Goal: Task Accomplishment & Management: Use online tool/utility

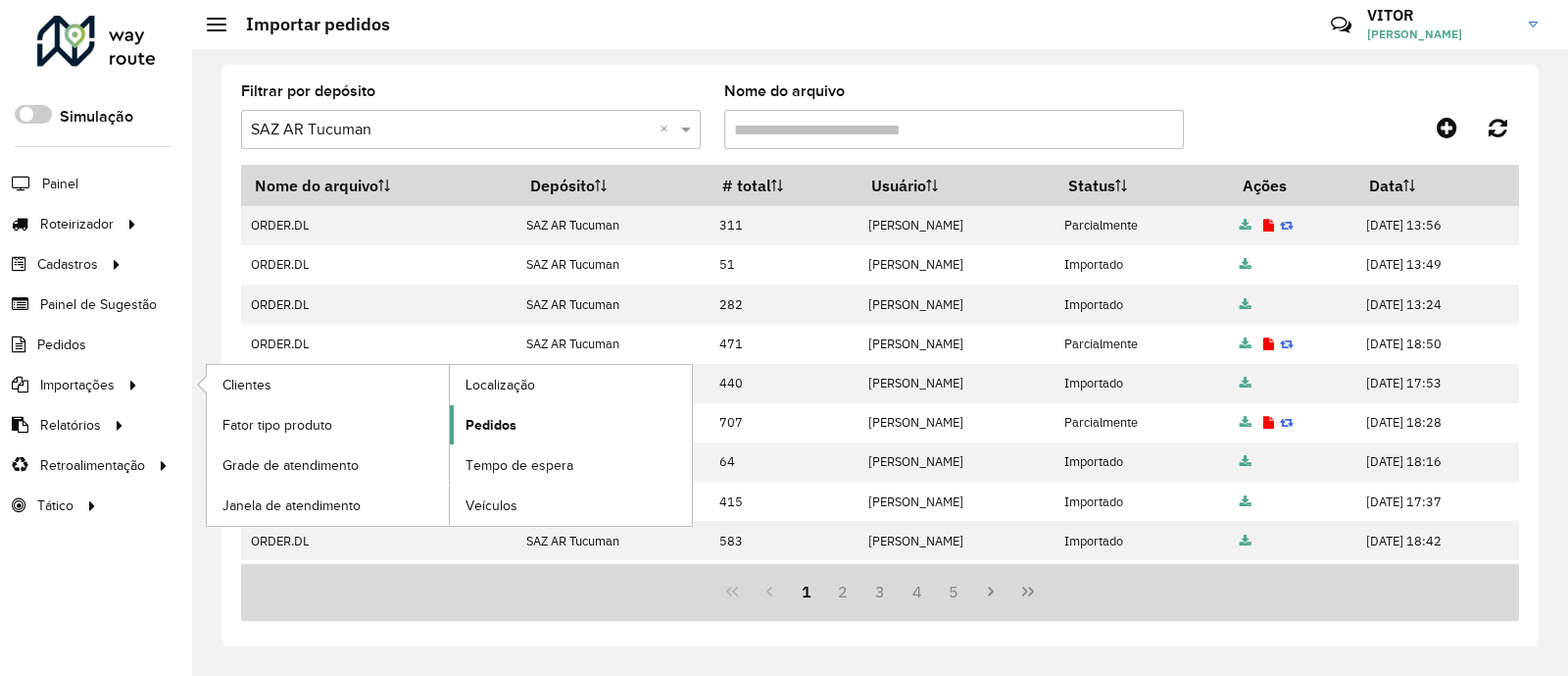
click at [514, 433] on span "Pedidos" at bounding box center [490, 425] width 51 height 21
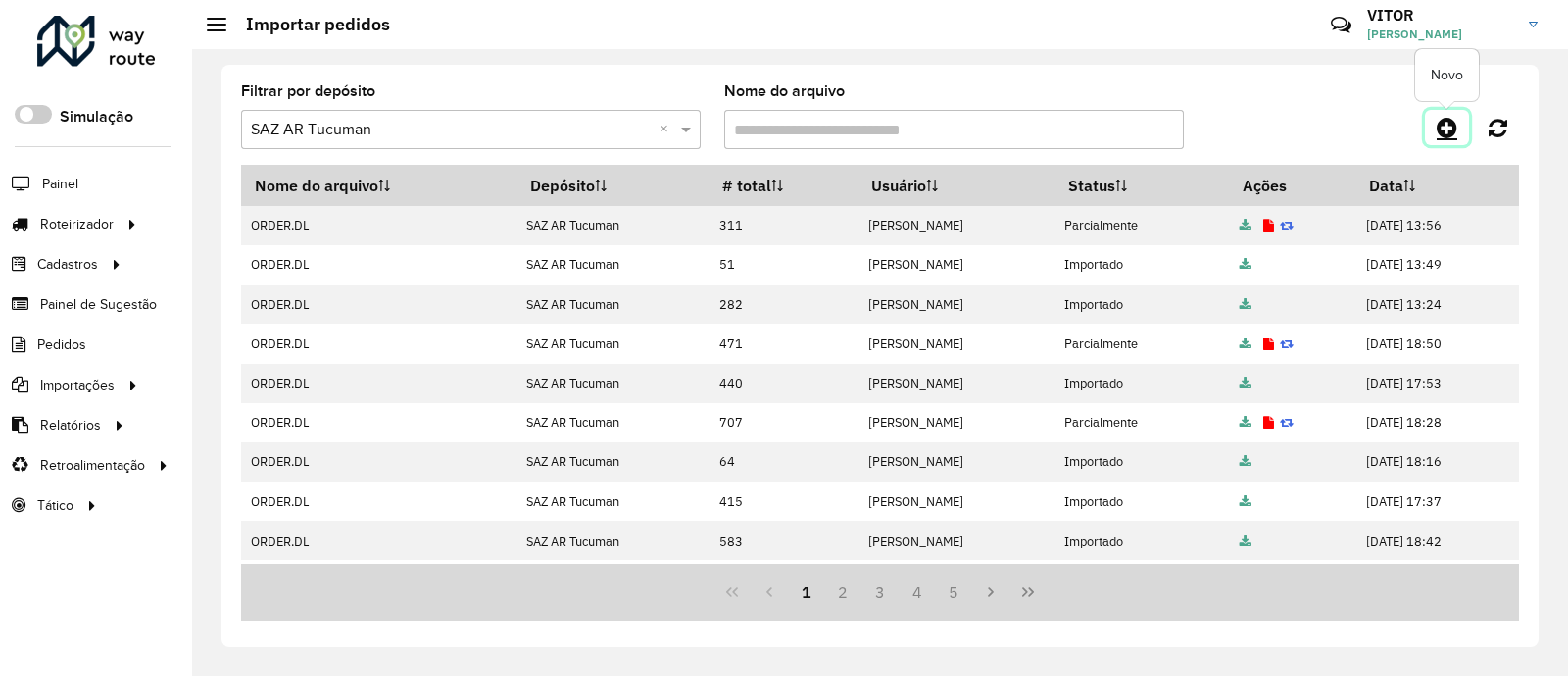
click at [1441, 134] on icon at bounding box center [1447, 127] width 21 height 24
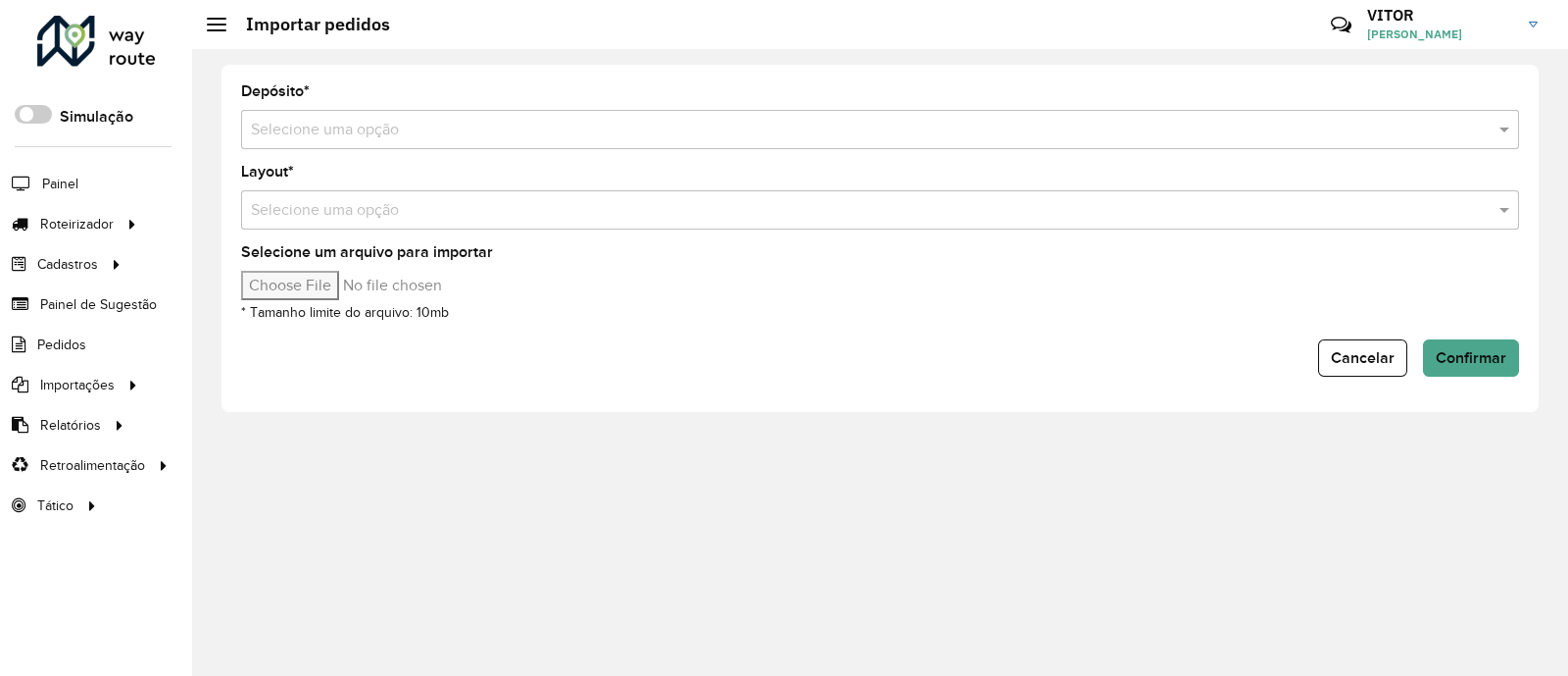
click at [312, 136] on input "text" at bounding box center [860, 130] width 1219 height 24
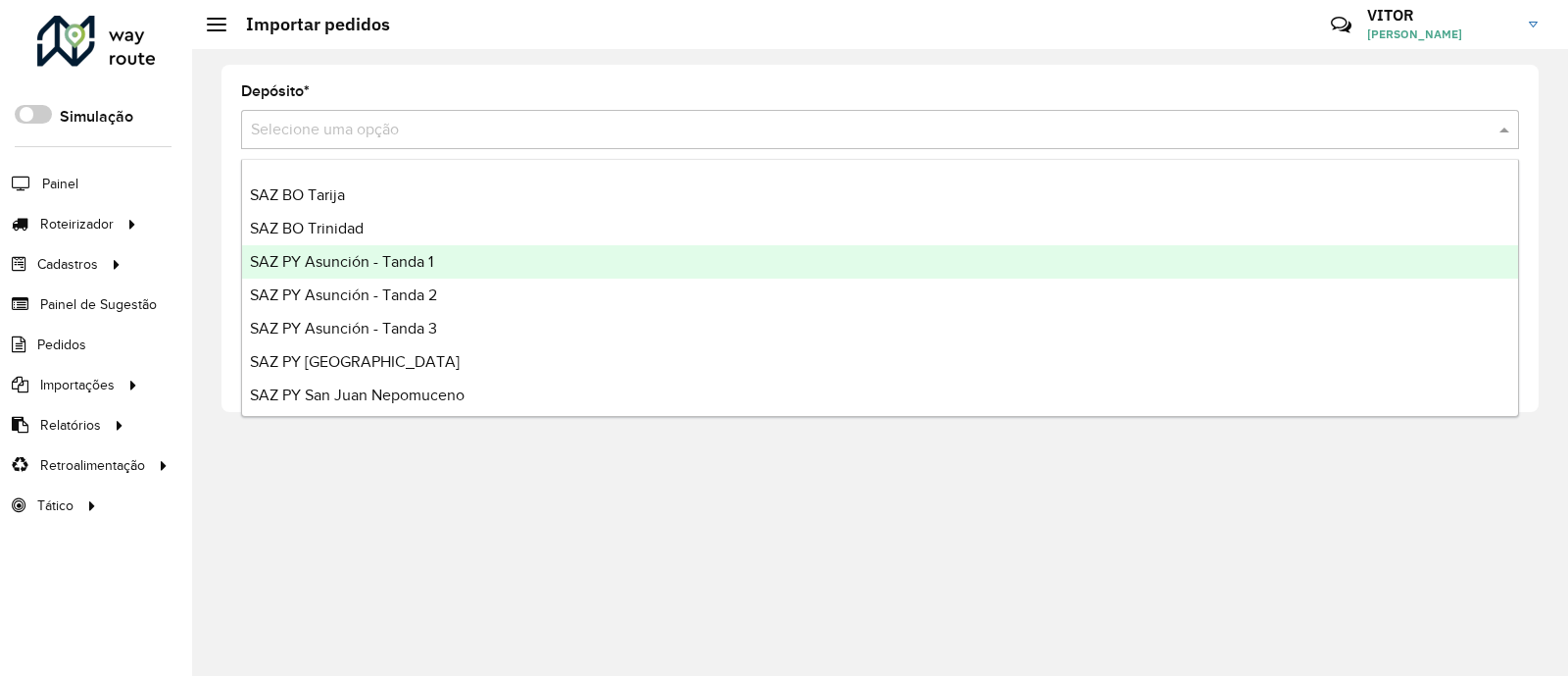
scroll to position [465, 0]
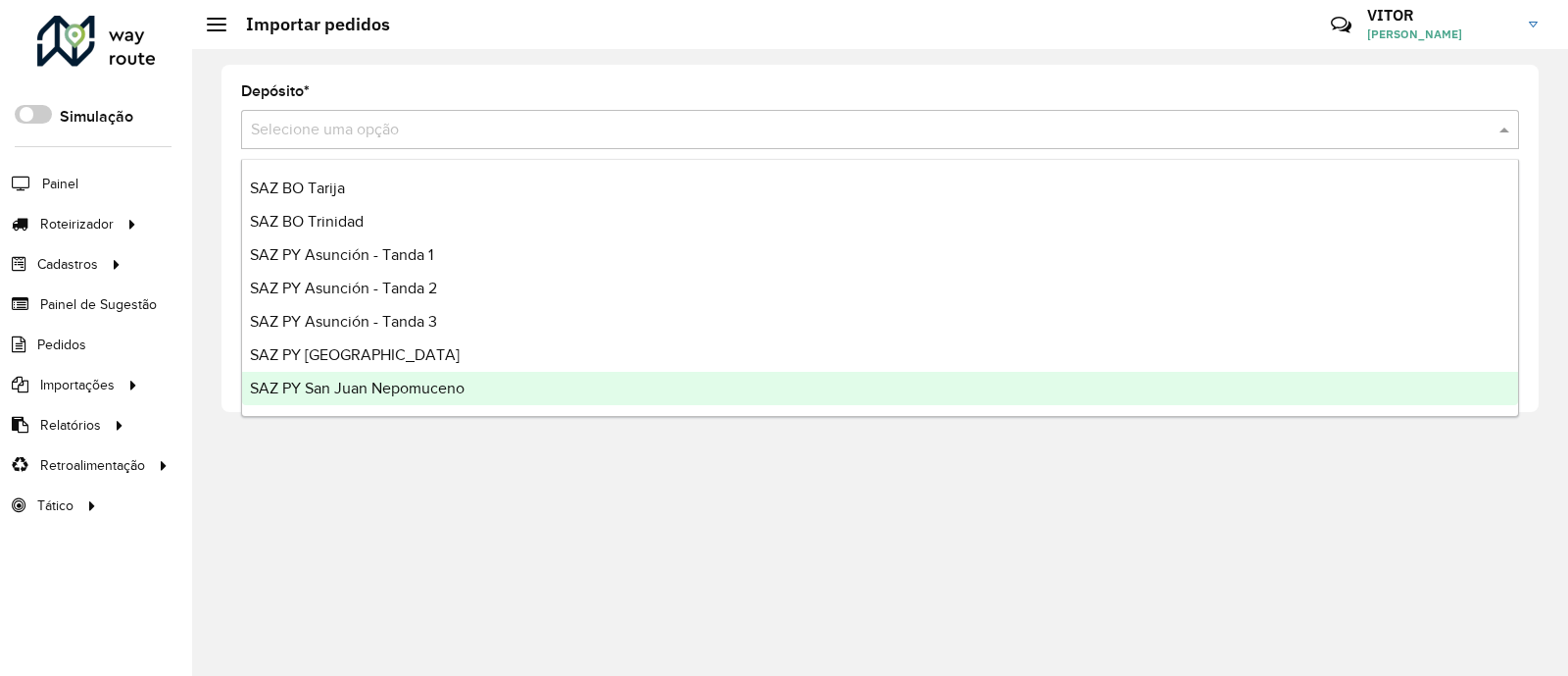
click at [457, 374] on div "SAZ PY San Juan Nepomuceno" at bounding box center [880, 387] width 1276 height 33
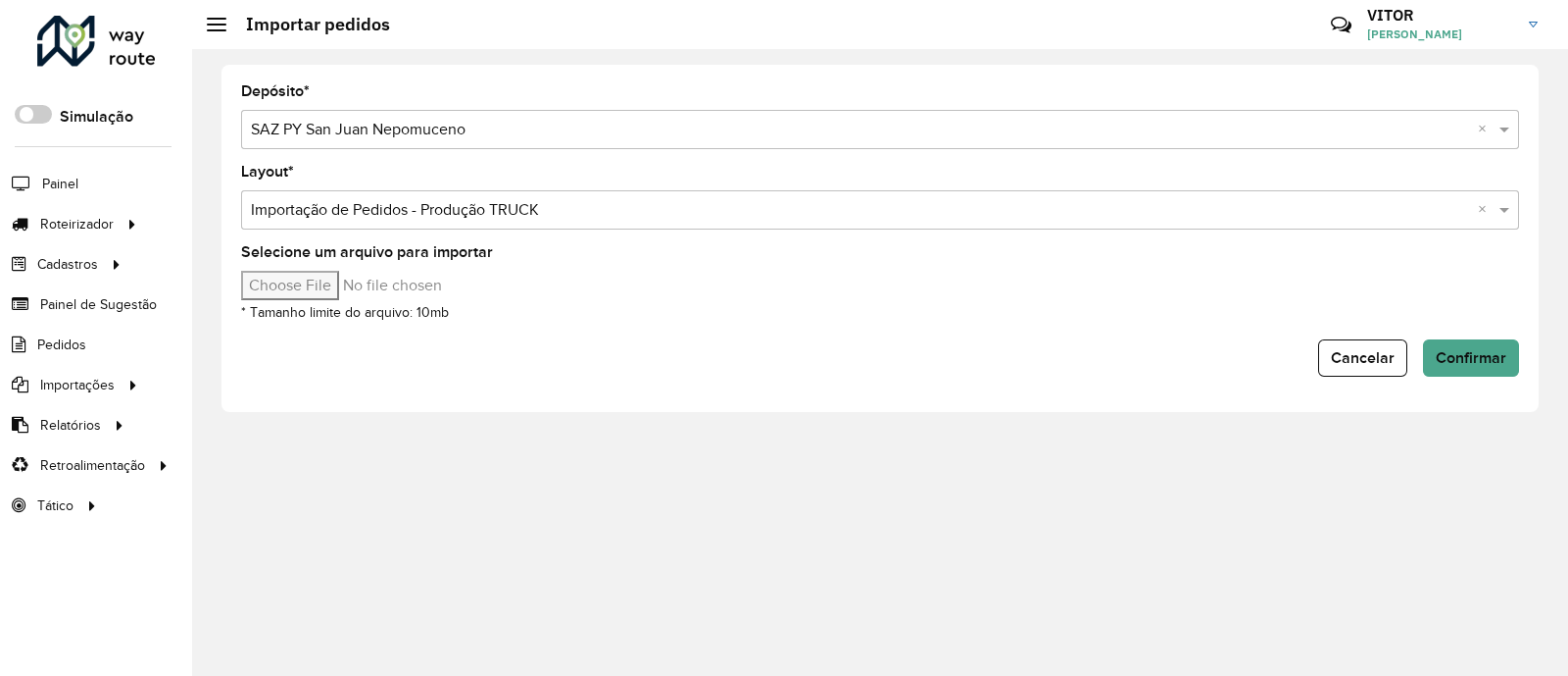
click at [293, 296] on input "Selecione um arquivo para importar" at bounding box center [407, 286] width 333 height 30
type input "**********"
click at [1456, 344] on button "Confirmar" at bounding box center [1470, 357] width 97 height 37
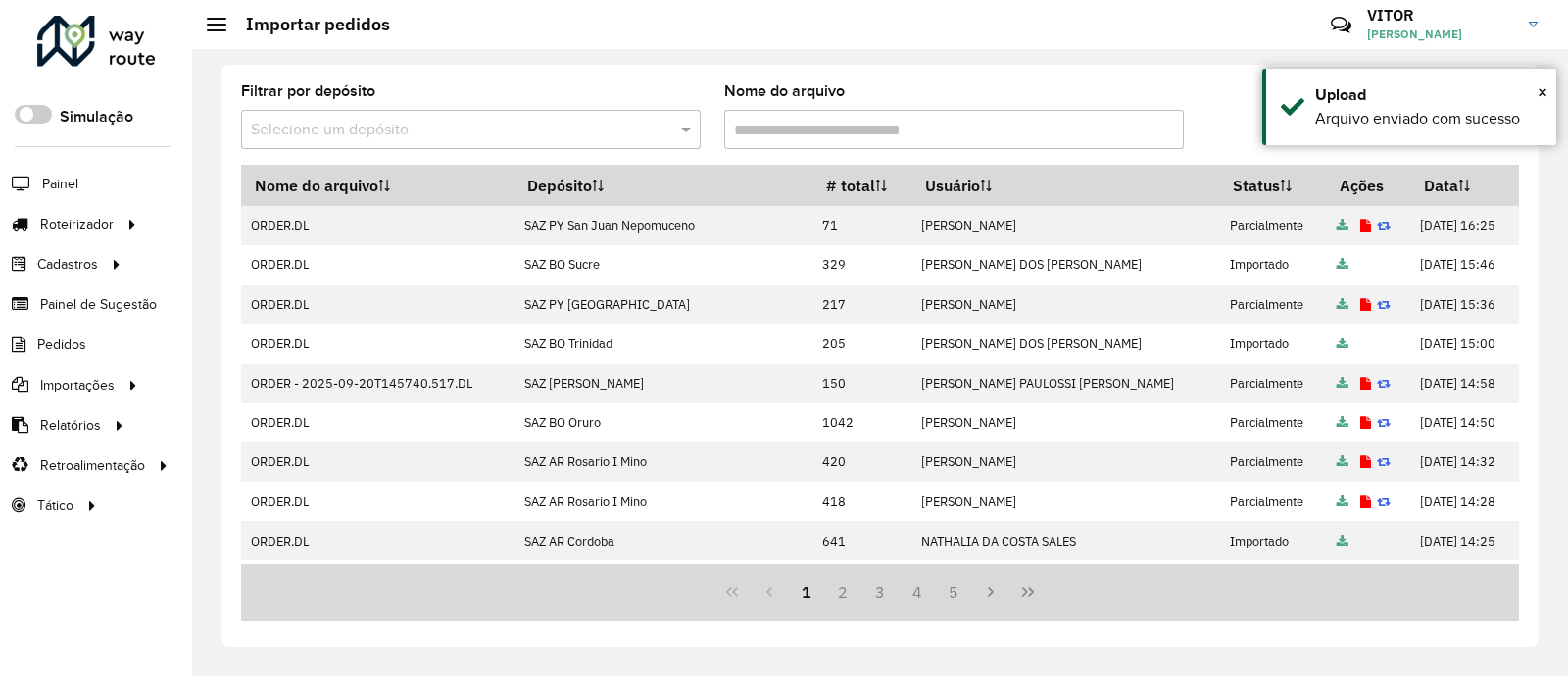
click at [1214, 106] on div "Filtrar por depósito Selecione um depósito Nome do arquivo" at bounding box center [880, 124] width 1278 height 81
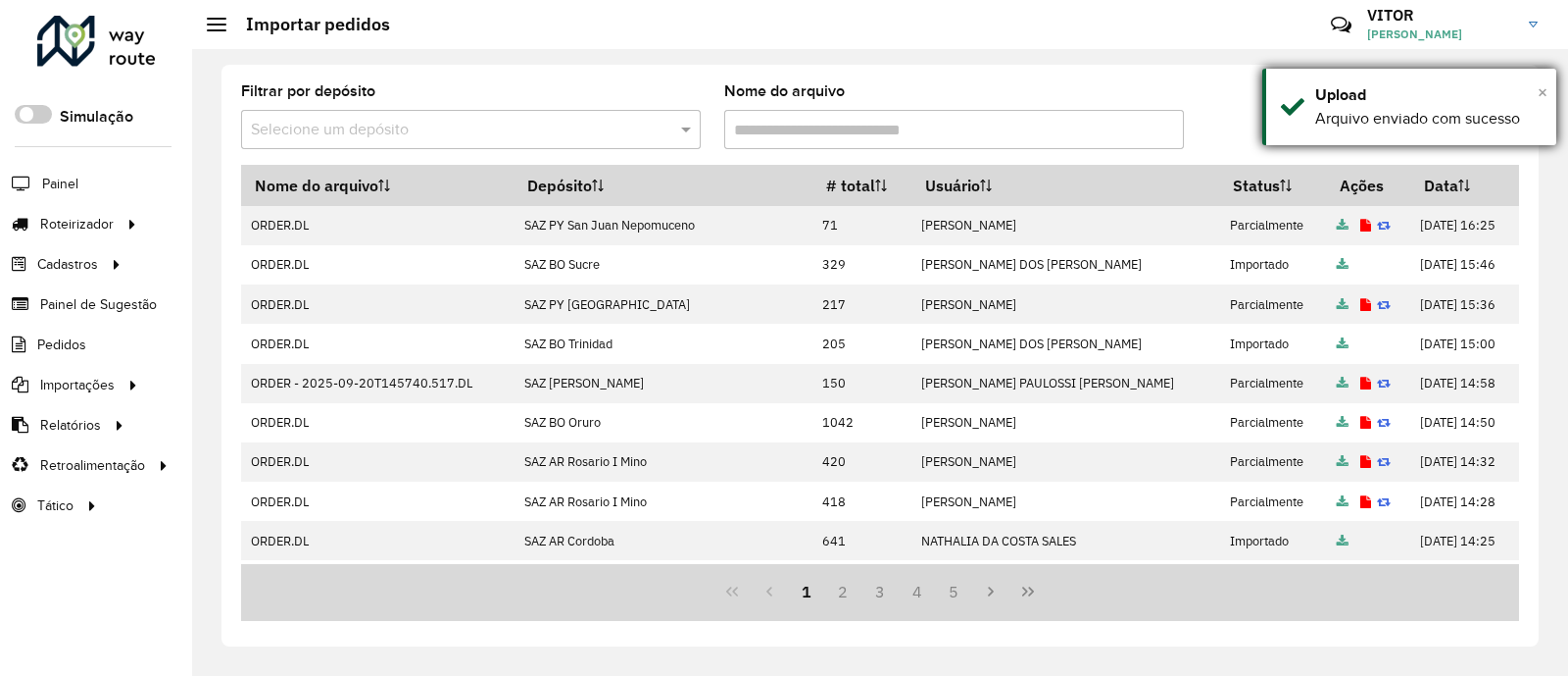
click at [1543, 94] on span "×" at bounding box center [1543, 93] width 10 height 22
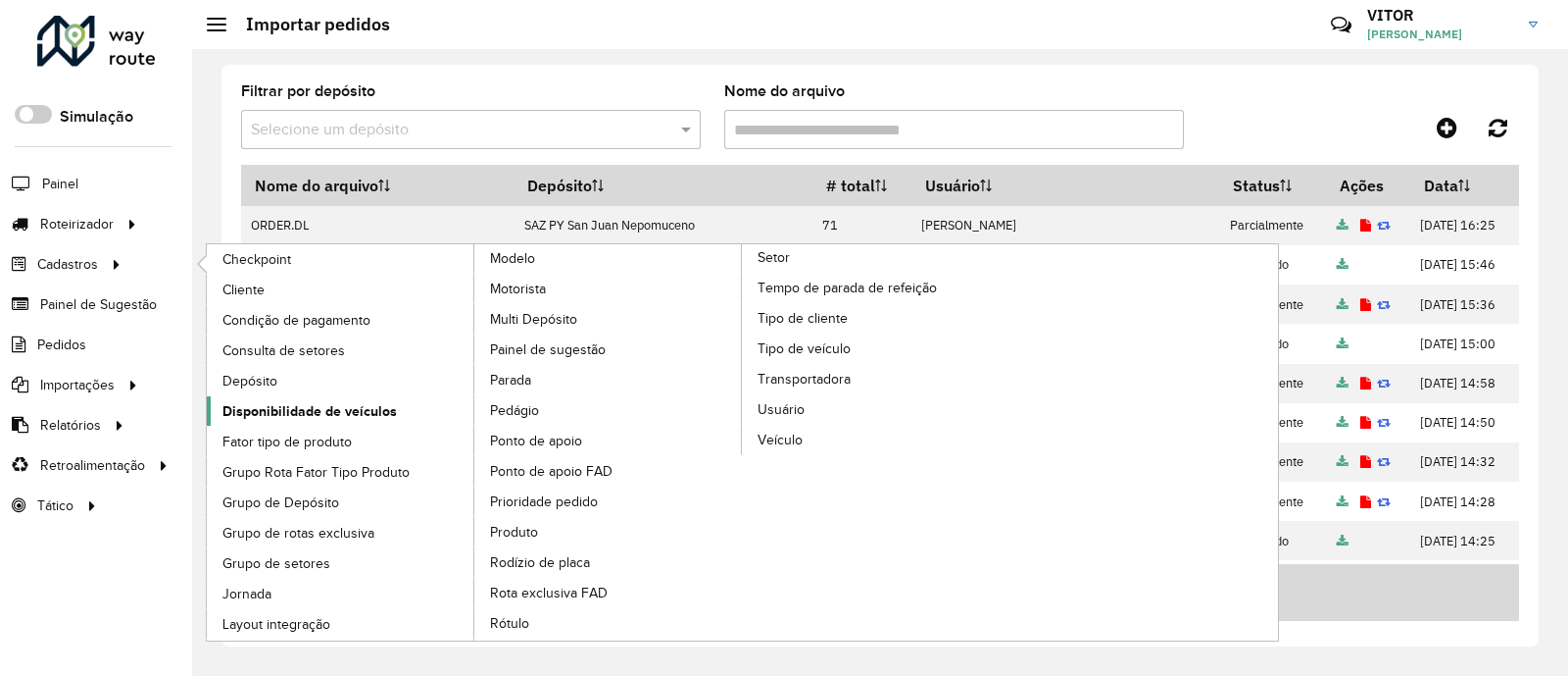
click at [337, 416] on span "Disponibilidade de veículos" at bounding box center [309, 411] width 174 height 21
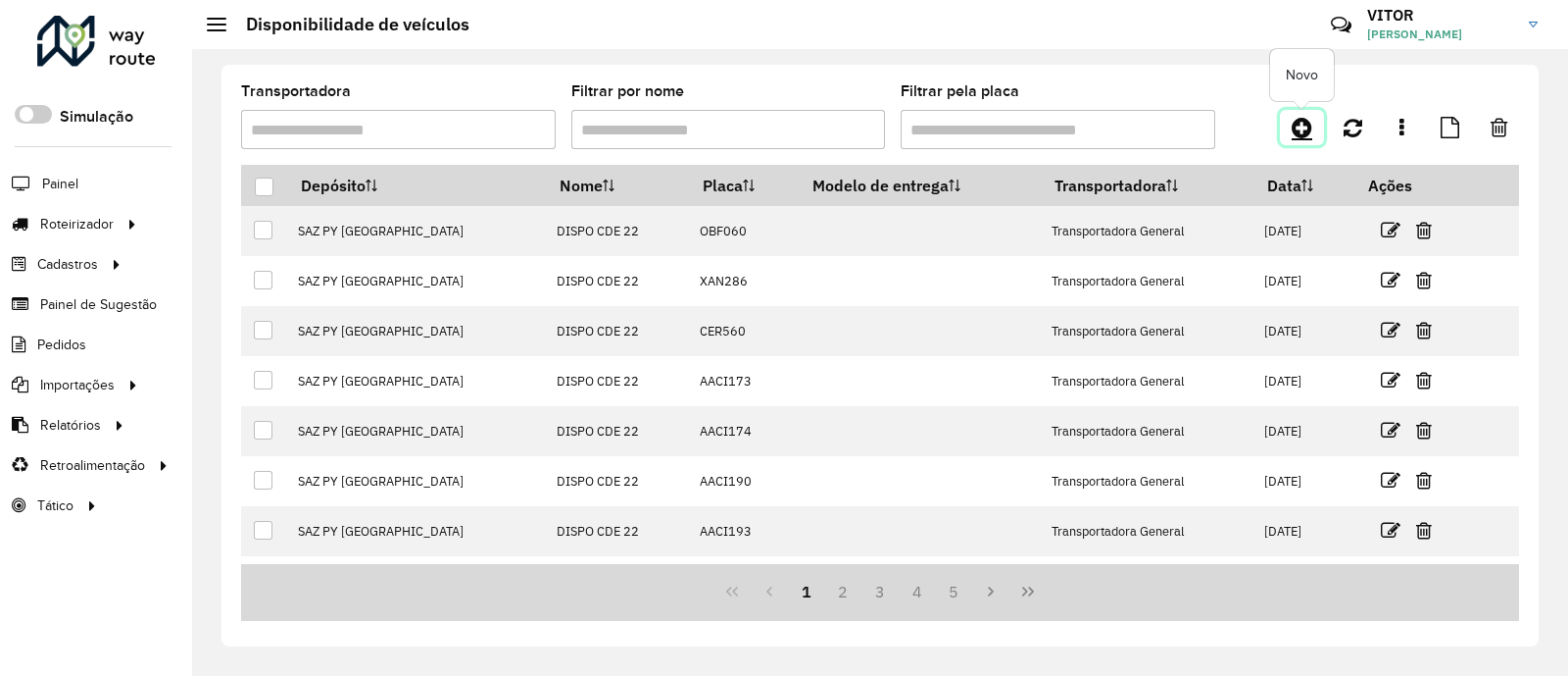
click at [1302, 125] on icon at bounding box center [1301, 127] width 21 height 24
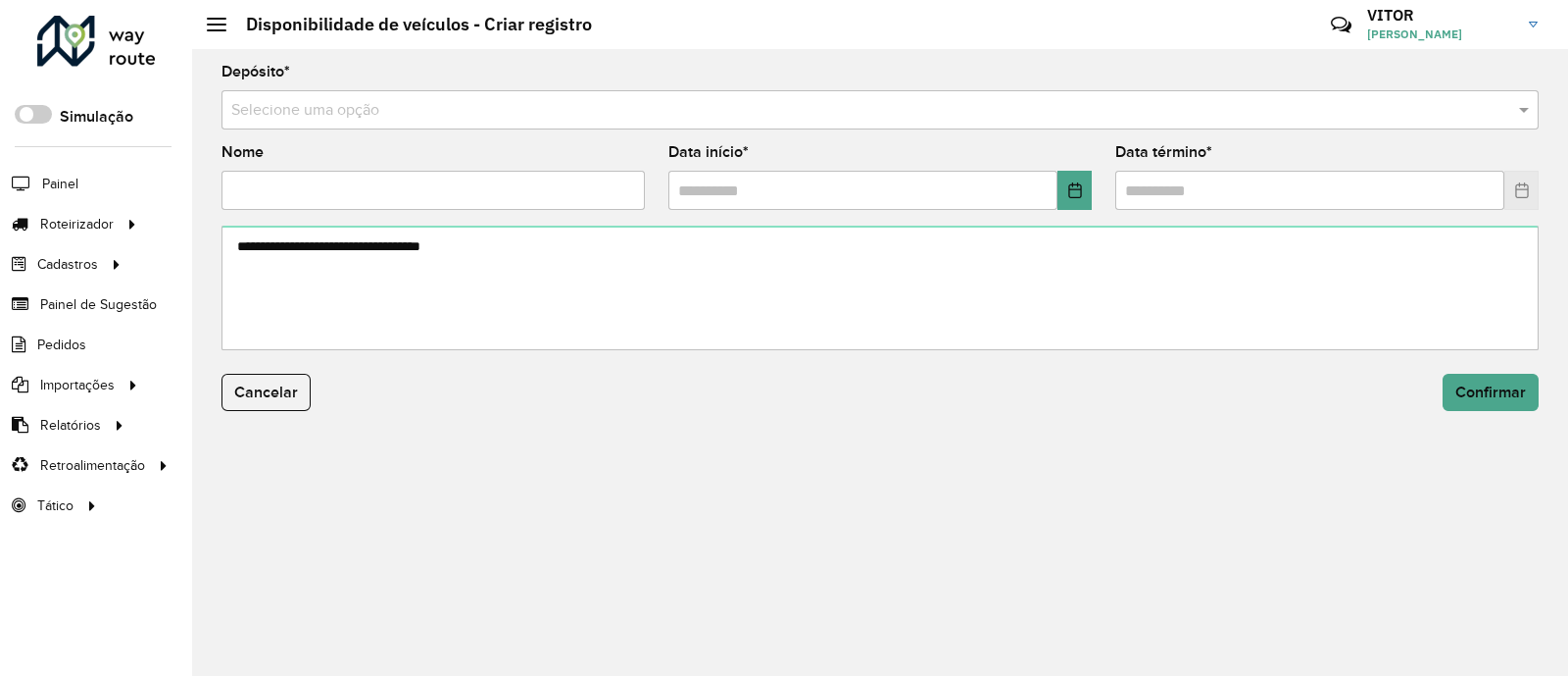
click at [477, 116] on input "text" at bounding box center [860, 111] width 1259 height 24
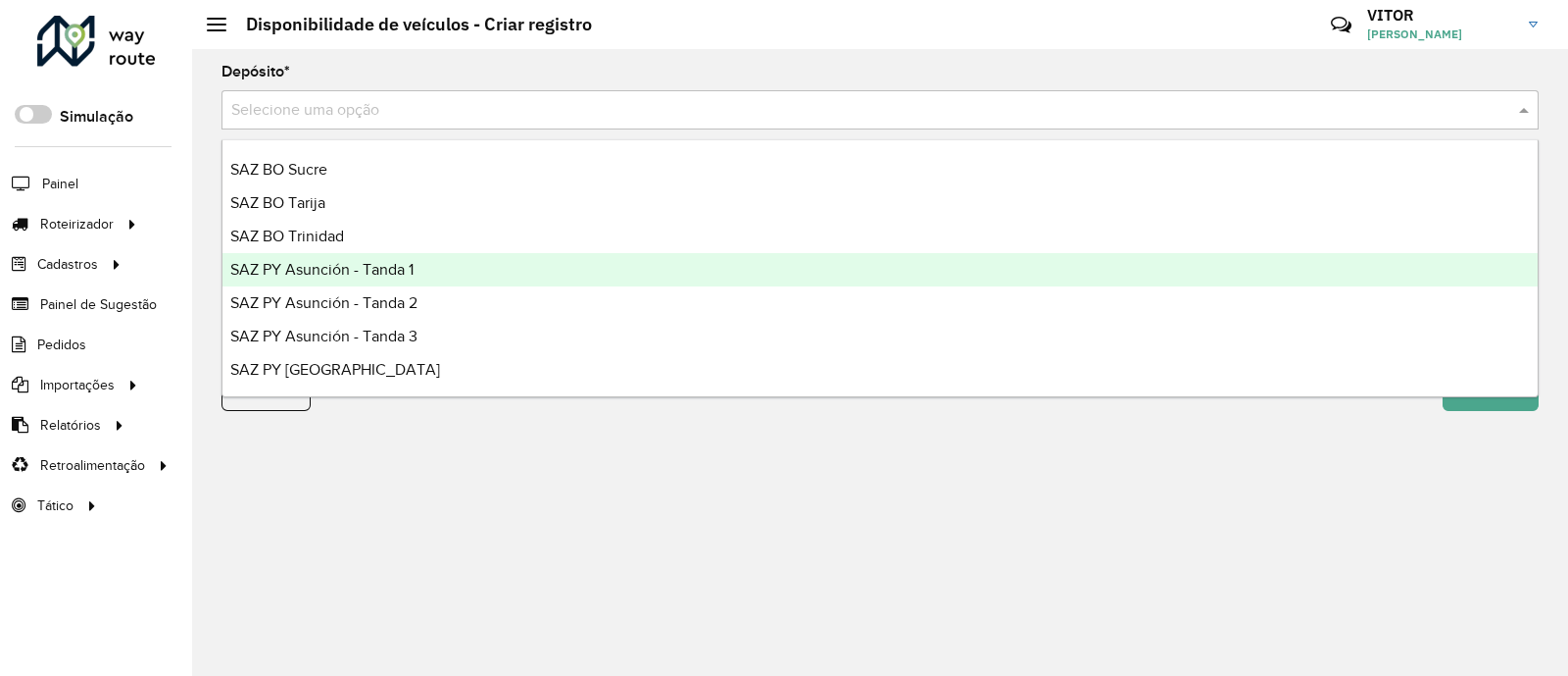
scroll to position [465, 0]
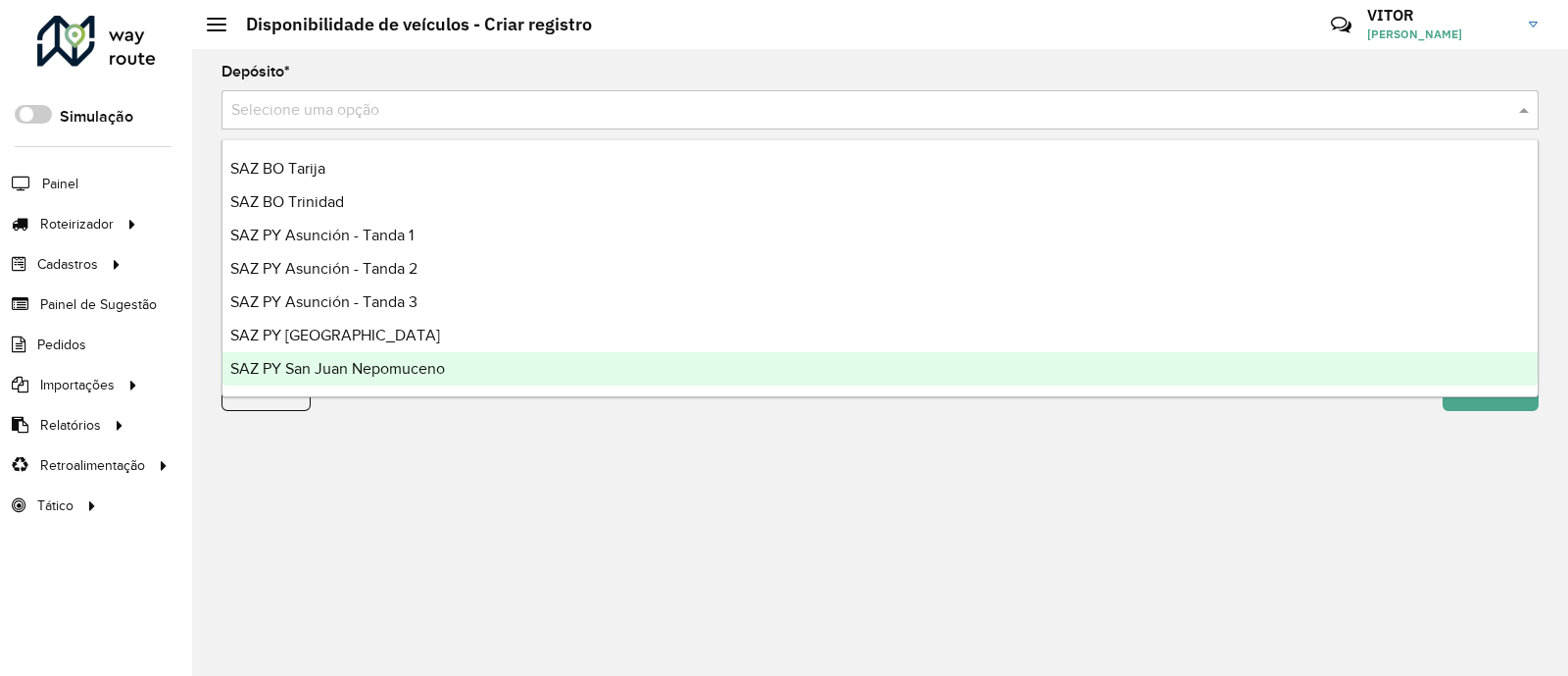
click at [443, 362] on span "SAZ PY San Juan Nepomuceno" at bounding box center [337, 368] width 215 height 17
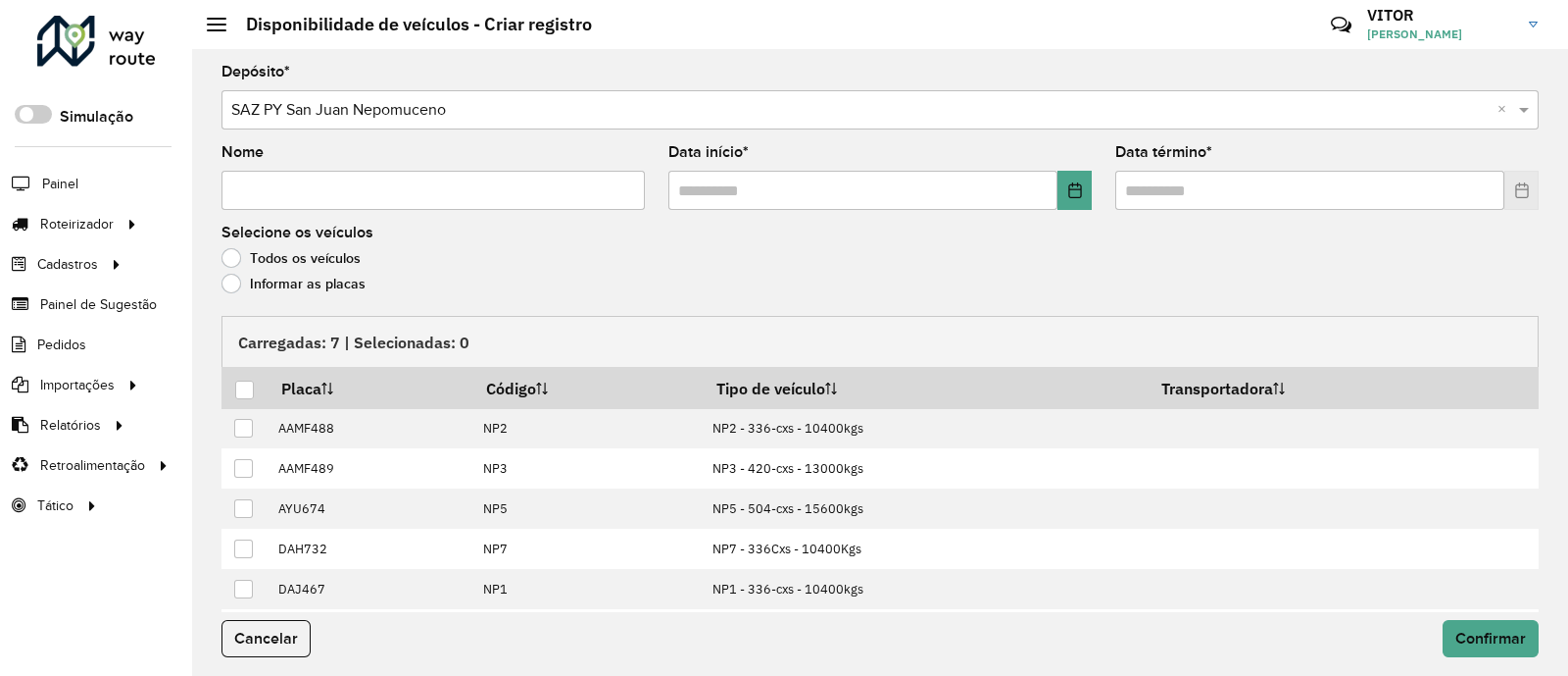
click at [303, 196] on input "Nome" at bounding box center [434, 189] width 424 height 39
type input "***"
click at [1082, 172] on button "Choose Date" at bounding box center [1075, 189] width 34 height 39
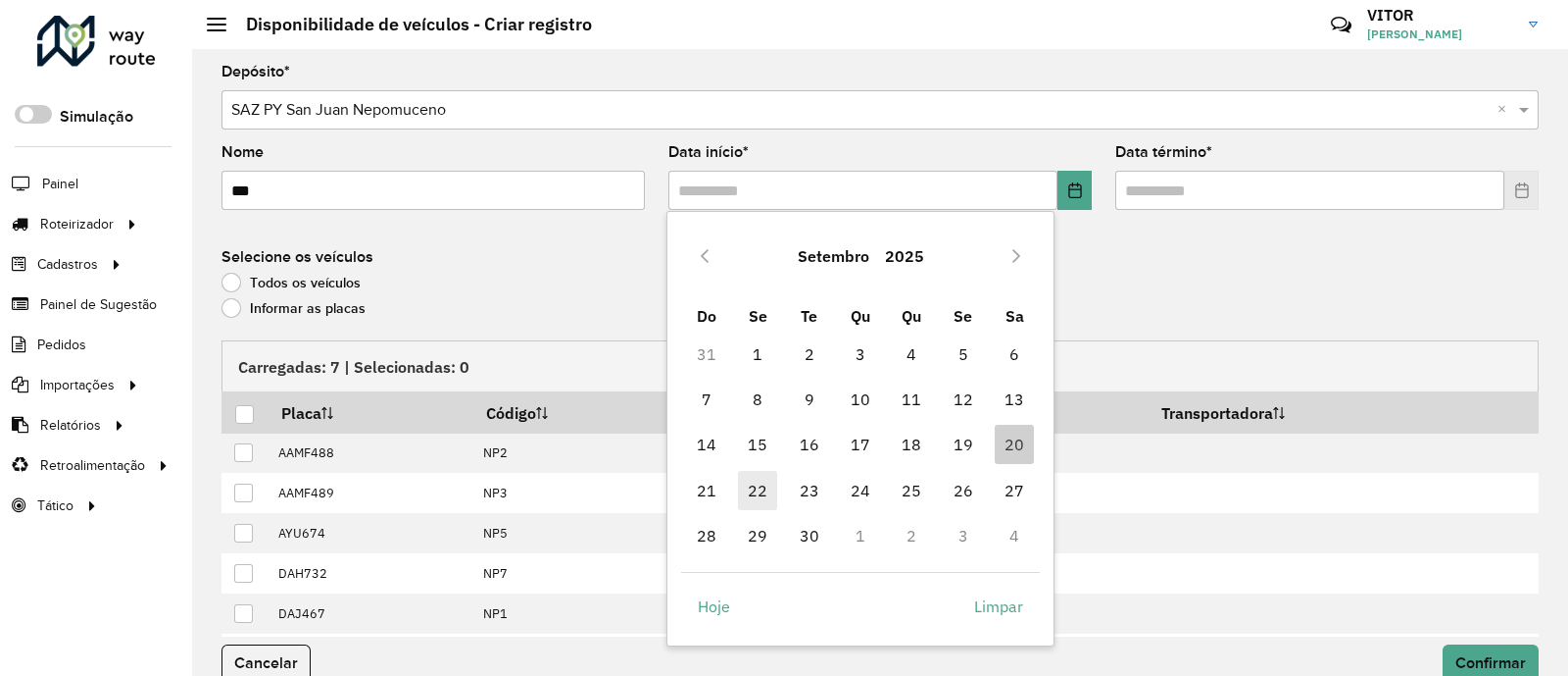
click at [751, 488] on span "22" at bounding box center [757, 490] width 39 height 39
type input "**********"
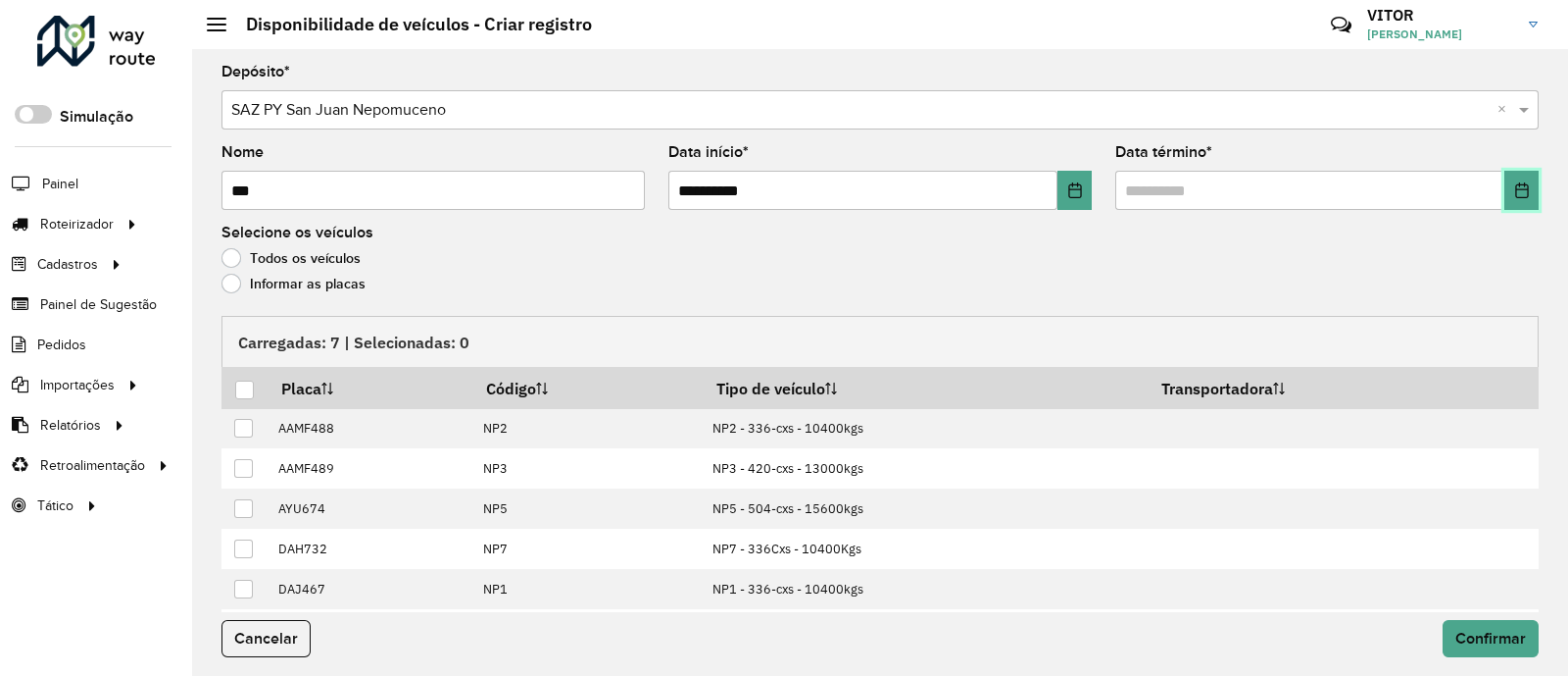
click at [1519, 197] on icon "Choose Date" at bounding box center [1522, 190] width 16 height 16
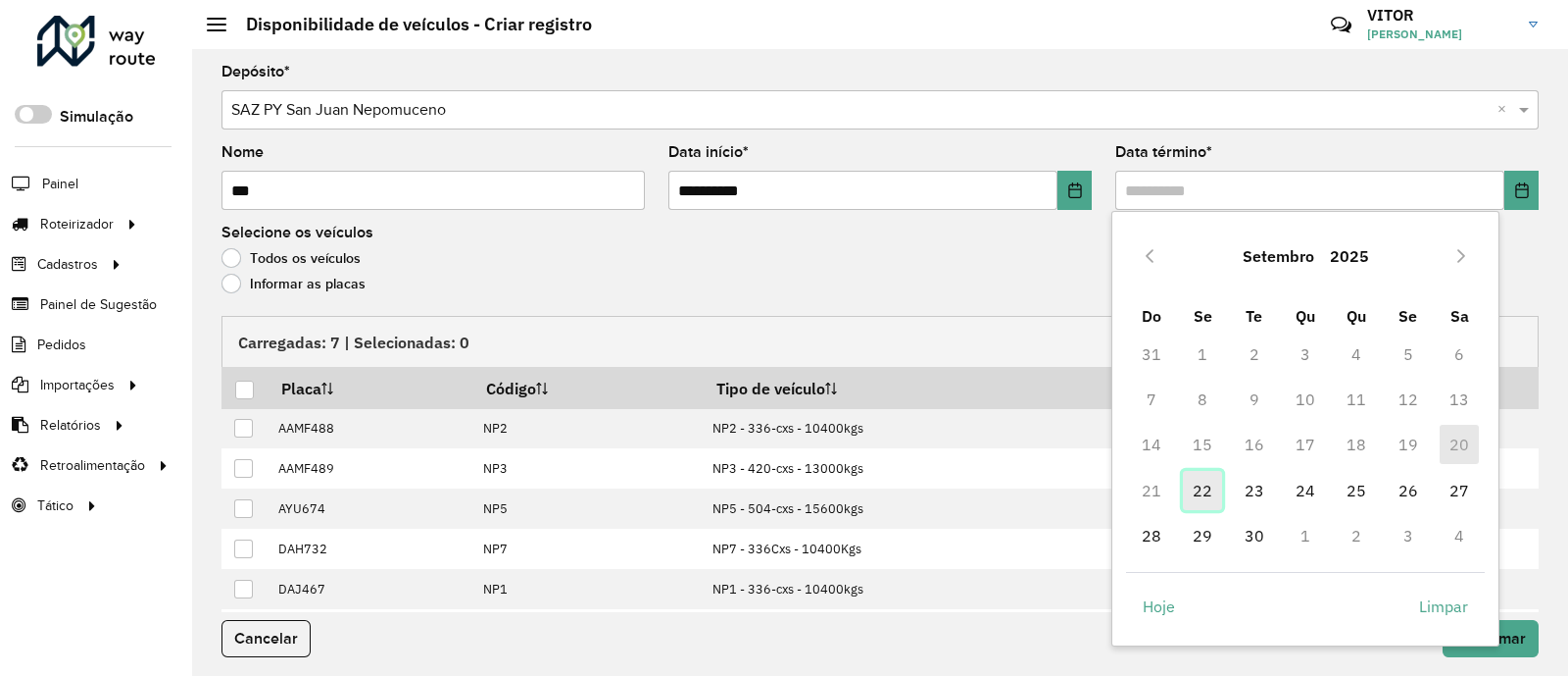
click at [1210, 497] on span "22" at bounding box center [1202, 490] width 39 height 39
type input "**********"
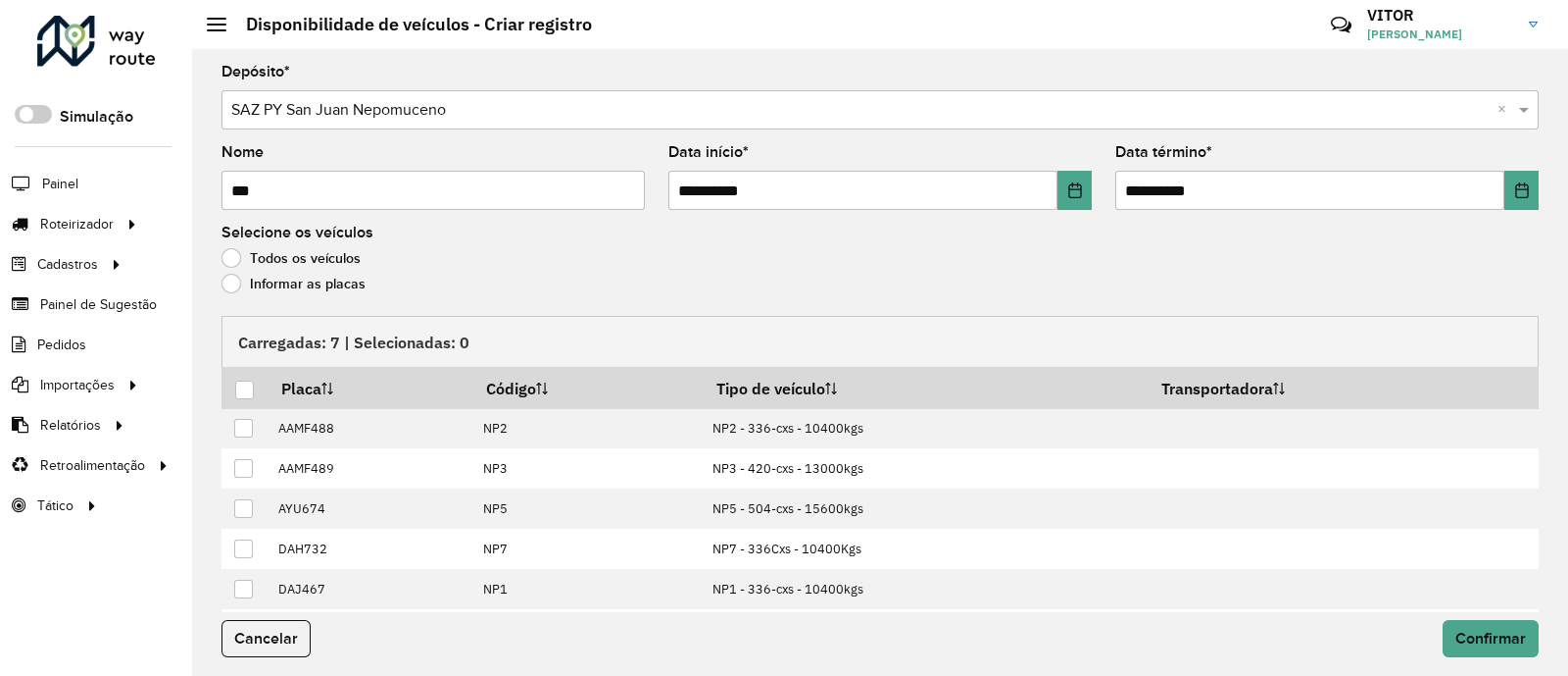
click at [306, 282] on label "Informar as placas" at bounding box center [294, 284] width 144 height 20
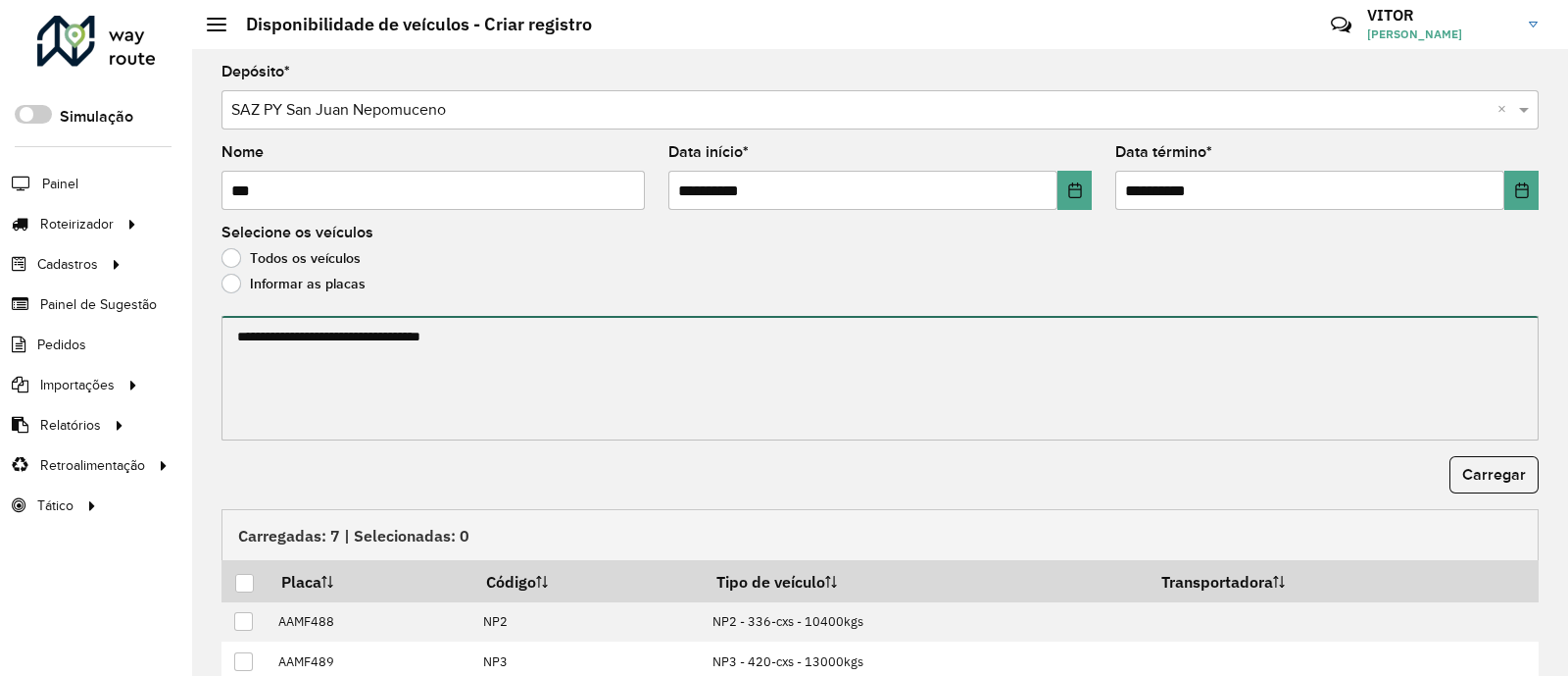
paste textarea "****** ******* ******* ****** ****** ******"
type textarea "****** ******* ******* ****** ****** ******"
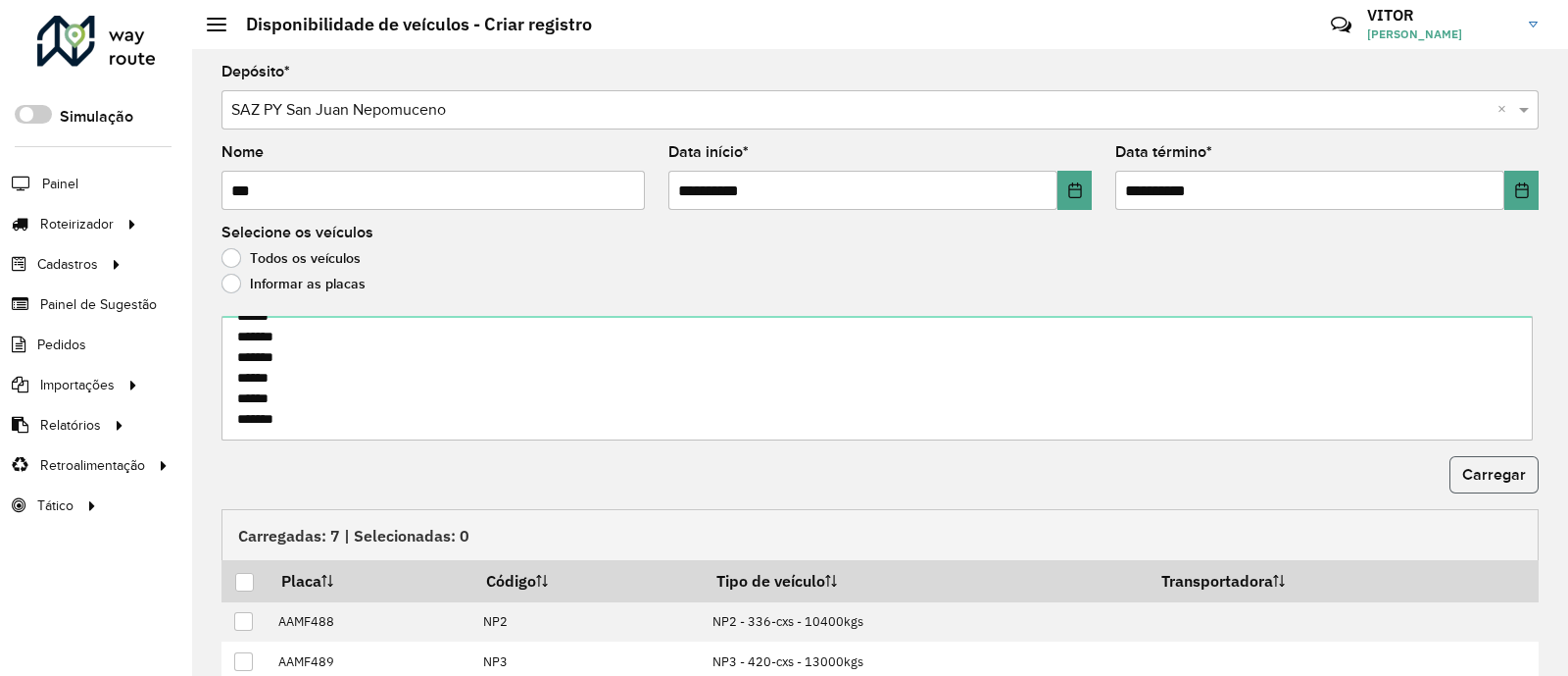
click at [1504, 470] on span "Carregar" at bounding box center [1494, 474] width 64 height 17
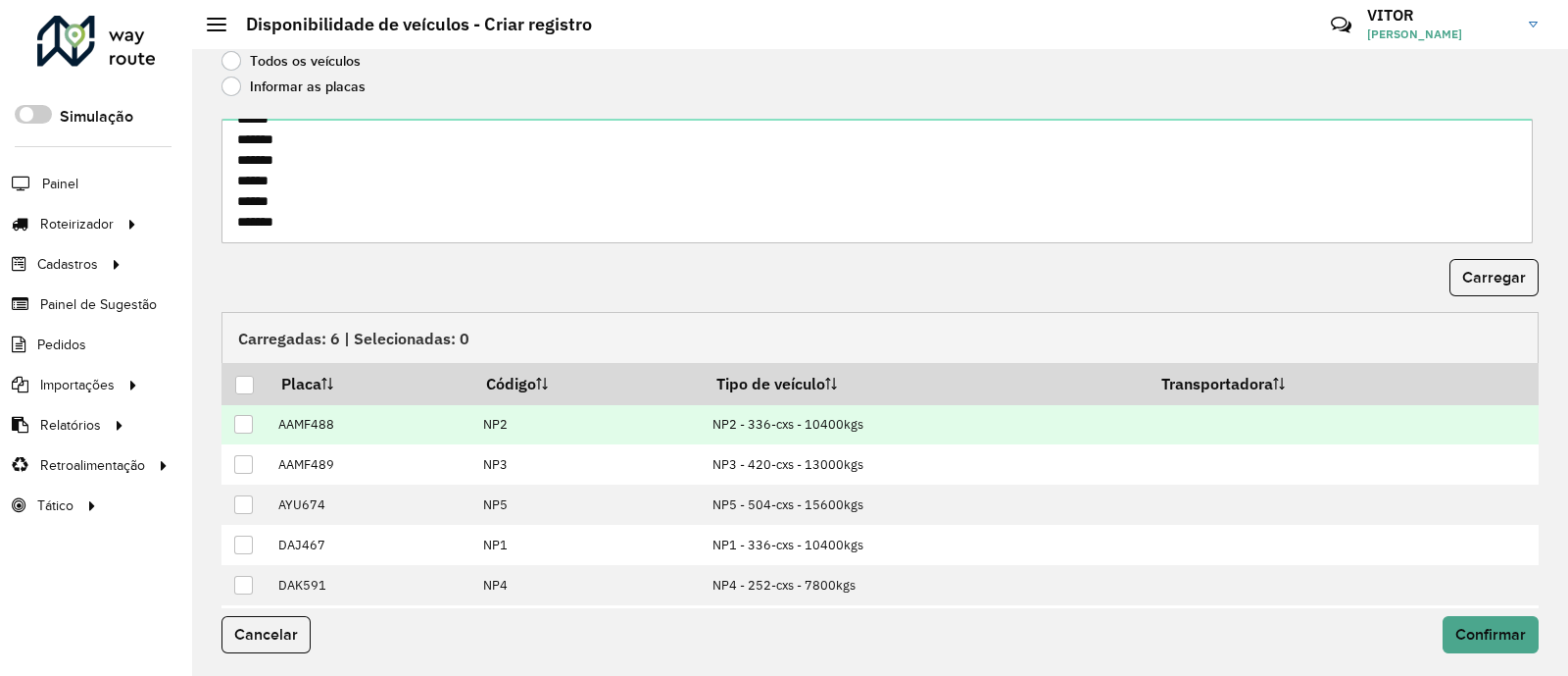
scroll to position [198, 0]
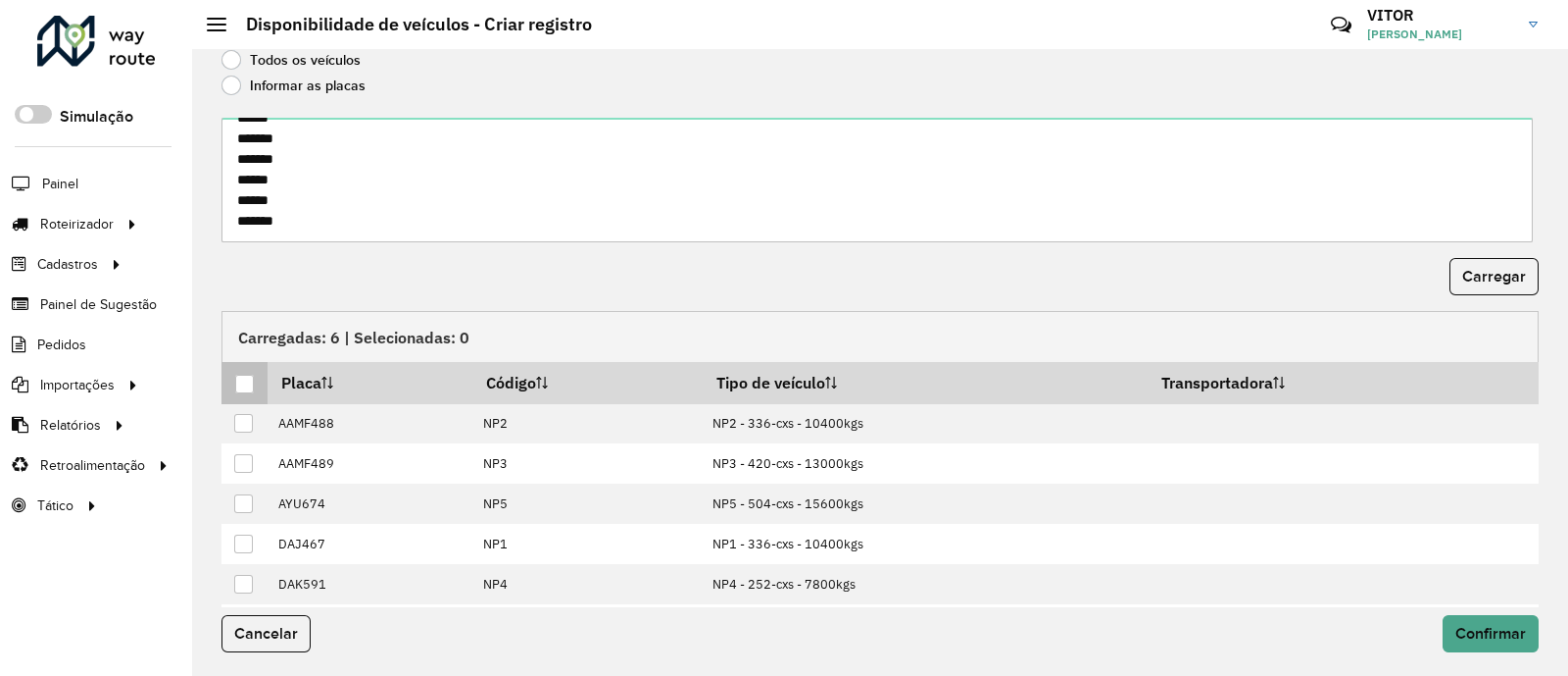
click at [240, 378] on div at bounding box center [244, 383] width 19 height 19
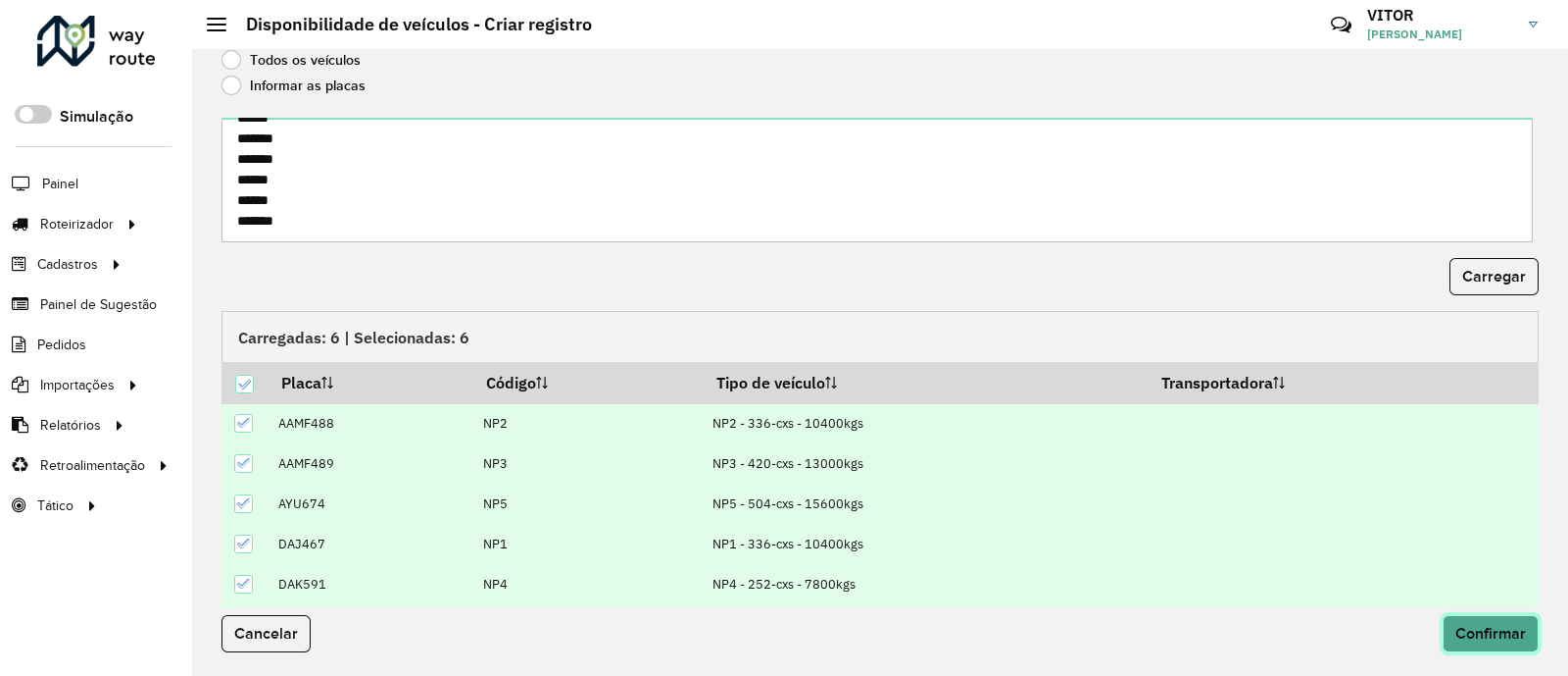
click at [1519, 638] on span "Confirmar" at bounding box center [1490, 632] width 71 height 17
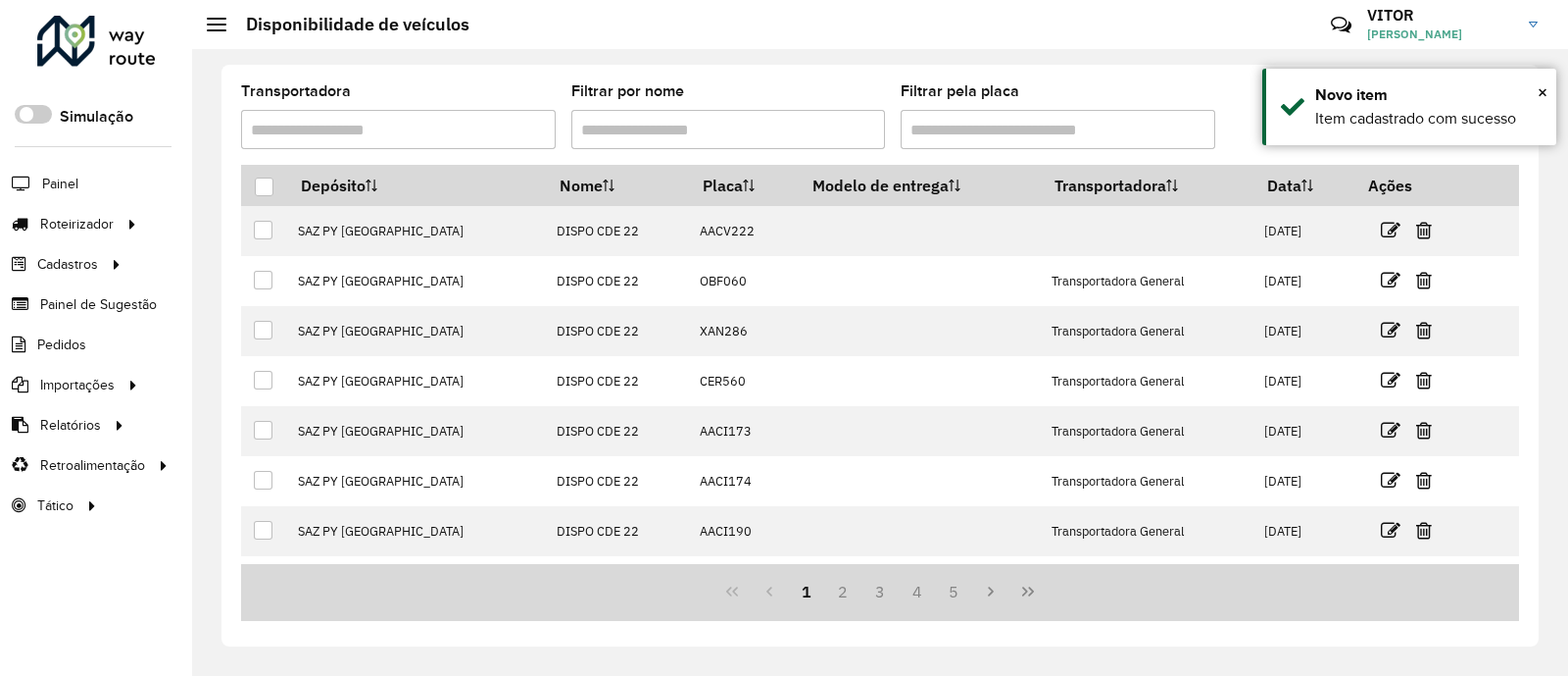
click at [652, 68] on div "Transportadora Filtrar por nome Filtrar pela placa Depósito Nome Placa Modelo d…" at bounding box center [881, 355] width 1317 height 581
click at [218, 223] on link "Entregas" at bounding box center [326, 223] width 240 height 39
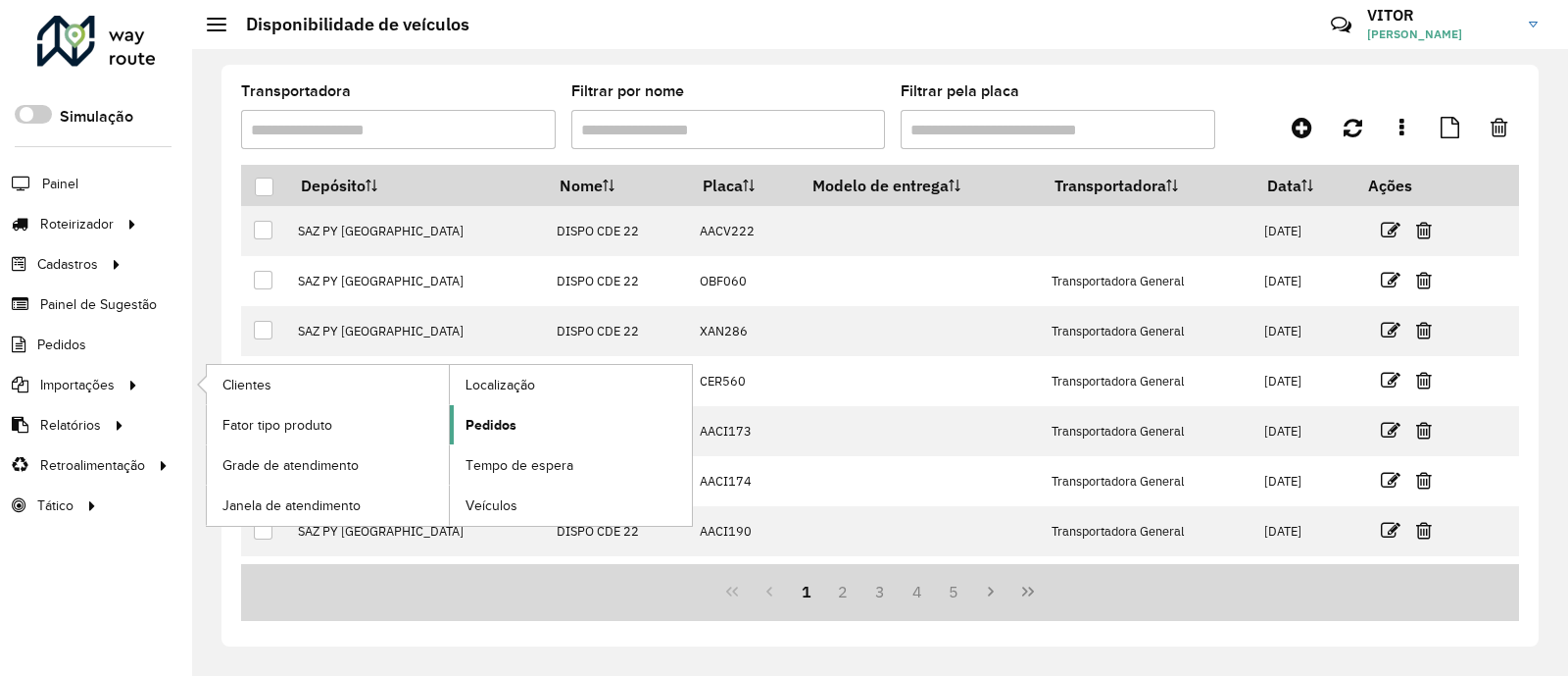
click at [477, 419] on span "Pedidos" at bounding box center [490, 425] width 51 height 21
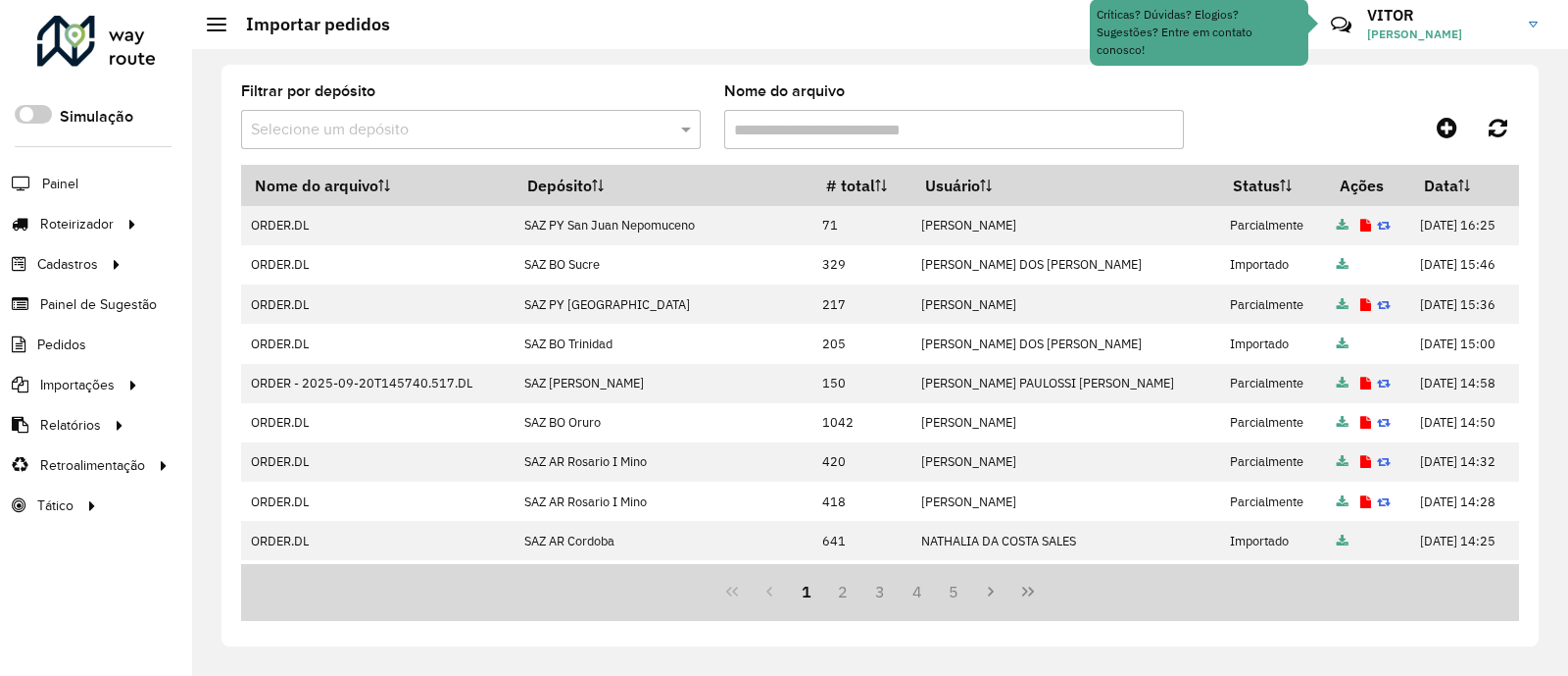
click at [1313, 74] on div "Filtrar por depósito Selecione um depósito Nome do arquivo Nome do arquivo Depó…" at bounding box center [881, 355] width 1317 height 581
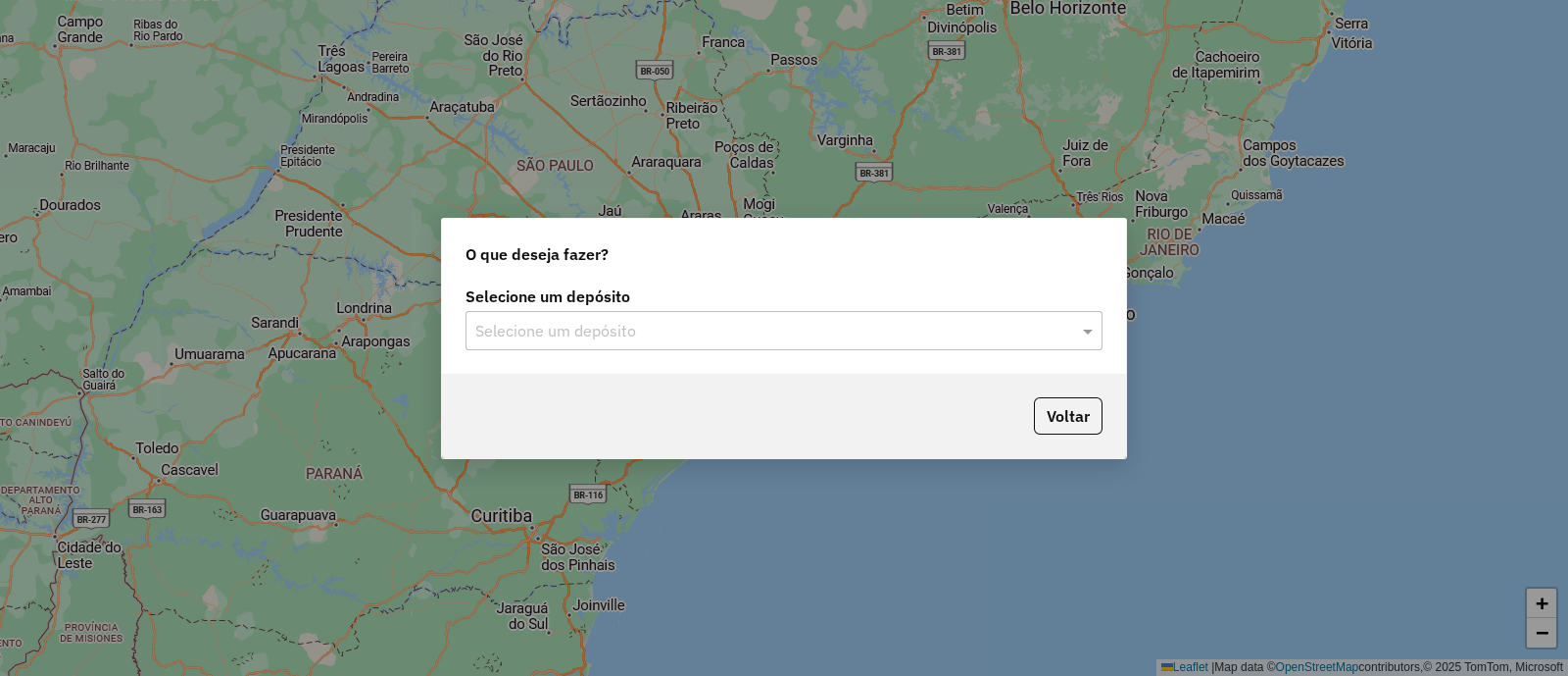
click at [648, 321] on input "text" at bounding box center [764, 332] width 578 height 24
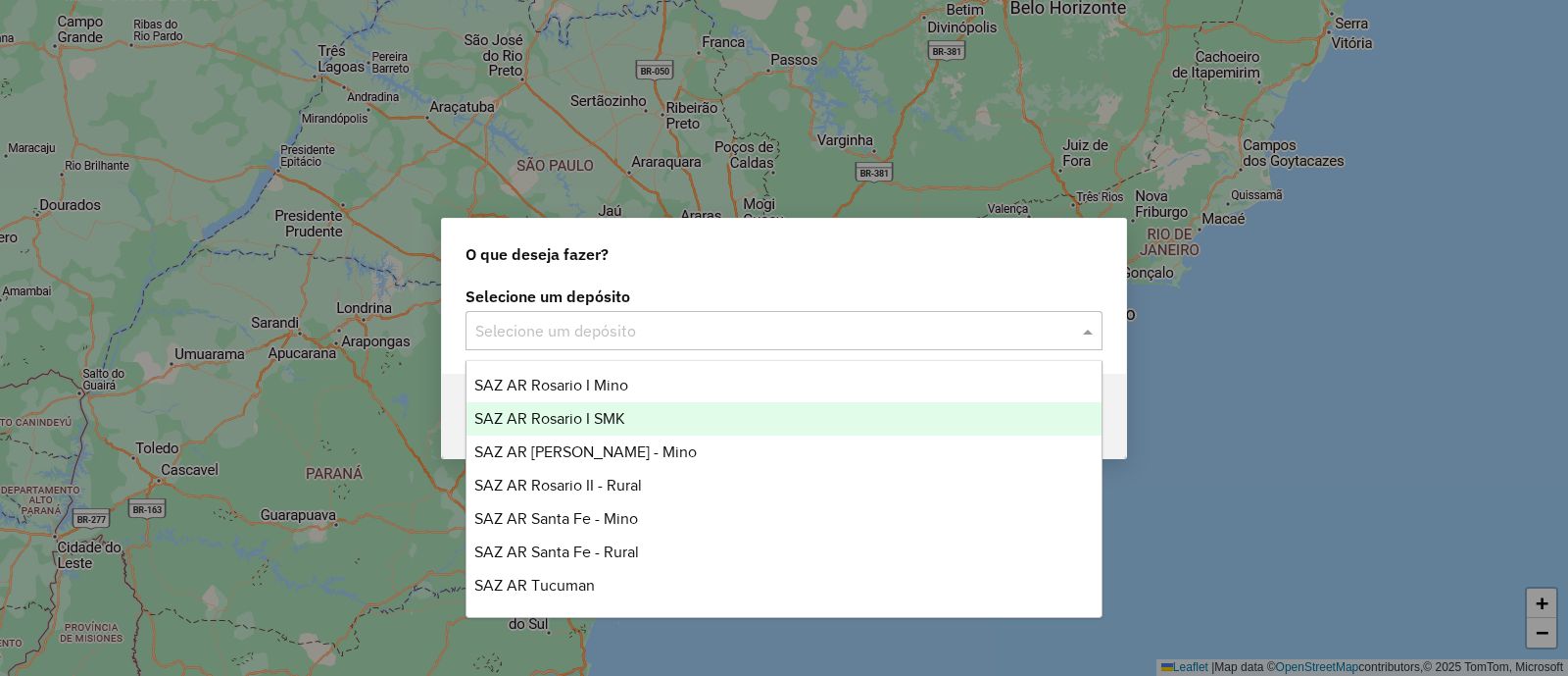
scroll to position [465, 0]
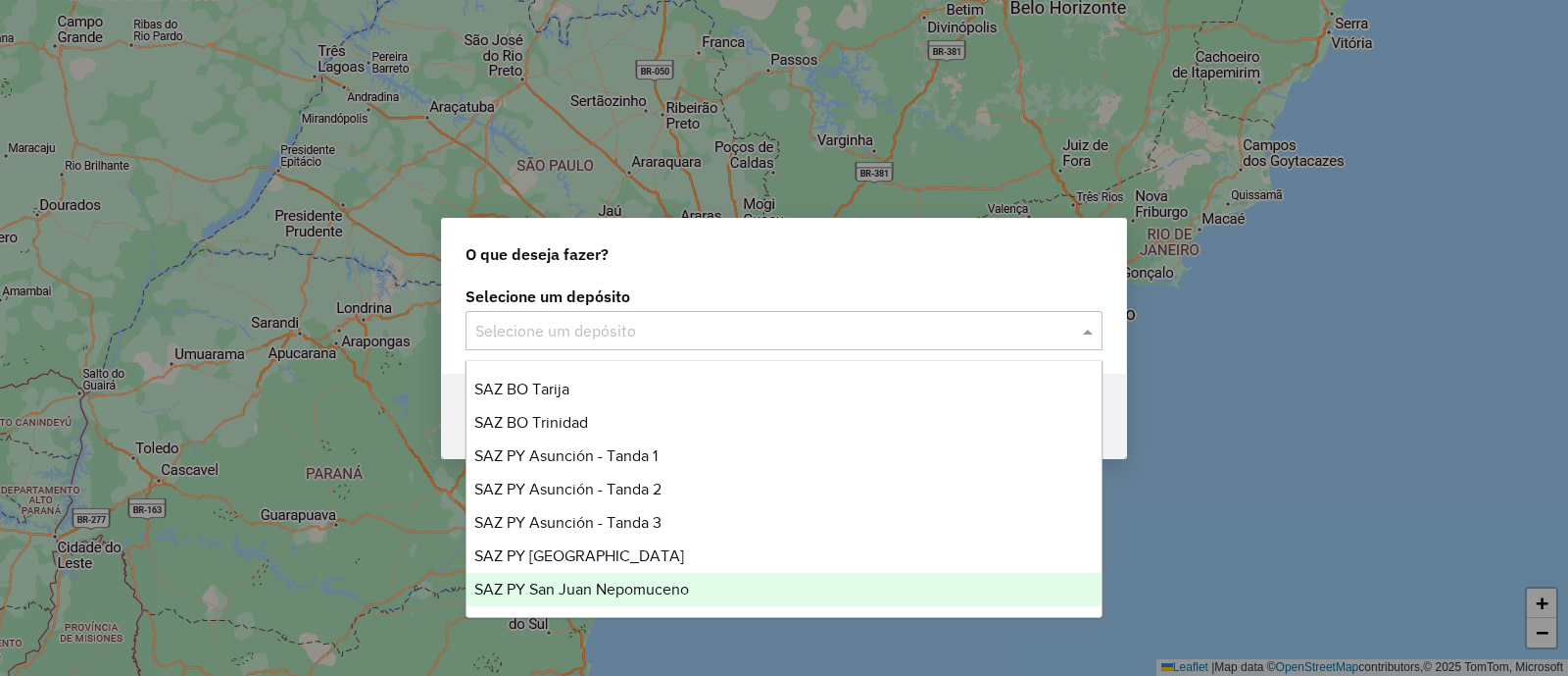
click at [660, 595] on span "SAZ PY San Juan Nepomuceno" at bounding box center [582, 588] width 215 height 17
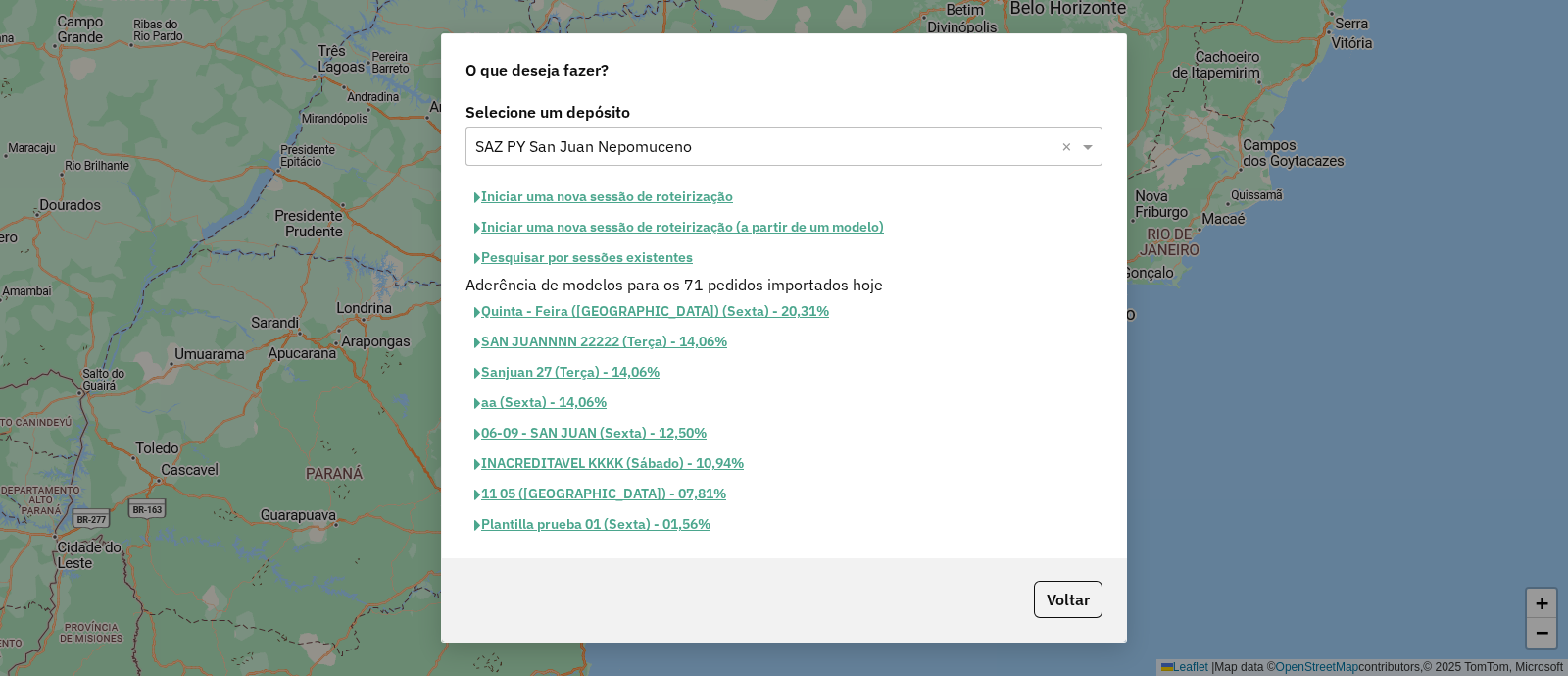
click at [596, 185] on button "Iniciar uma nova sessão de roteirização" at bounding box center [604, 196] width 277 height 31
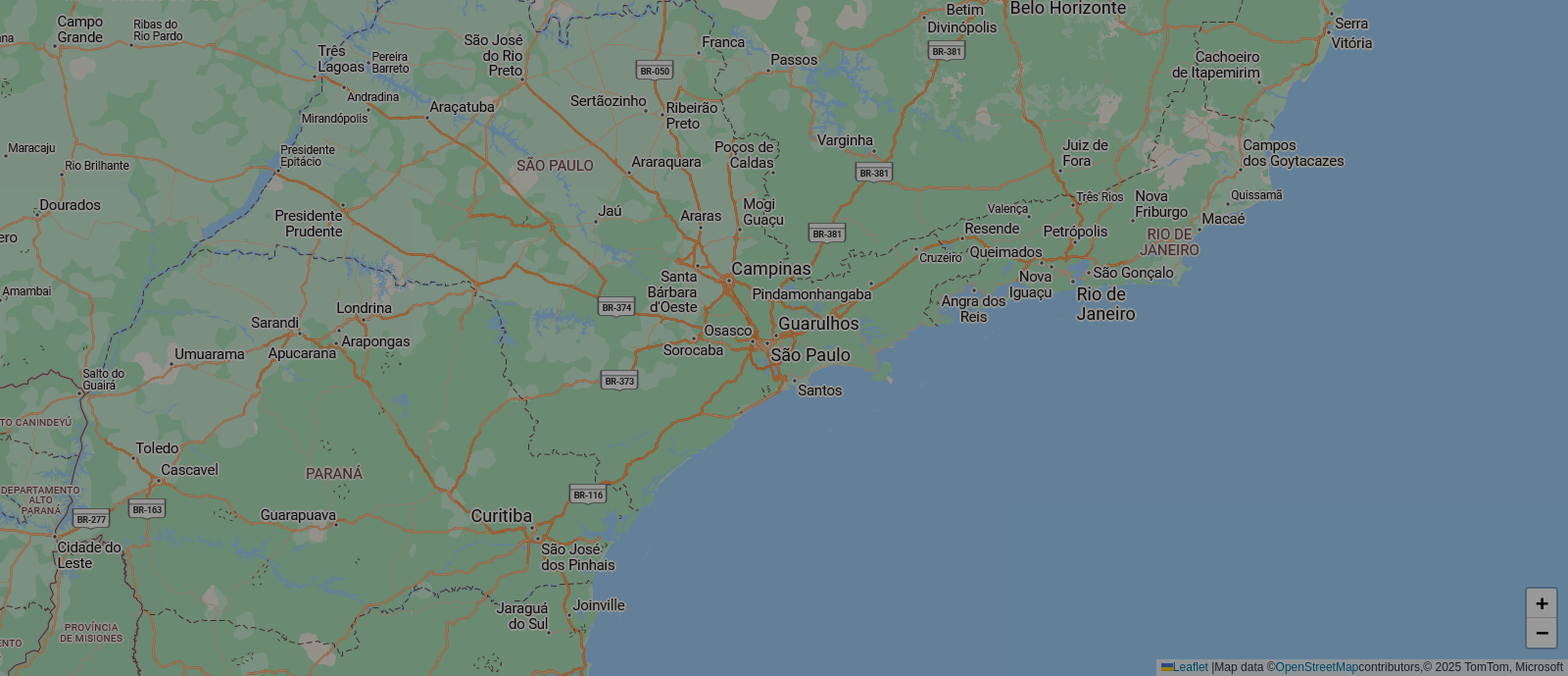
select select "*"
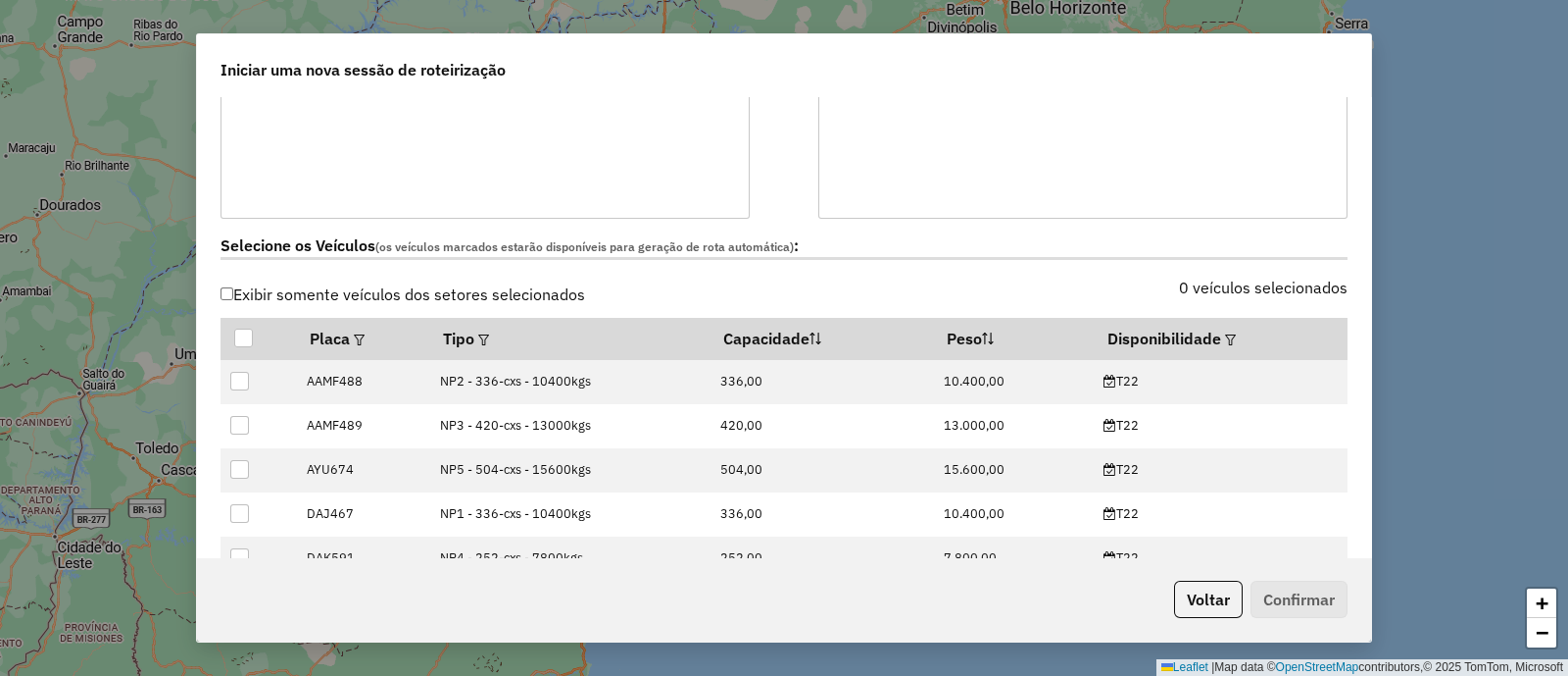
scroll to position [490, 0]
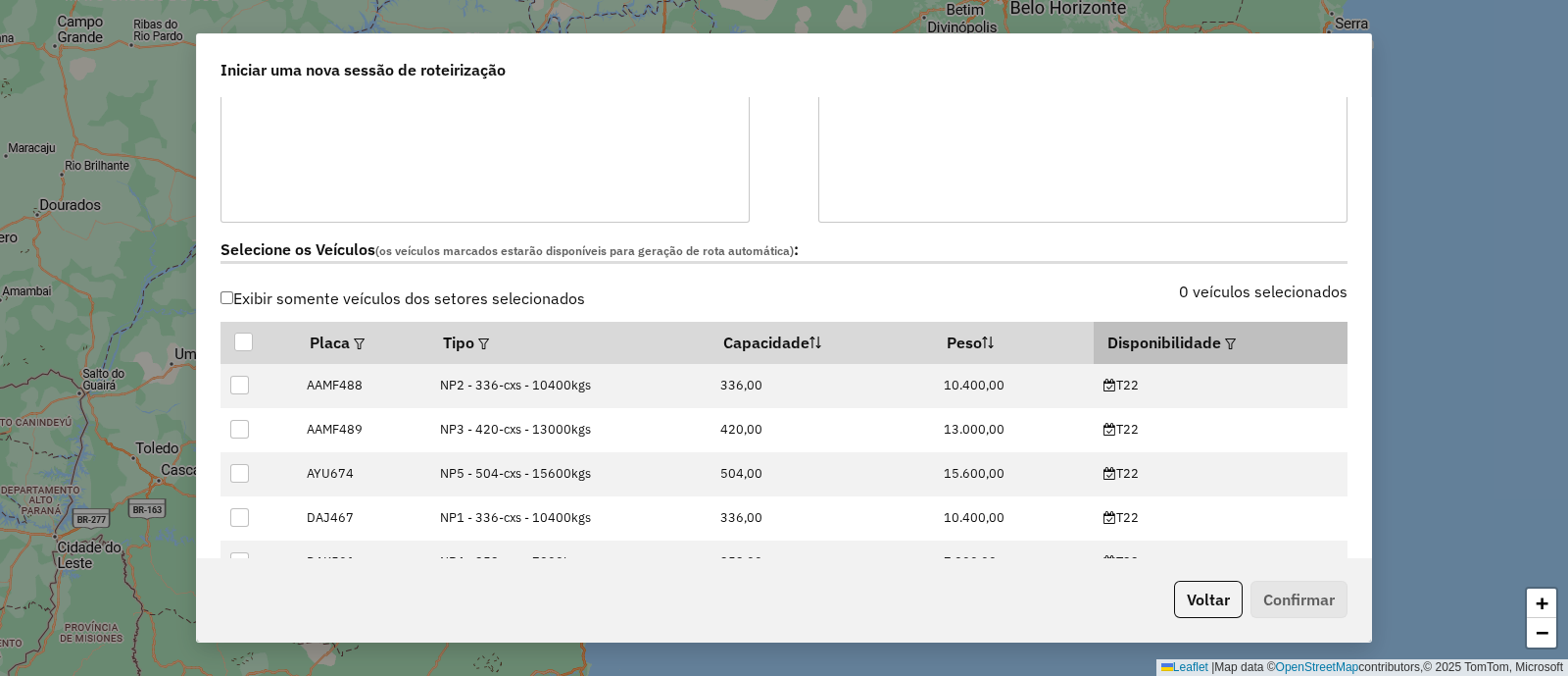
click at [1225, 338] on em at bounding box center [1230, 343] width 11 height 11
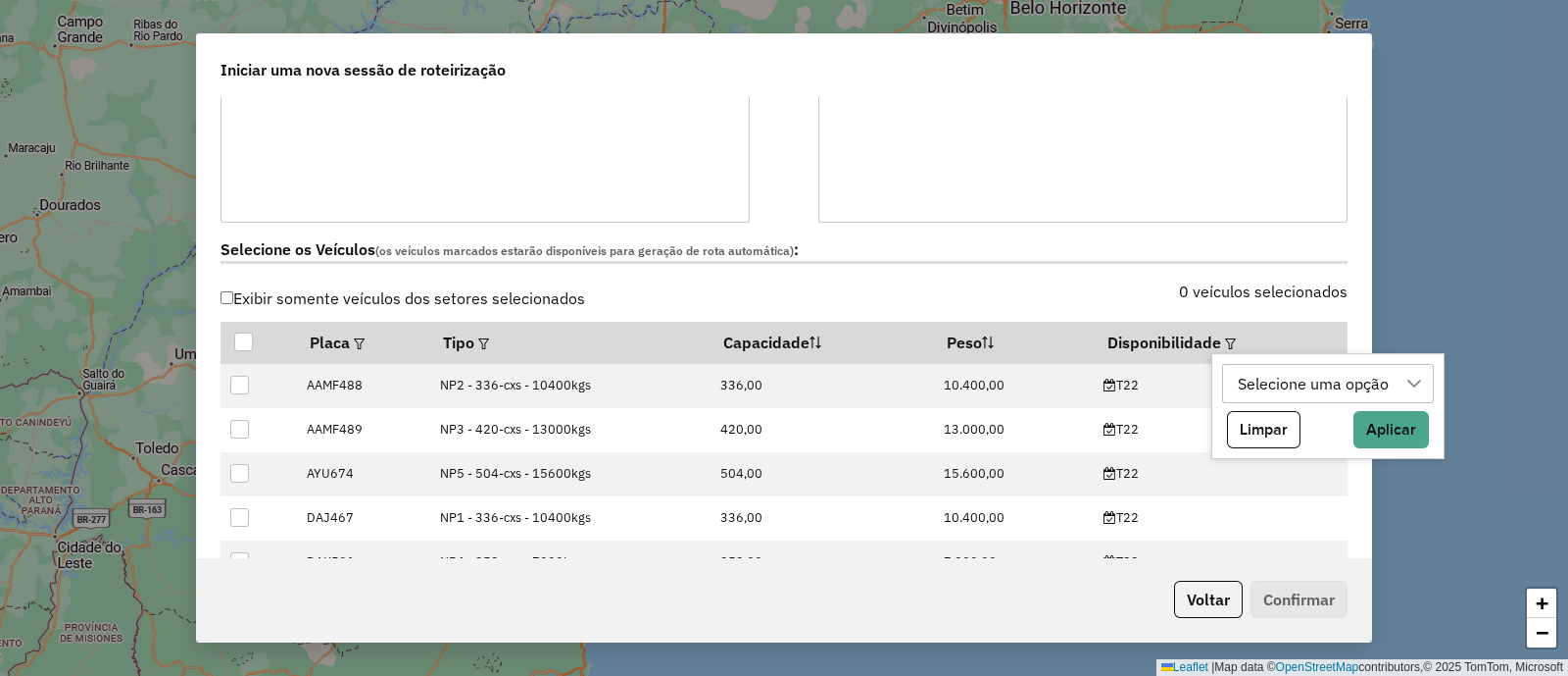
click at [1253, 374] on div "Selecione uma opção" at bounding box center [1312, 382] width 164 height 37
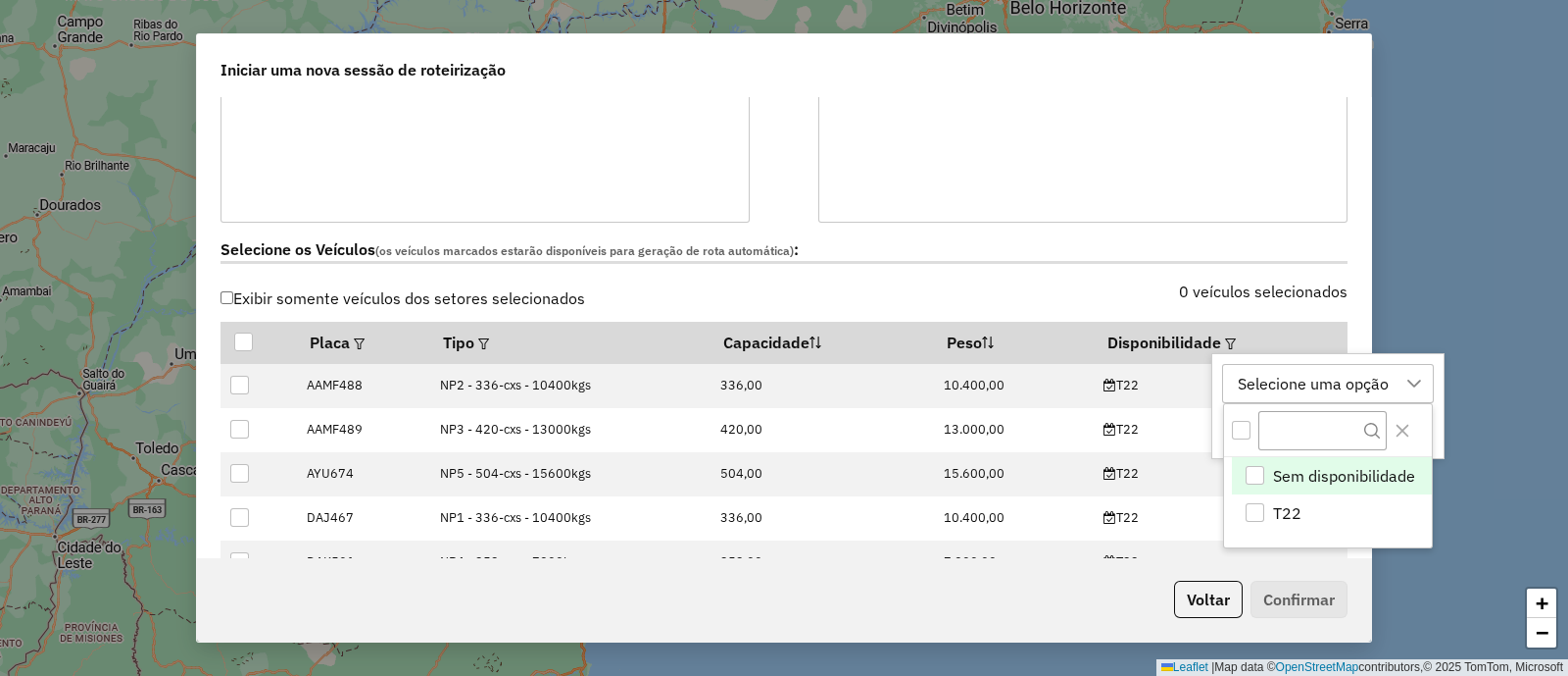
scroll to position [14, 91]
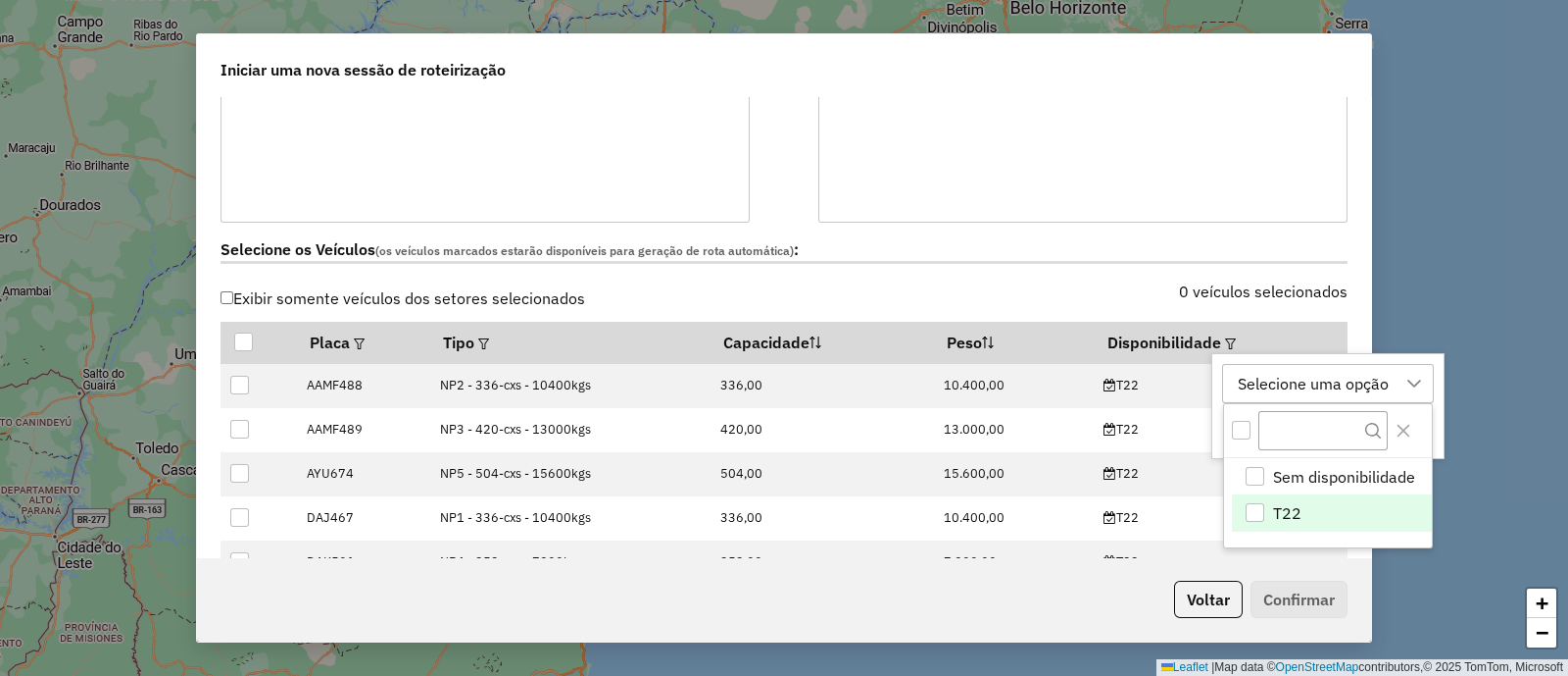
click at [1298, 509] on span "T22" at bounding box center [1287, 513] width 29 height 24
click at [1407, 432] on icon "Close" at bounding box center [1403, 431] width 13 height 13
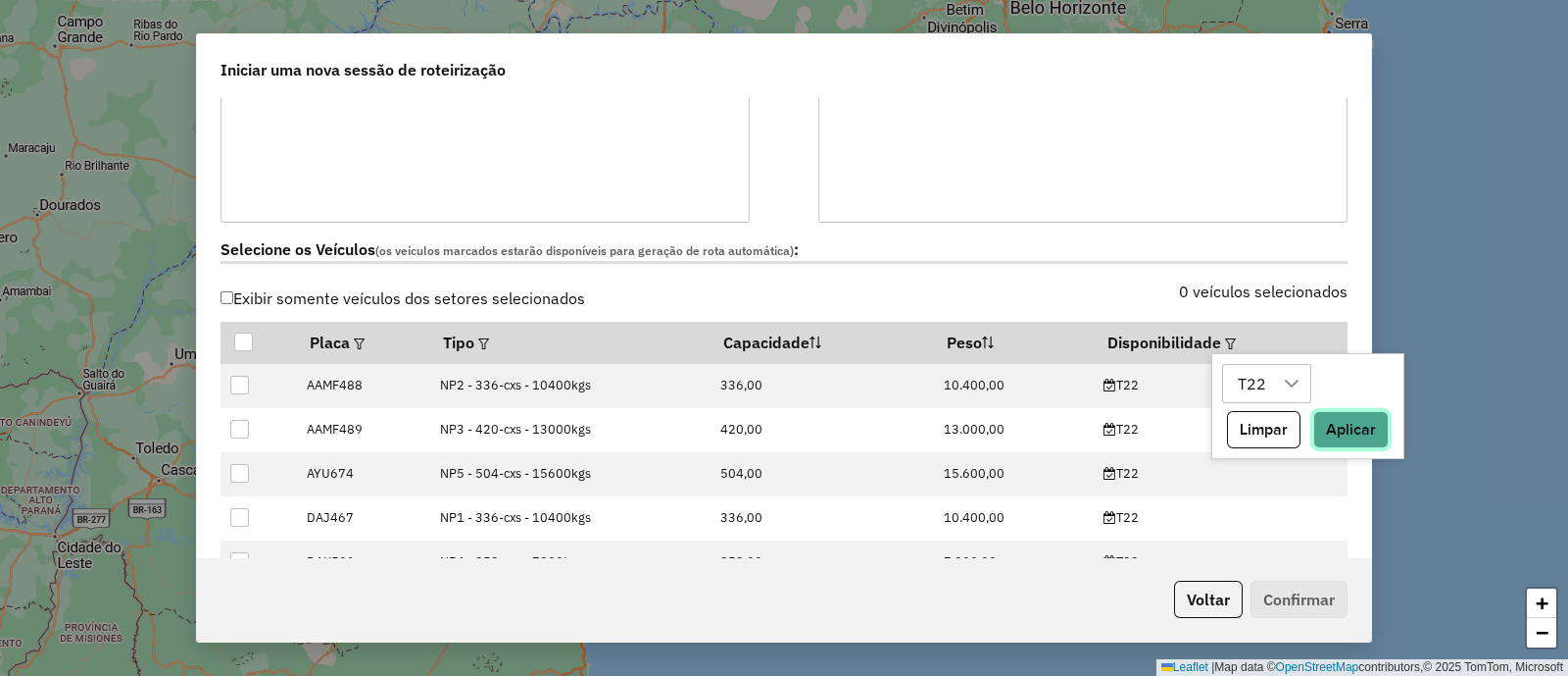
click at [1352, 416] on button "Aplicar" at bounding box center [1351, 429] width 76 height 37
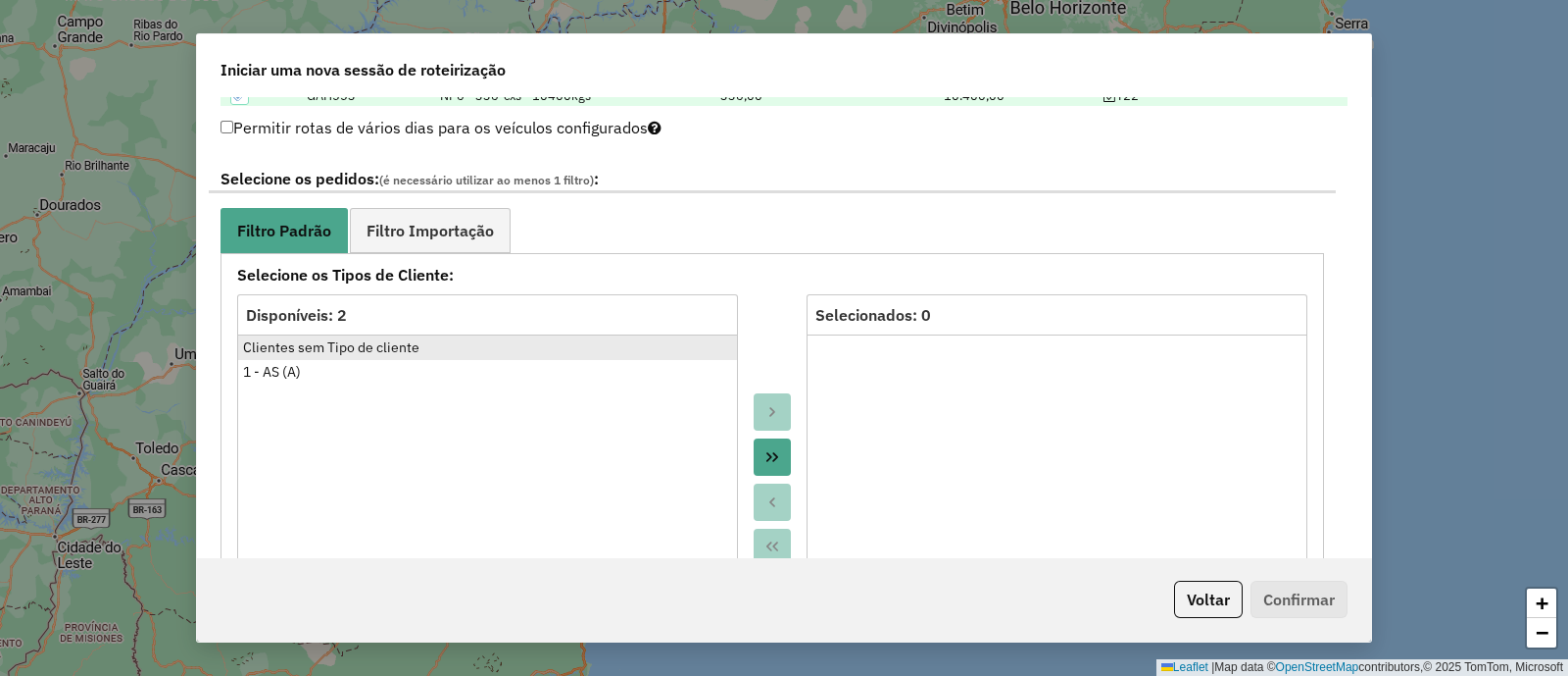
scroll to position [1103, 0]
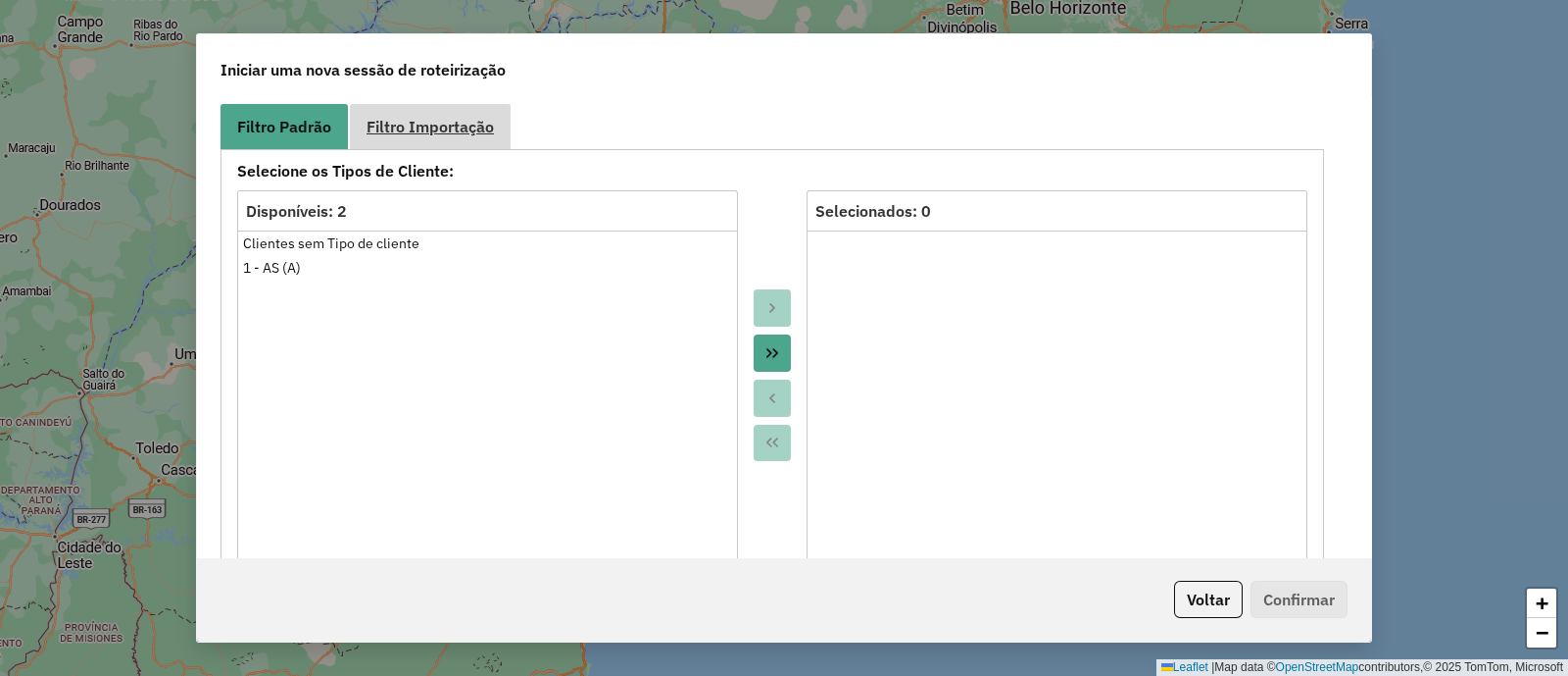
click at [410, 118] on span "Filtro Importação" at bounding box center [430, 126] width 127 height 16
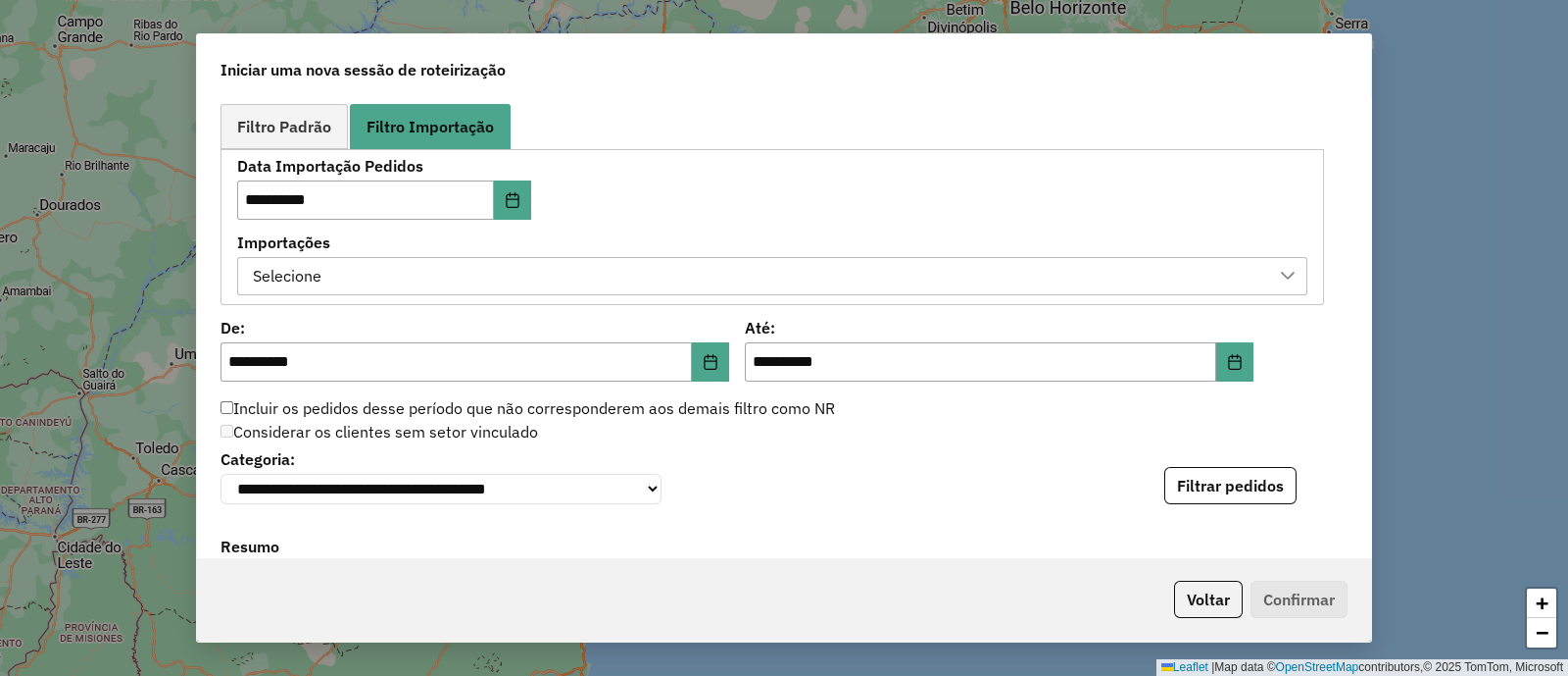
click at [559, 266] on div "Selecione" at bounding box center [757, 276] width 1023 height 37
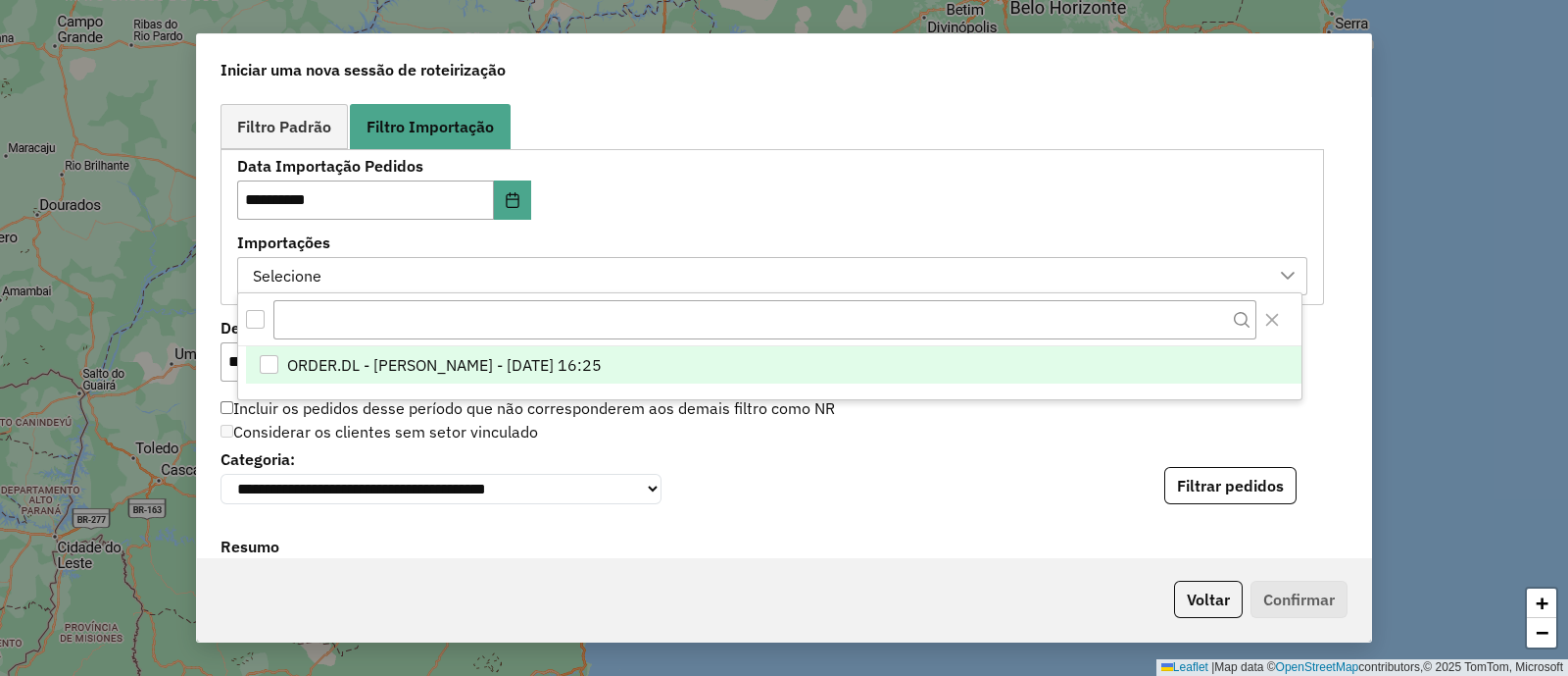
scroll to position [14, 91]
click at [601, 367] on span "ORDER.DL - VITOR GUILHERME EUGENIO DE OLIVEIRA - 20/09/2025 16:25" at bounding box center [444, 365] width 314 height 24
click at [654, 211] on div "**********" at bounding box center [460, 189] width 446 height 61
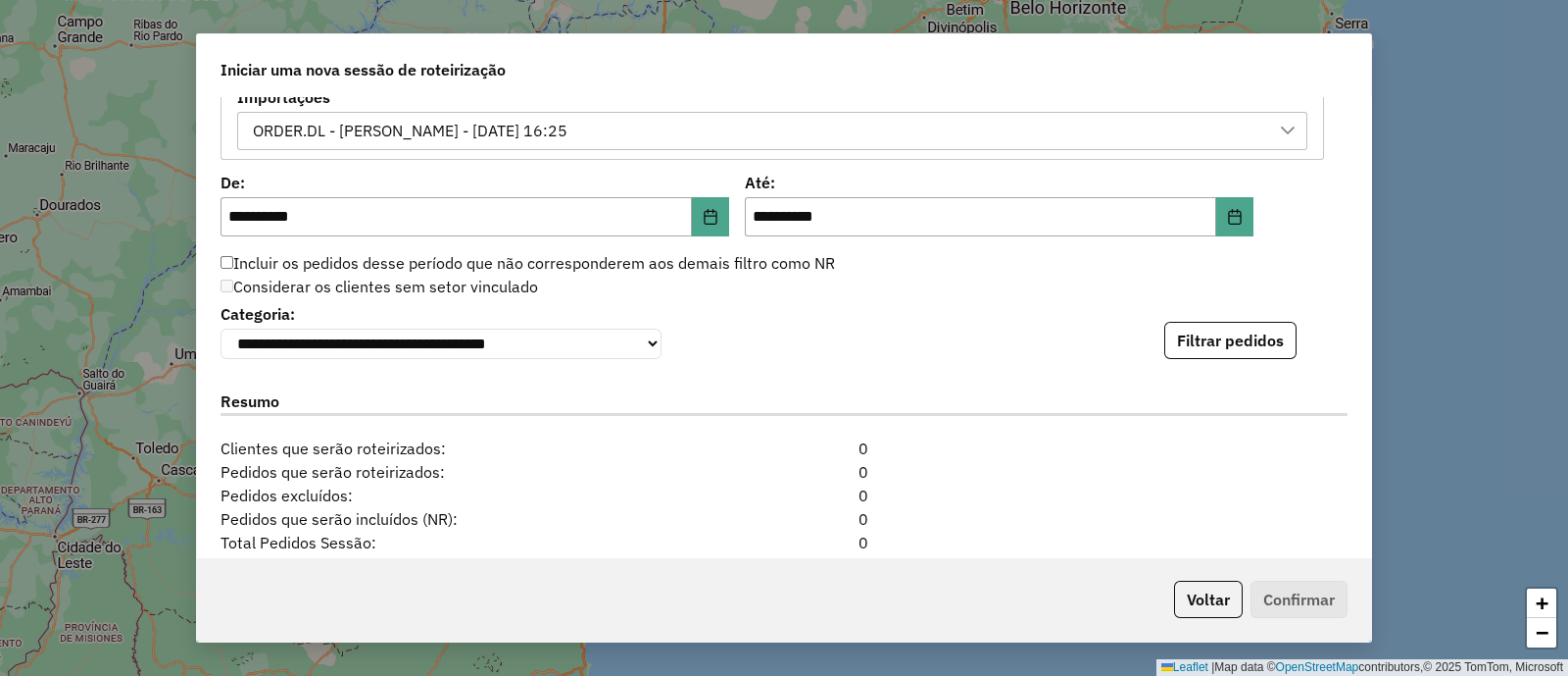
scroll to position [1348, 0]
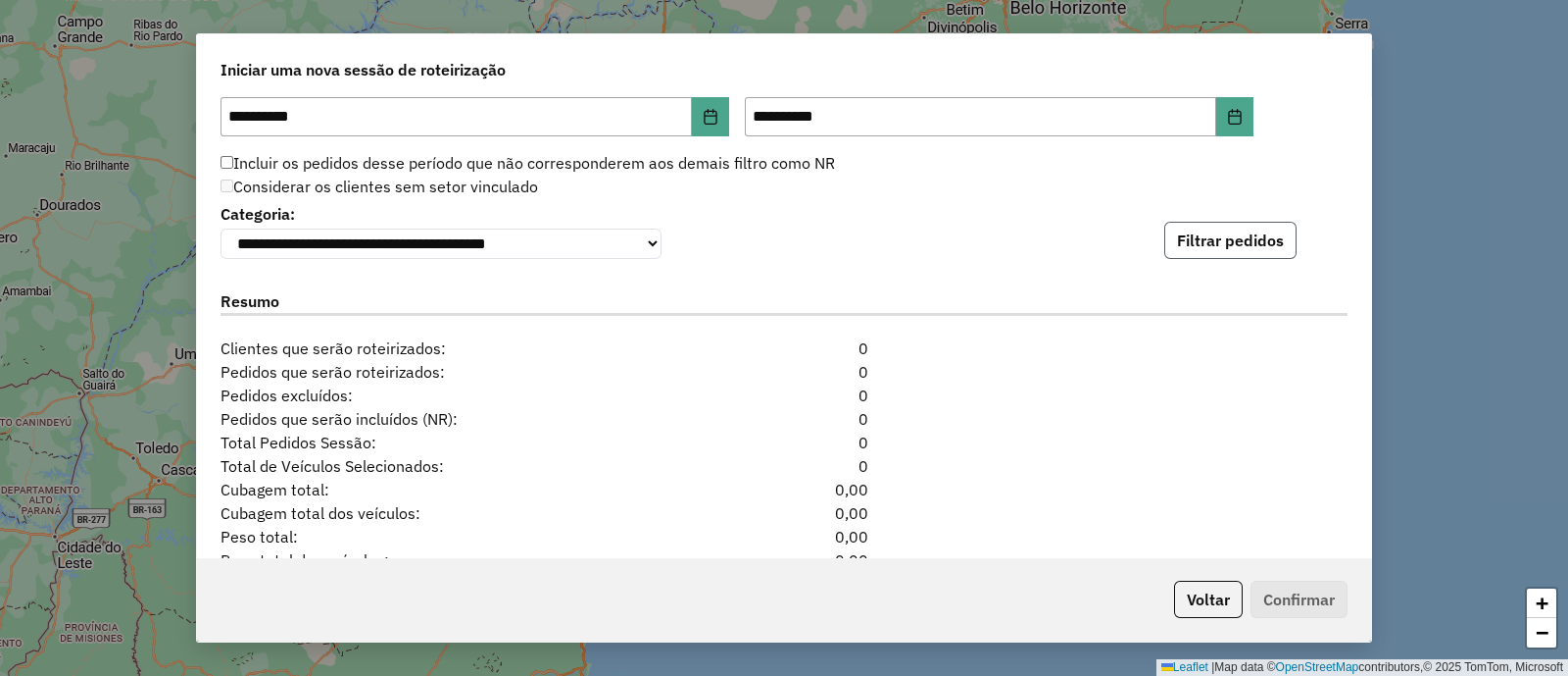
click at [1201, 252] on button "Filtrar pedidos" at bounding box center [1230, 240] width 132 height 37
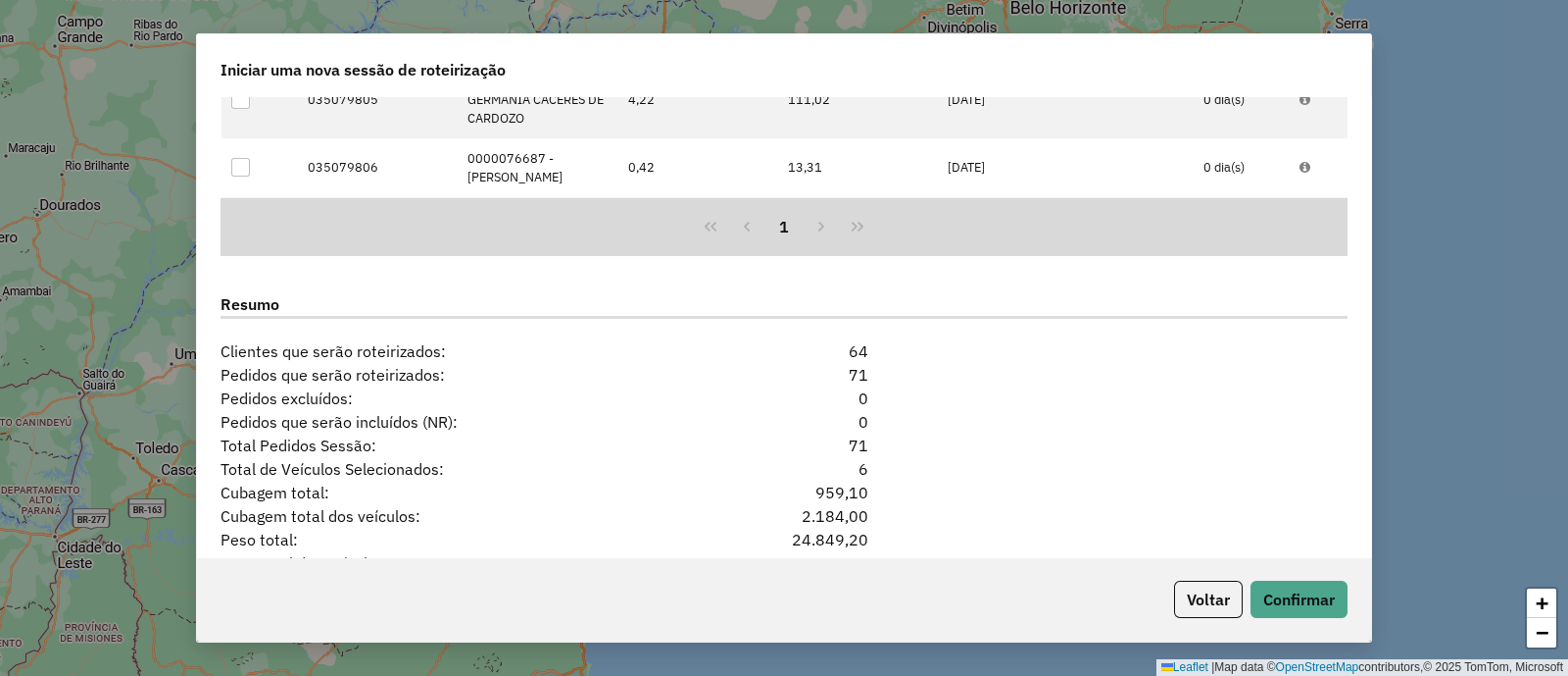
scroll to position [1900, 0]
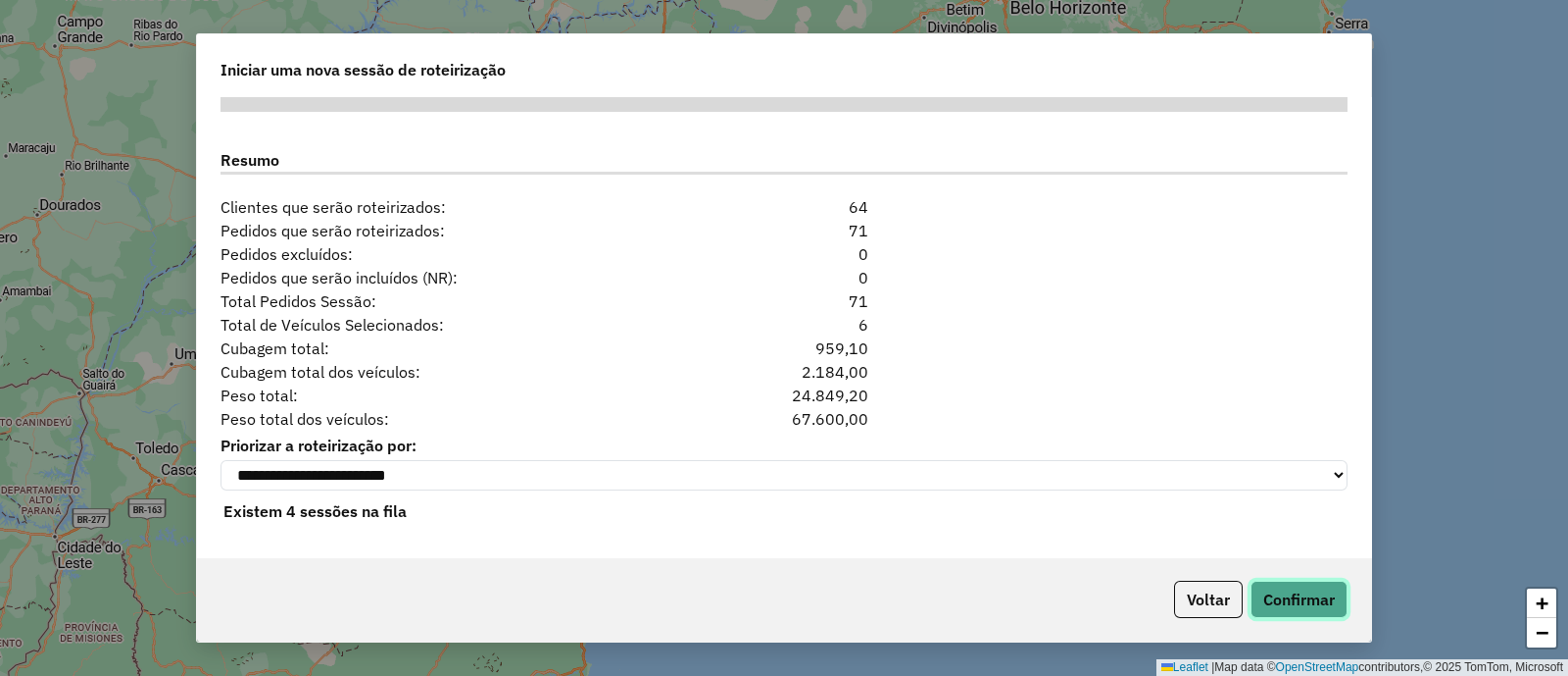
click at [1284, 593] on button "Confirmar" at bounding box center [1299, 598] width 98 height 37
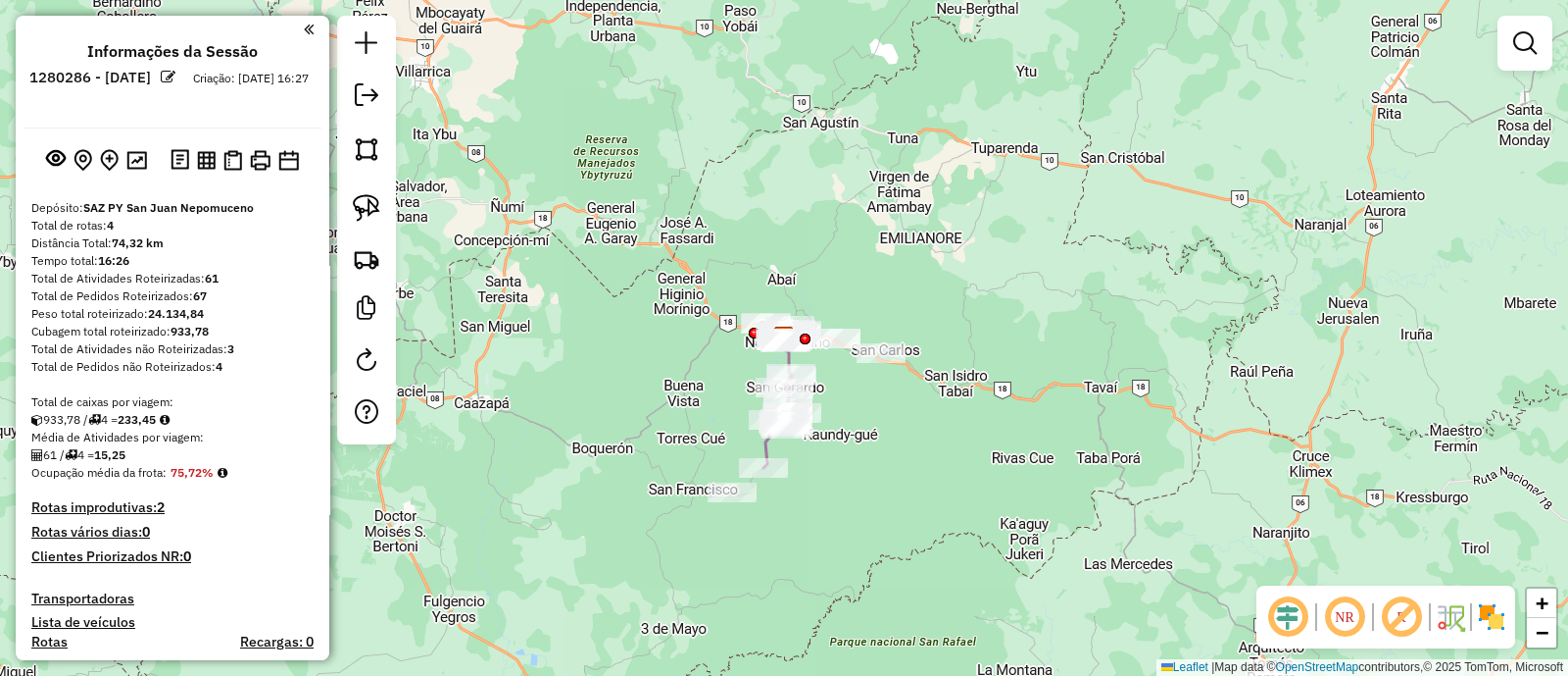
click at [1499, 610] on img at bounding box center [1492, 617] width 32 height 32
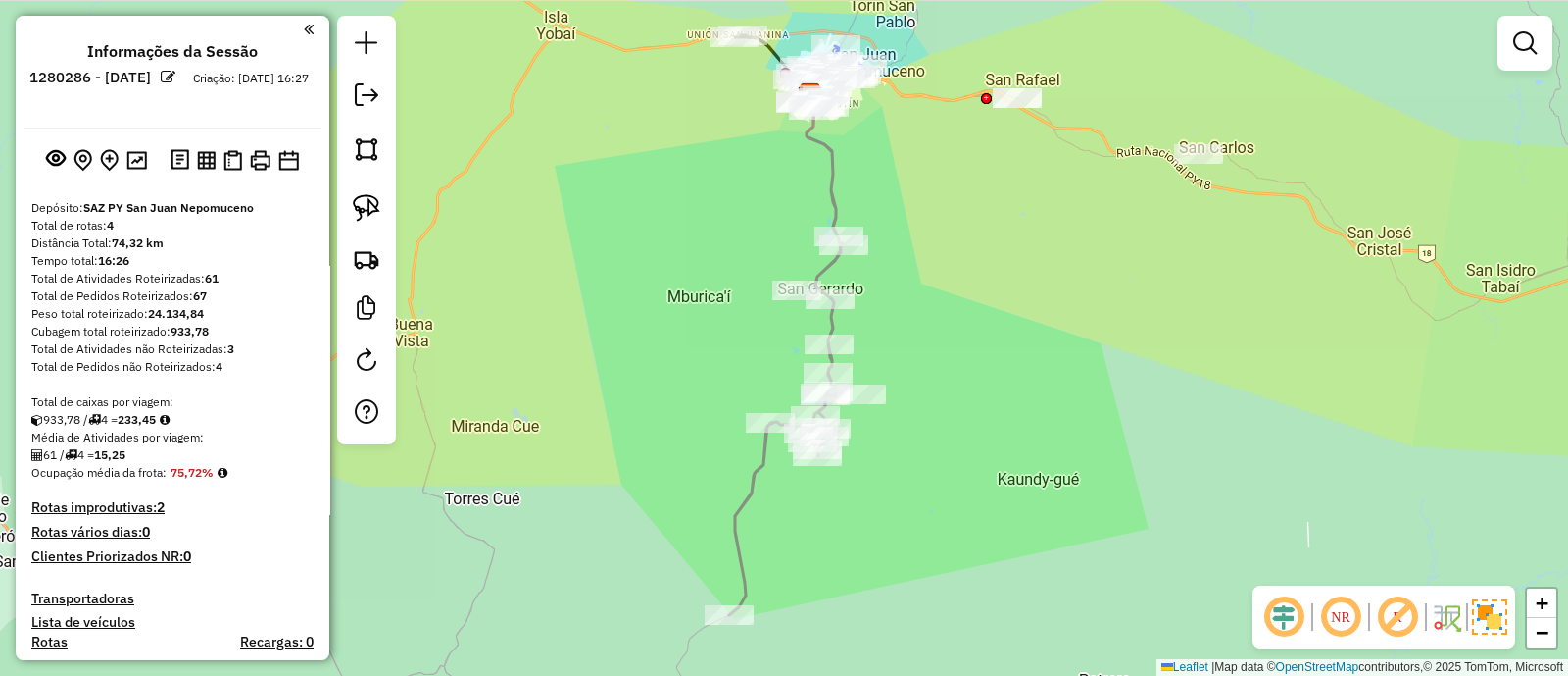
click at [828, 266] on icon at bounding box center [786, 349] width 113 height 532
select select "**********"
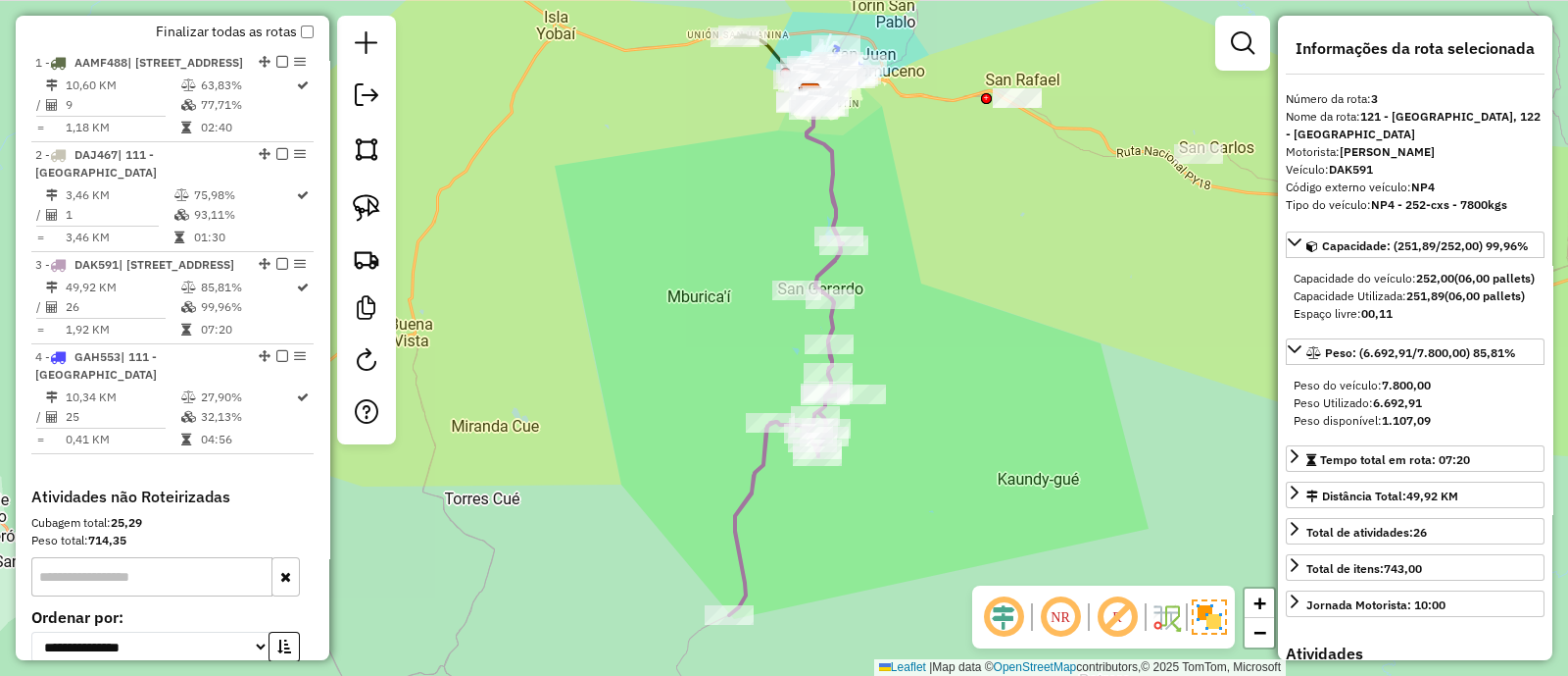
scroll to position [933, 0]
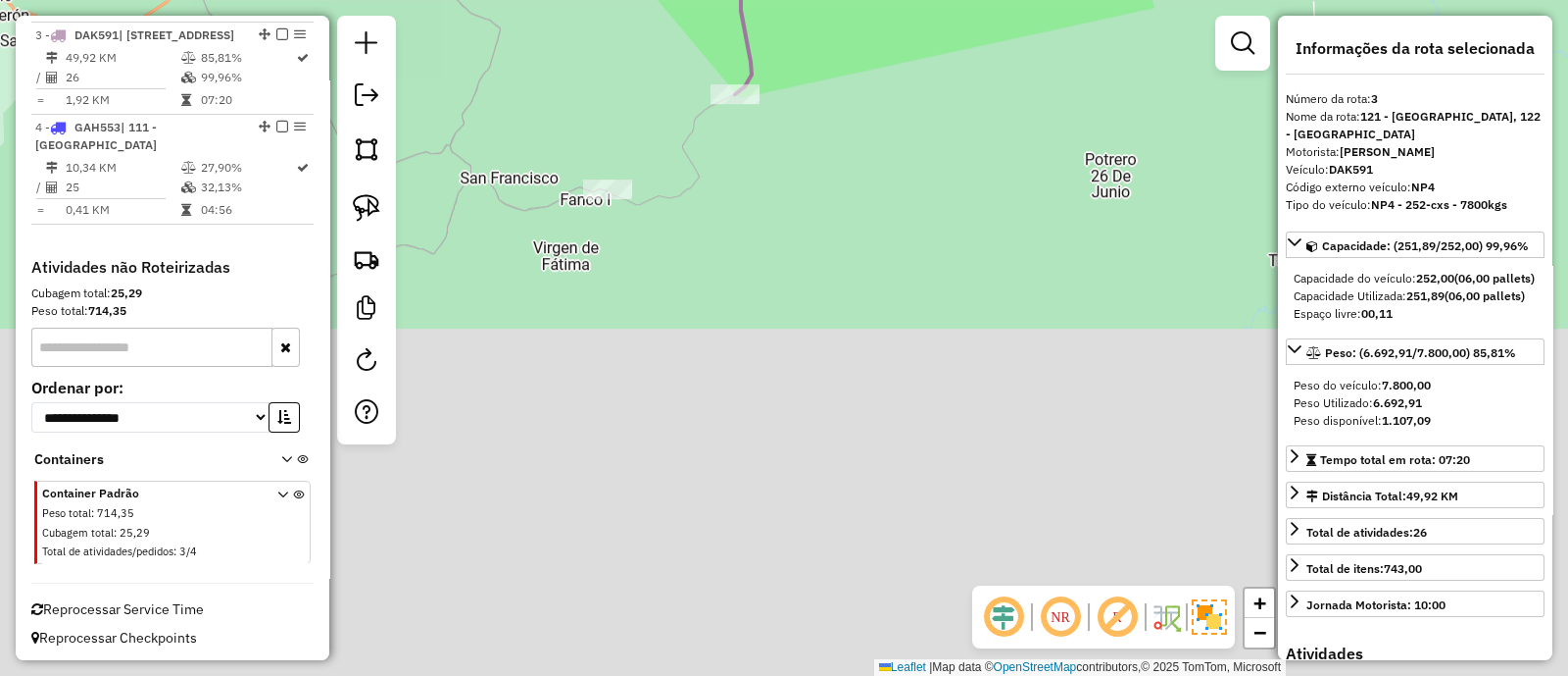
drag, startPoint x: 862, startPoint y: 537, endPoint x: 855, endPoint y: 50, distance: 487.1
click at [872, 32] on div "Janela de atendimento Grade de atendimento Capacidade Transportadoras Veículos …" at bounding box center [784, 338] width 1568 height 676
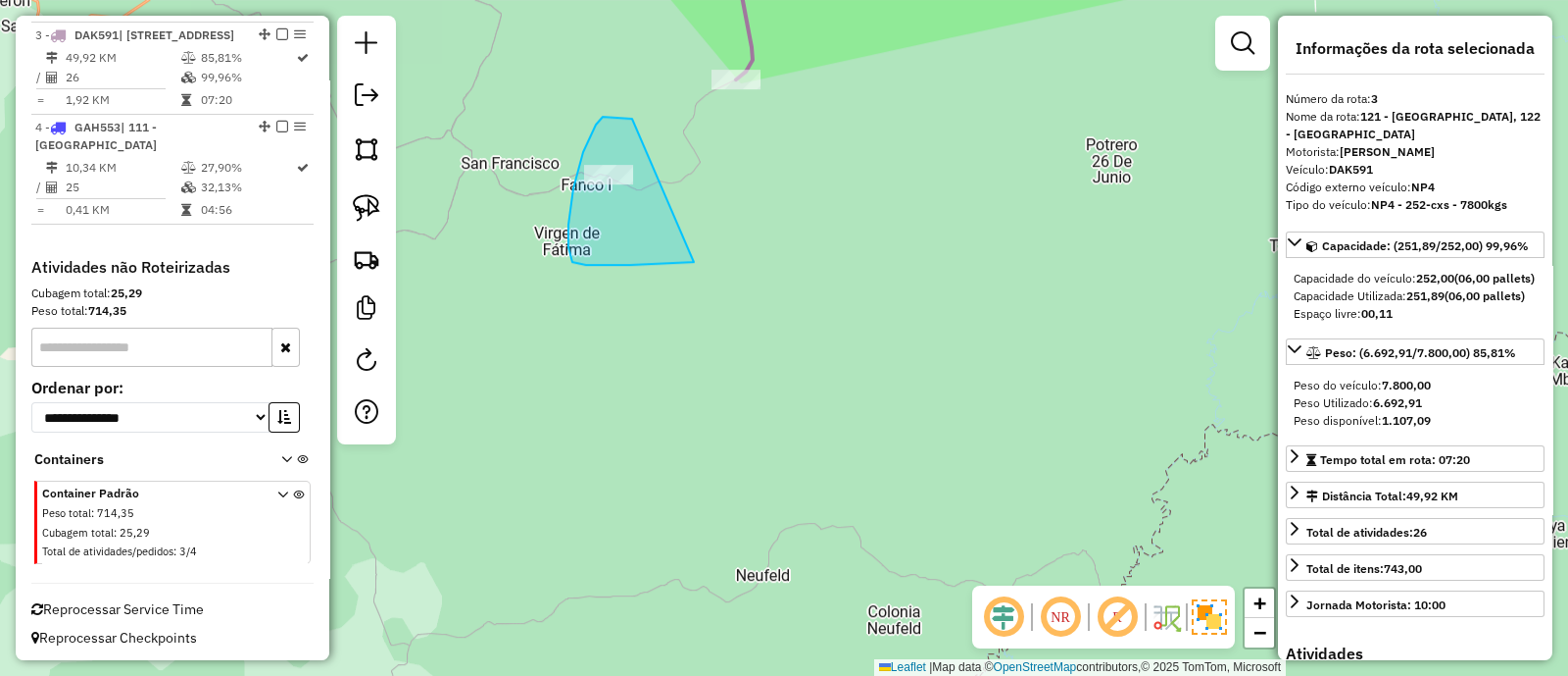
drag, startPoint x: 628, startPoint y: 118, endPoint x: 698, endPoint y: 261, distance: 159.2
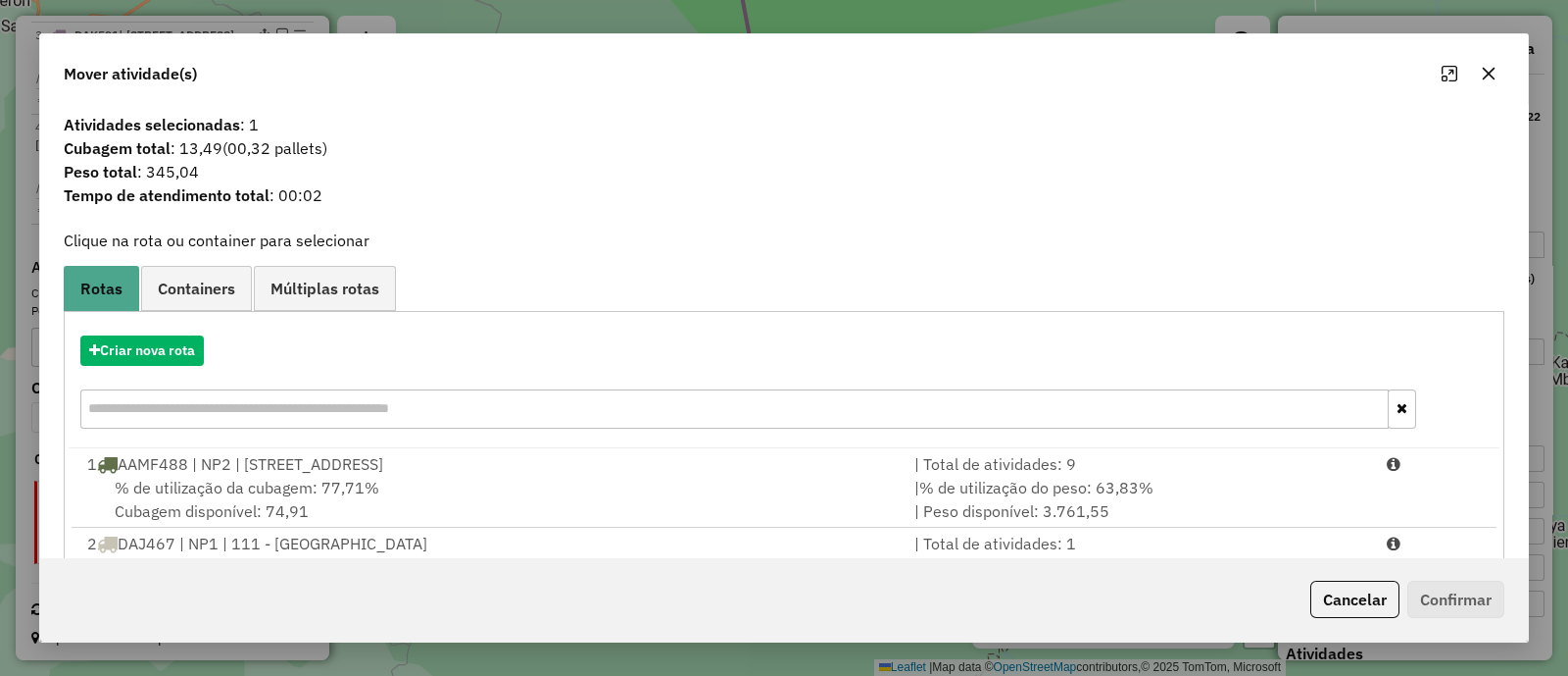
click at [1487, 77] on icon "button" at bounding box center [1488, 74] width 16 height 16
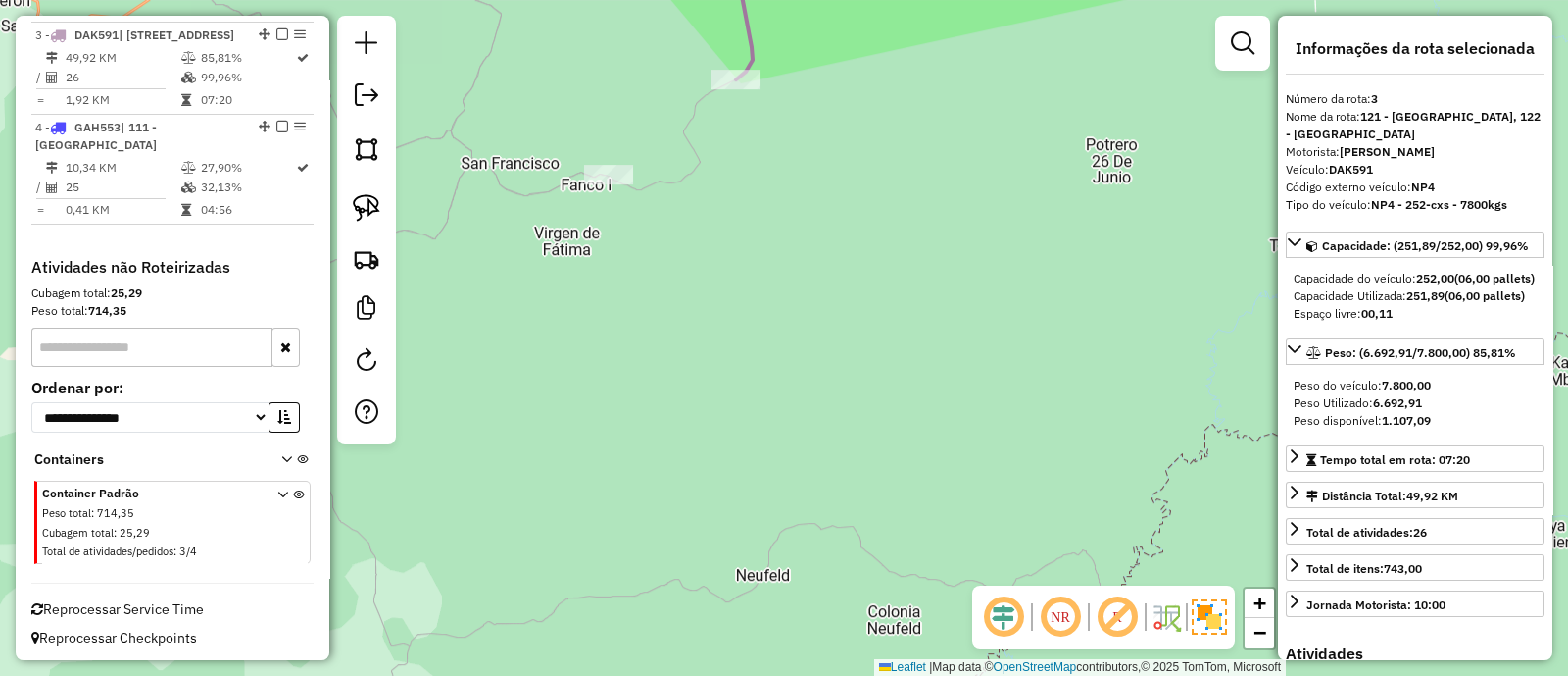
click at [751, 54] on icon at bounding box center [752, 6] width 32 height 147
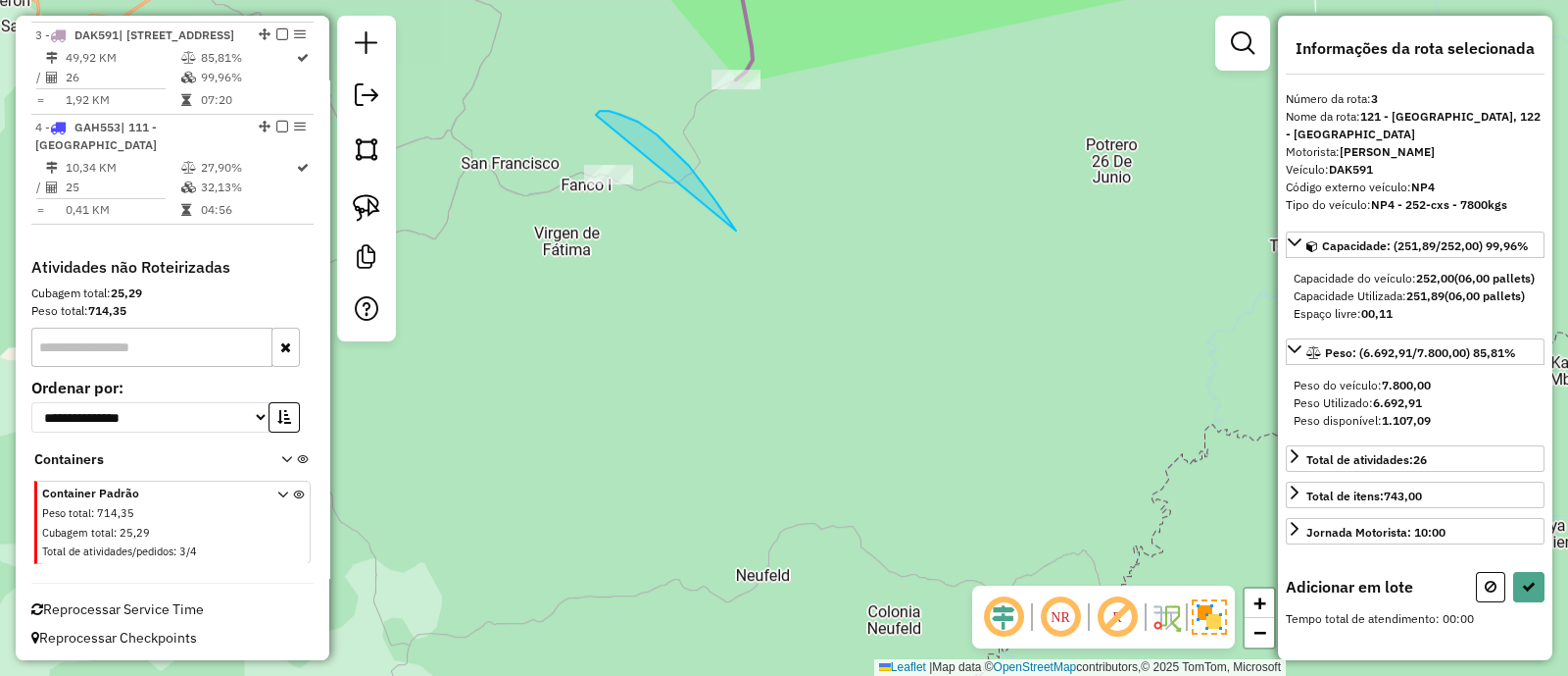
drag, startPoint x: 605, startPoint y: 111, endPoint x: 571, endPoint y: 243, distance: 136.3
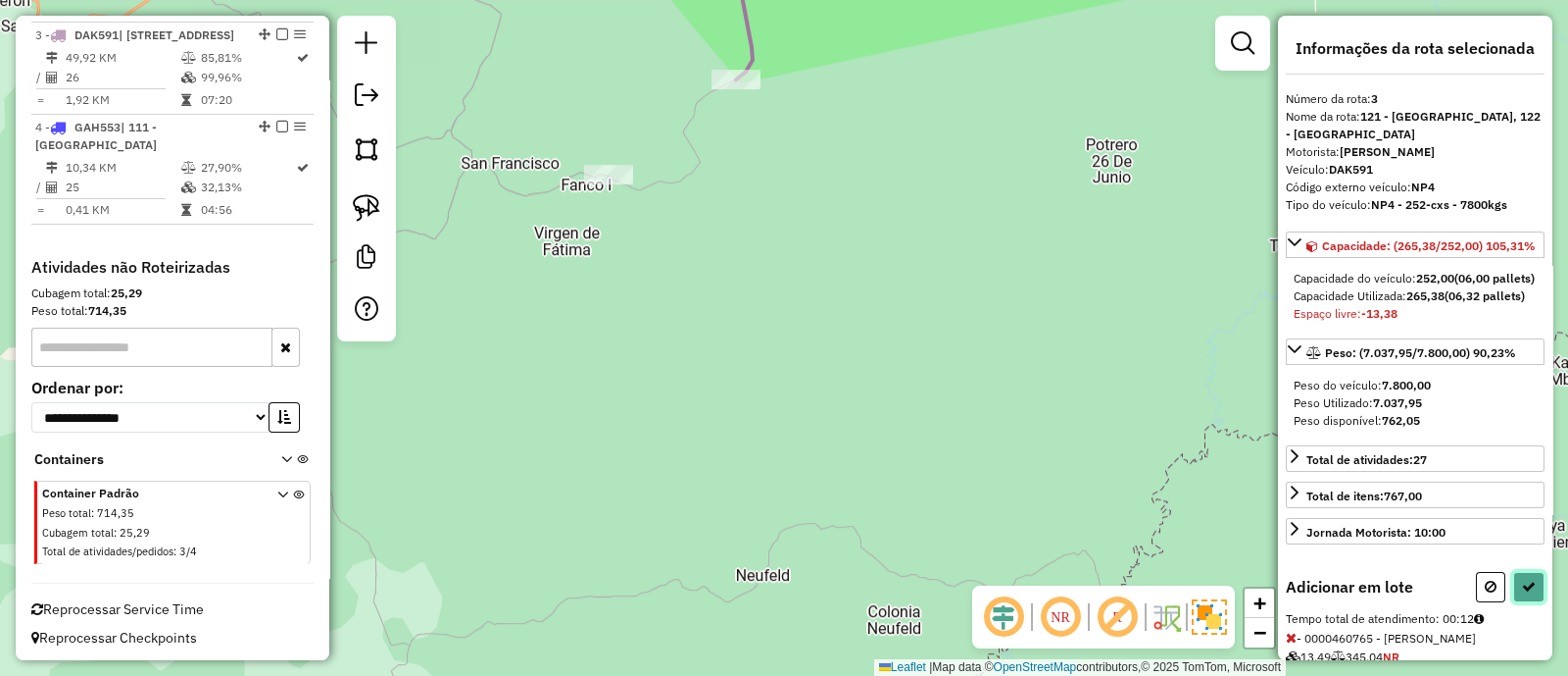
click at [1522, 593] on icon at bounding box center [1529, 586] width 14 height 14
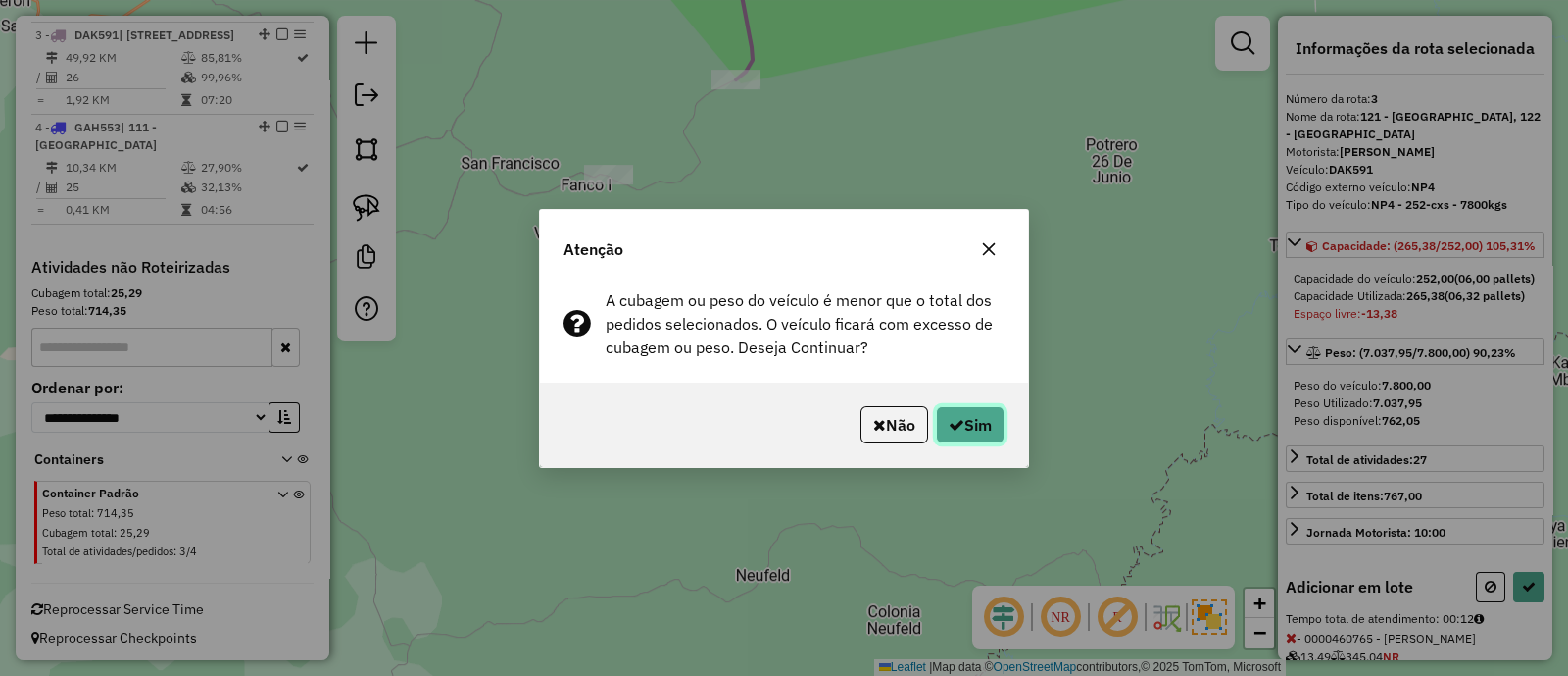
click at [954, 419] on icon "button" at bounding box center [957, 425] width 16 height 16
select select "**********"
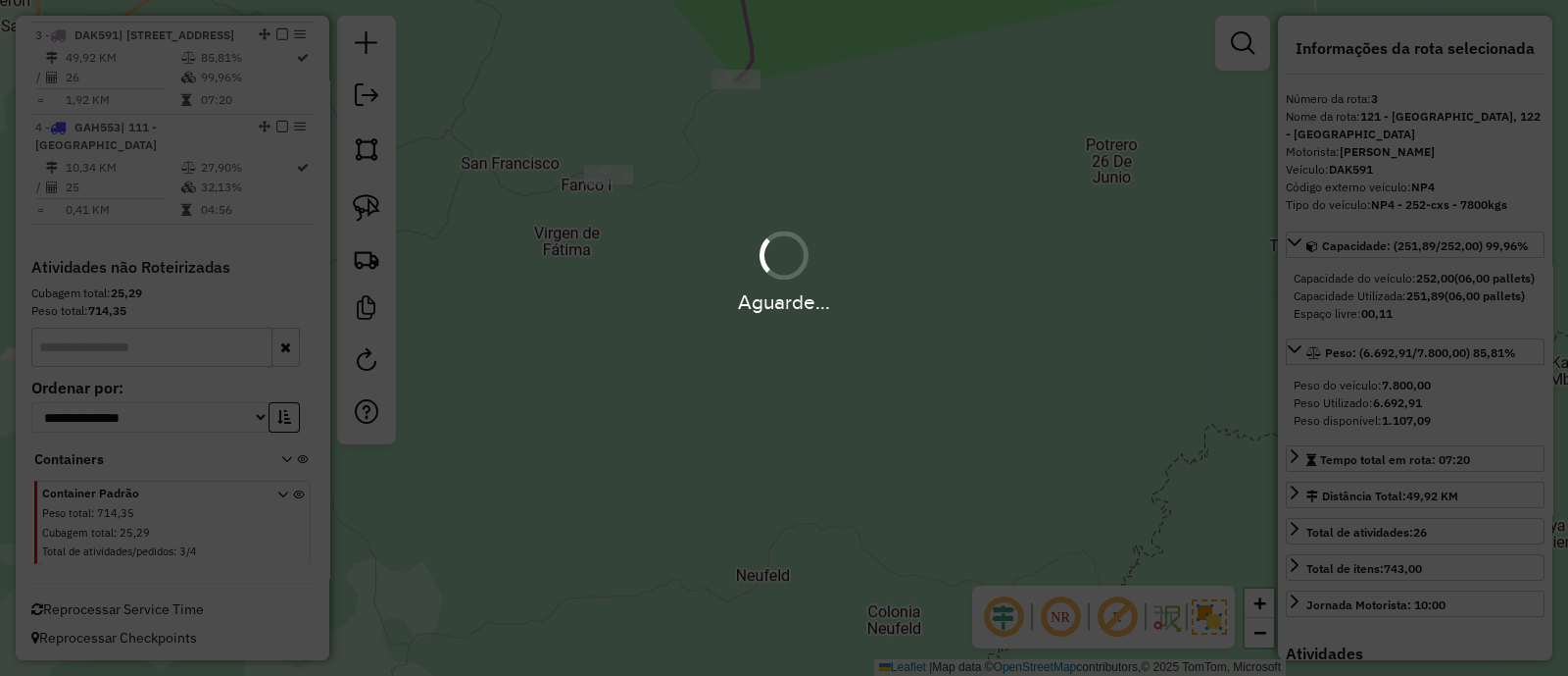
click at [847, 83] on div "Aguarde..." at bounding box center [784, 338] width 1568 height 676
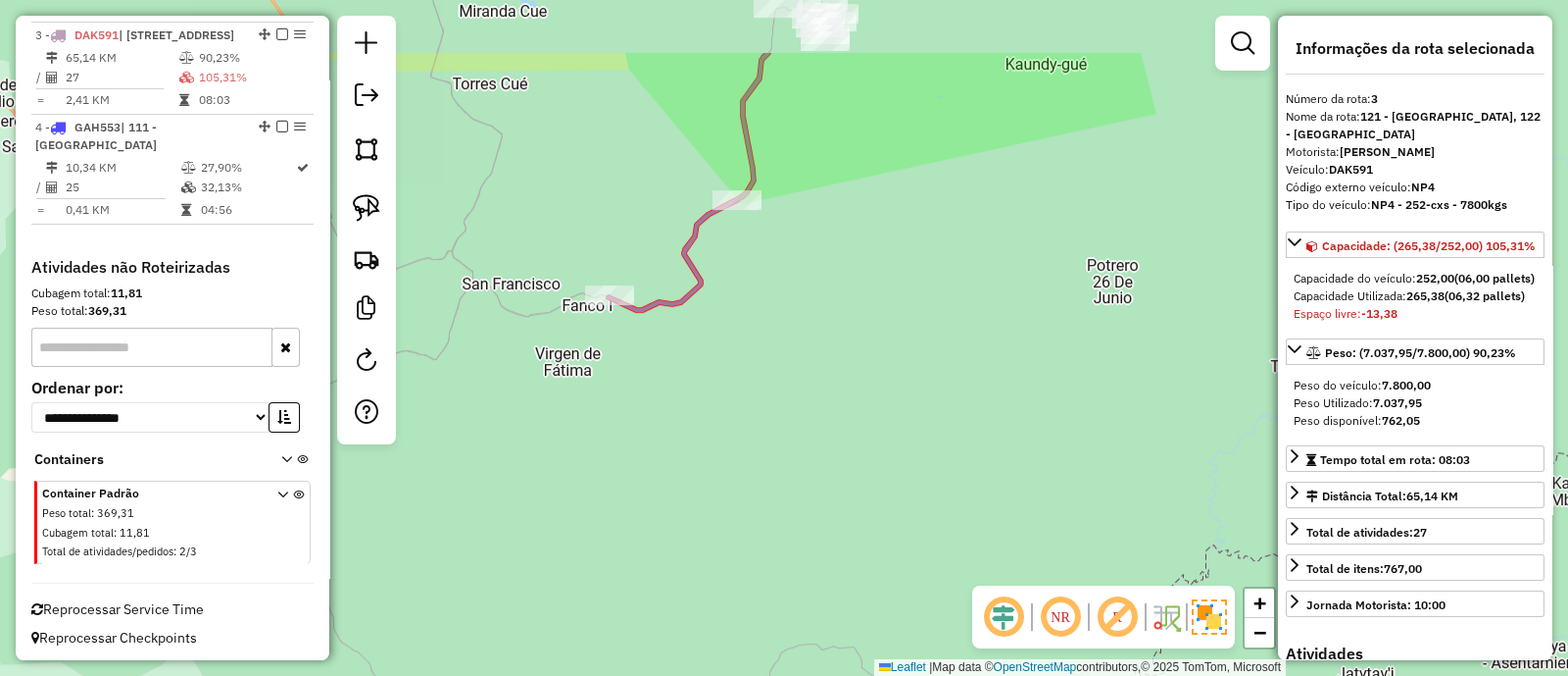
drag, startPoint x: 847, startPoint y: 83, endPoint x: 833, endPoint y: 659, distance: 576.2
click at [833, 659] on div "Janela de atendimento Grade de atendimento Capacidade Transportadoras Veículos …" at bounding box center [784, 338] width 1568 height 676
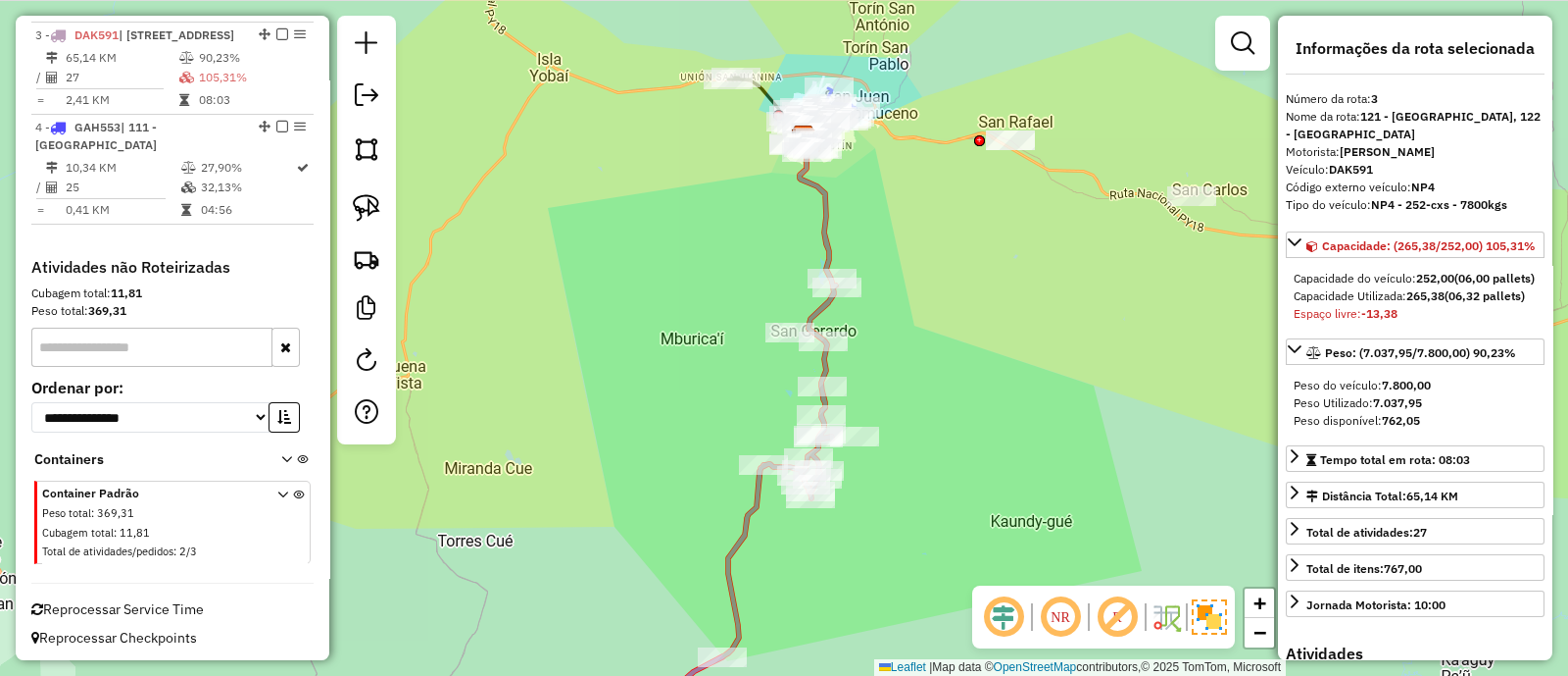
click at [828, 235] on icon at bounding box center [752, 434] width 166 height 618
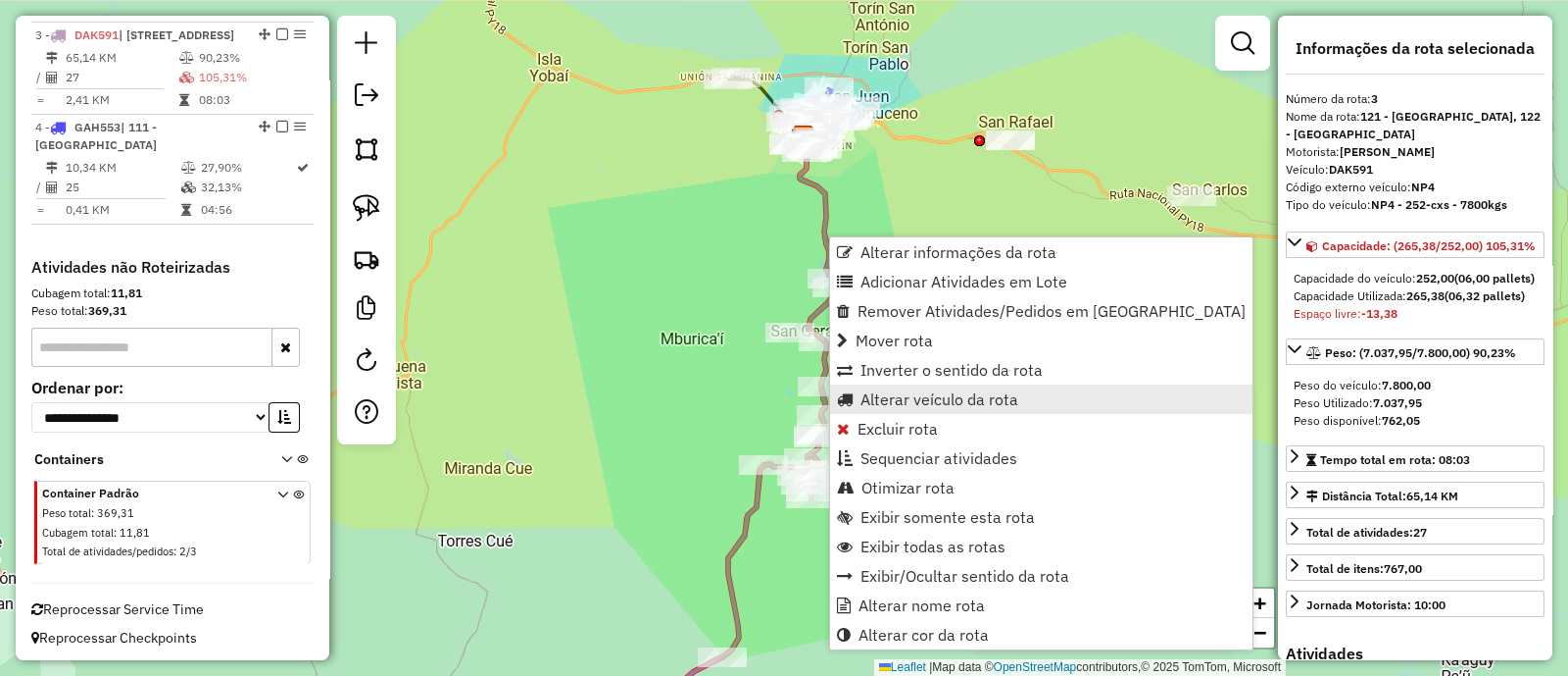
click at [911, 398] on span "Alterar veículo da rota" at bounding box center [939, 399] width 158 height 16
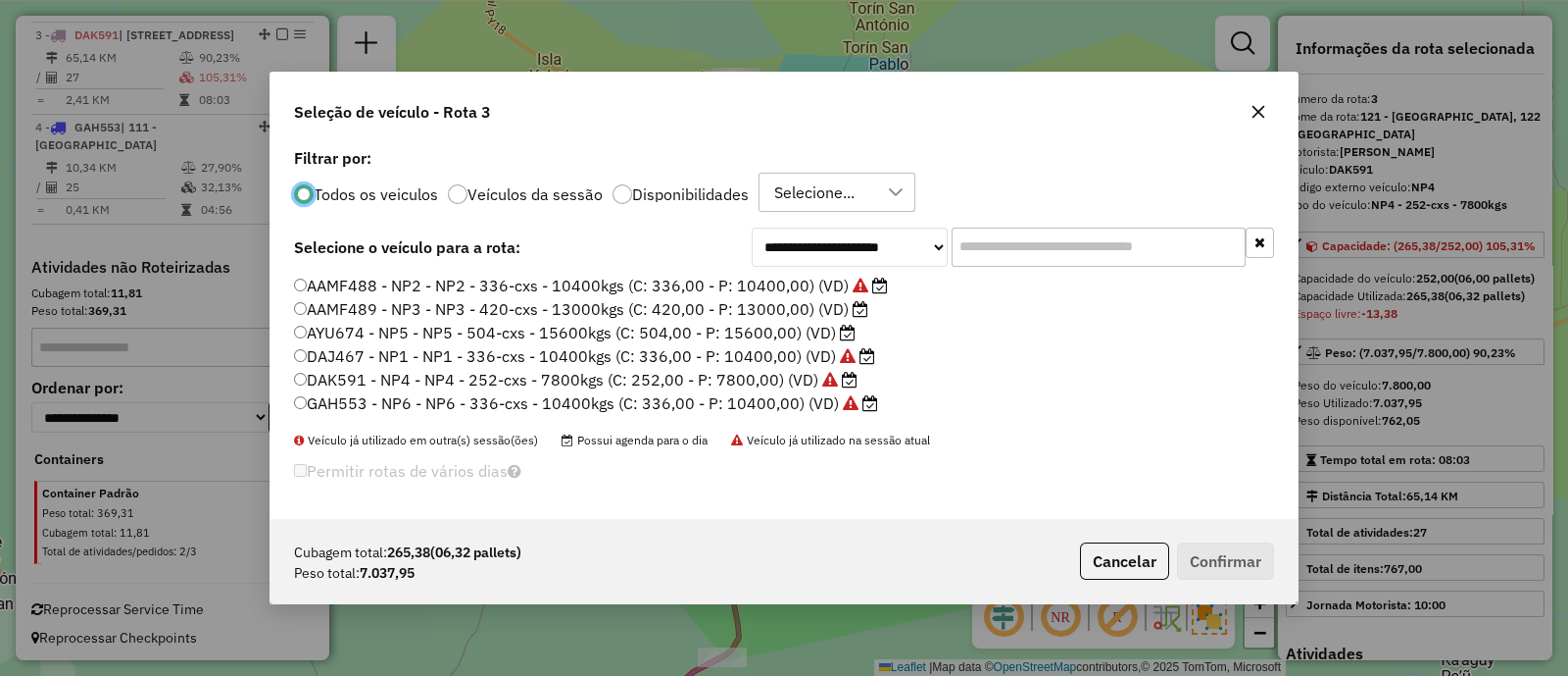
scroll to position [10, 6]
click at [779, 311] on label "AAMF489 - NP3 - NP3 - 420-cxs - 13000kgs (C: 420,00 - P: 13000,00) (VD)" at bounding box center [581, 309] width 574 height 24
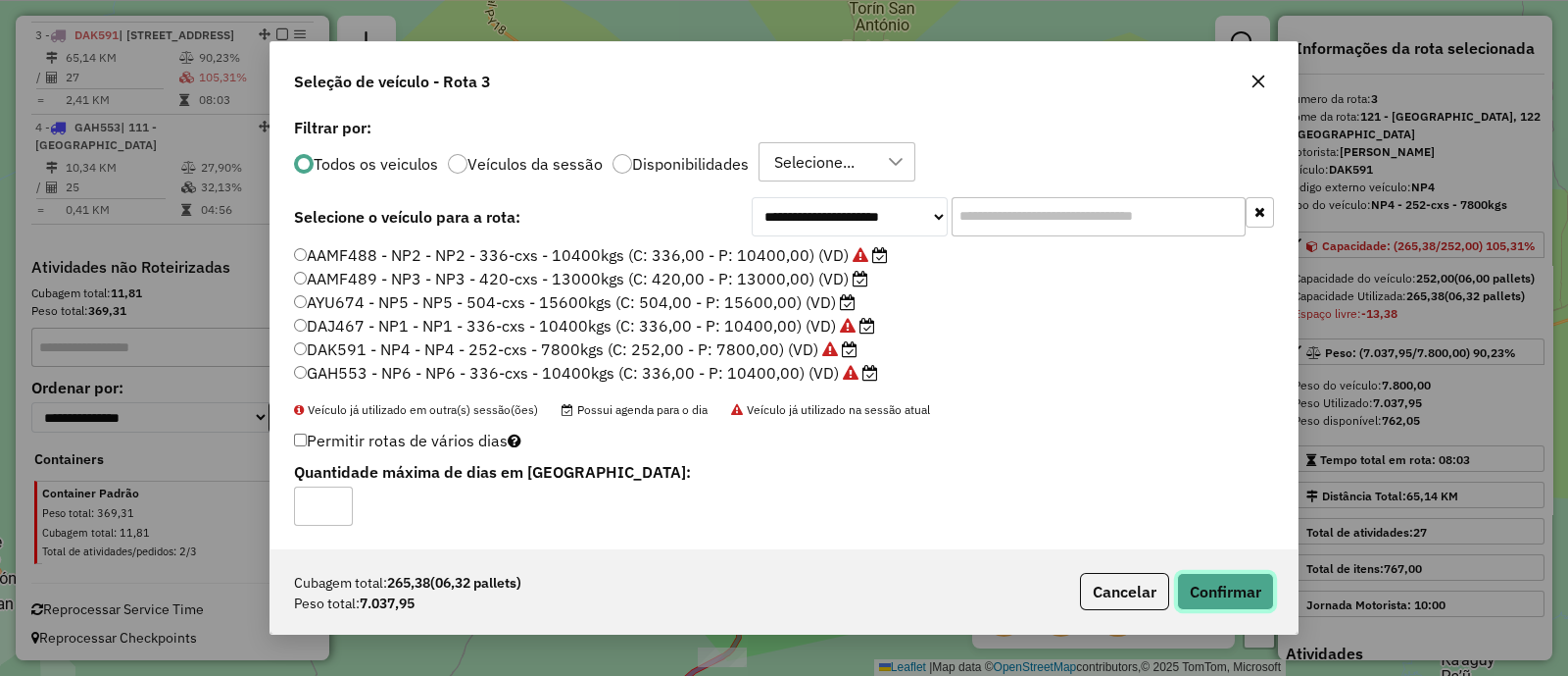
click at [1238, 596] on button "Confirmar" at bounding box center [1226, 590] width 98 height 37
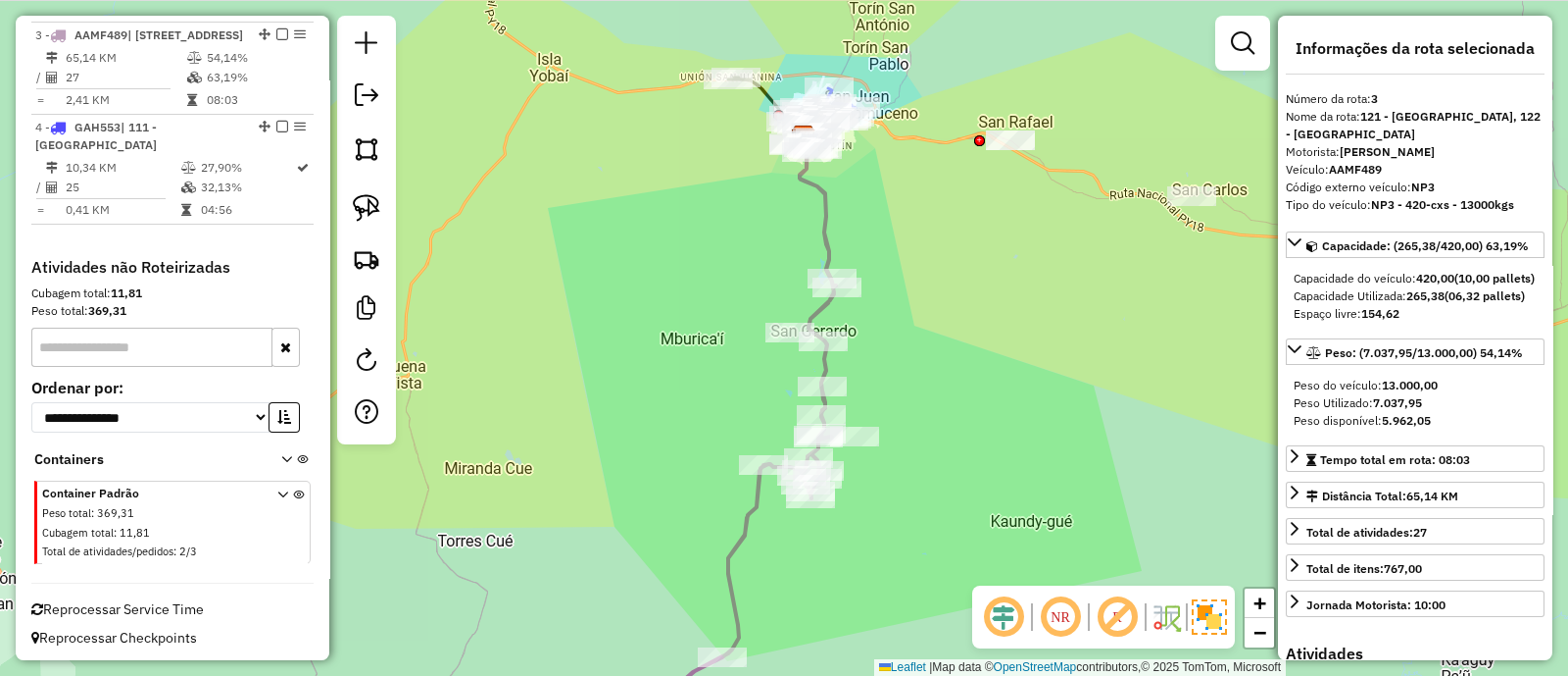
click at [823, 203] on icon at bounding box center [752, 434] width 166 height 618
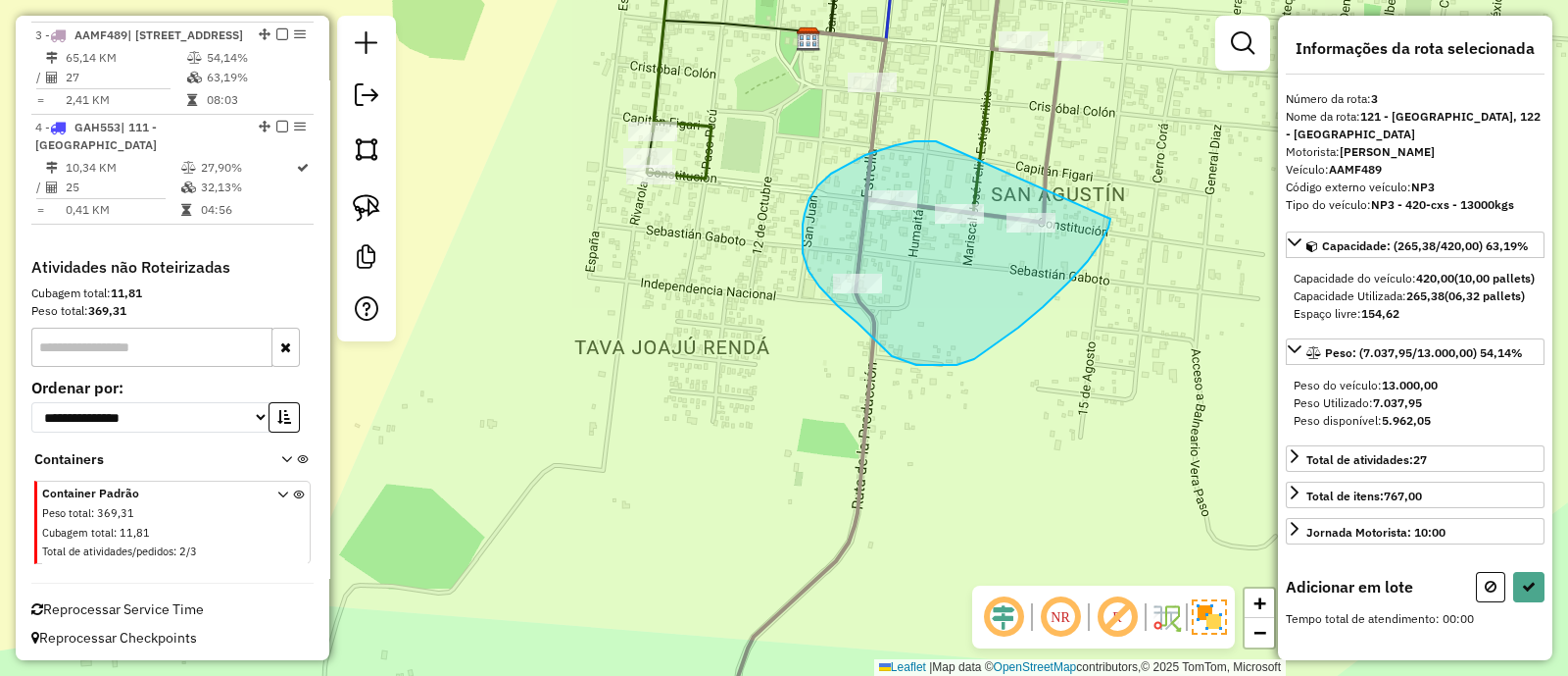
drag, startPoint x: 936, startPoint y: 141, endPoint x: 1110, endPoint y: 219, distance: 190.7
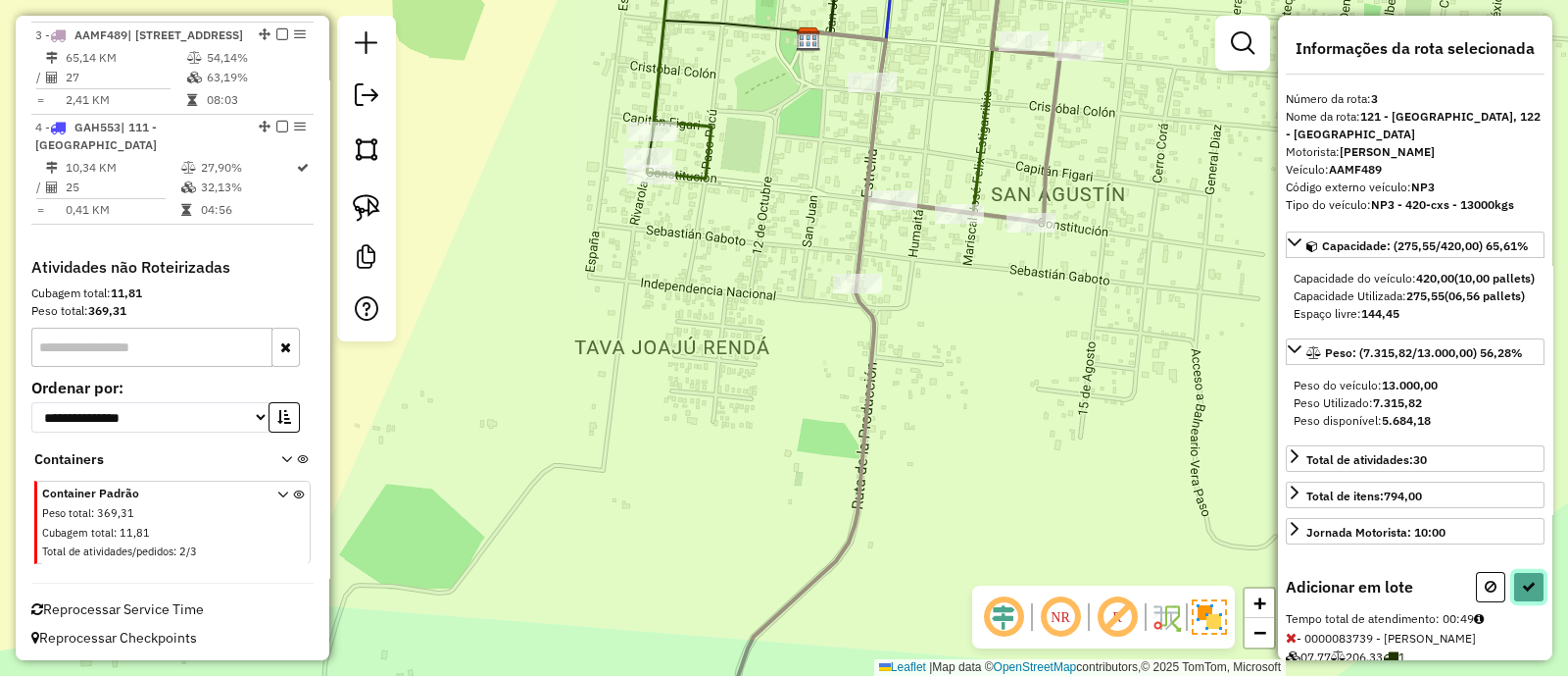
click at [1522, 593] on icon at bounding box center [1529, 586] width 14 height 14
select select "**********"
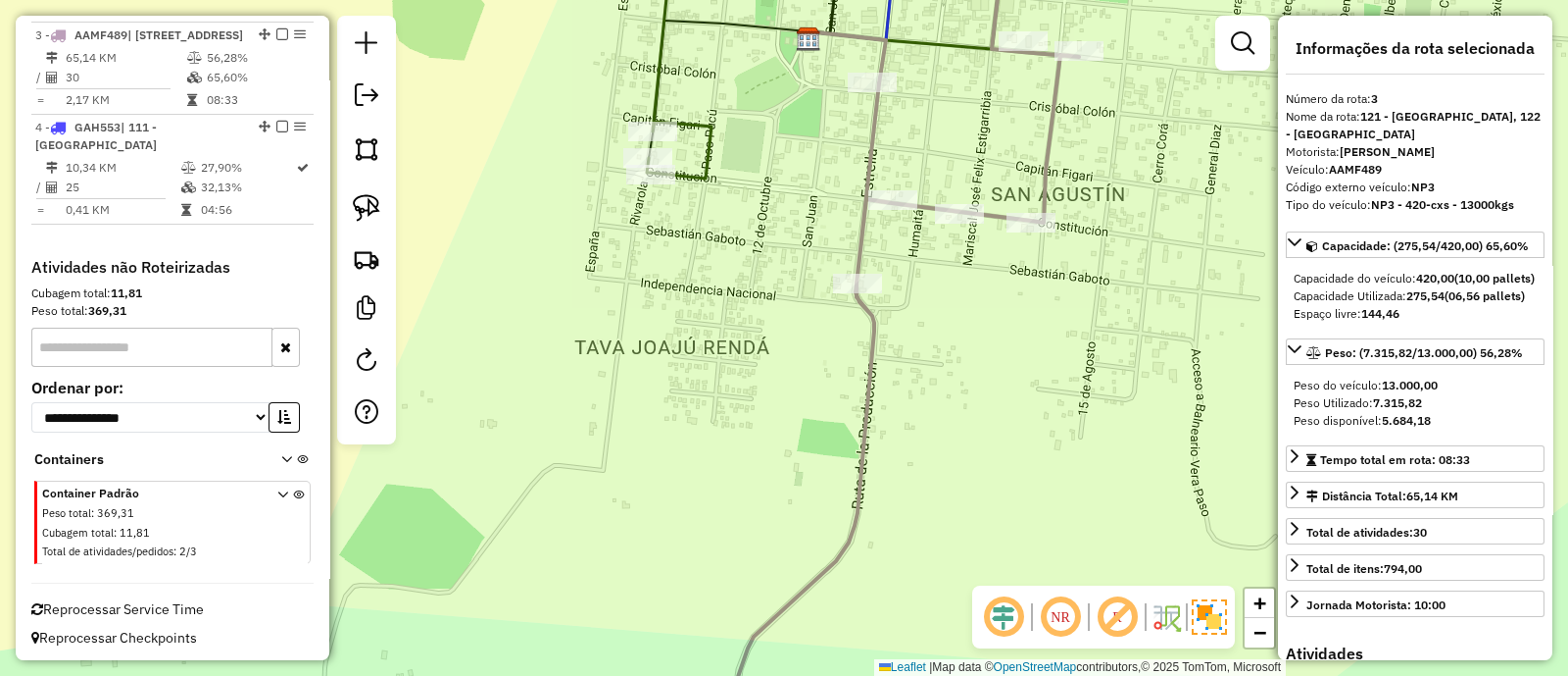
click at [868, 140] on icon at bounding box center [908, 338] width 341 height 811
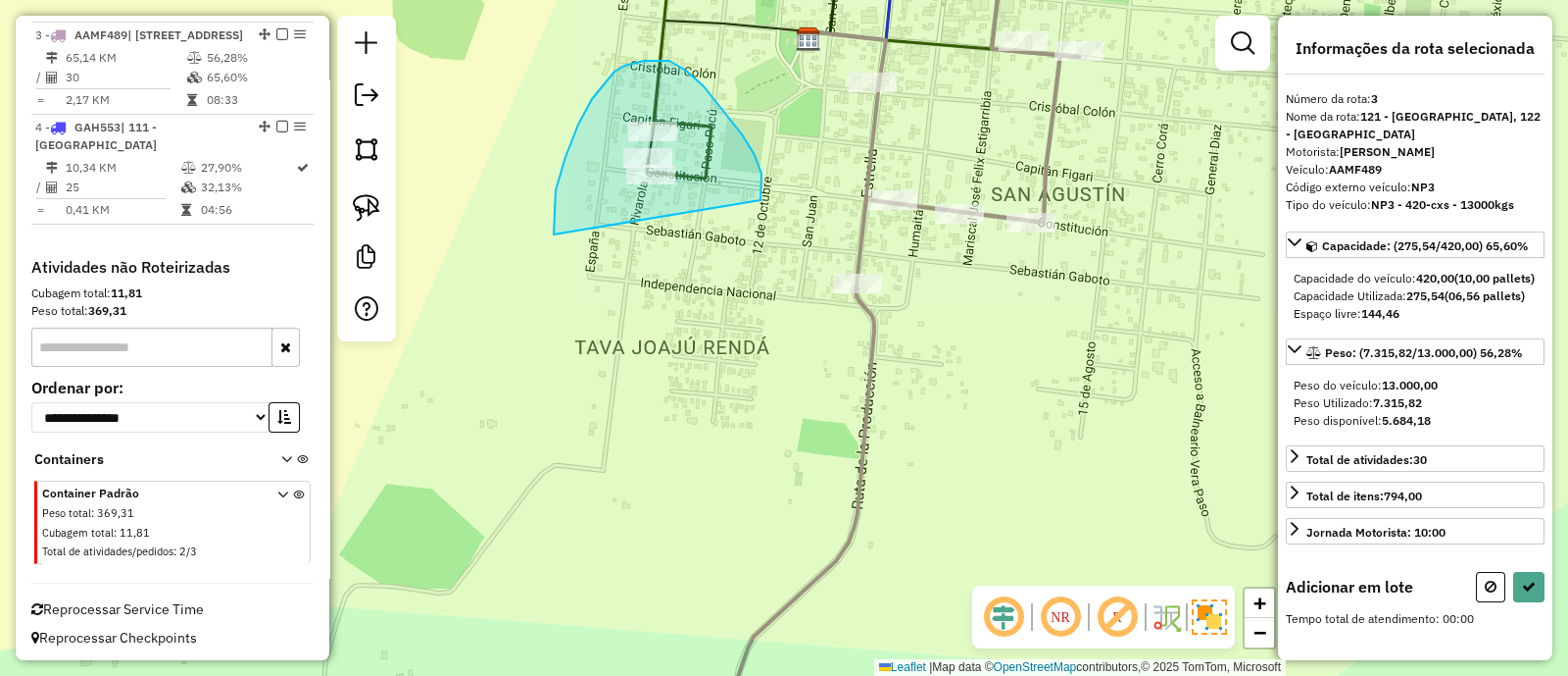
drag, startPoint x: 742, startPoint y: 134, endPoint x: 573, endPoint y: 306, distance: 241.1
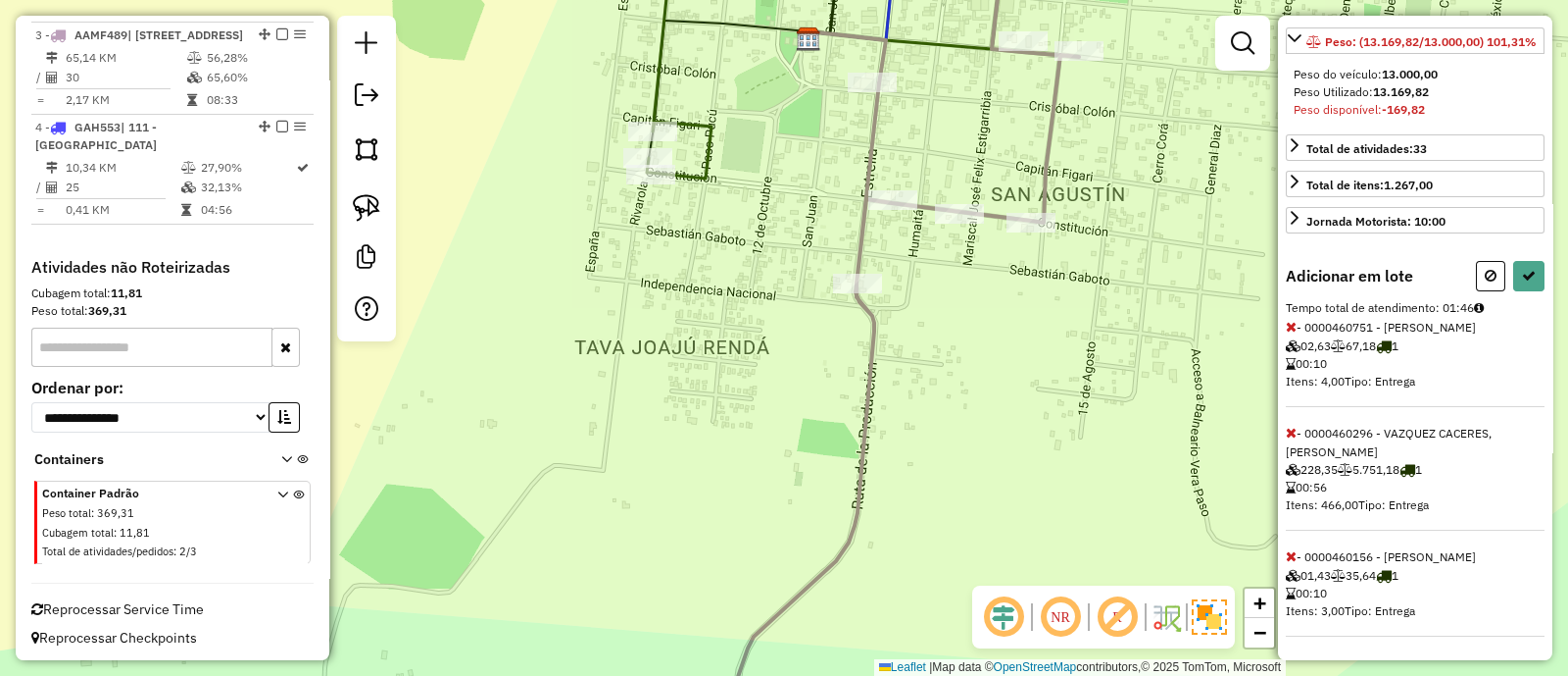
scroll to position [394, 0]
click at [1489, 269] on icon at bounding box center [1490, 276] width 12 height 14
select select "**********"
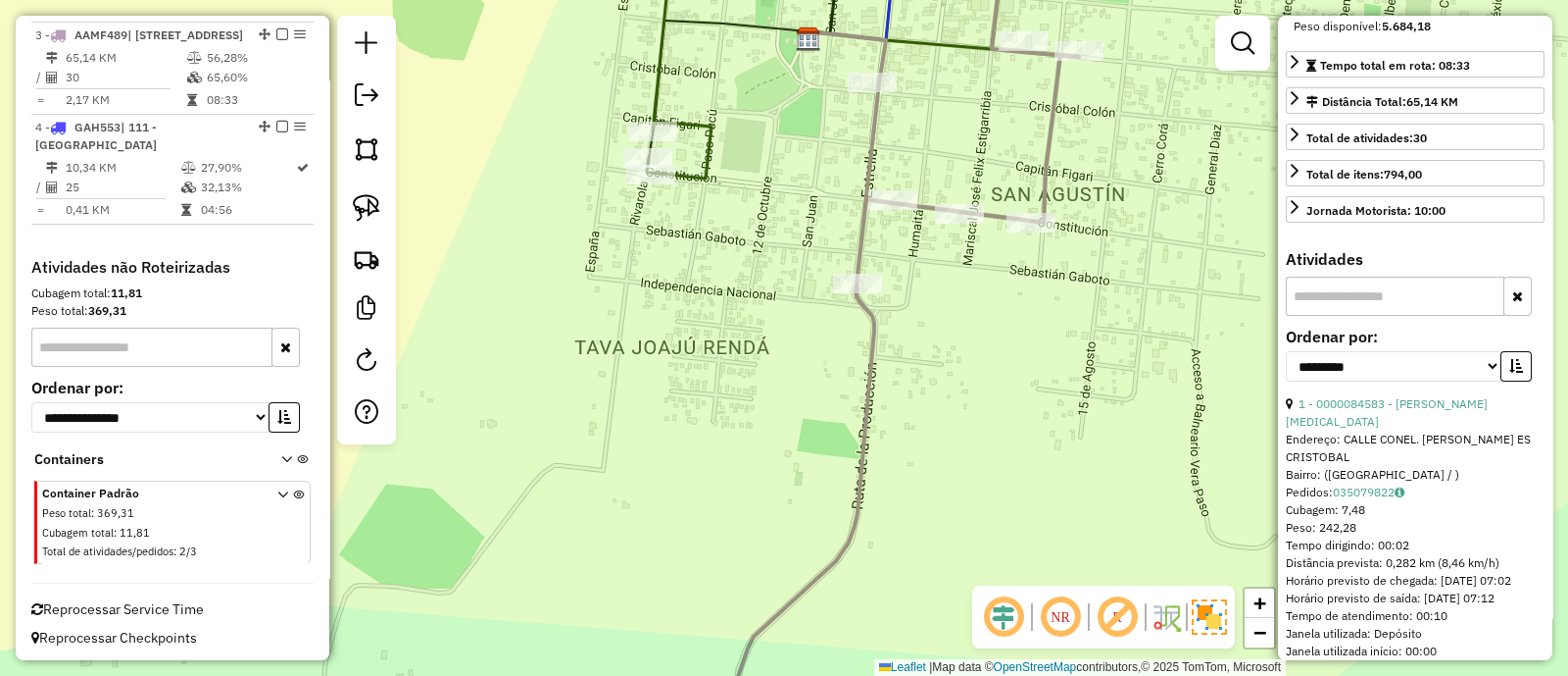
scroll to position [376, 0]
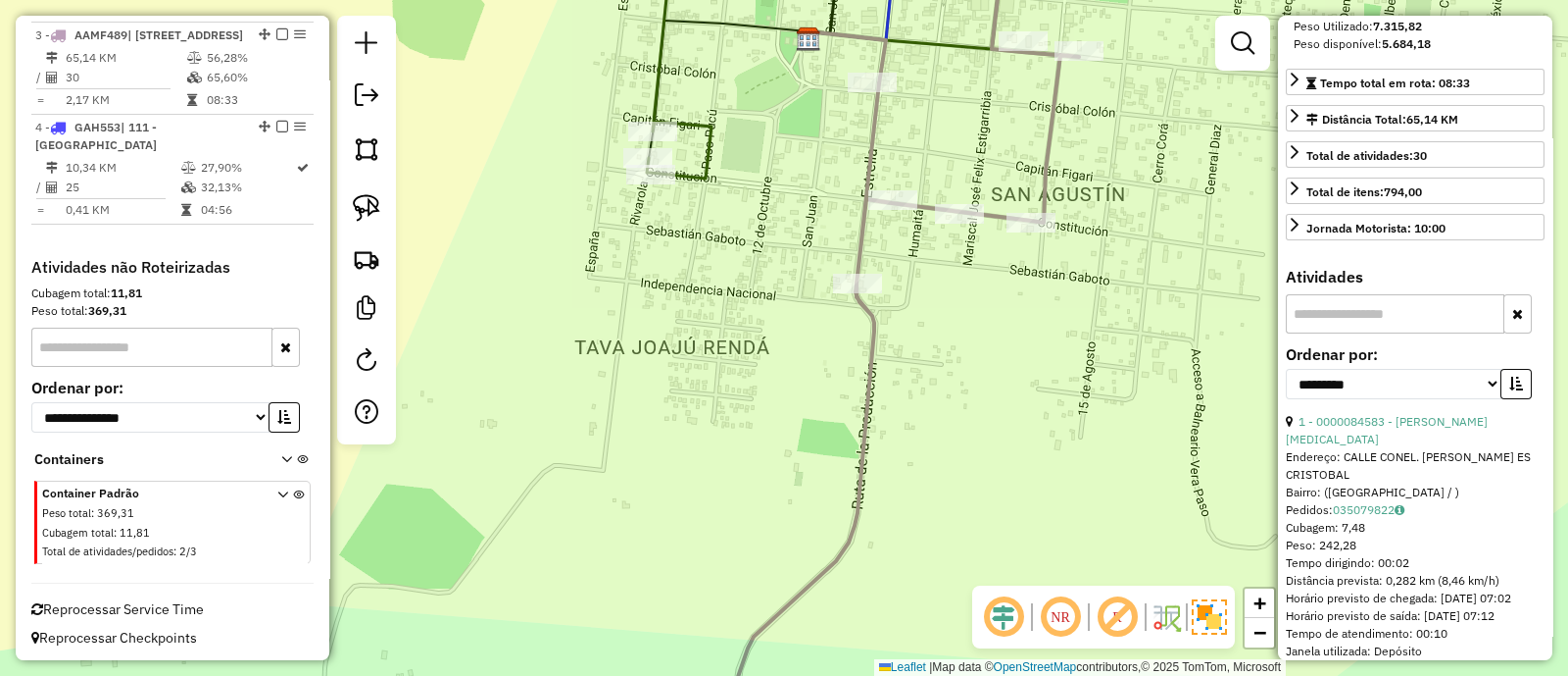
click at [993, 157] on div "Janela de atendimento Grade de atendimento Capacidade Transportadoras Veículos …" at bounding box center [784, 338] width 1568 height 676
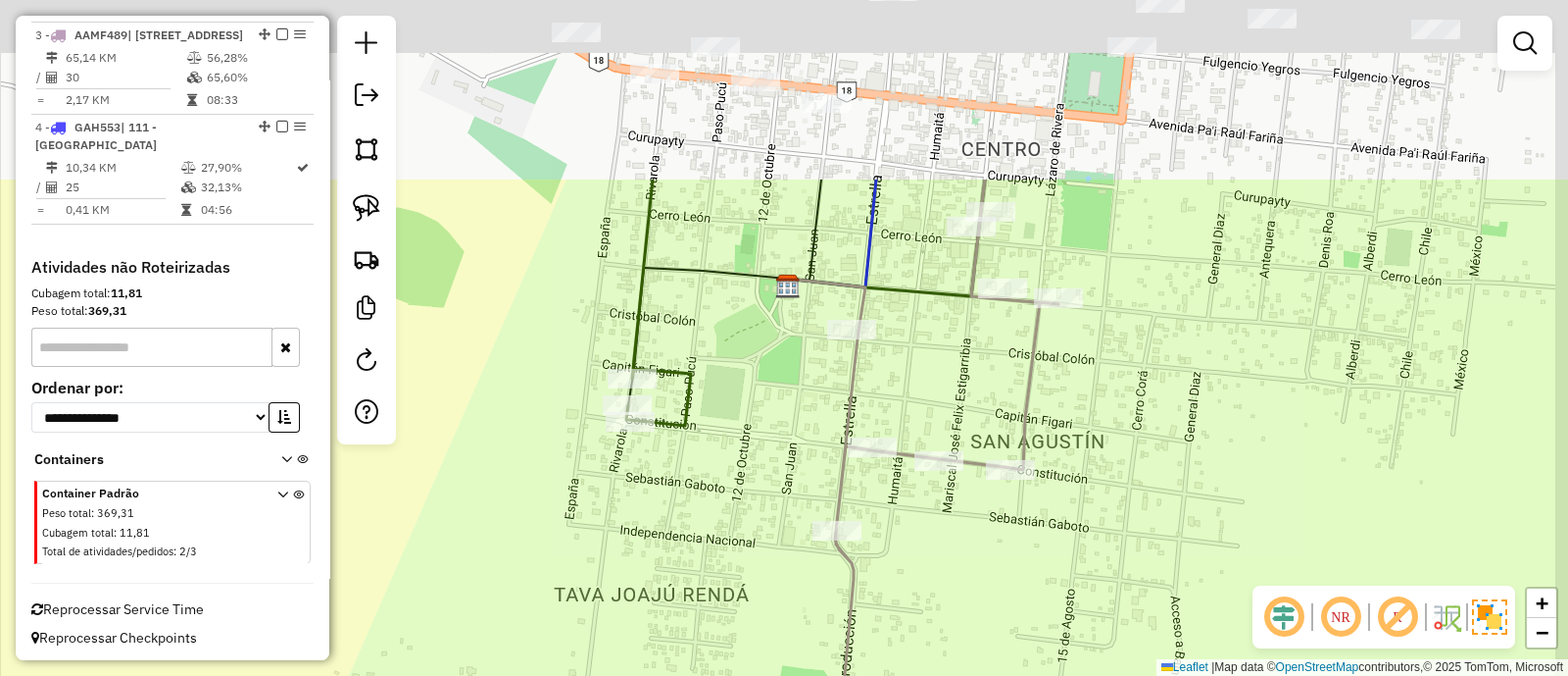
drag, startPoint x: 991, startPoint y: 147, endPoint x: 963, endPoint y: 419, distance: 273.4
click at [963, 419] on div "Janela de atendimento Grade de atendimento Capacidade Transportadoras Veículos …" at bounding box center [784, 338] width 1568 height 676
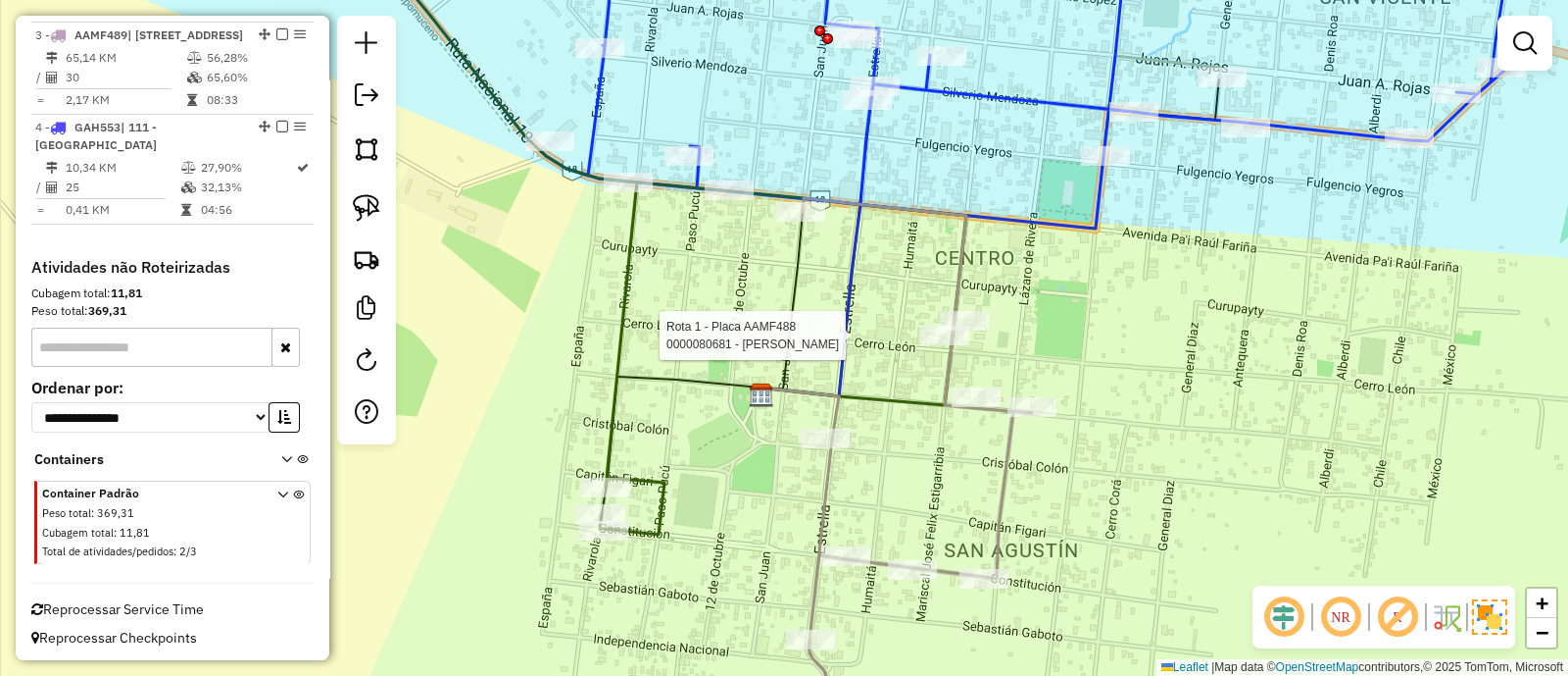
select select "**********"
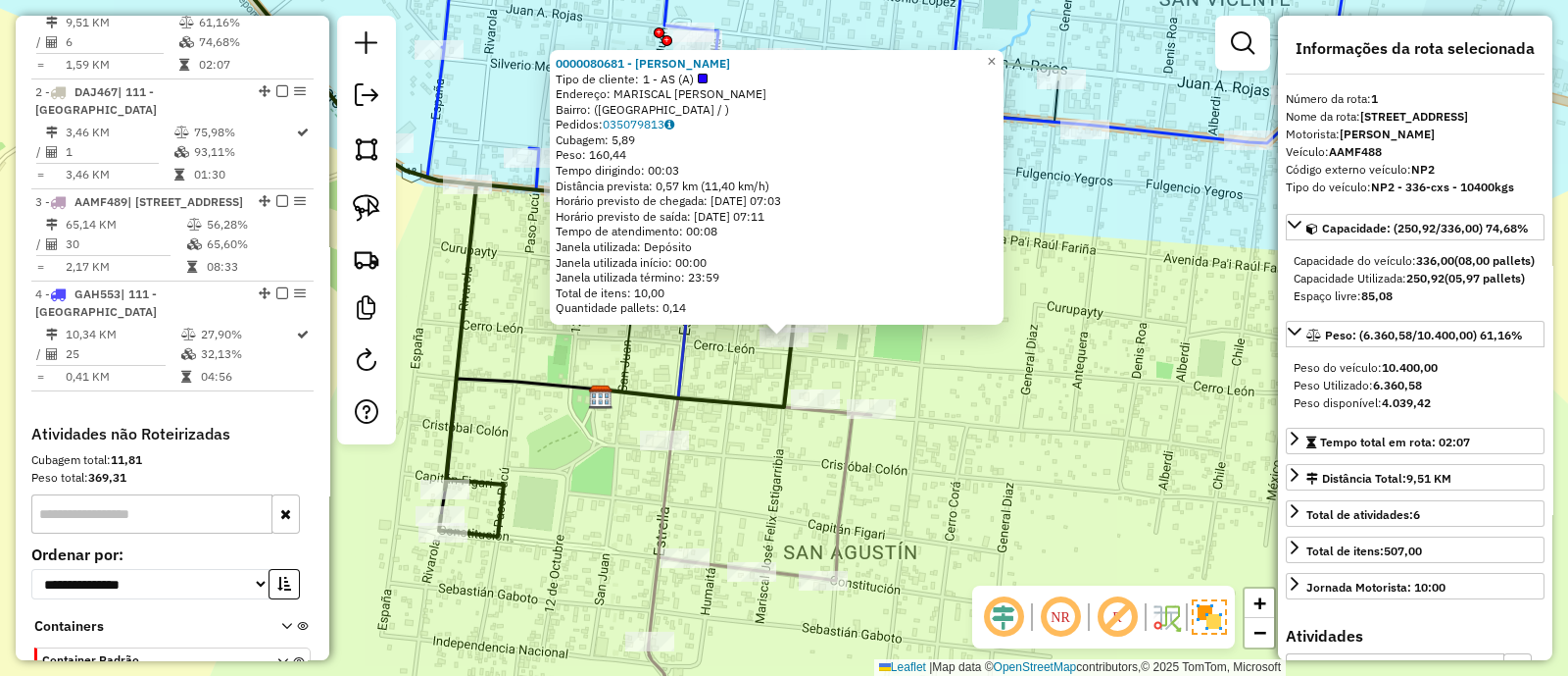
scroll to position [736, 0]
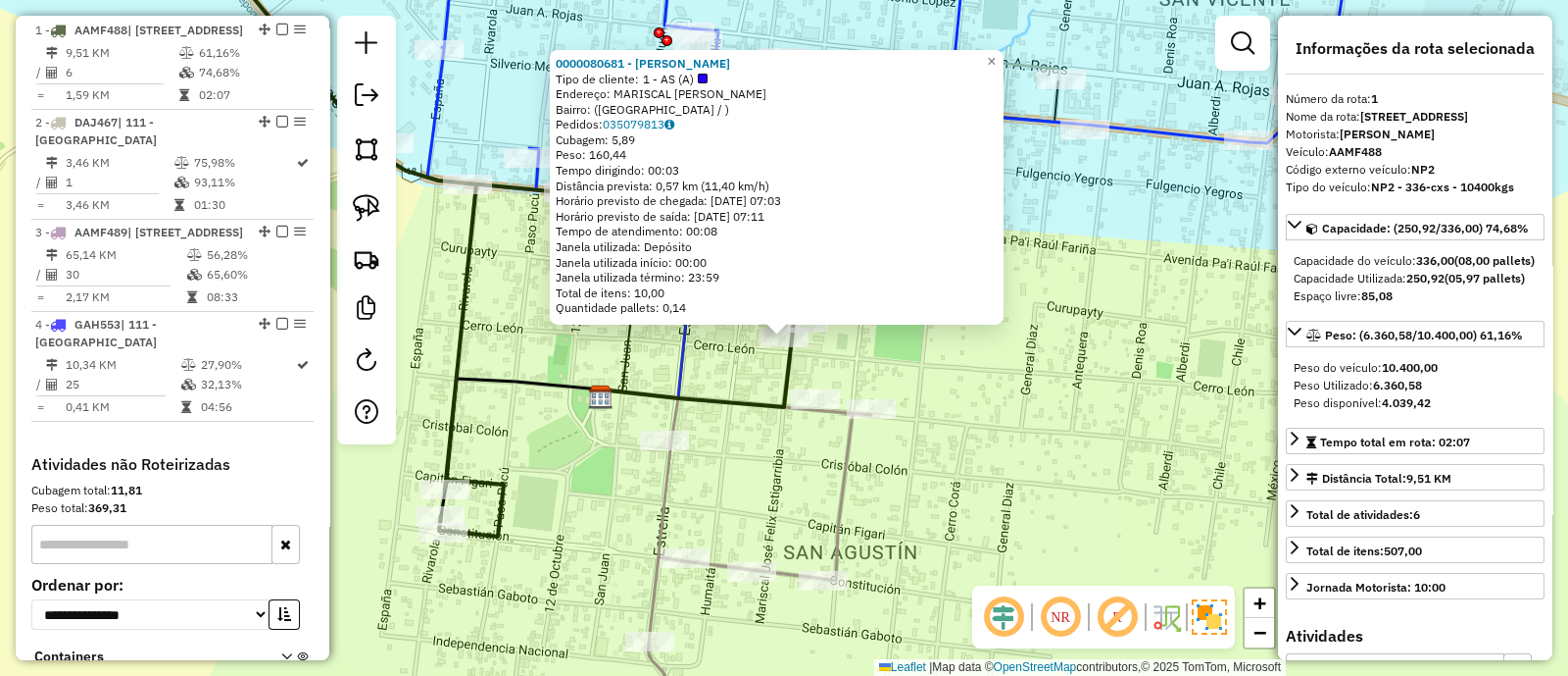
click at [840, 491] on icon at bounding box center [756, 472] width 230 height 544
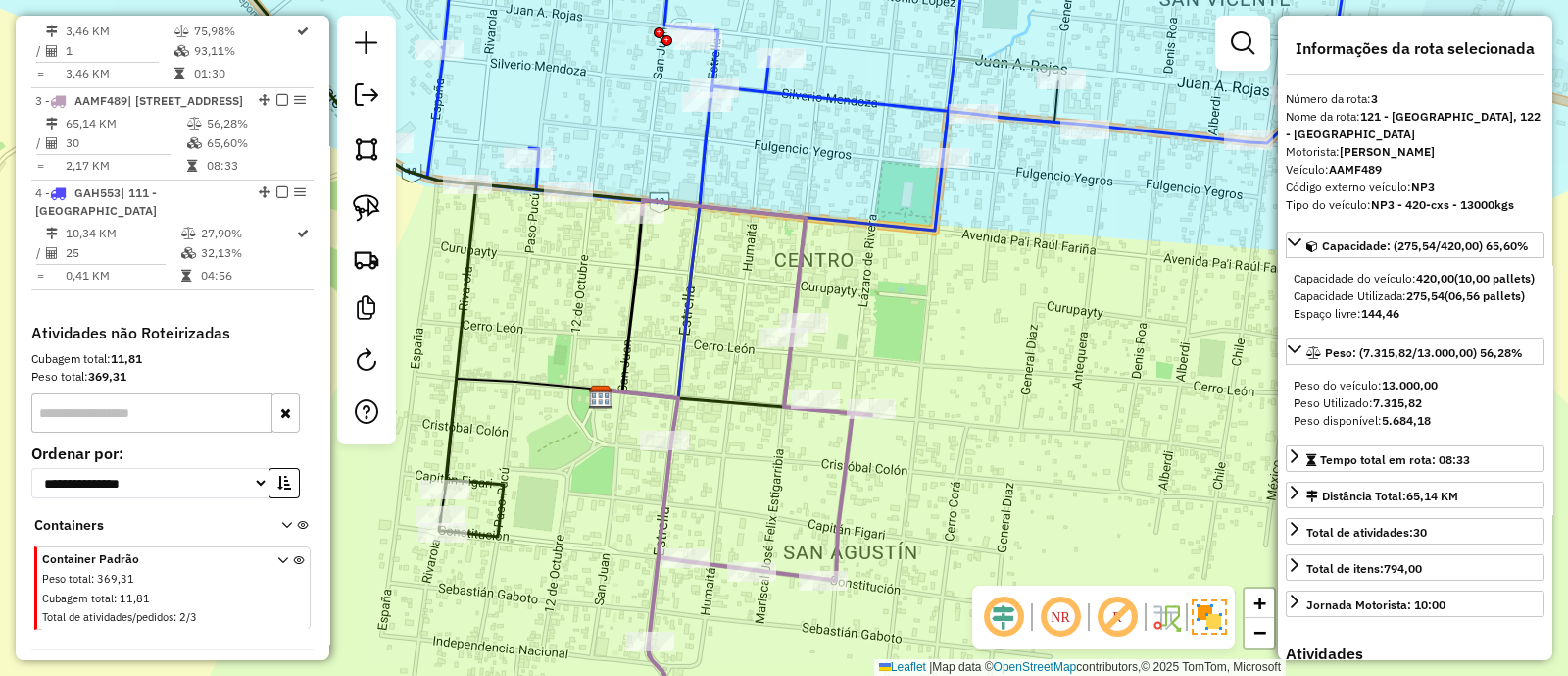
scroll to position [933, 0]
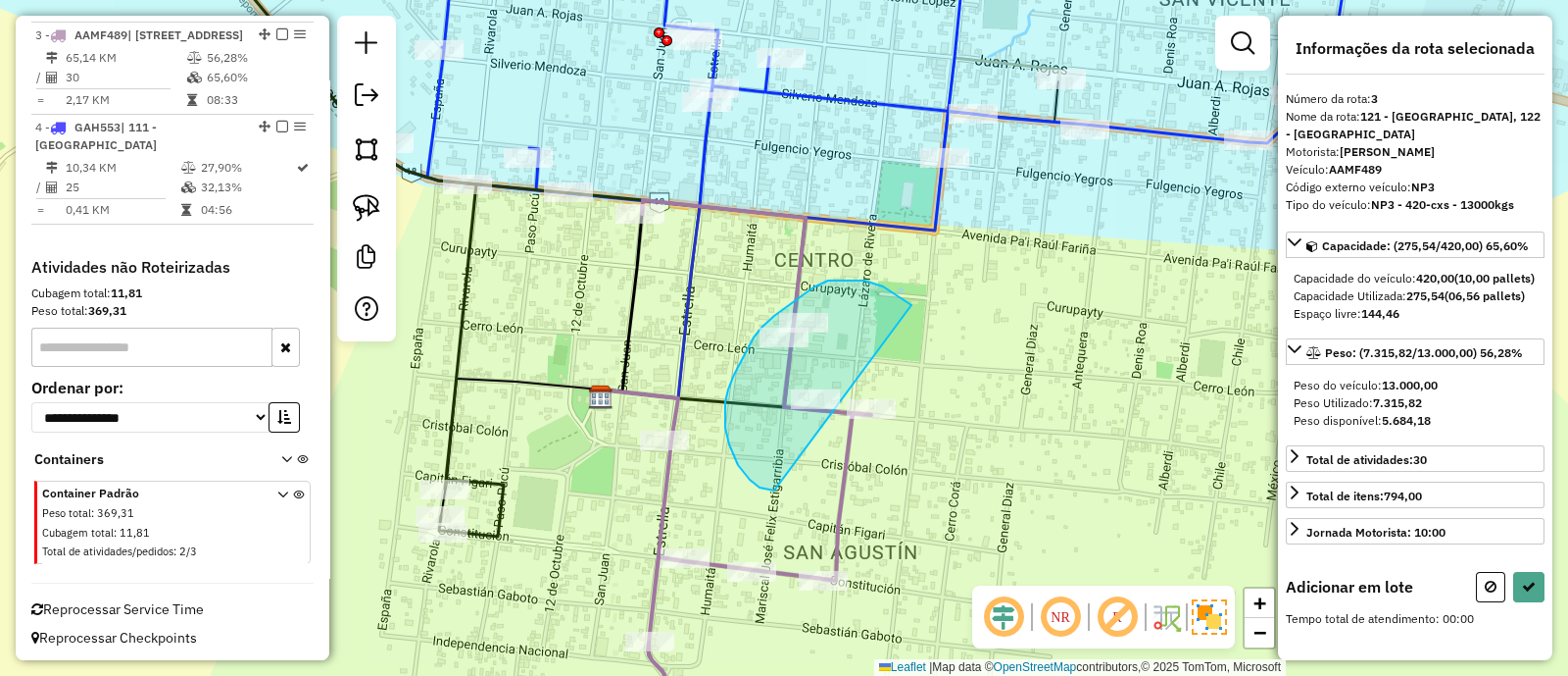
drag, startPoint x: 911, startPoint y: 306, endPoint x: 774, endPoint y: 491, distance: 230.2
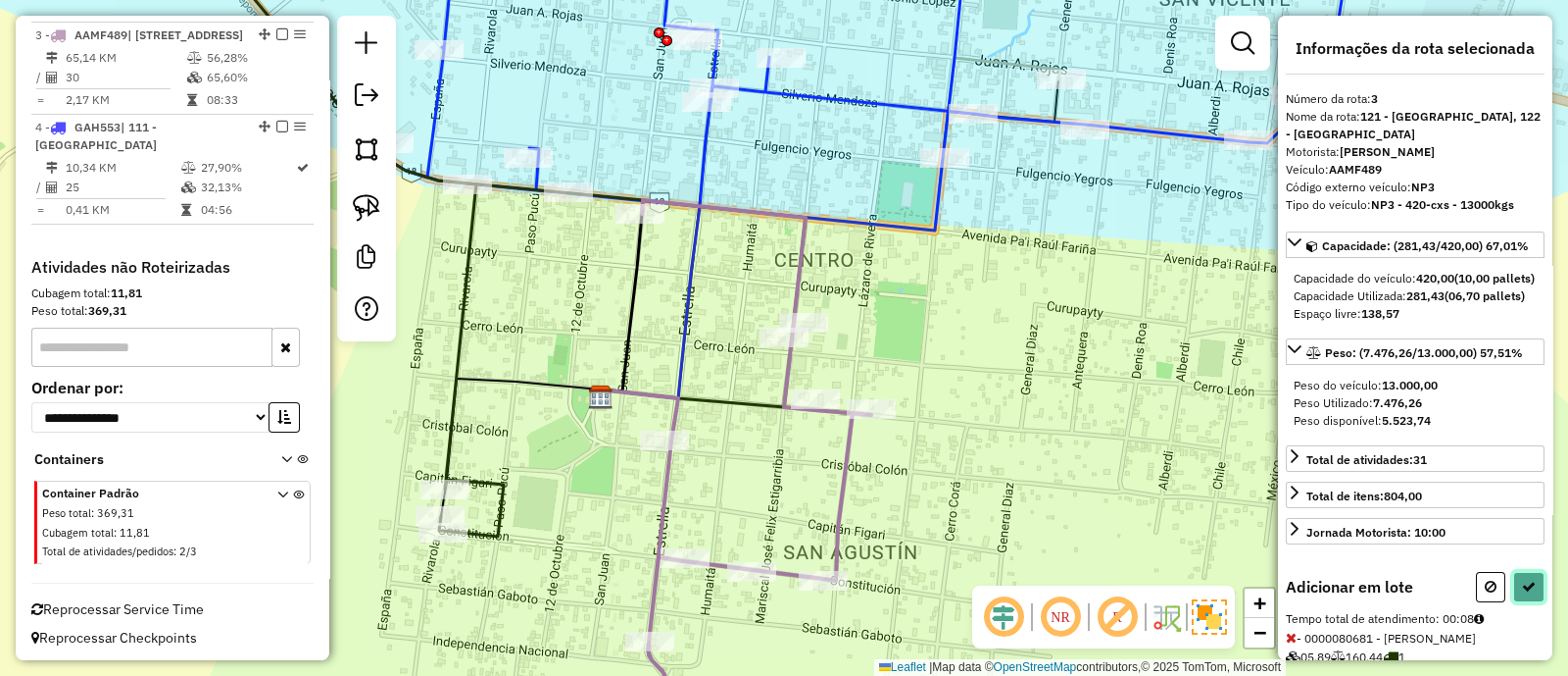
click at [1528, 602] on button at bounding box center [1529, 586] width 32 height 31
select select "**********"
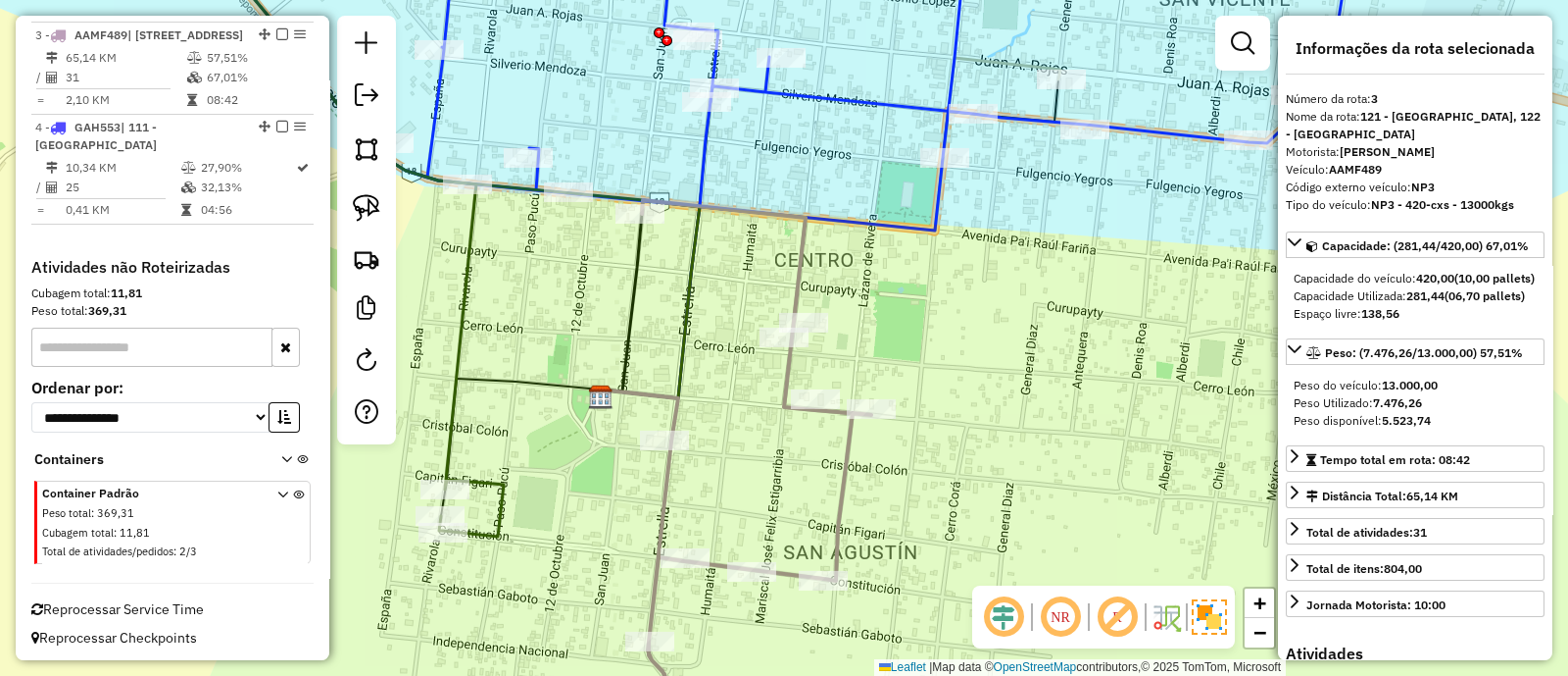
click at [499, 489] on icon at bounding box center [351, 234] width 304 height 604
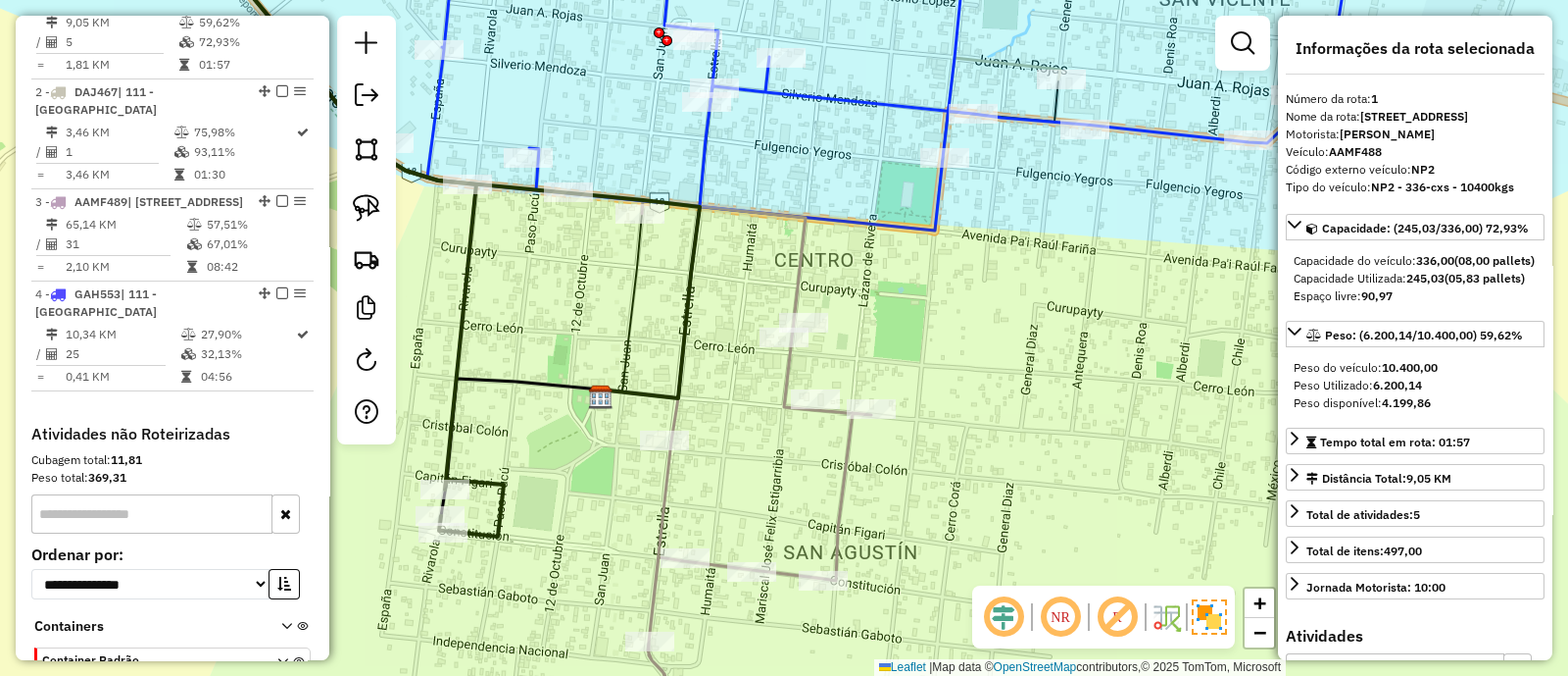
scroll to position [736, 0]
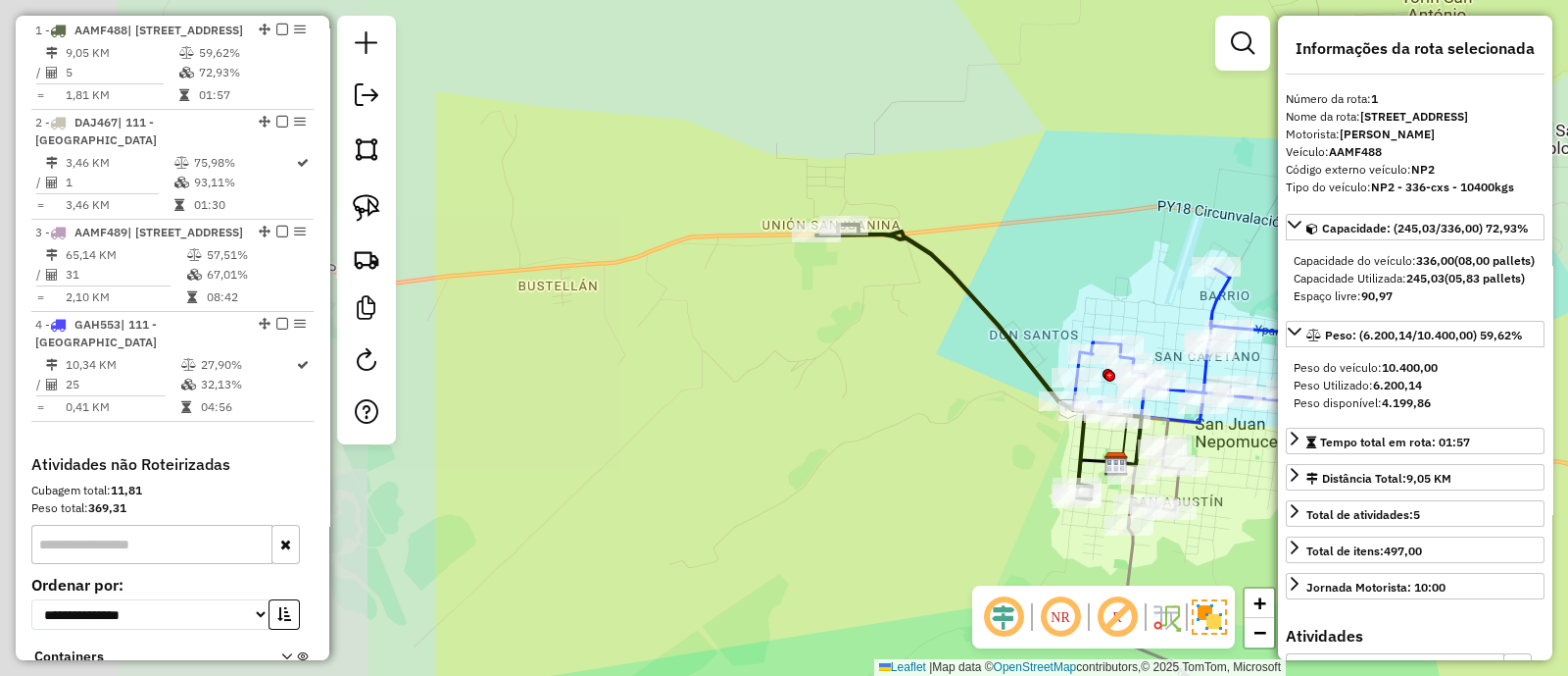
drag, startPoint x: 684, startPoint y: 447, endPoint x: 1275, endPoint y: 446, distance: 591.0
click at [1275, 446] on div "Janela de atendimento Grade de atendimento Capacidade Transportadoras Veículos …" at bounding box center [784, 338] width 1568 height 676
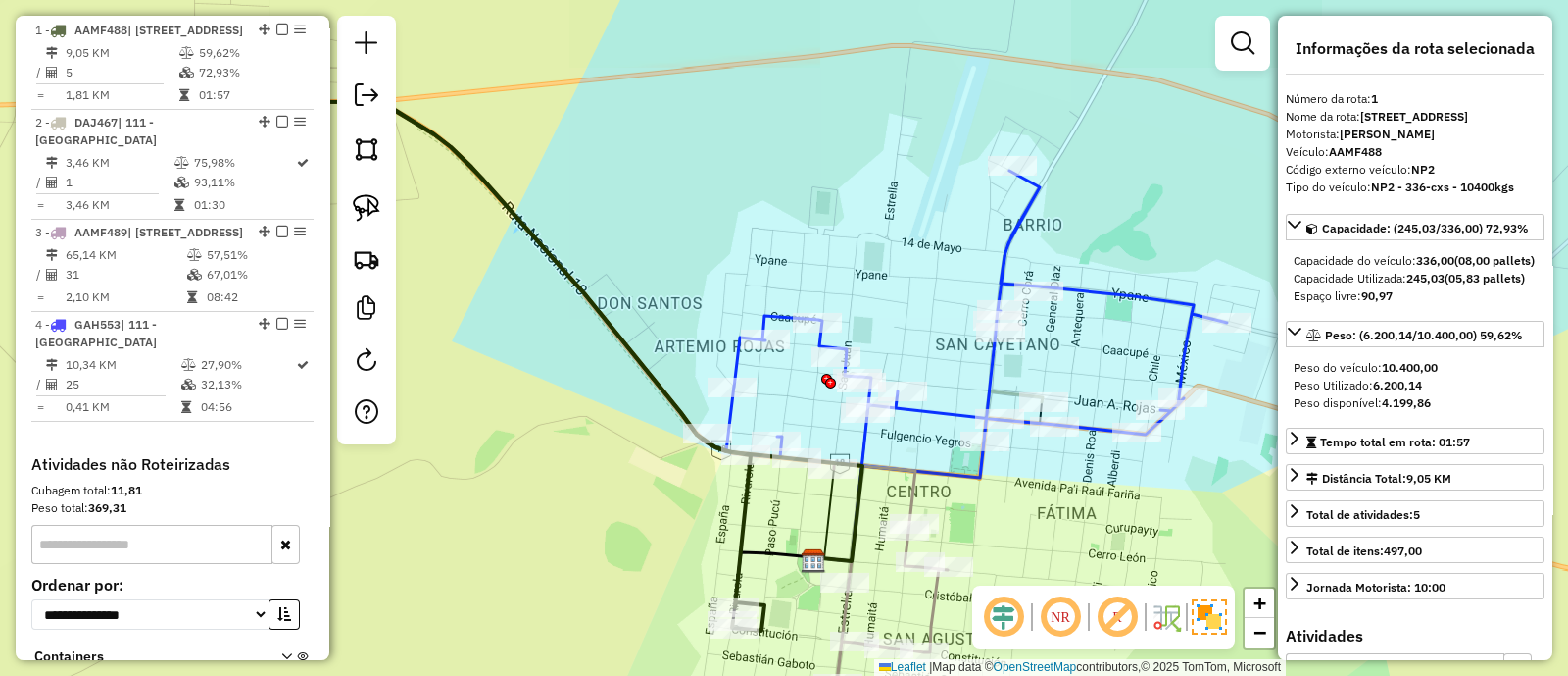
click at [1025, 216] on icon at bounding box center [964, 324] width 524 height 307
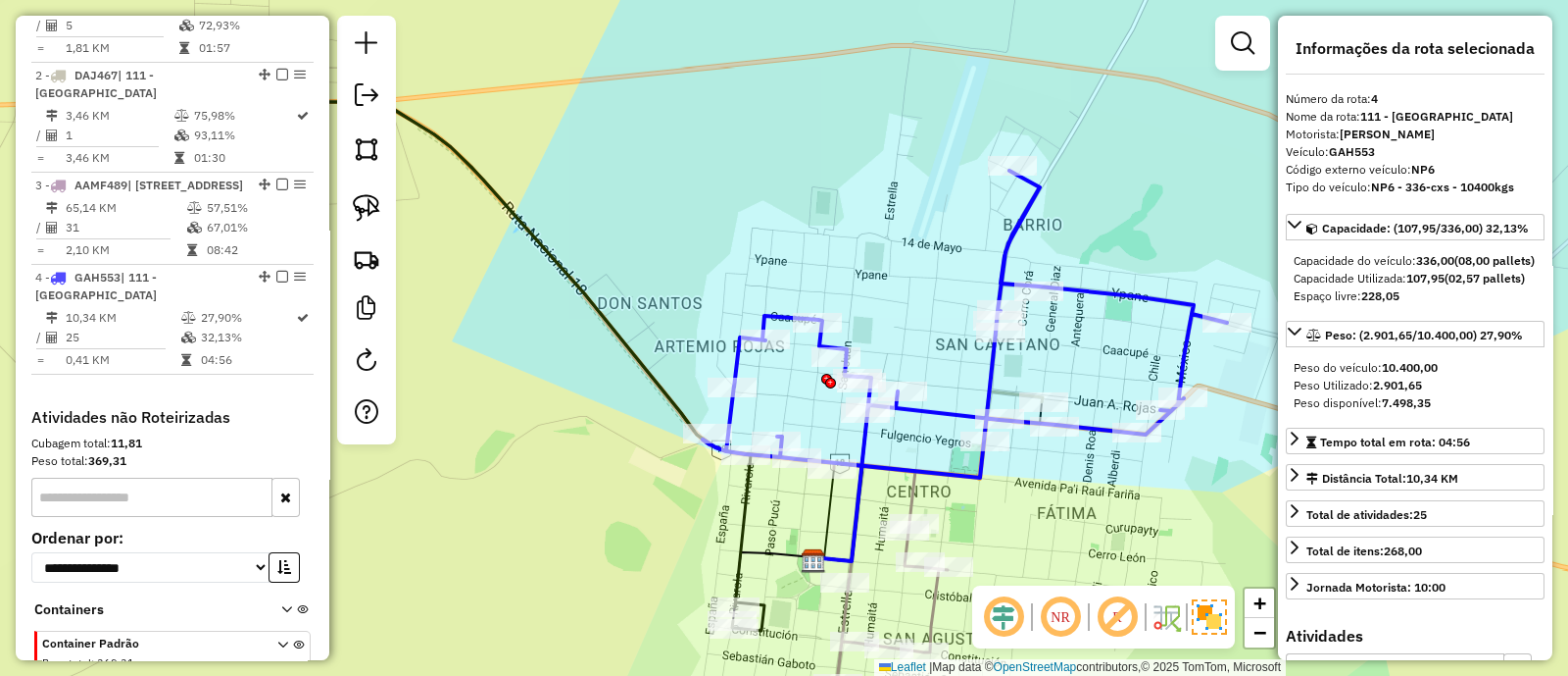
scroll to position [933, 0]
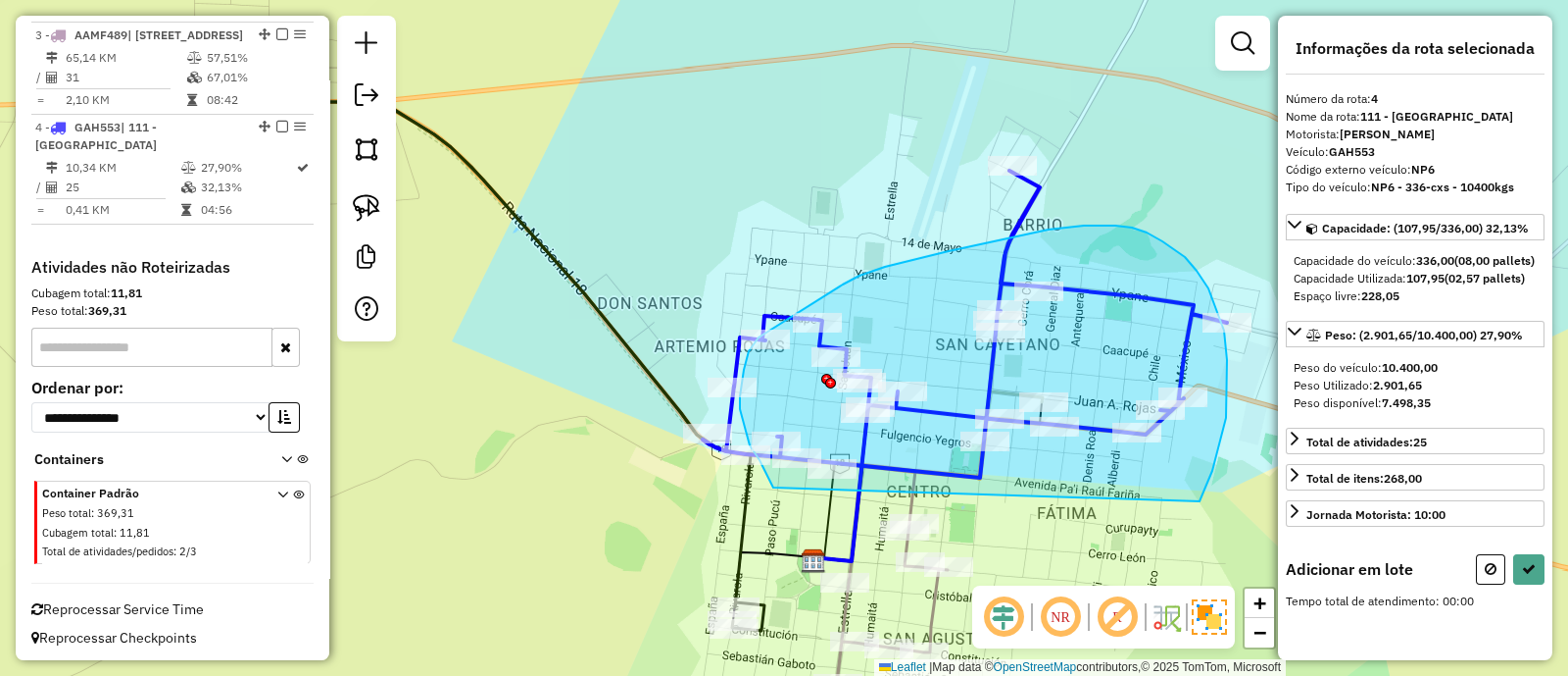
drag, startPoint x: 1227, startPoint y: 360, endPoint x: 773, endPoint y: 488, distance: 471.7
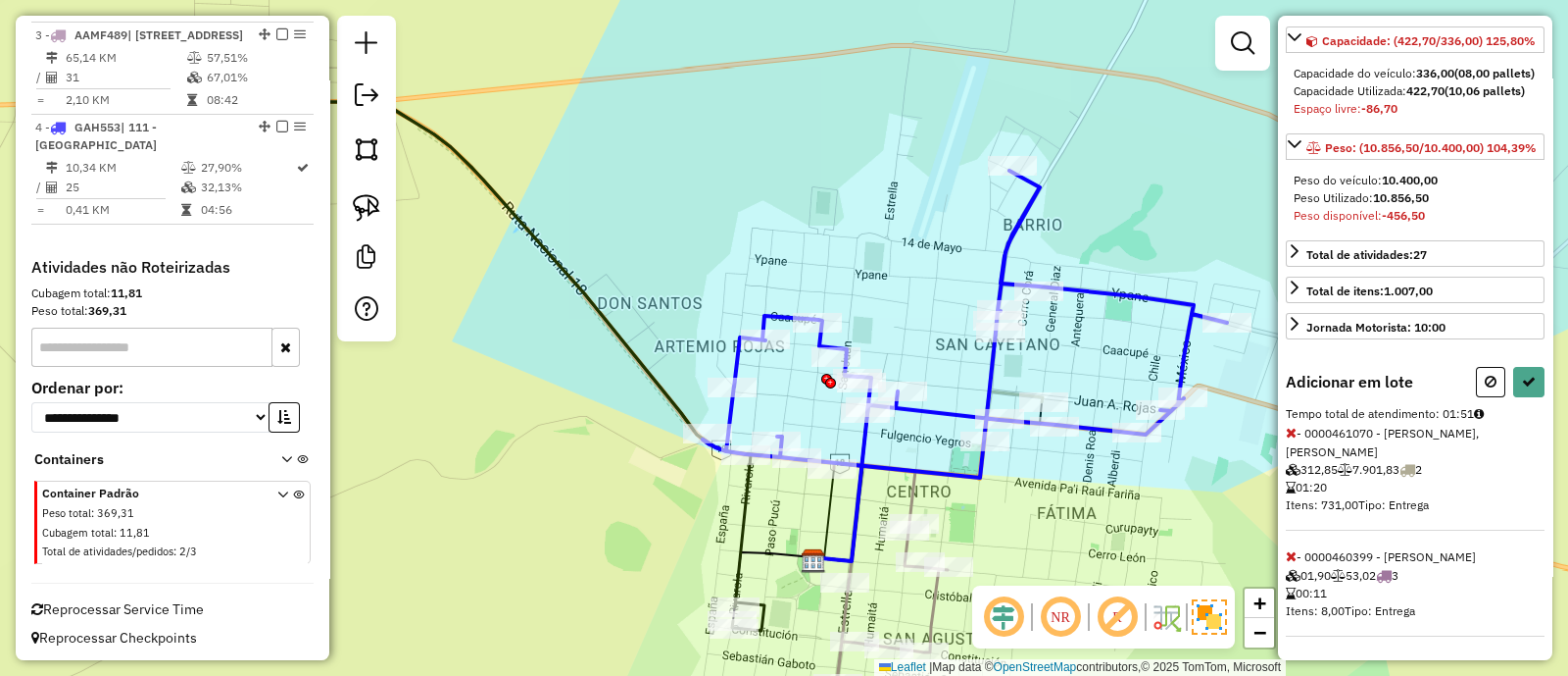
scroll to position [253, 0]
click at [1484, 383] on icon at bounding box center [1490, 381] width 12 height 14
select select "**********"
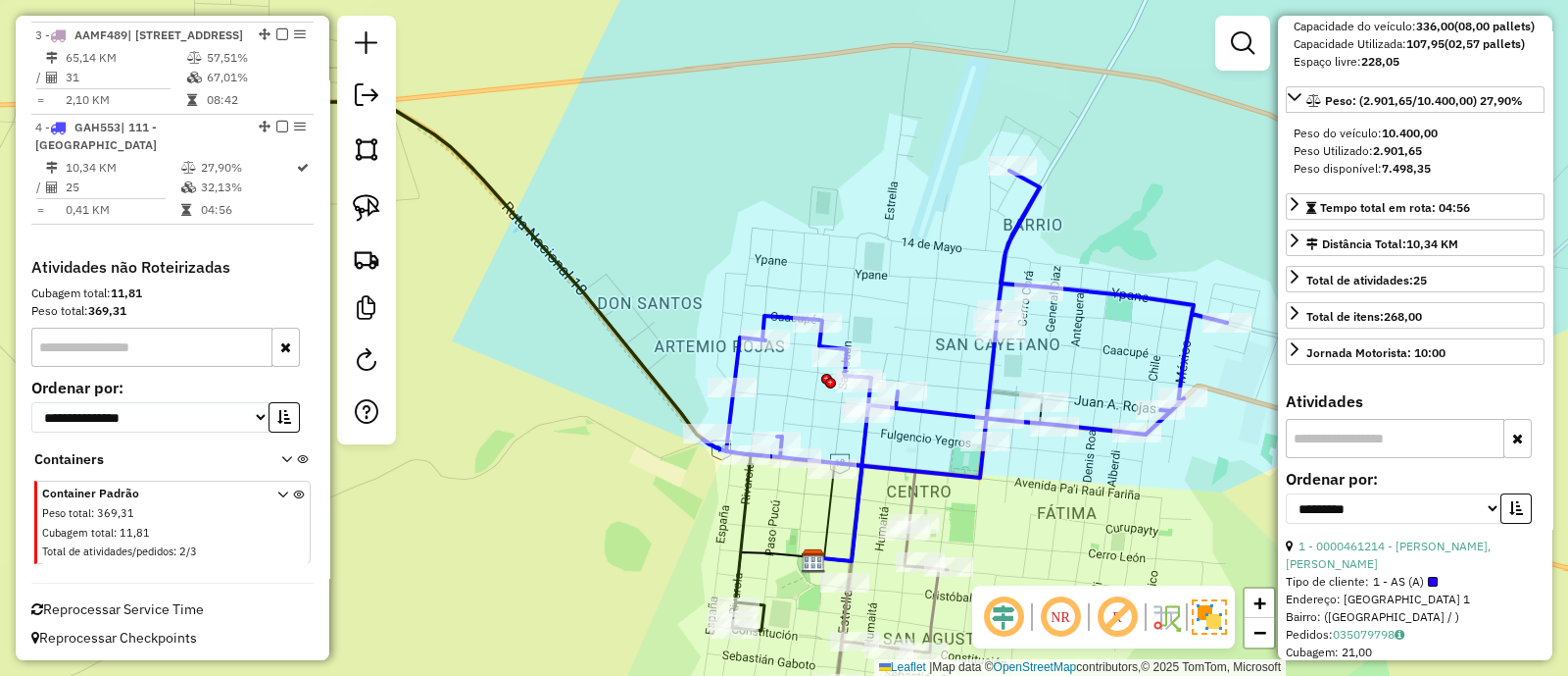
click at [1017, 498] on div "Janela de atendimento Grade de atendimento Capacidade Transportadoras Veículos …" at bounding box center [784, 338] width 1568 height 676
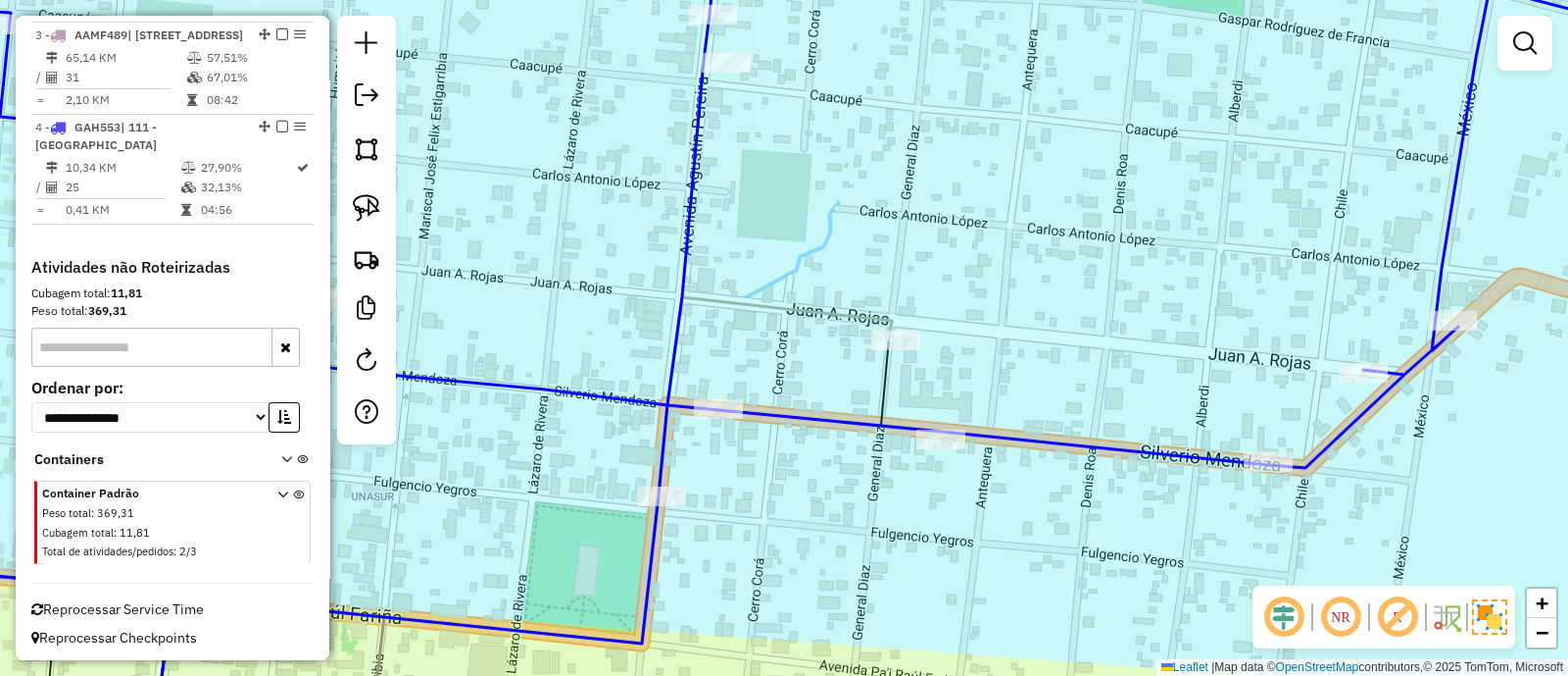
click at [867, 318] on icon at bounding box center [522, 520] width 739 height 446
select select "**********"
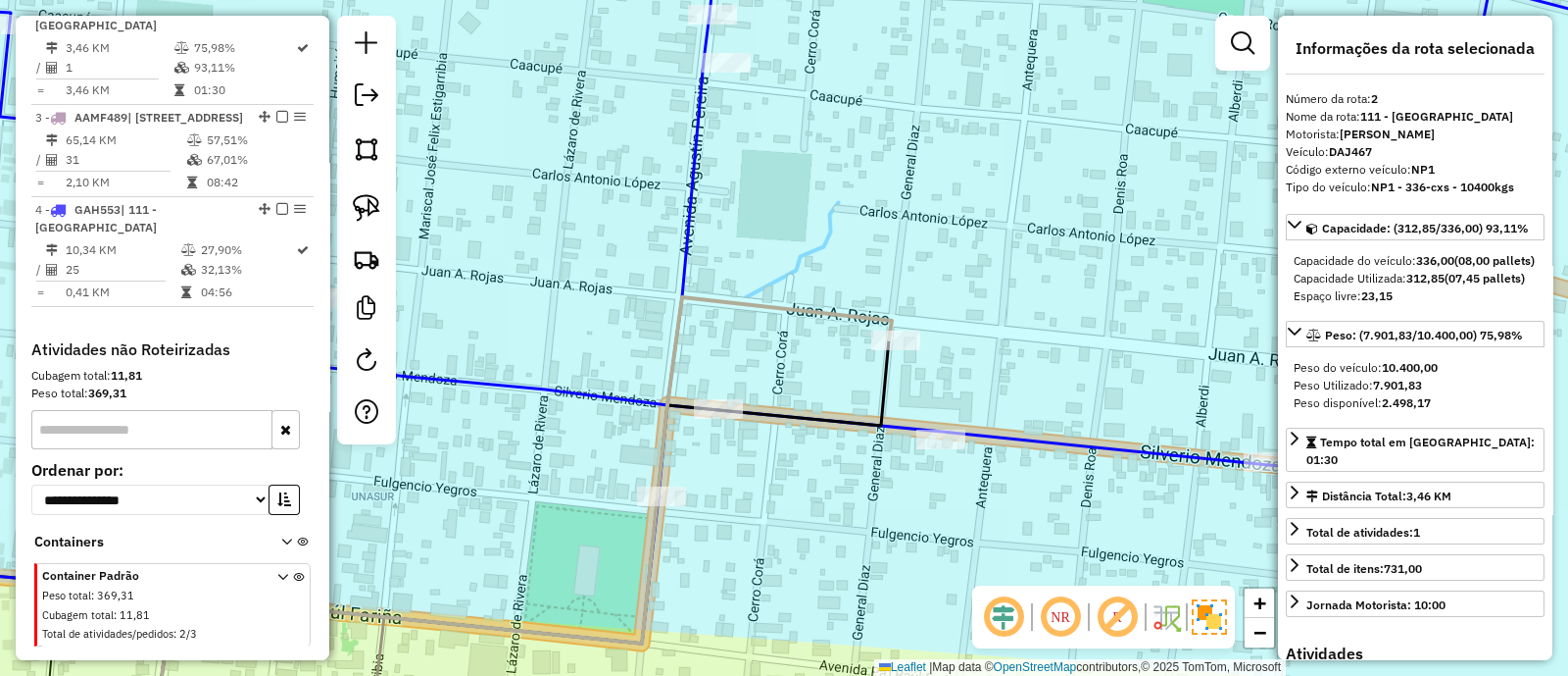
scroll to position [846, 0]
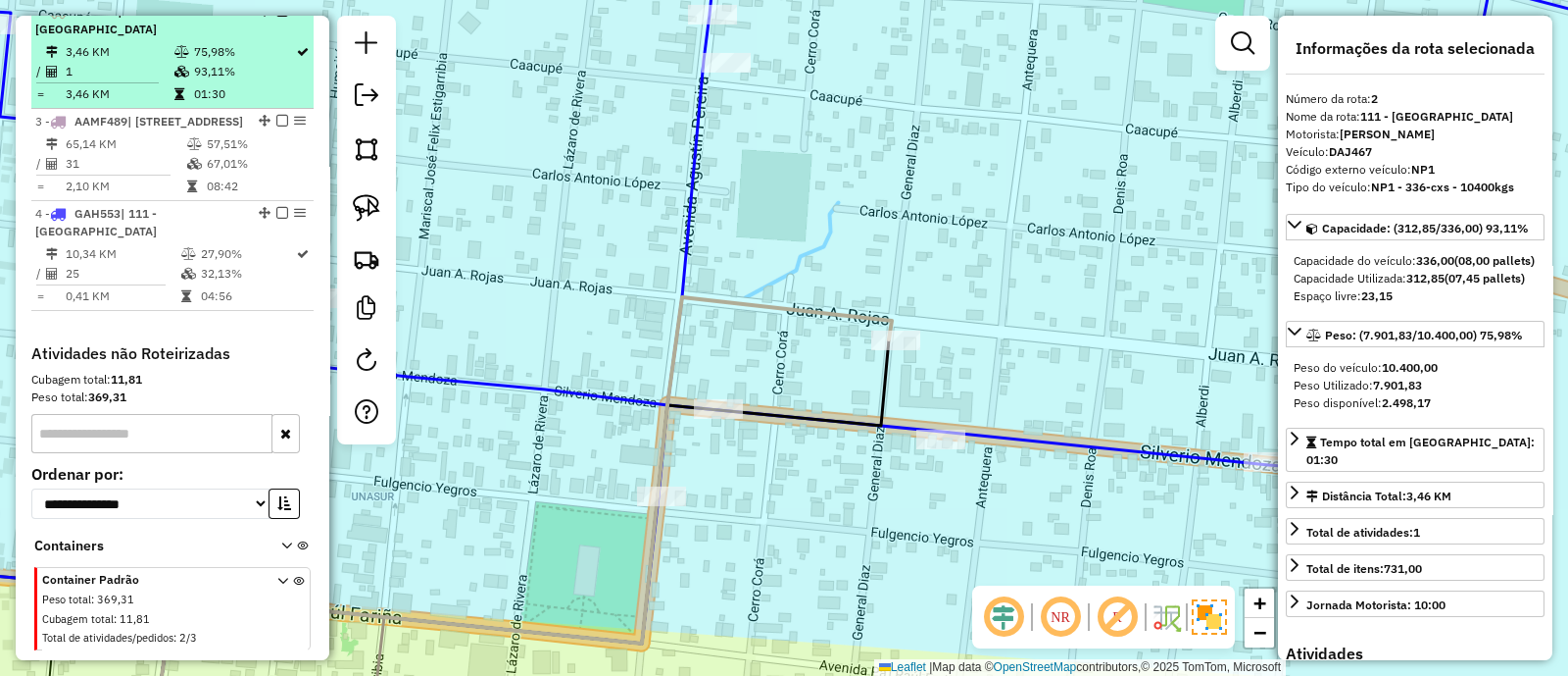
click at [277, 17] on em at bounding box center [283, 11] width 12 height 12
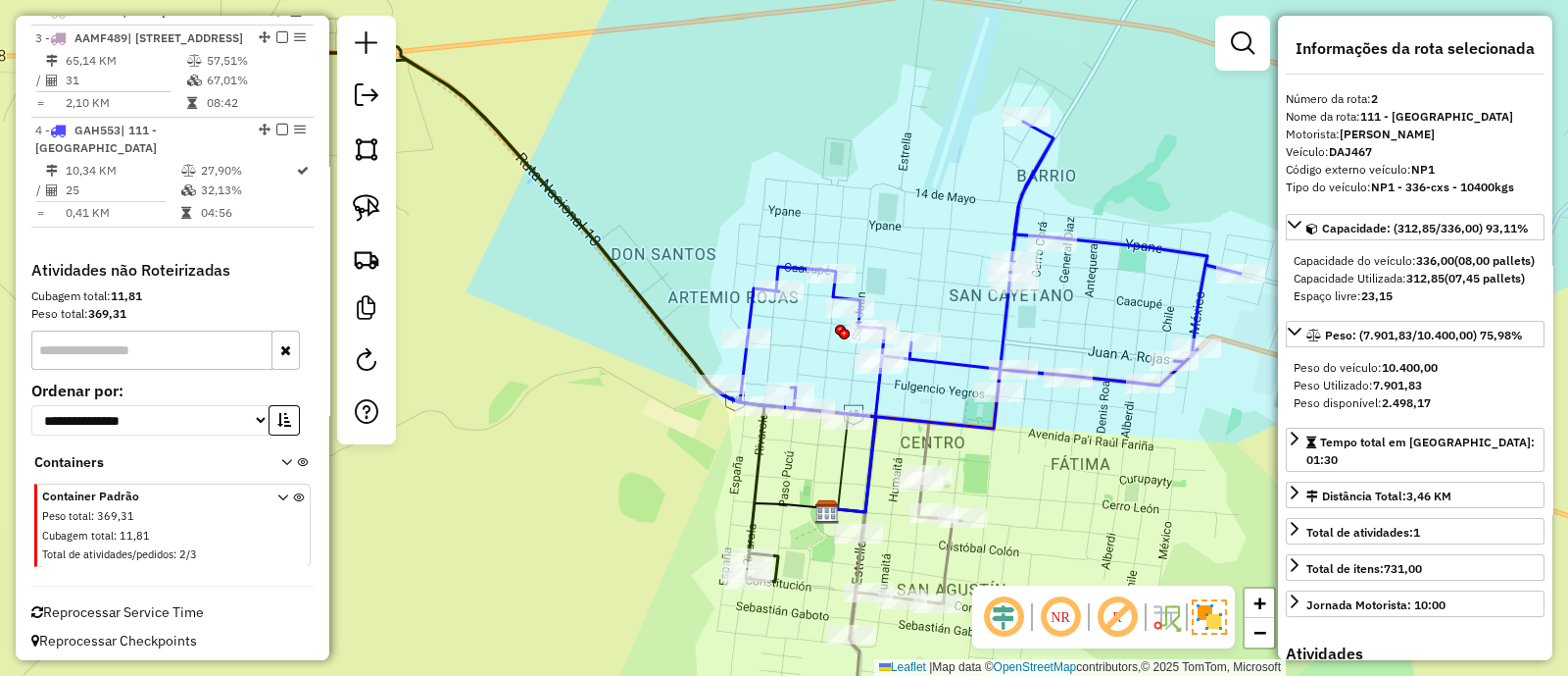
click at [1106, 379] on icon at bounding box center [978, 275] width 524 height 307
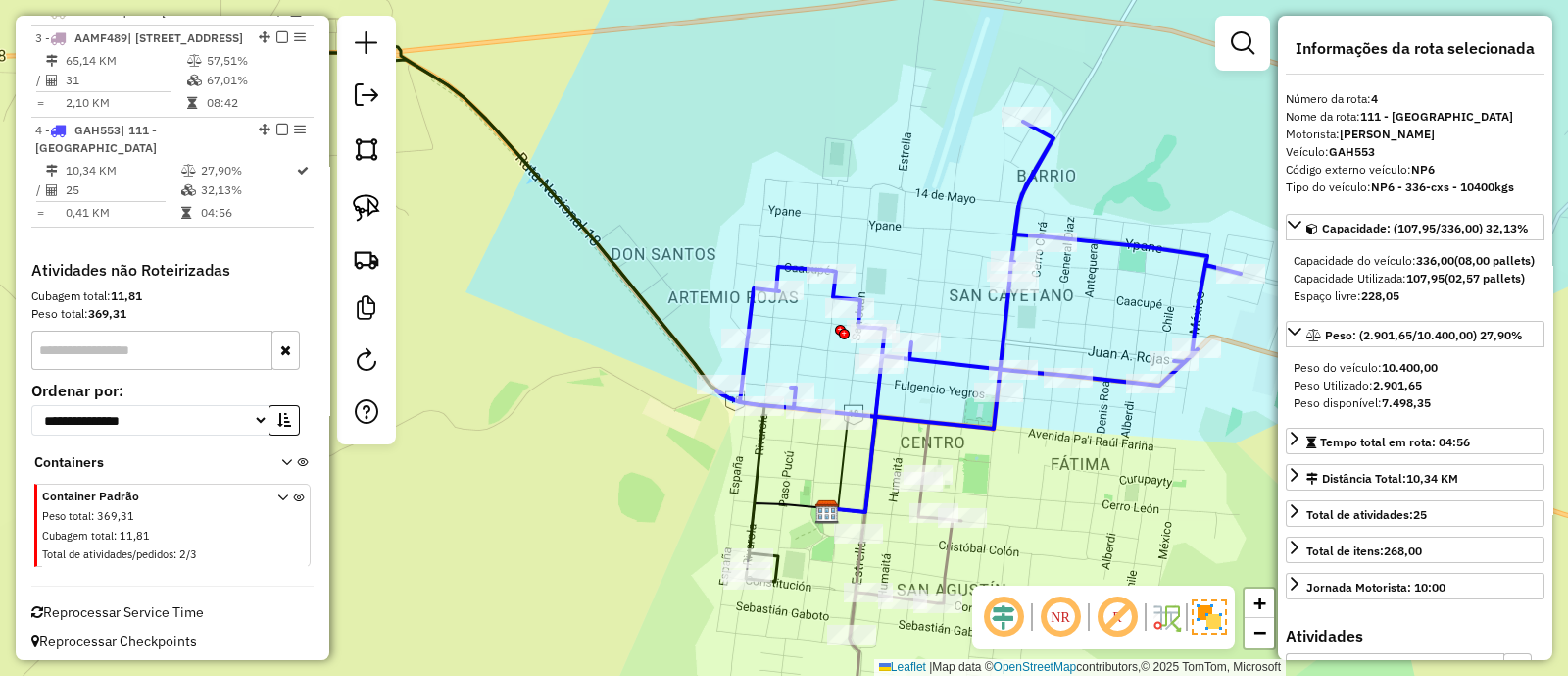
scroll to position [867, 0]
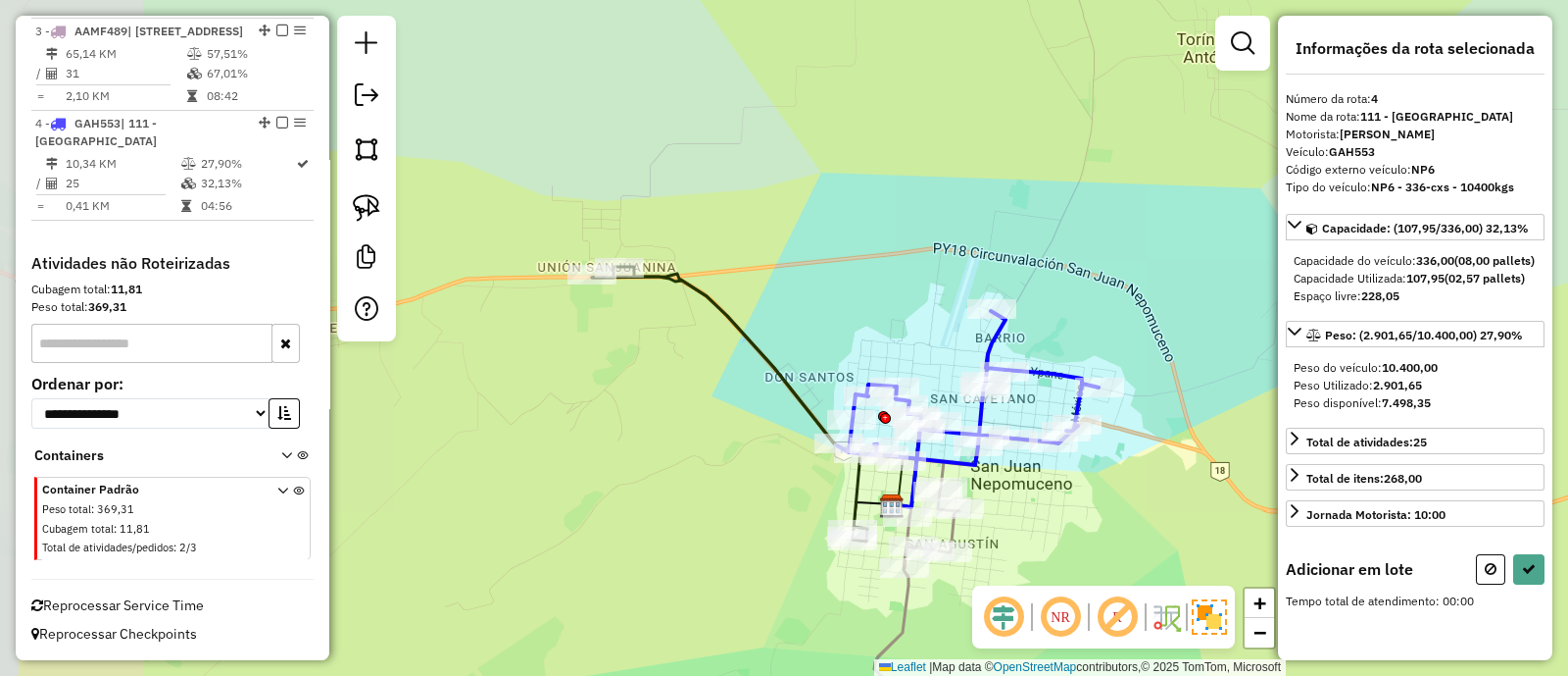
drag, startPoint x: 544, startPoint y: 501, endPoint x: 719, endPoint y: 501, distance: 175.0
click at [719, 501] on div "Janela de atendimento Grade de atendimento Capacidade Transportadoras Veículos …" at bounding box center [784, 338] width 1568 height 676
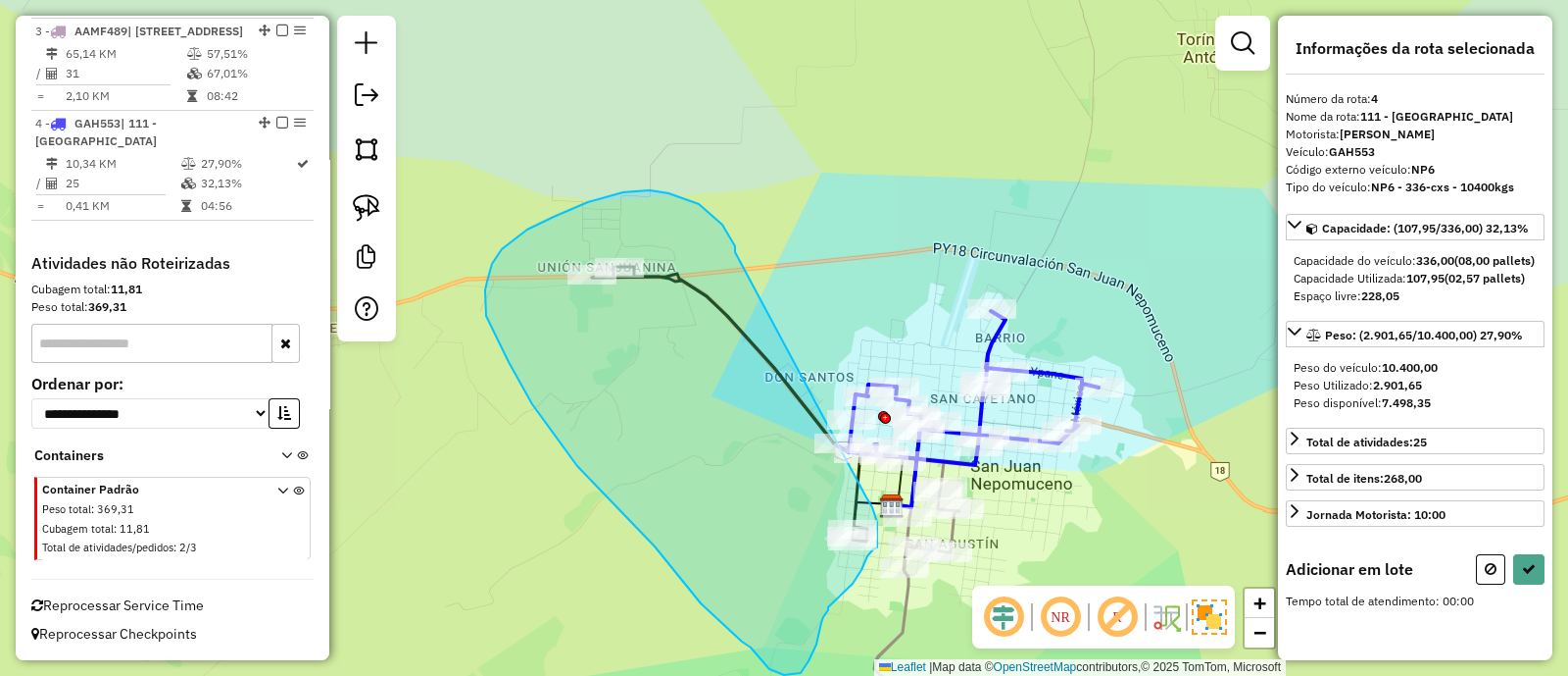
drag, startPoint x: 669, startPoint y: 193, endPoint x: 867, endPoint y: 497, distance: 362.8
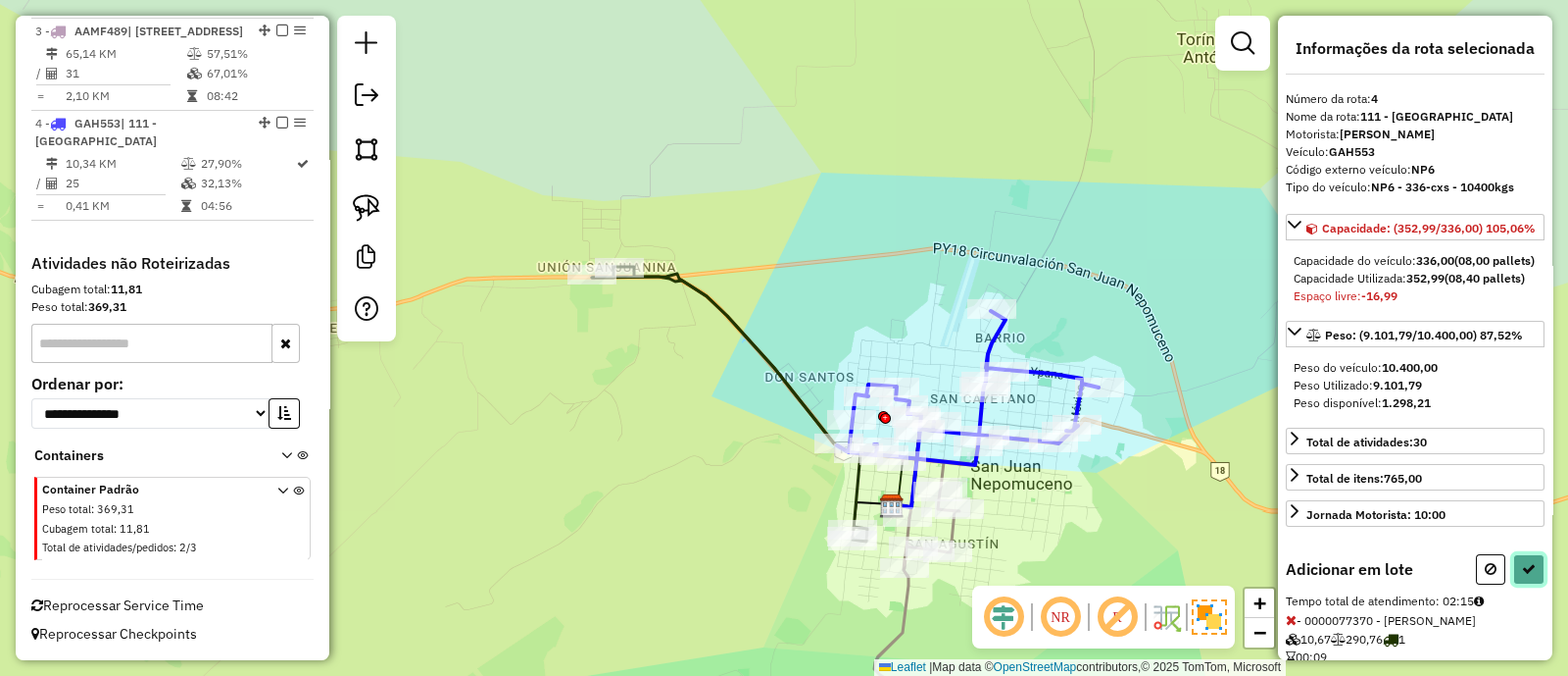
click at [1526, 584] on button at bounding box center [1529, 569] width 32 height 31
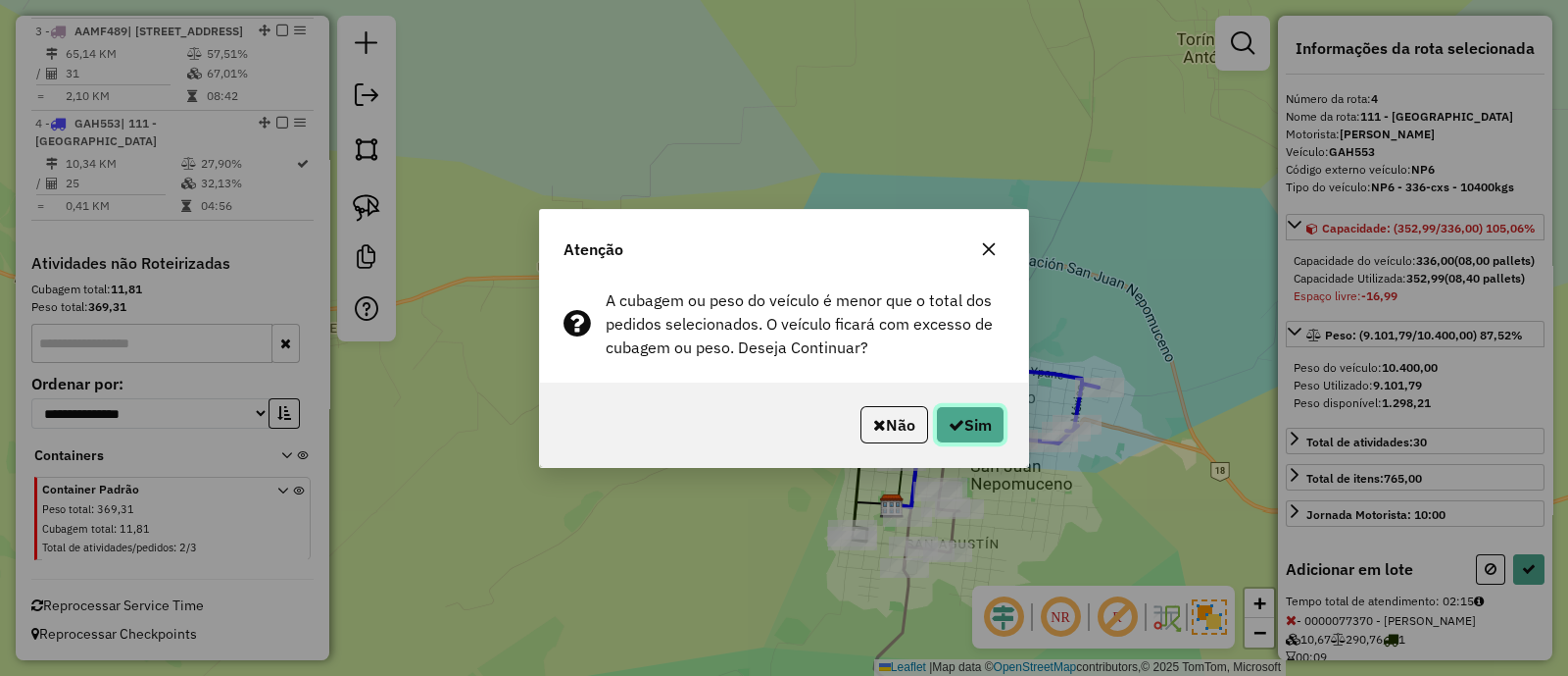
click at [949, 419] on icon "button" at bounding box center [957, 425] width 16 height 16
select select "**********"
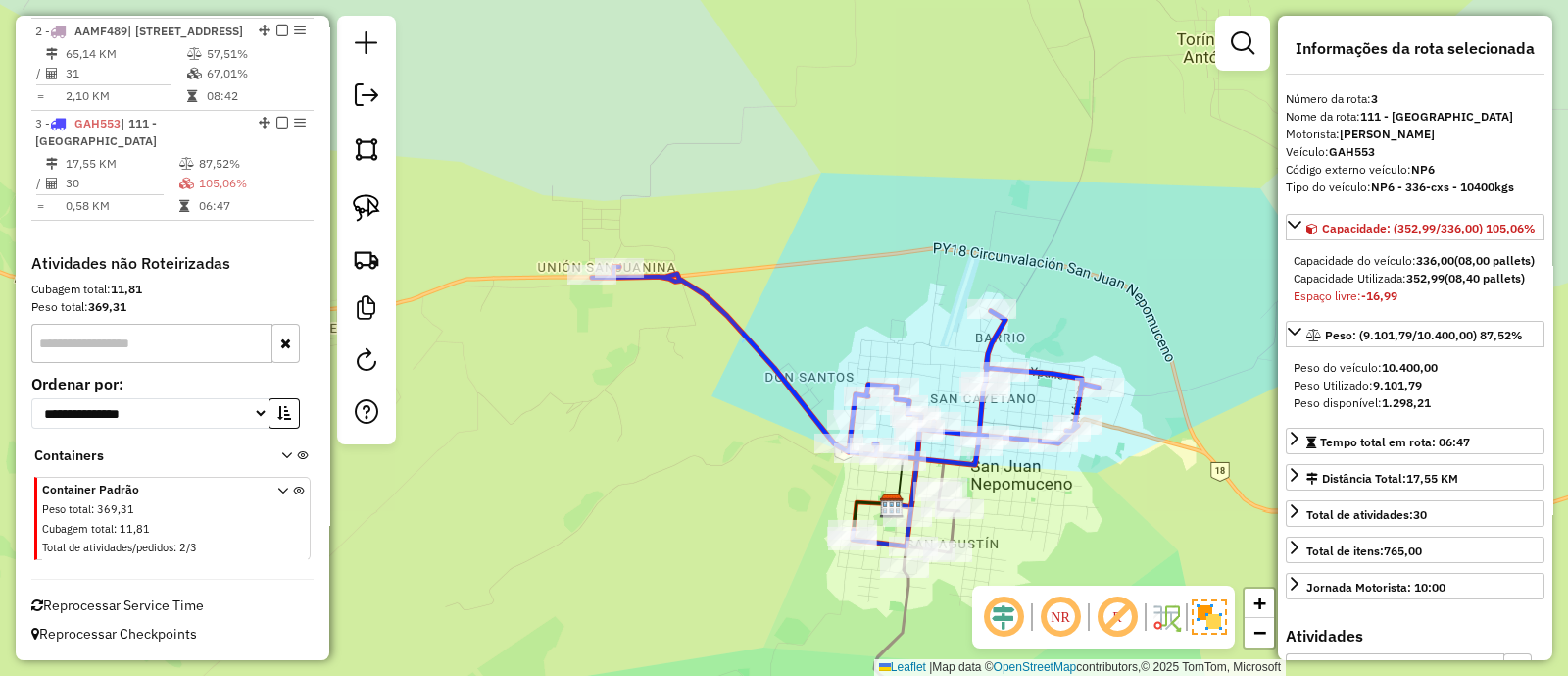
scroll to position [734, 0]
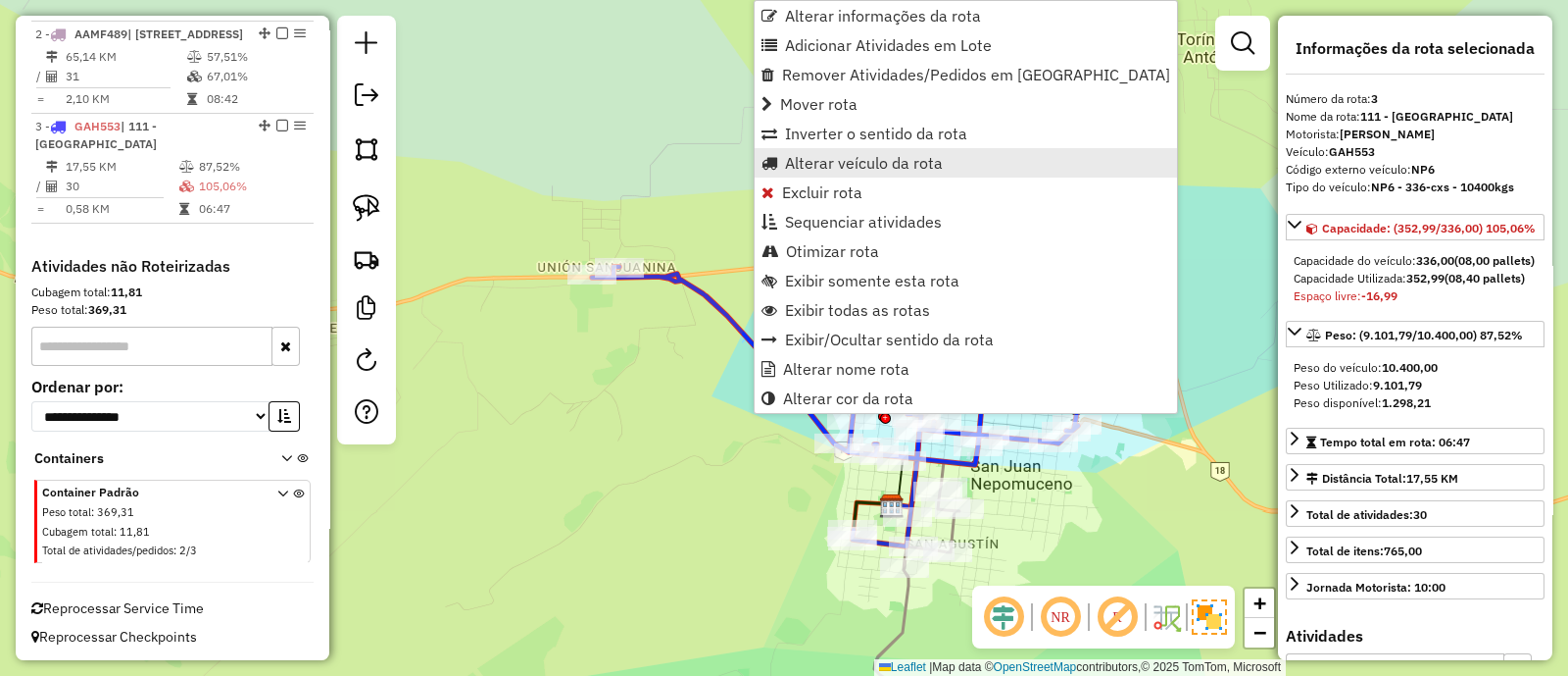
click at [833, 165] on span "Alterar veículo da rota" at bounding box center [864, 163] width 158 height 16
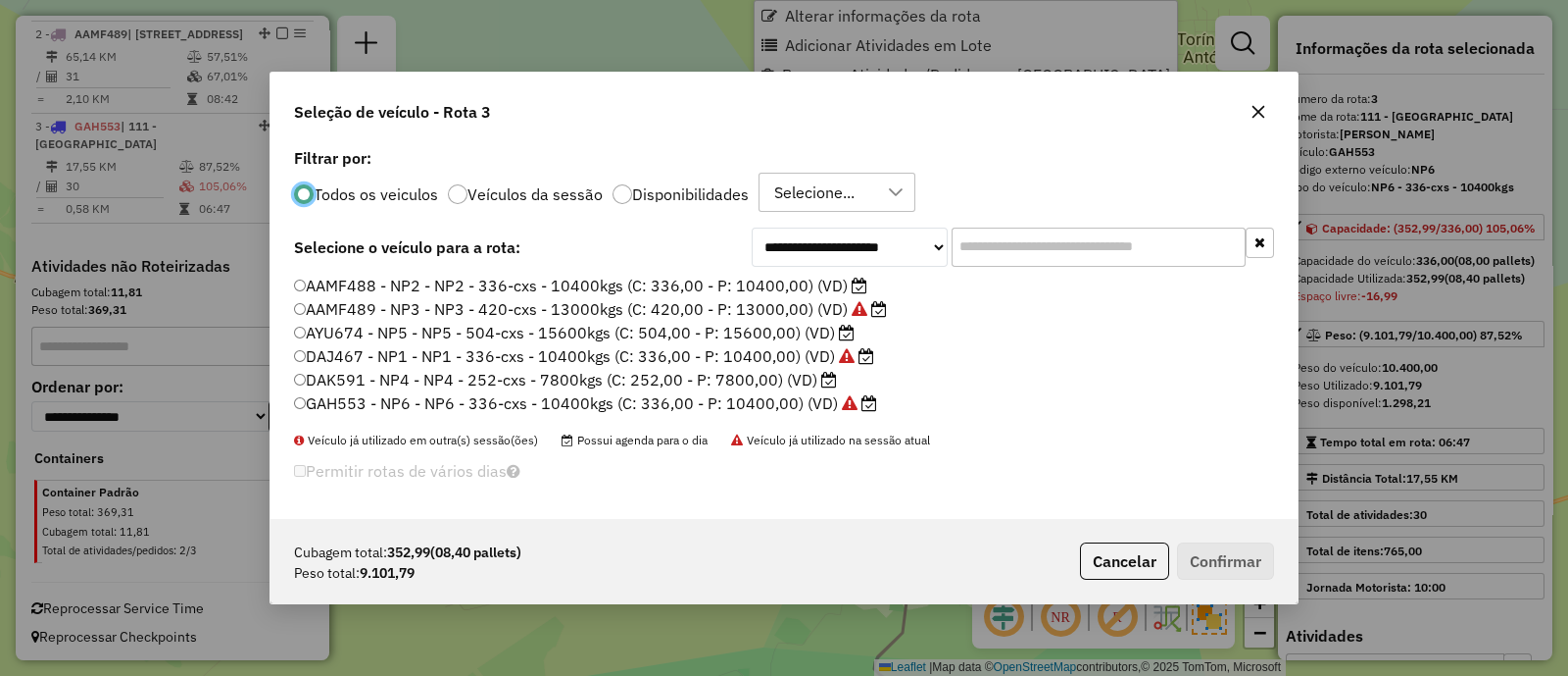
scroll to position [10, 6]
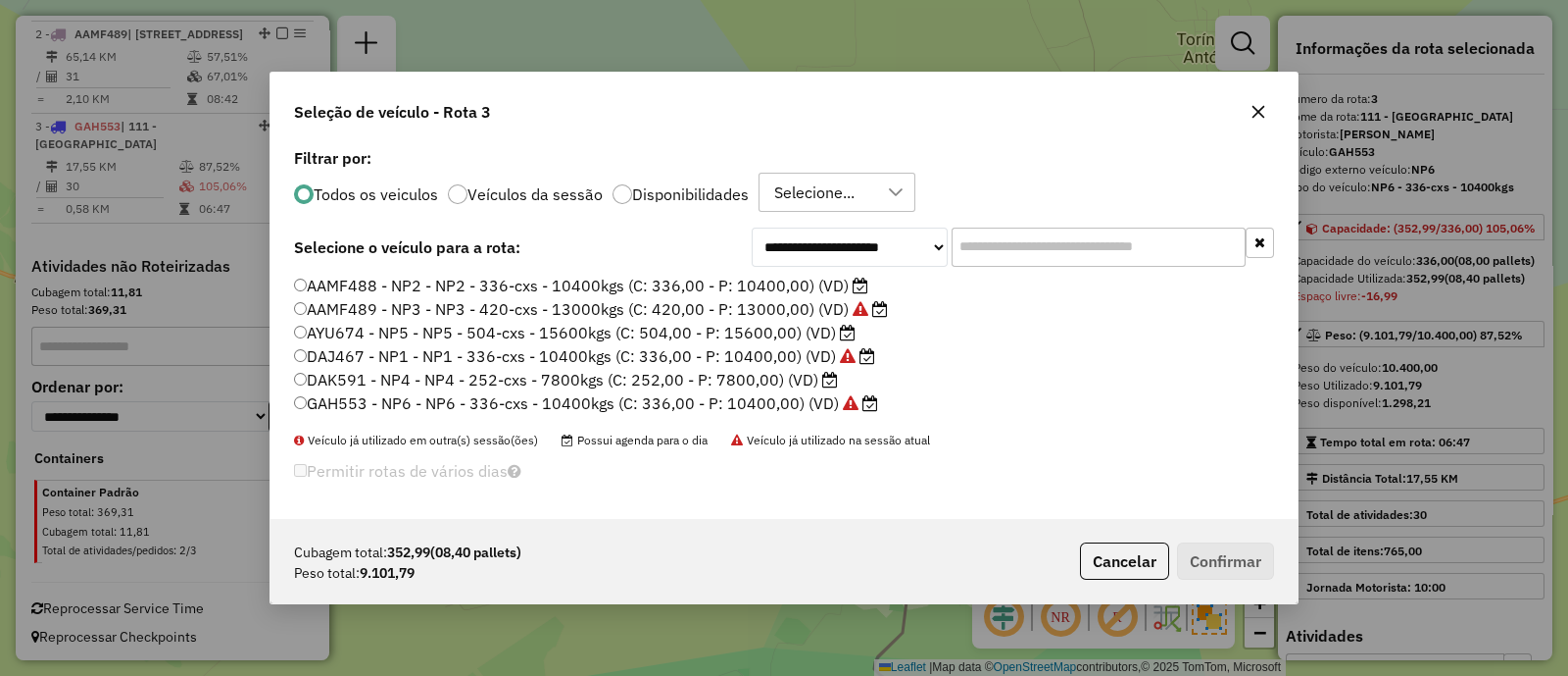
click at [806, 327] on label "AYU674 - NP5 - NP5 - 504-cxs - 15600kgs (C: 504,00 - P: 15600,00) (VD)" at bounding box center [575, 333] width 561 height 24
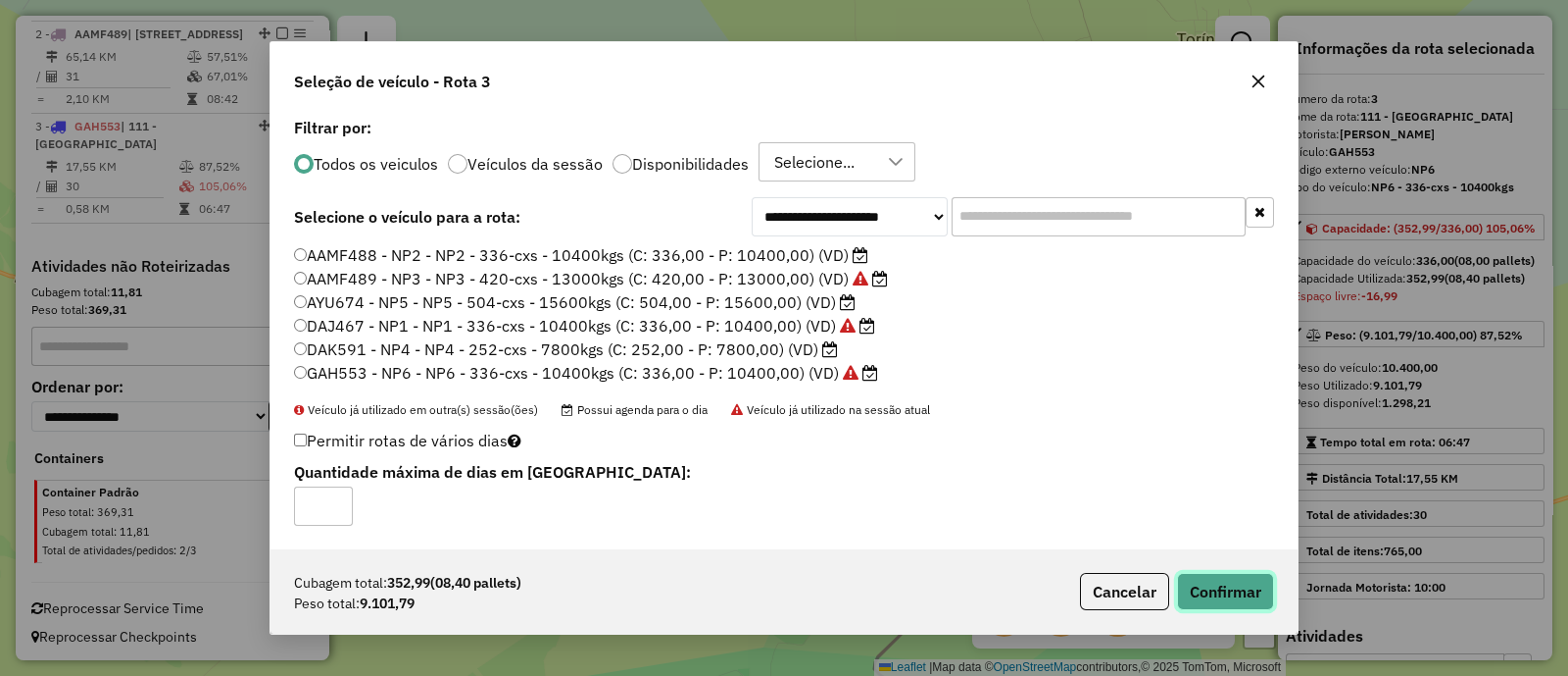
click at [1231, 605] on button "Confirmar" at bounding box center [1226, 590] width 98 height 37
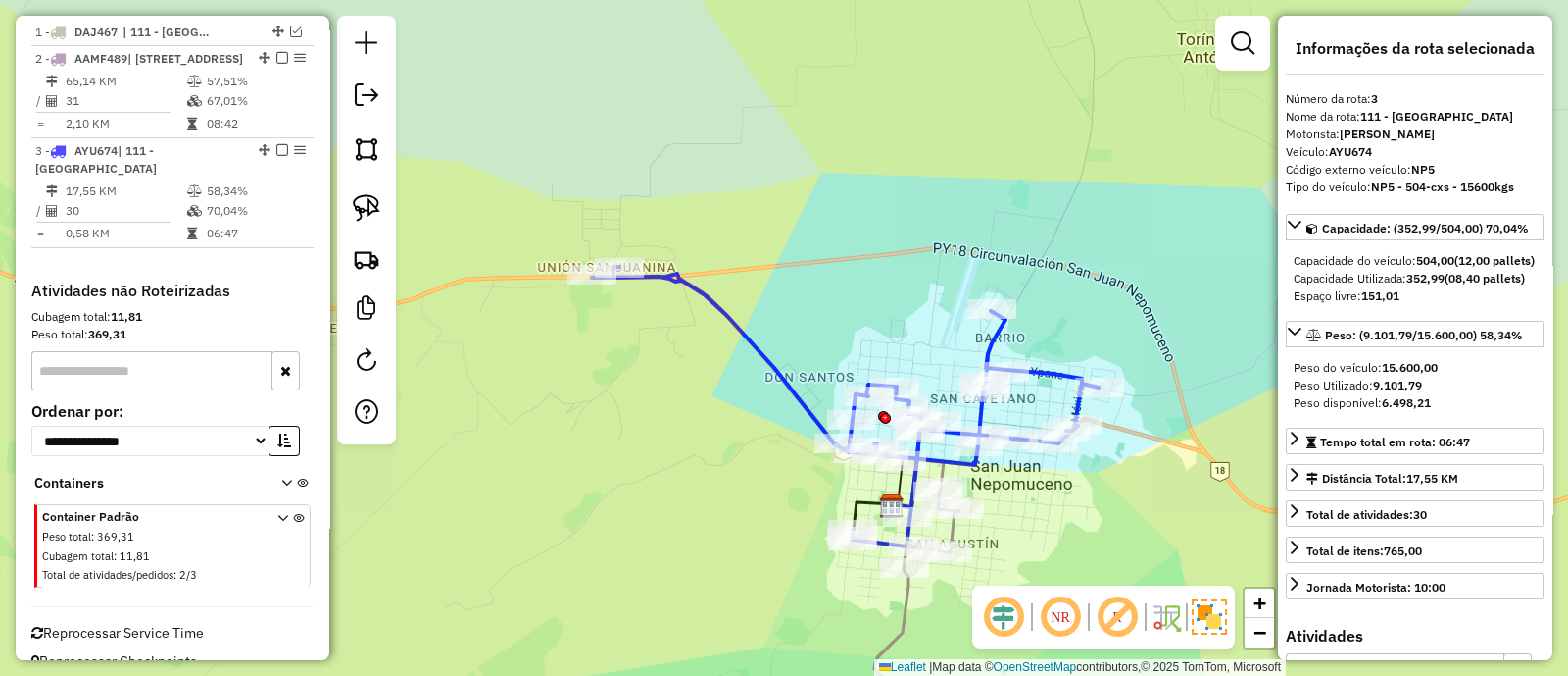
scroll to position [757, 0]
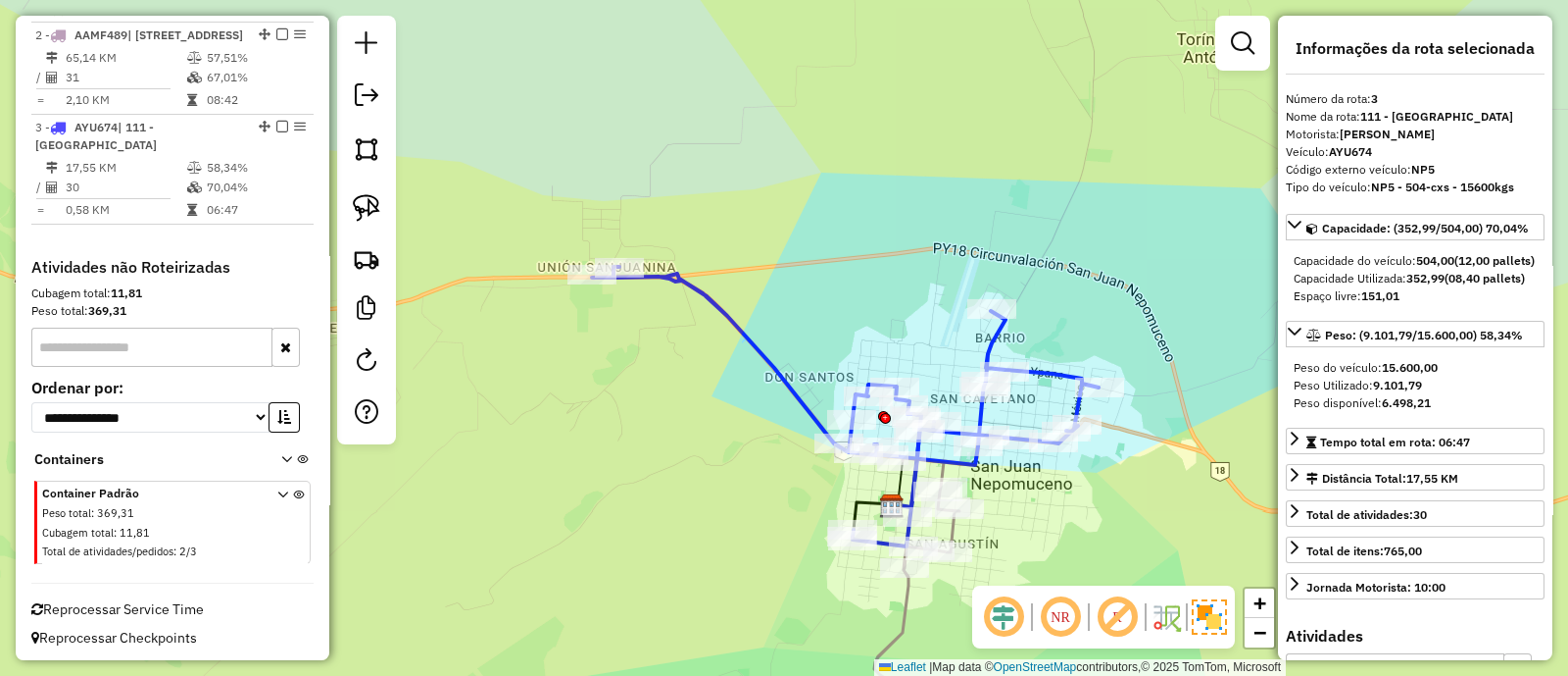
click at [750, 343] on icon at bounding box center [845, 406] width 506 height 280
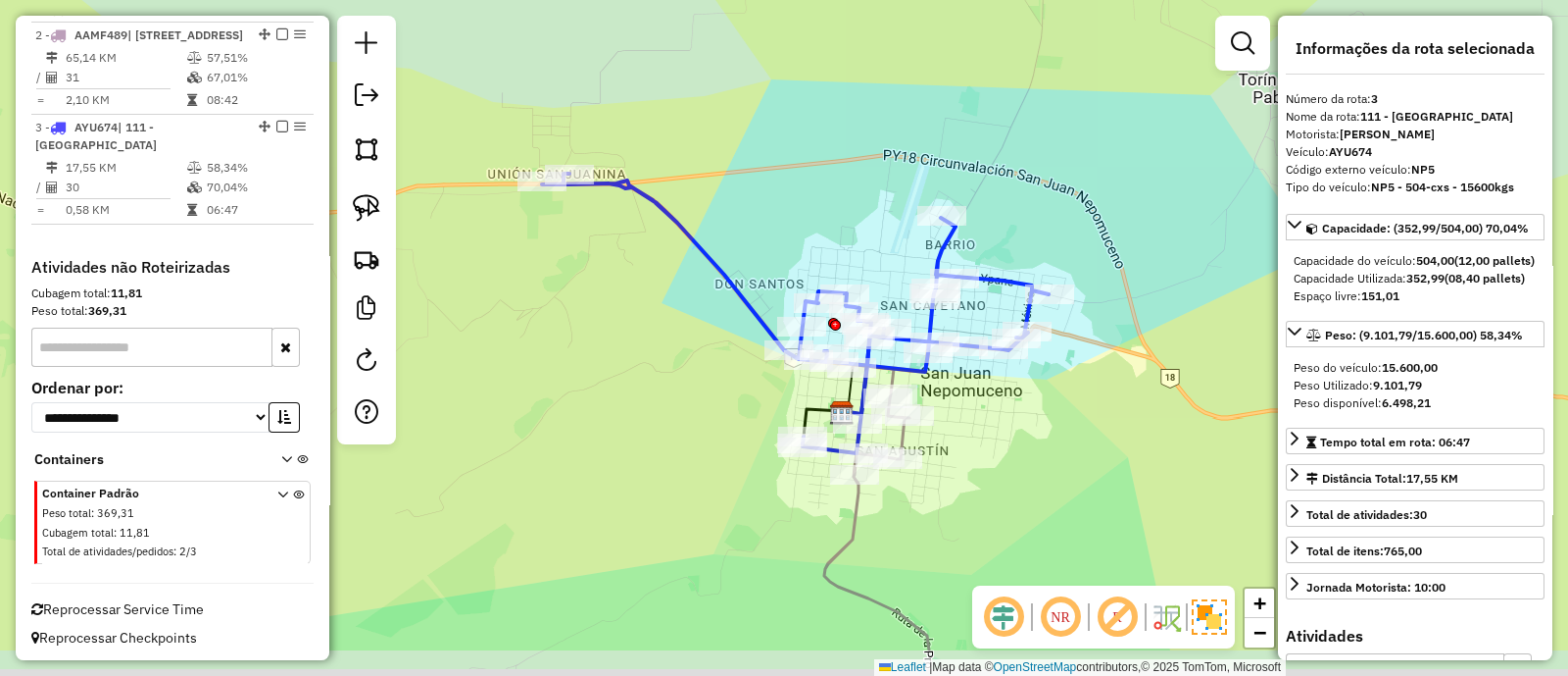
drag, startPoint x: 709, startPoint y: 414, endPoint x: 560, endPoint y: 129, distance: 321.6
click at [560, 129] on div "Janela de atendimento Grade de atendimento Capacidade Transportadoras Veículos …" at bounding box center [784, 338] width 1568 height 676
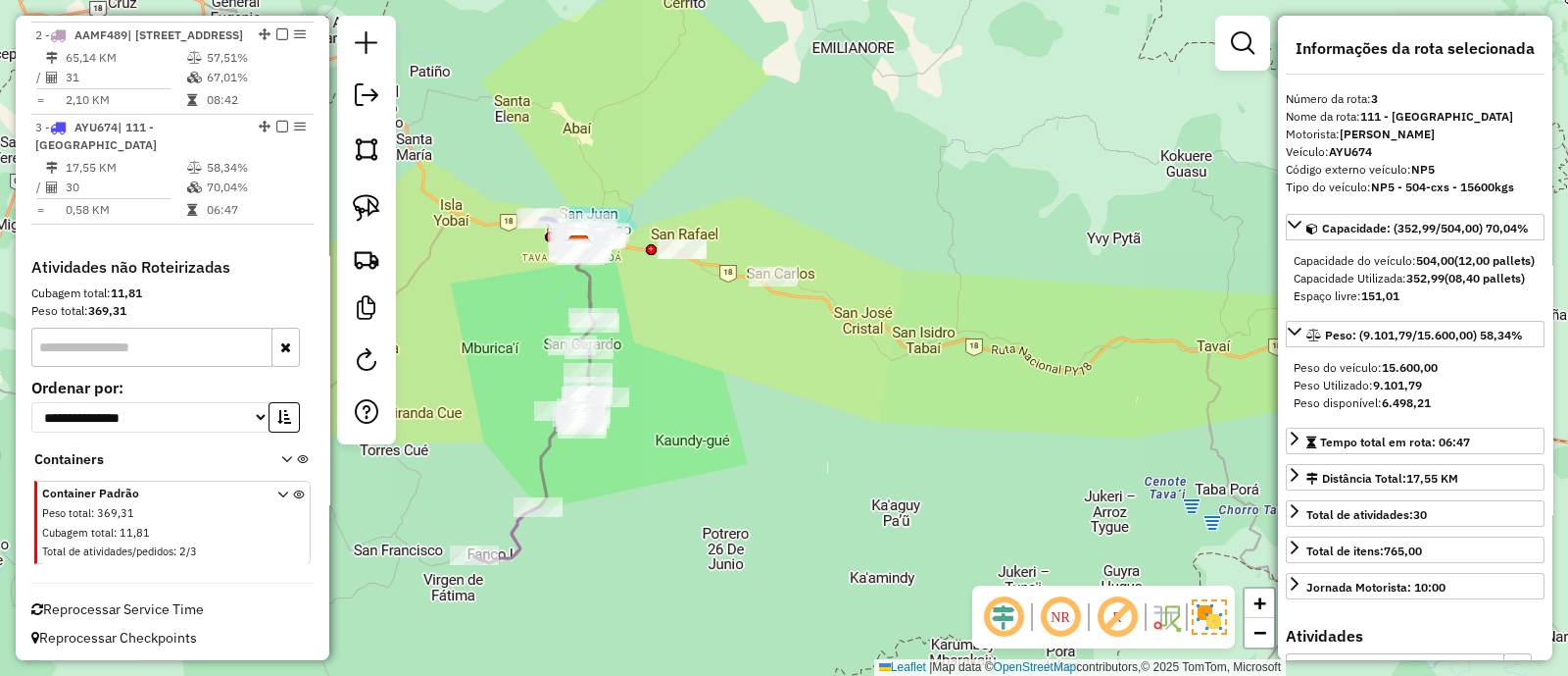
drag, startPoint x: 1030, startPoint y: 381, endPoint x: 872, endPoint y: 404, distance: 159.7
click at [872, 404] on div "Janela de atendimento Grade de atendimento Capacidade Transportadoras Veículos …" at bounding box center [784, 338] width 1568 height 676
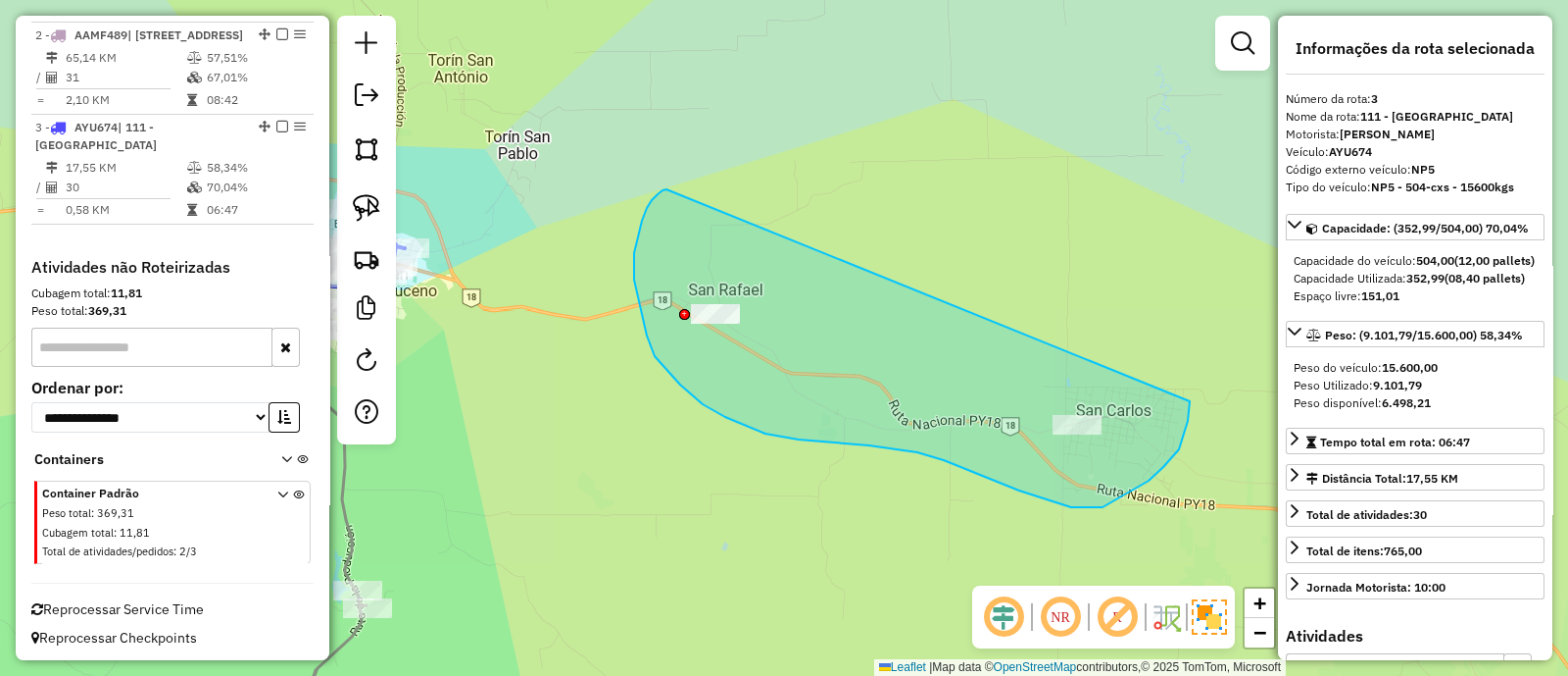
drag, startPoint x: 642, startPoint y: 221, endPoint x: 1183, endPoint y: 367, distance: 560.4
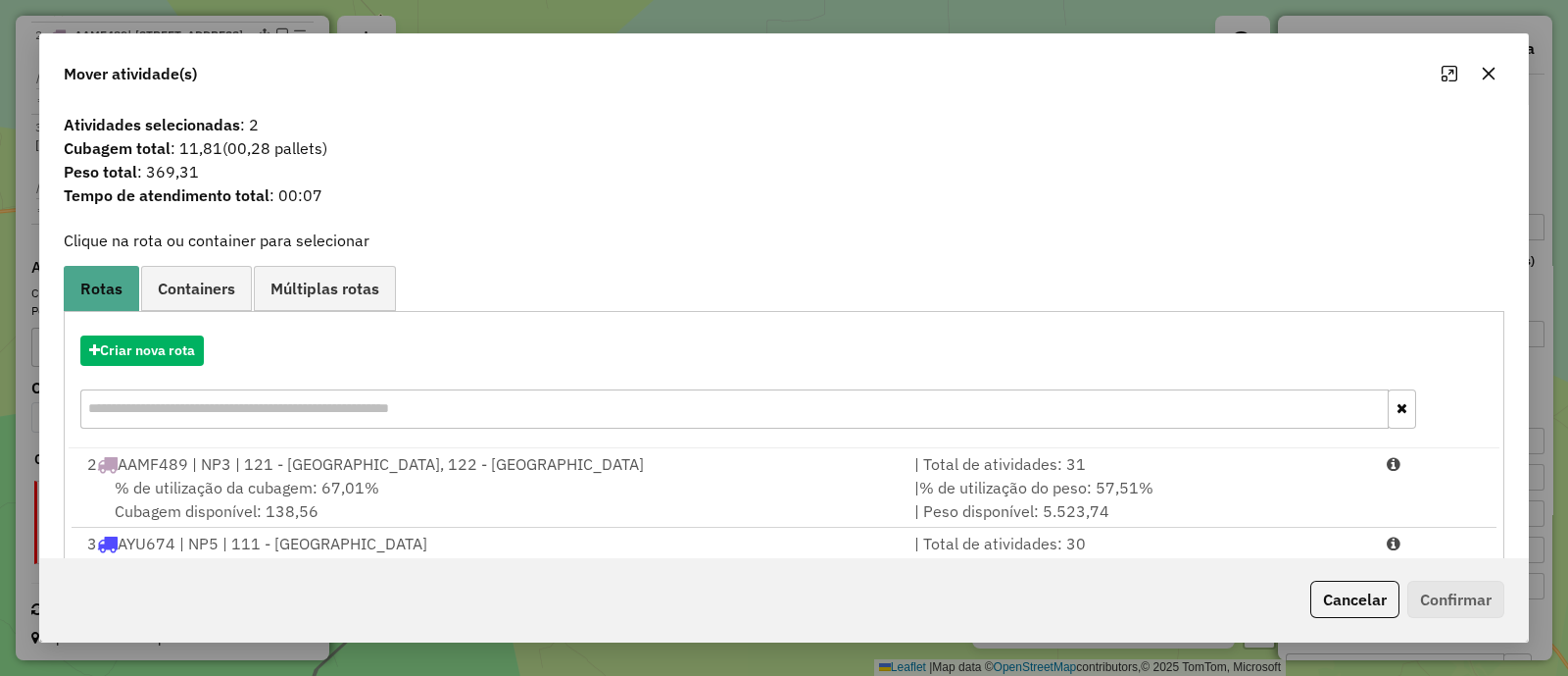
click at [1484, 80] on icon "button" at bounding box center [1488, 74] width 16 height 16
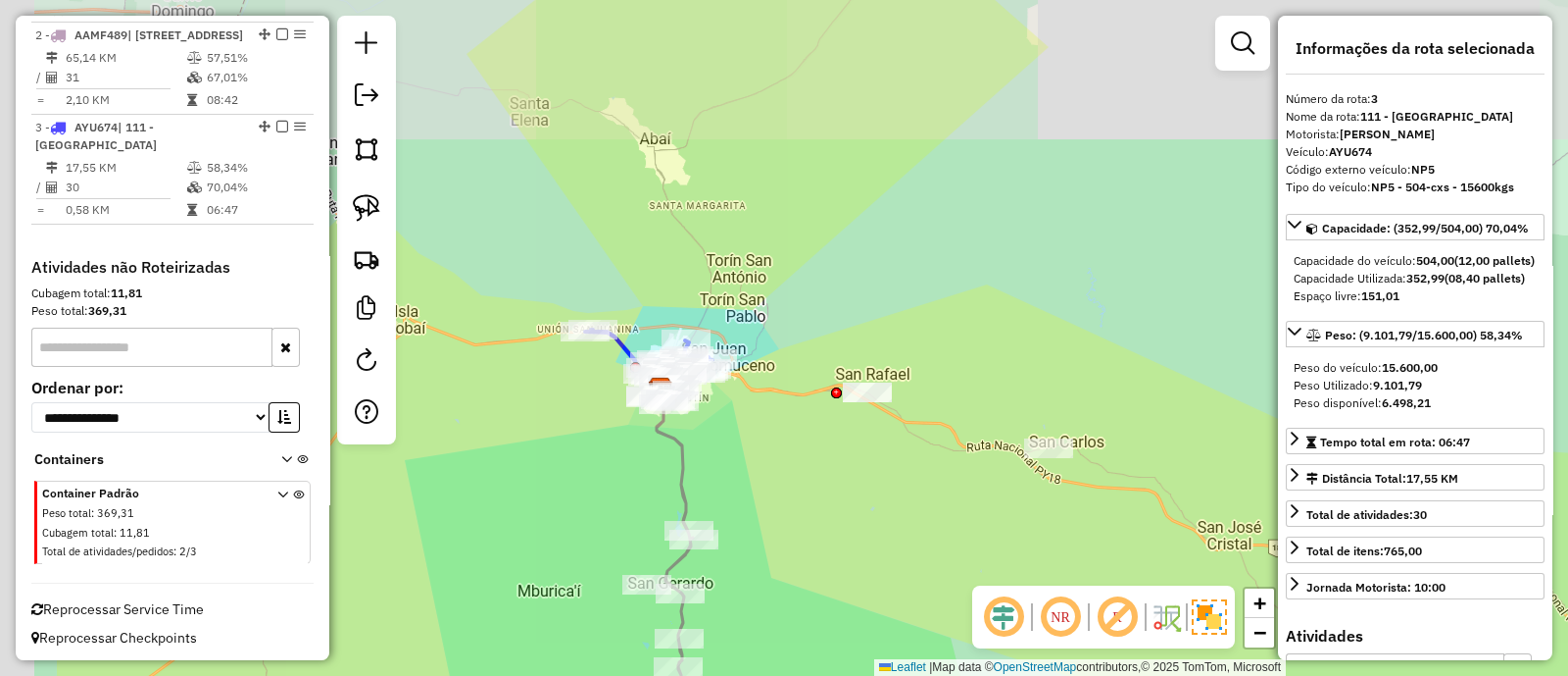
drag, startPoint x: 578, startPoint y: 406, endPoint x: 795, endPoint y: 415, distance: 217.2
click at [795, 415] on div "Janela de atendimento Grade de atendimento Capacidade Transportadoras Veículos …" at bounding box center [784, 338] width 1568 height 676
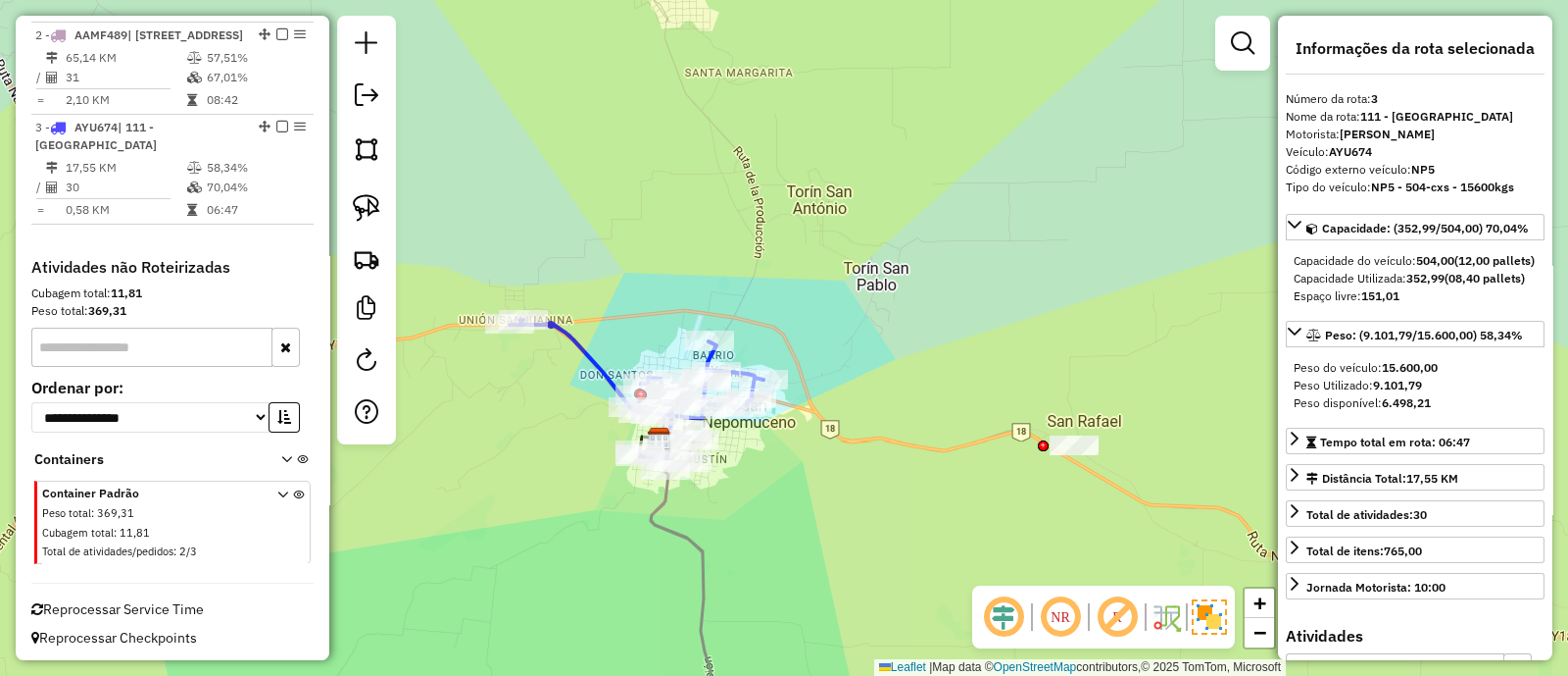
click at [598, 360] on icon at bounding box center [636, 389] width 254 height 139
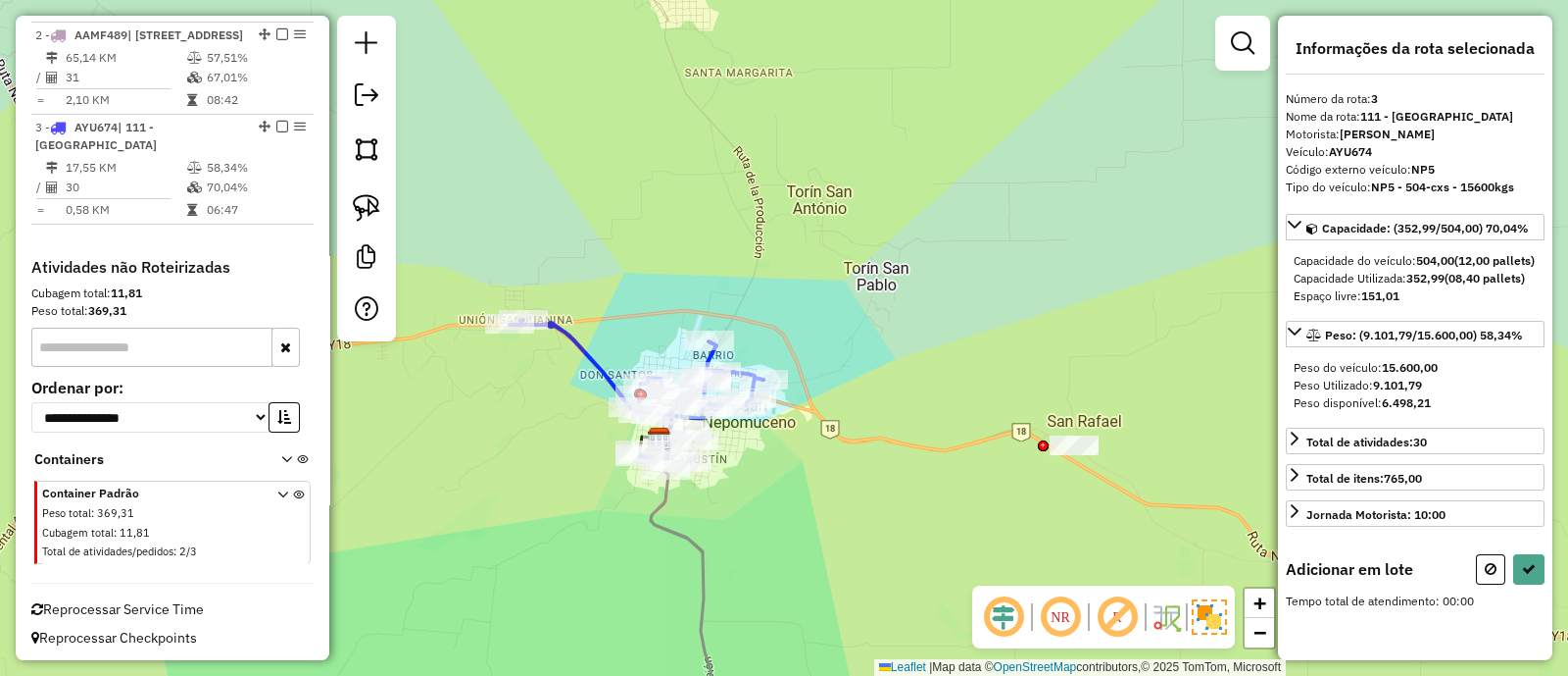
drag, startPoint x: 723, startPoint y: 472, endPoint x: 612, endPoint y: 386, distance: 140.4
click at [613, 388] on div "Janela de atendimento Grade de atendimento Capacidade Transportadoras Veículos …" at bounding box center [784, 338] width 1568 height 676
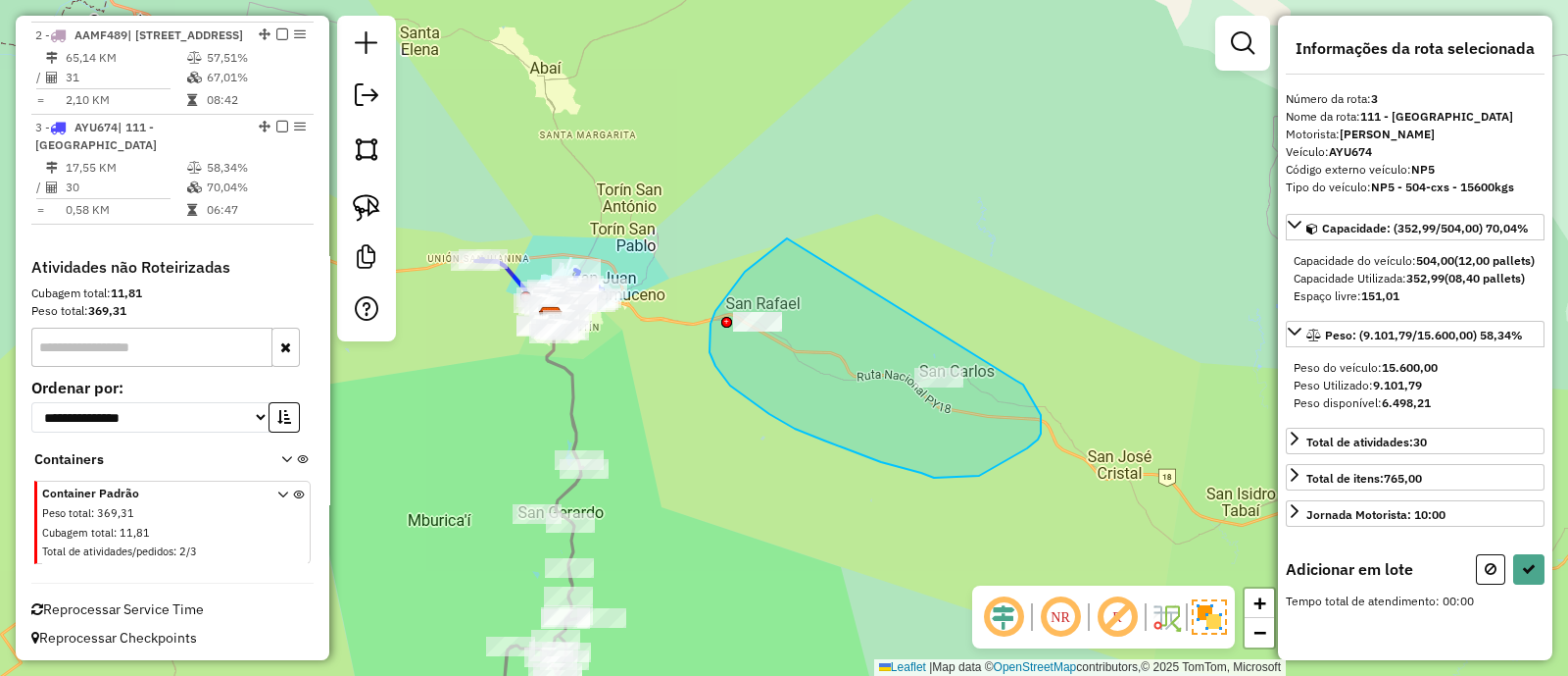
drag, startPoint x: 752, startPoint y: 266, endPoint x: 1017, endPoint y: 380, distance: 288.5
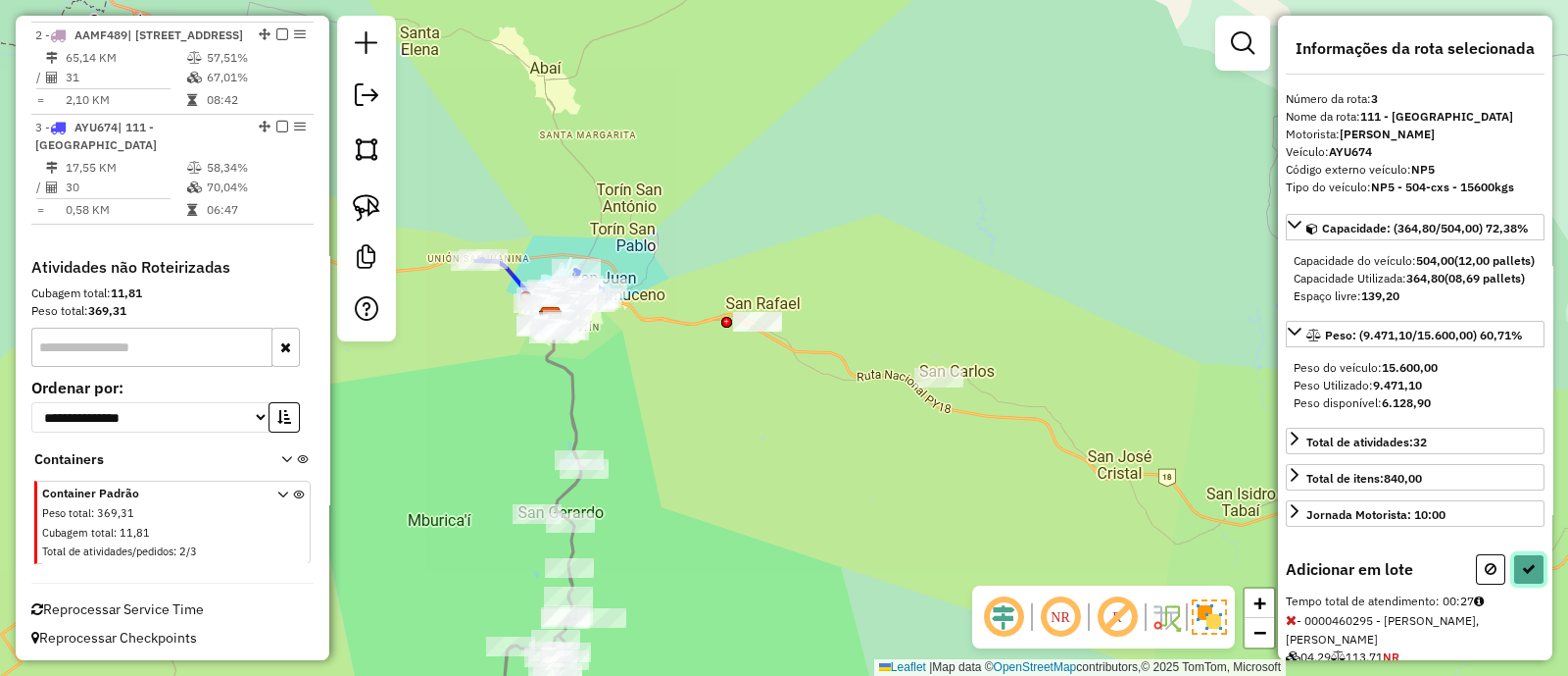
click at [1522, 575] on icon at bounding box center [1529, 568] width 14 height 14
select select "**********"
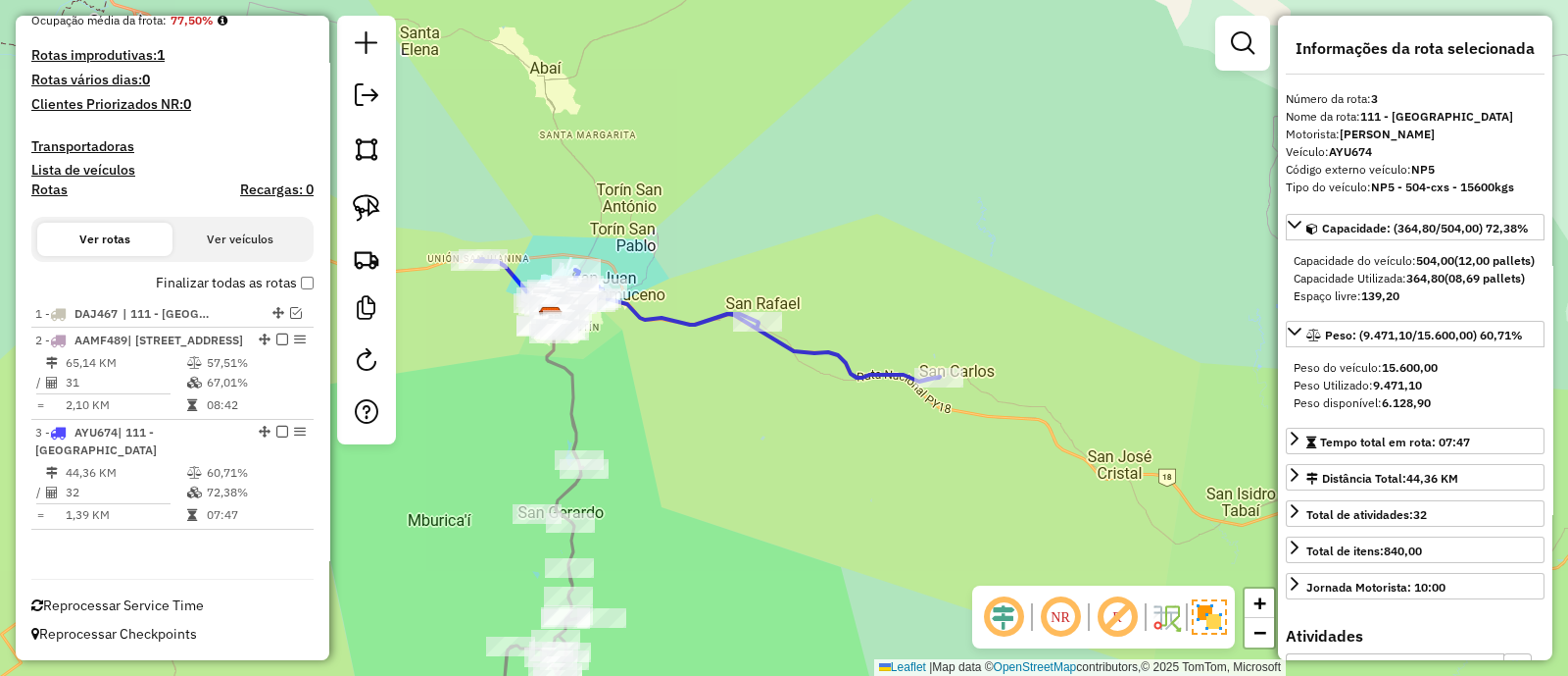
scroll to position [450, 0]
click at [568, 376] on icon at bounding box center [529, 525] width 107 height 436
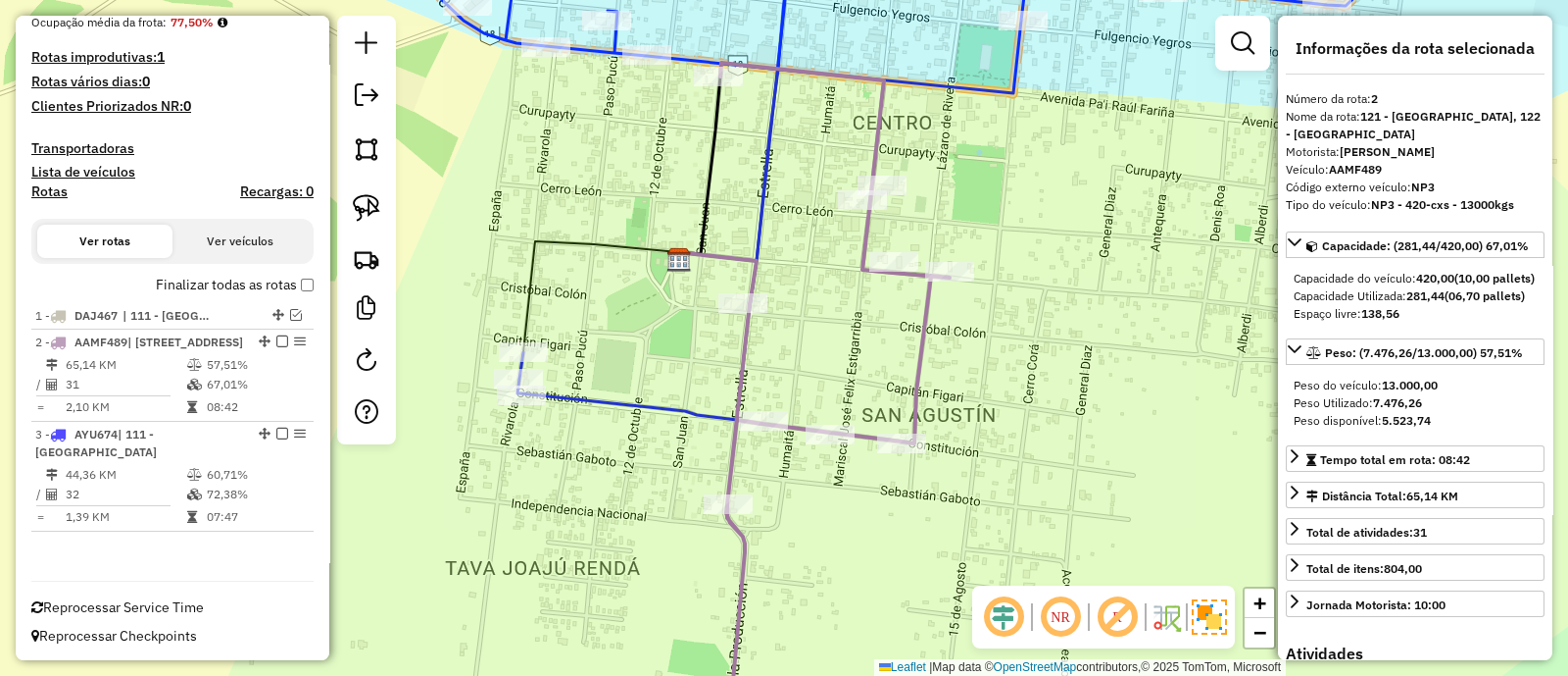
drag, startPoint x: 517, startPoint y: 457, endPoint x: 725, endPoint y: 457, distance: 208.0
click at [725, 457] on div "Janela de atendimento Grade de atendimento Capacidade Transportadoras Veículos …" at bounding box center [784, 338] width 1568 height 676
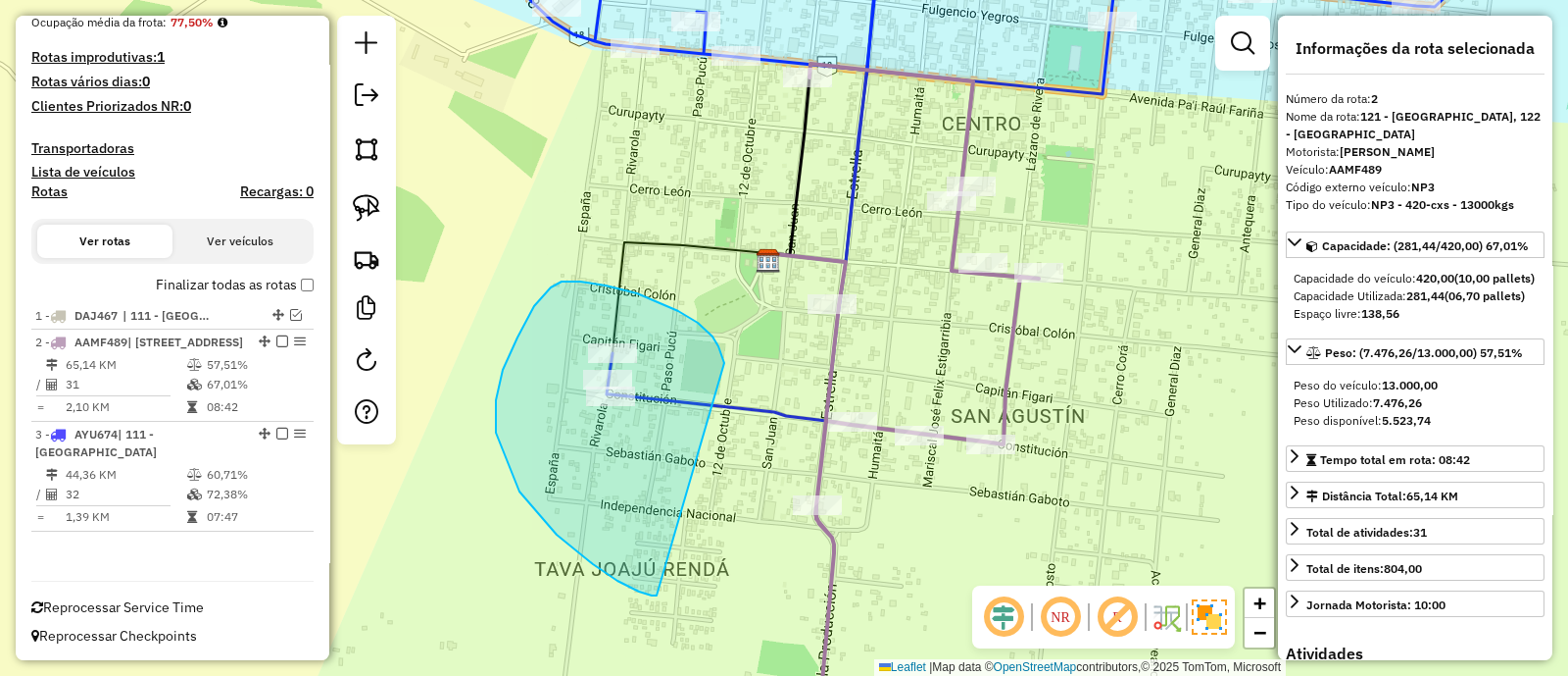
drag, startPoint x: 697, startPoint y: 323, endPoint x: 662, endPoint y: 595, distance: 274.2
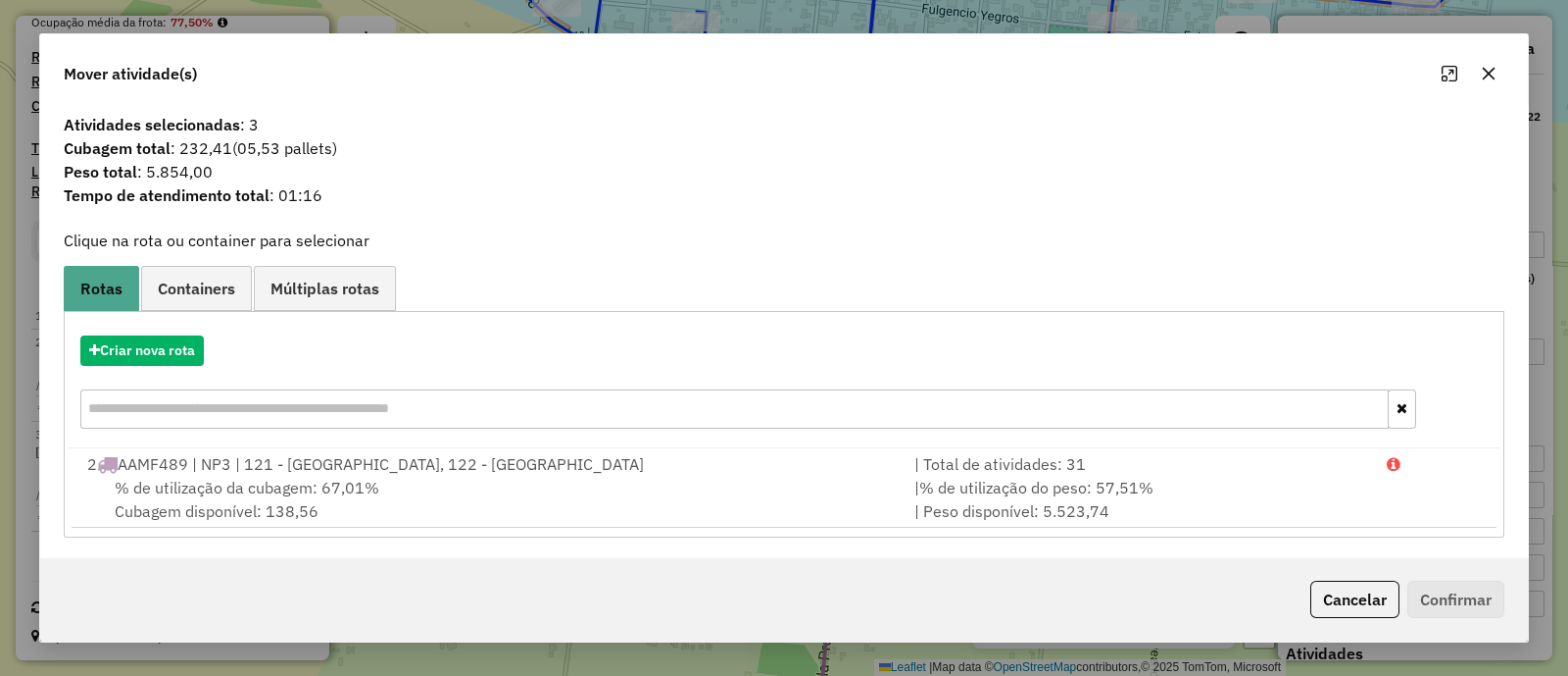
click at [1493, 77] on icon "button" at bounding box center [1488, 74] width 16 height 16
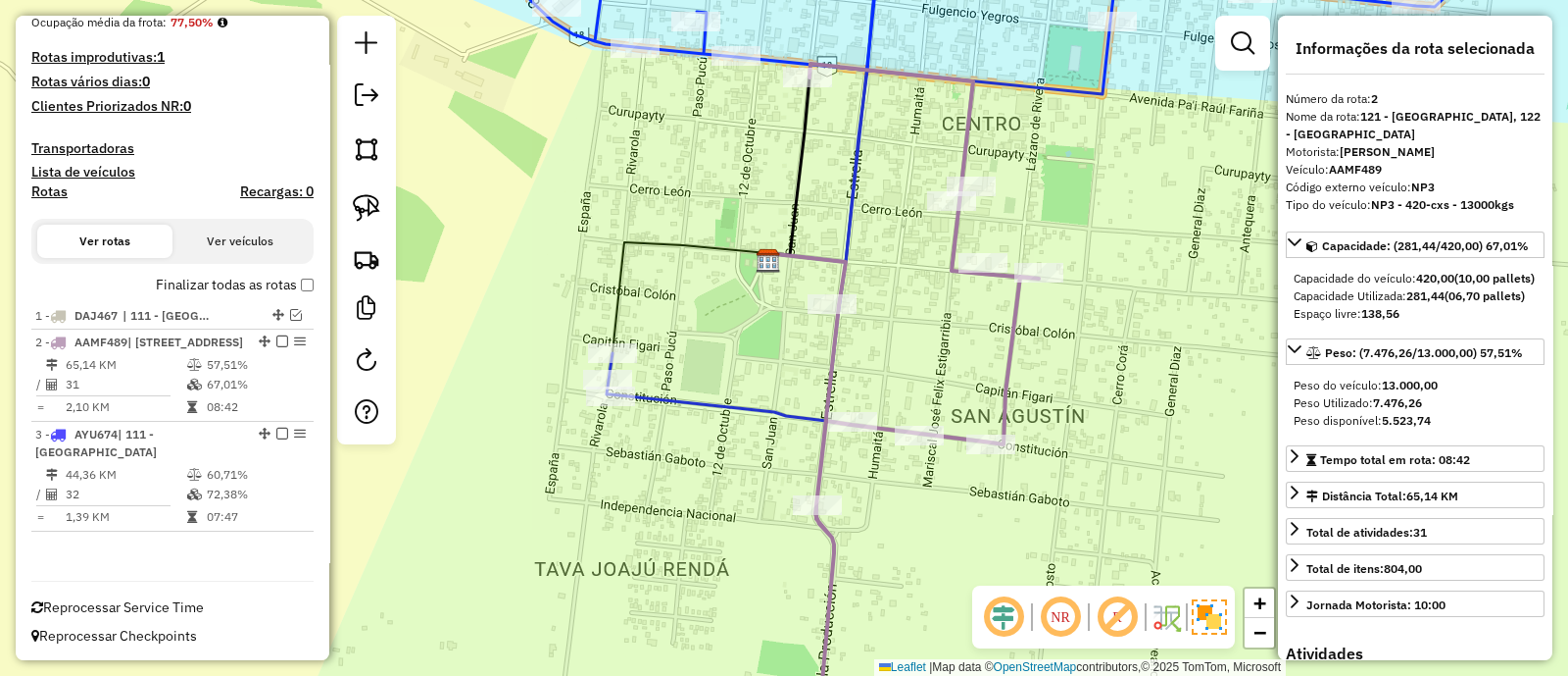
click at [1010, 374] on icon at bounding box center [924, 403] width 230 height 680
click at [777, 62] on icon at bounding box center [1101, 176] width 1248 height 489
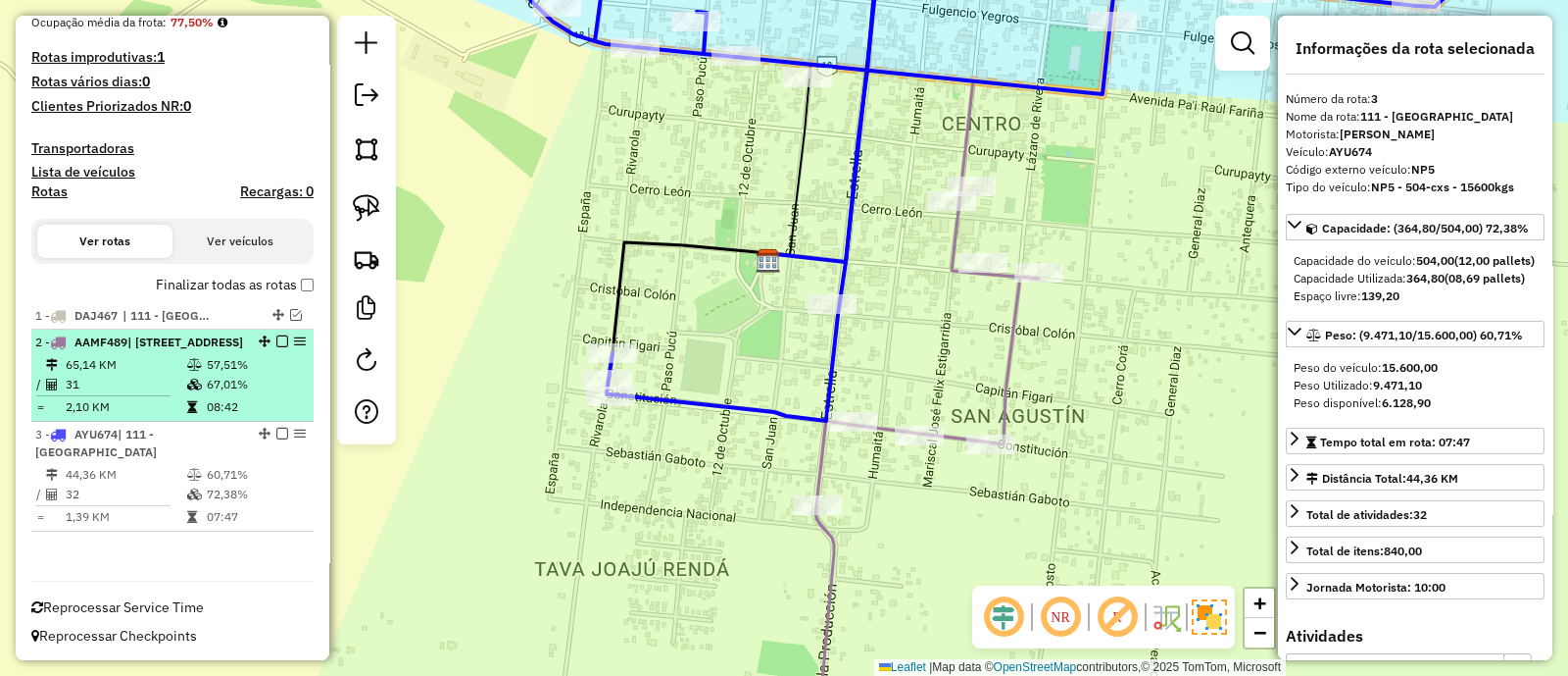
click at [281, 374] on td "57,51%" at bounding box center [255, 365] width 98 height 20
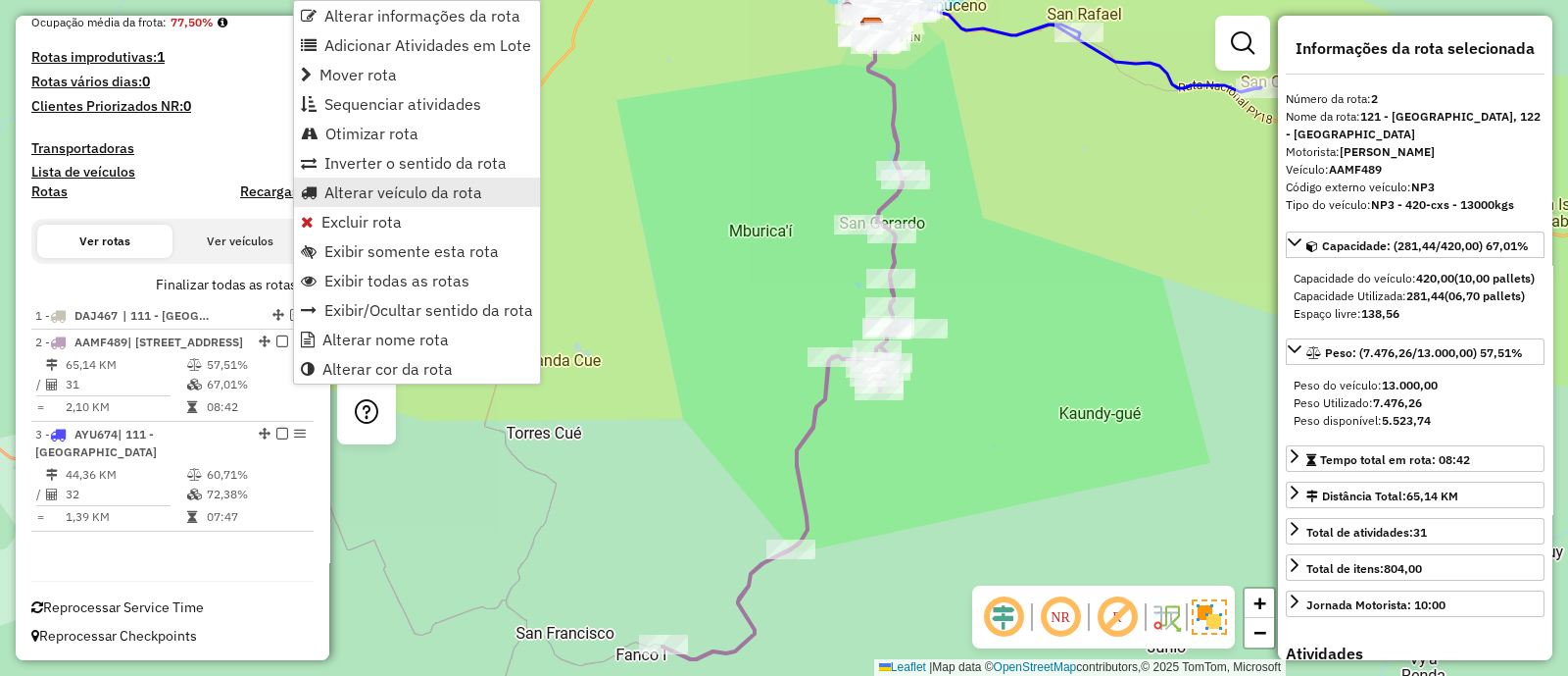
click at [400, 188] on span "Alterar veículo da rota" at bounding box center [403, 192] width 158 height 16
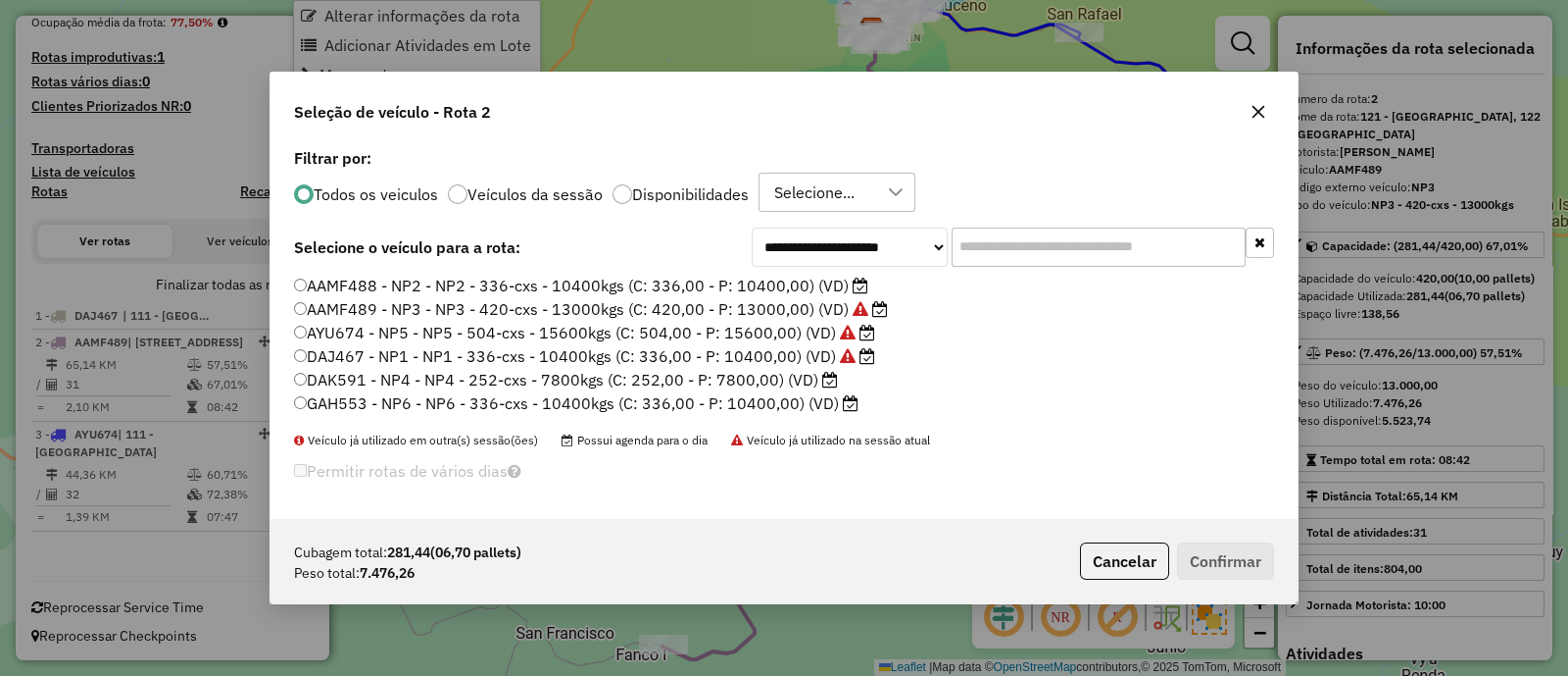
scroll to position [10, 6]
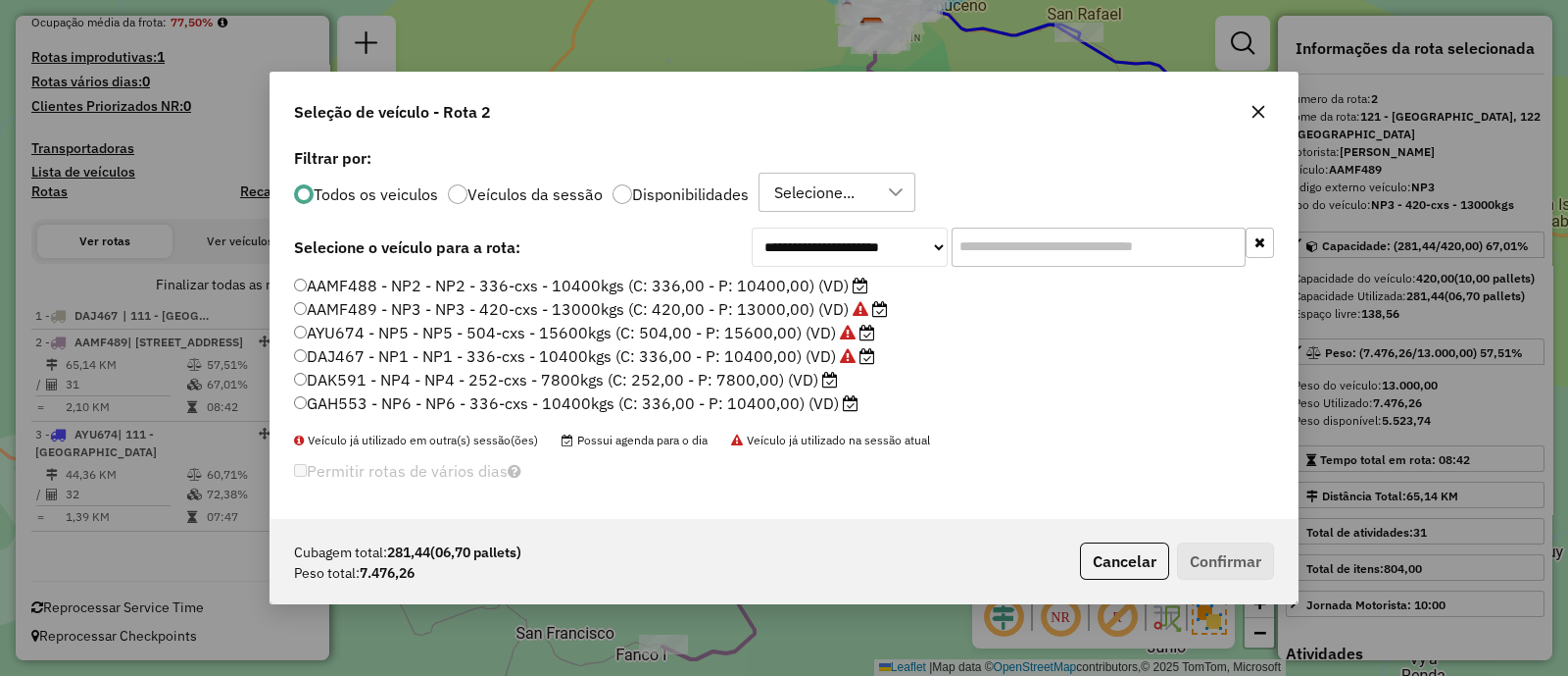
click at [754, 282] on label "AAMF488 - NP2 - NP2 - 336-cxs - 10400kgs (C: 336,00 - P: 10400,00) (VD)" at bounding box center [581, 286] width 574 height 24
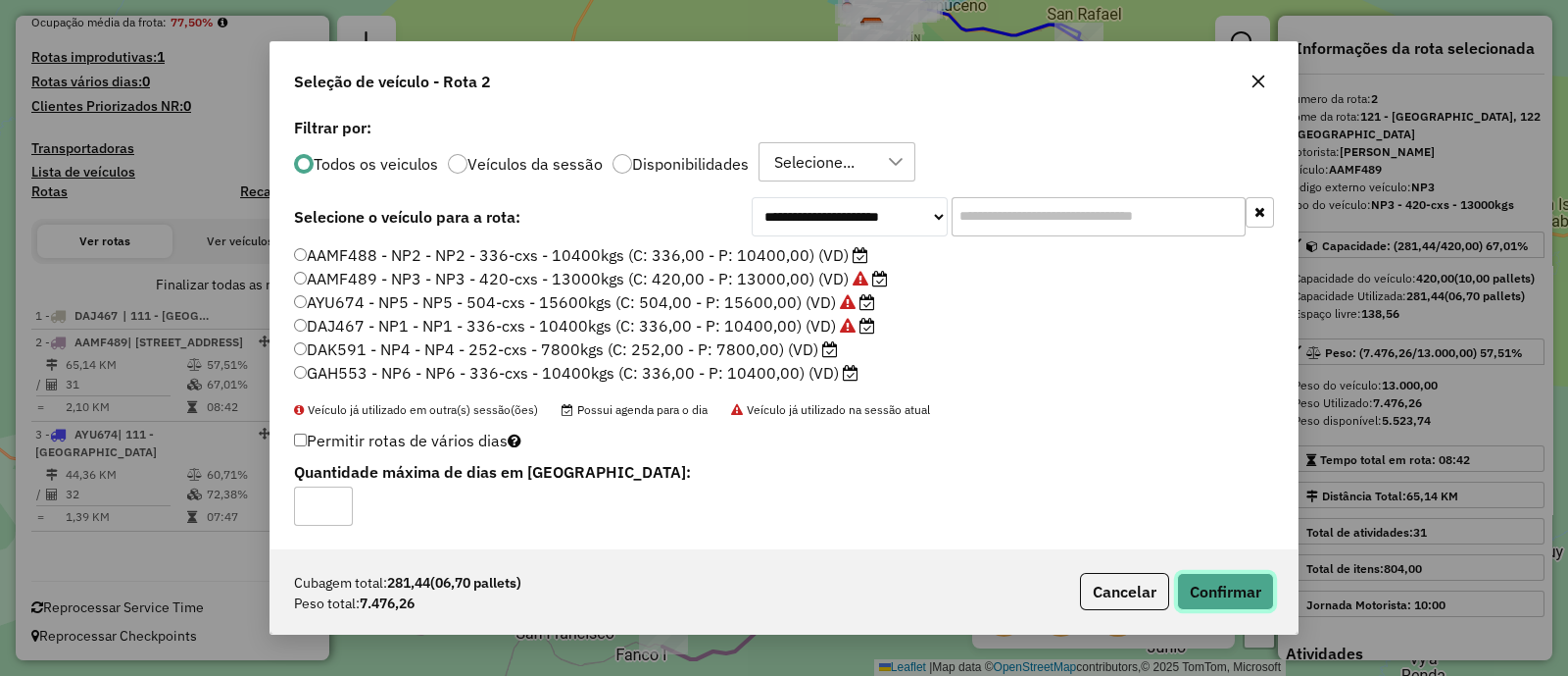
click at [1252, 600] on button "Confirmar" at bounding box center [1226, 590] width 98 height 37
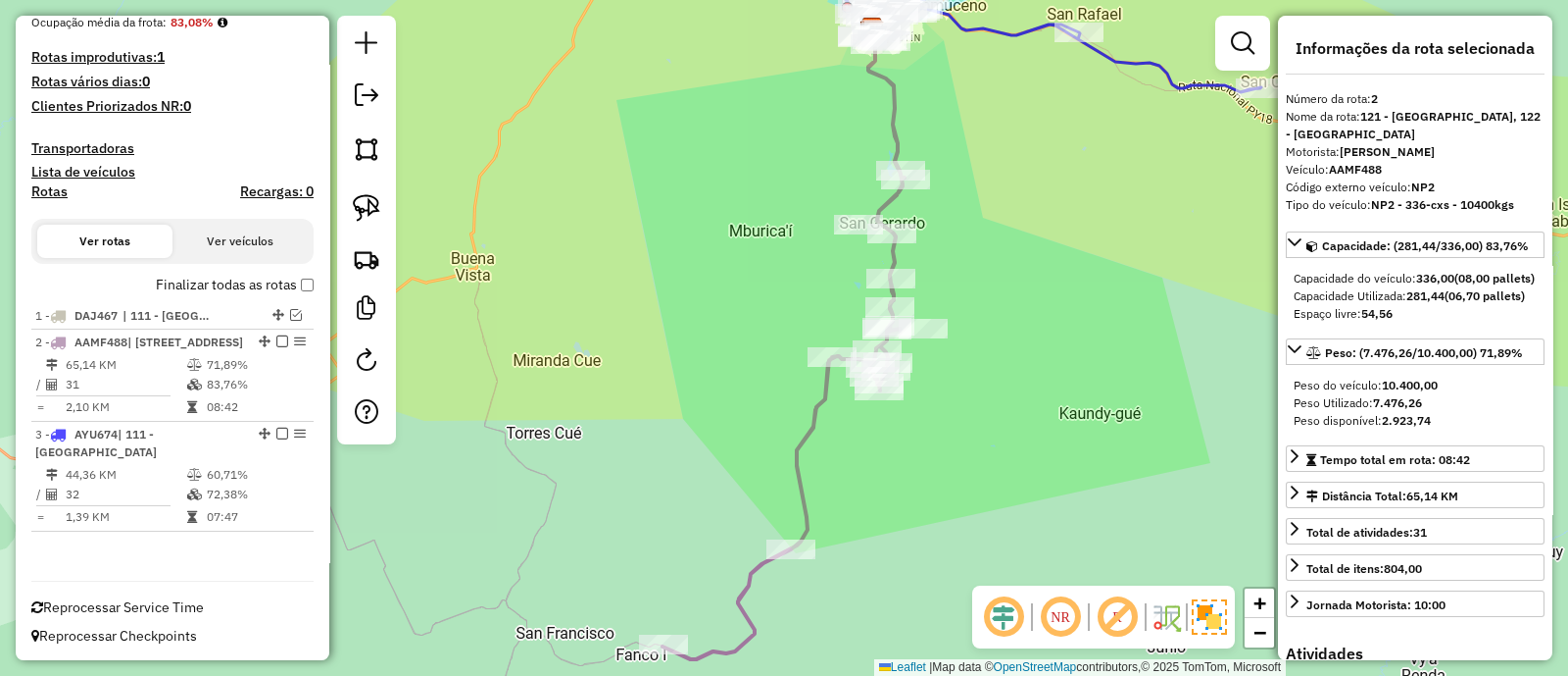
click at [276, 370] on td "71,89%" at bounding box center [255, 365] width 98 height 20
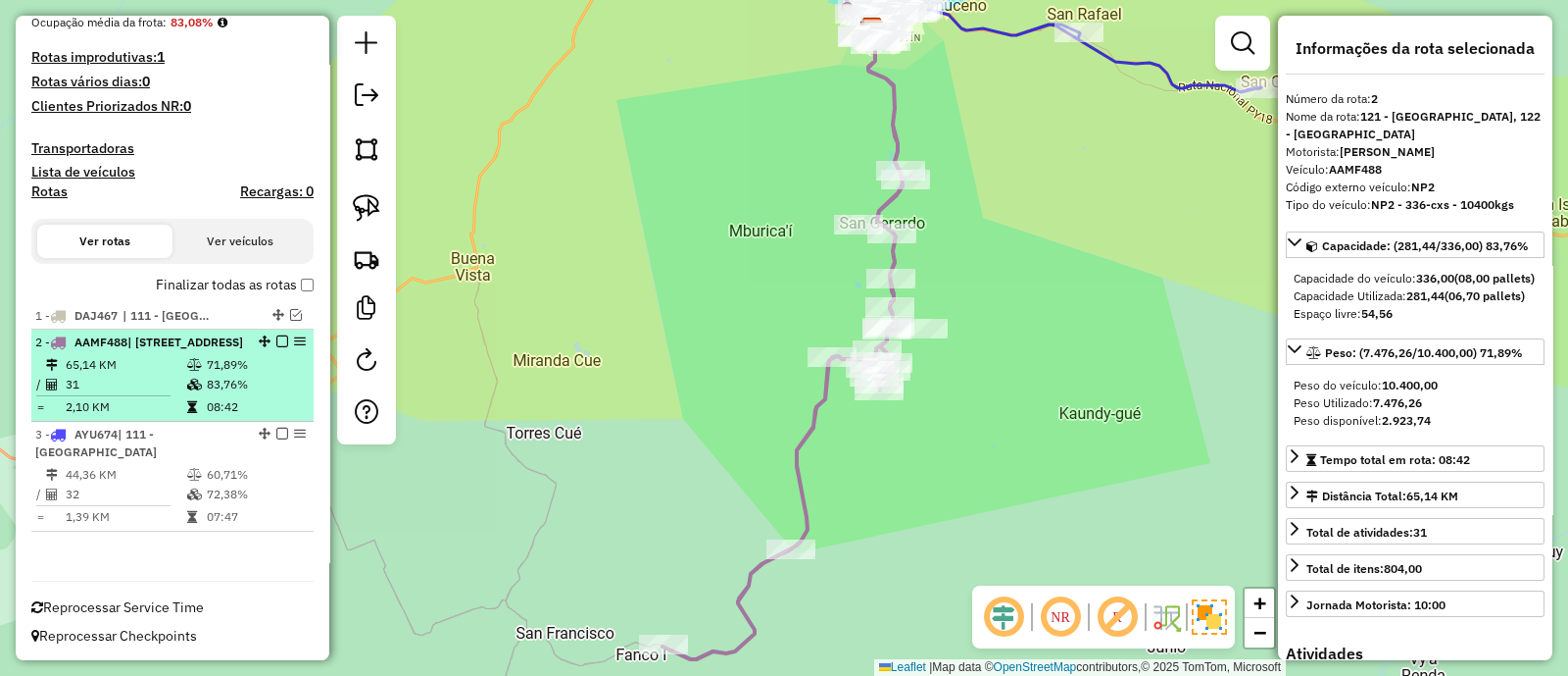
click at [279, 336] on em at bounding box center [283, 341] width 12 height 12
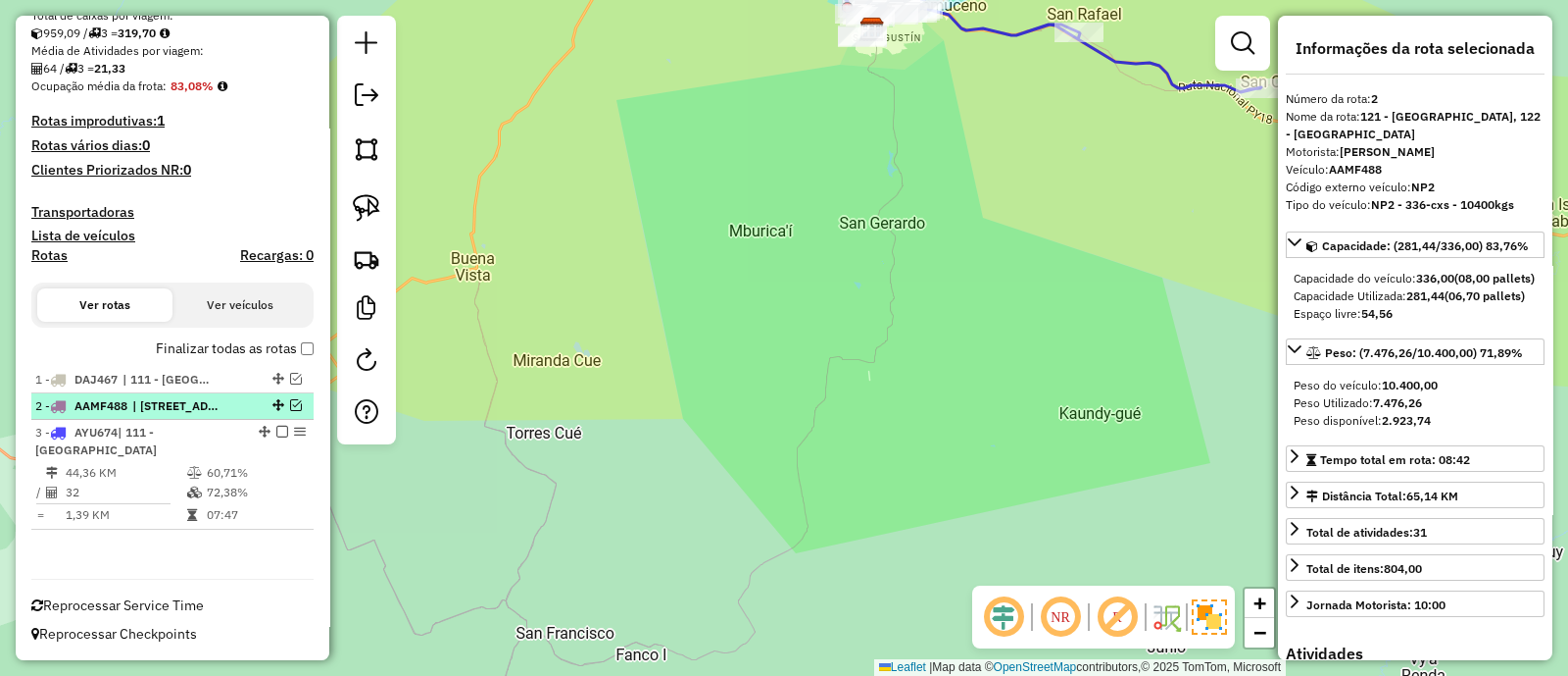
scroll to position [366, 0]
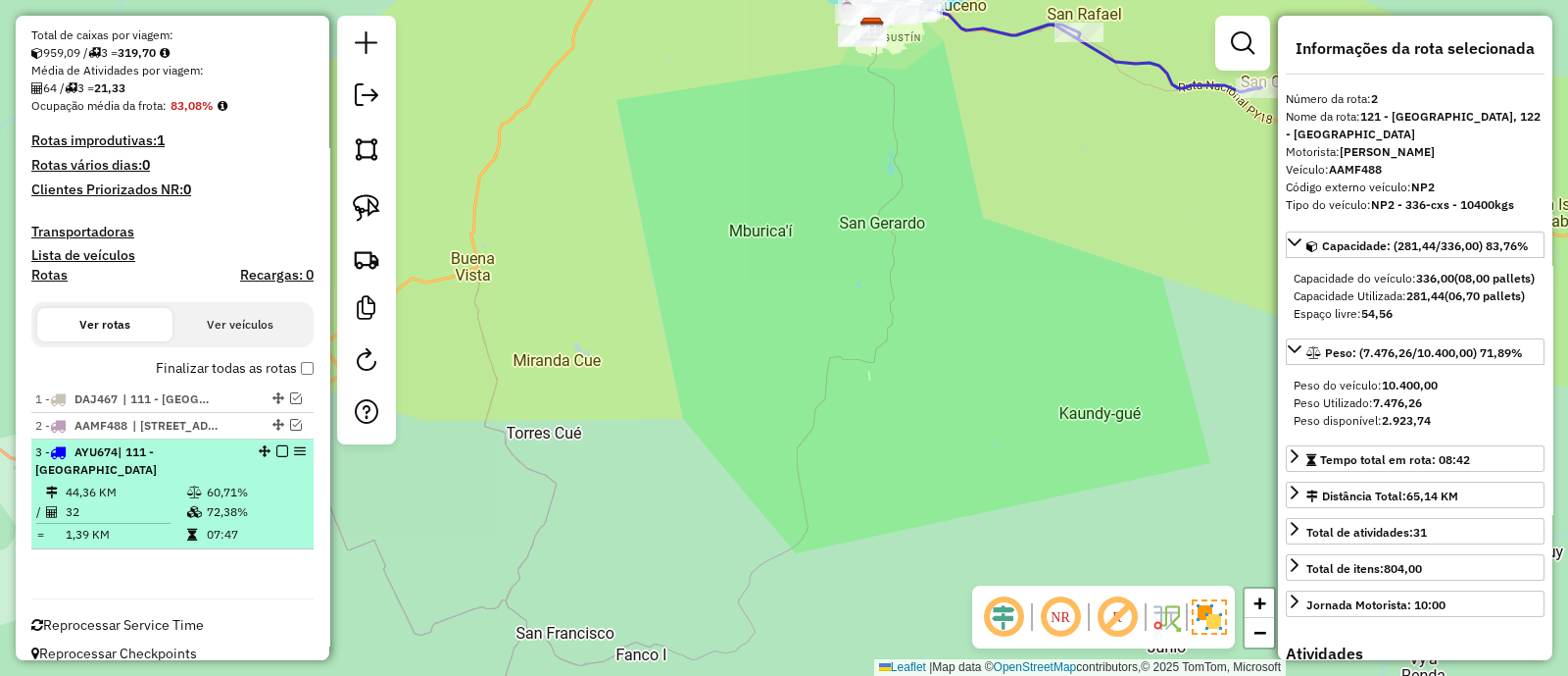
click at [262, 502] on td "72,38%" at bounding box center [255, 512] width 98 height 20
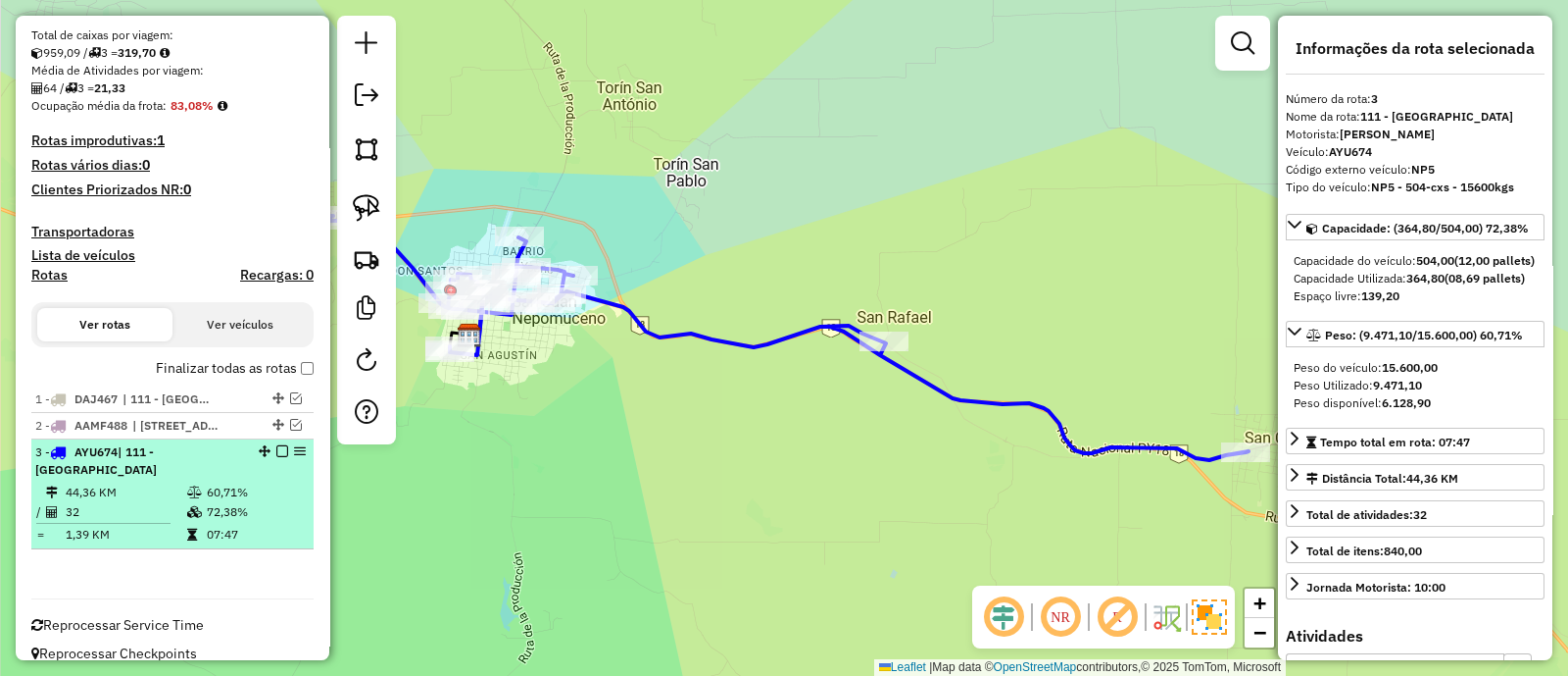
click at [277, 446] on em at bounding box center [283, 451] width 12 height 12
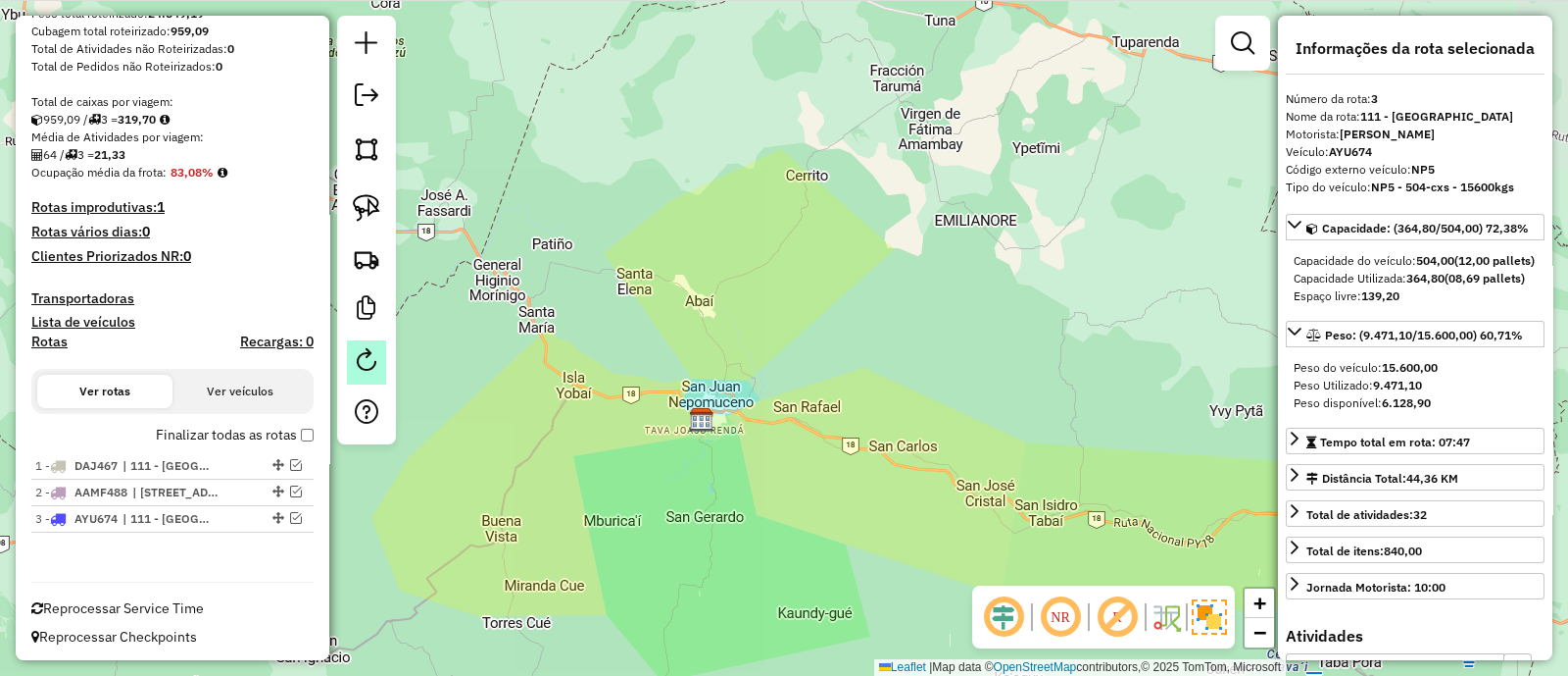
click at [368, 365] on em at bounding box center [367, 360] width 24 height 24
select select "*"
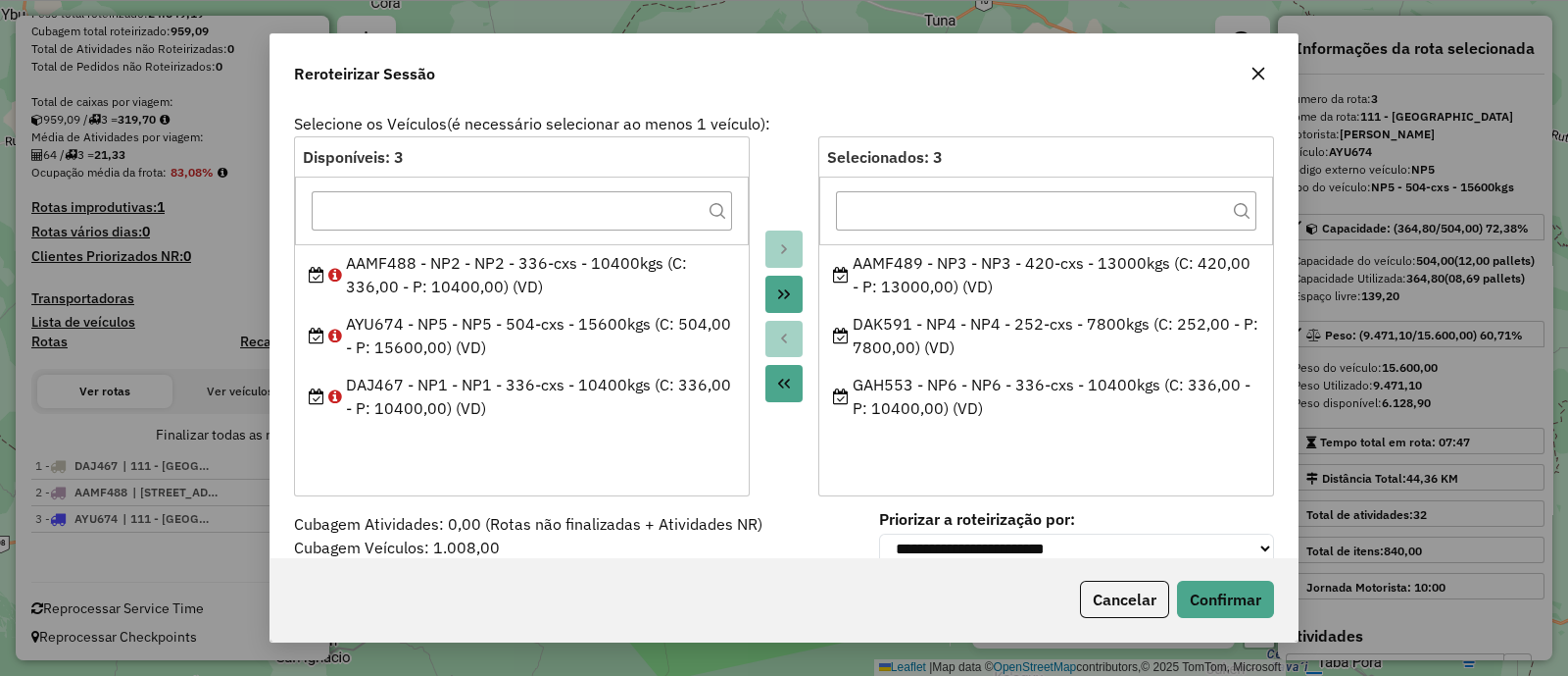
click at [1259, 74] on icon "button" at bounding box center [1259, 74] width 13 height 13
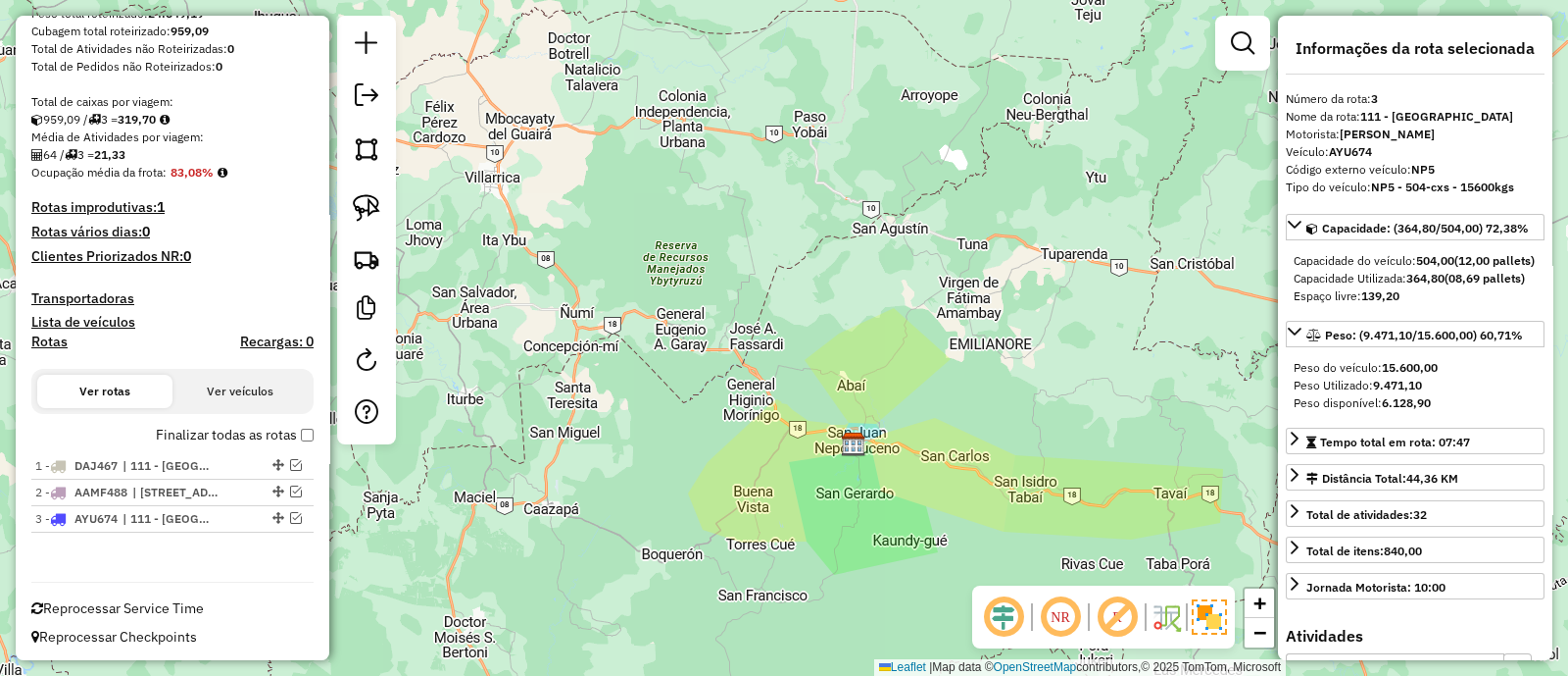
drag, startPoint x: 961, startPoint y: 522, endPoint x: 763, endPoint y: 379, distance: 244.2
click at [764, 379] on div "Janela de atendimento Grade de atendimento Capacidade Transportadoras Veículos …" at bounding box center [784, 338] width 1568 height 676
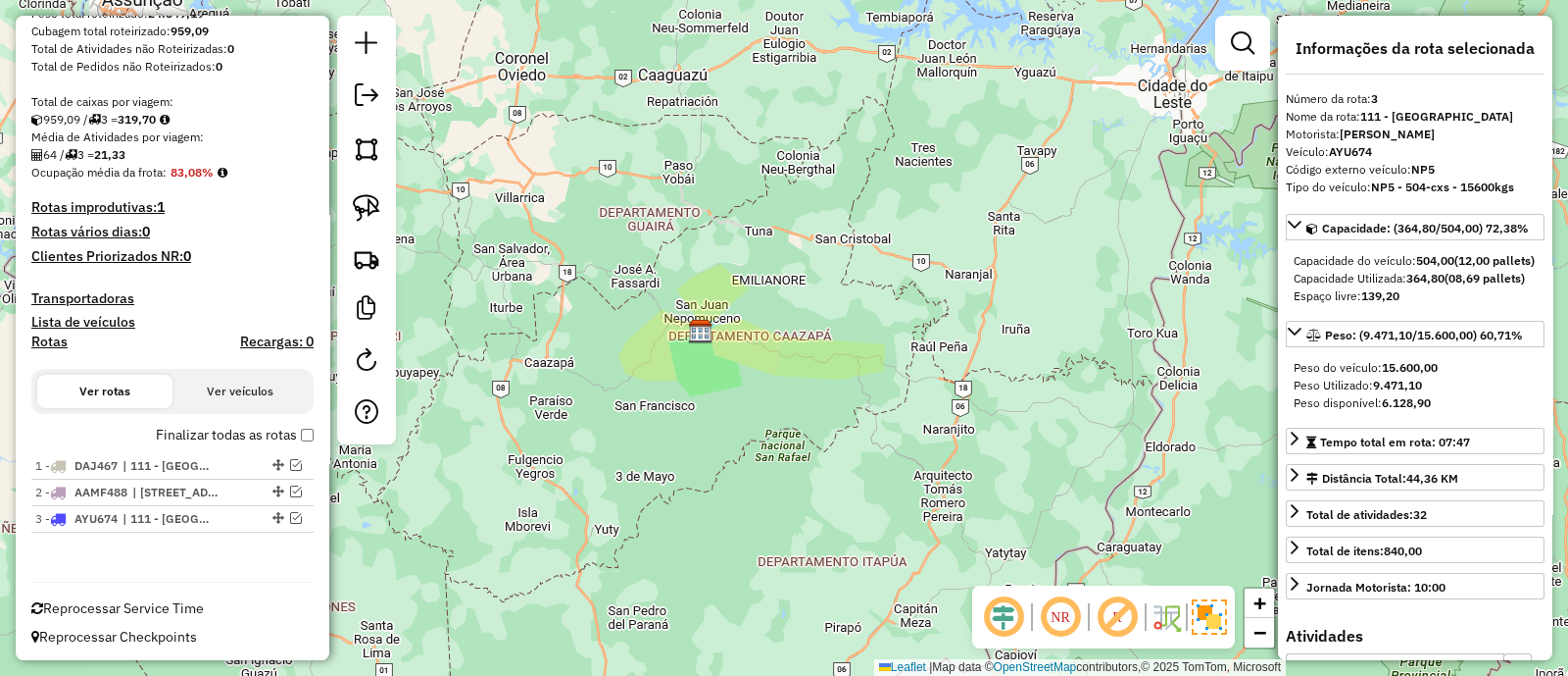
click at [624, 377] on div "Janela de atendimento Grade de atendimento Capacidade Transportadoras Veículos …" at bounding box center [784, 338] width 1568 height 676
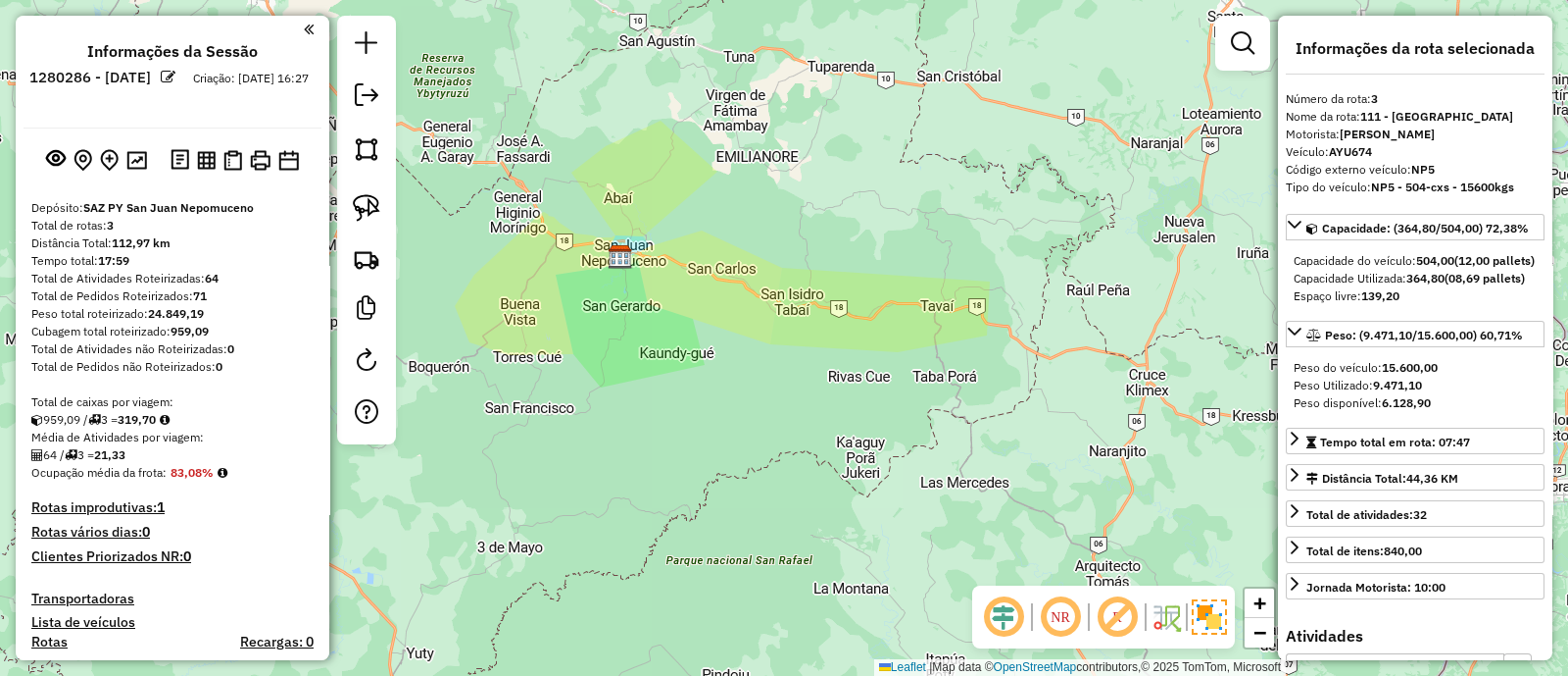
scroll to position [0, 0]
click at [371, 104] on em at bounding box center [367, 96] width 24 height 24
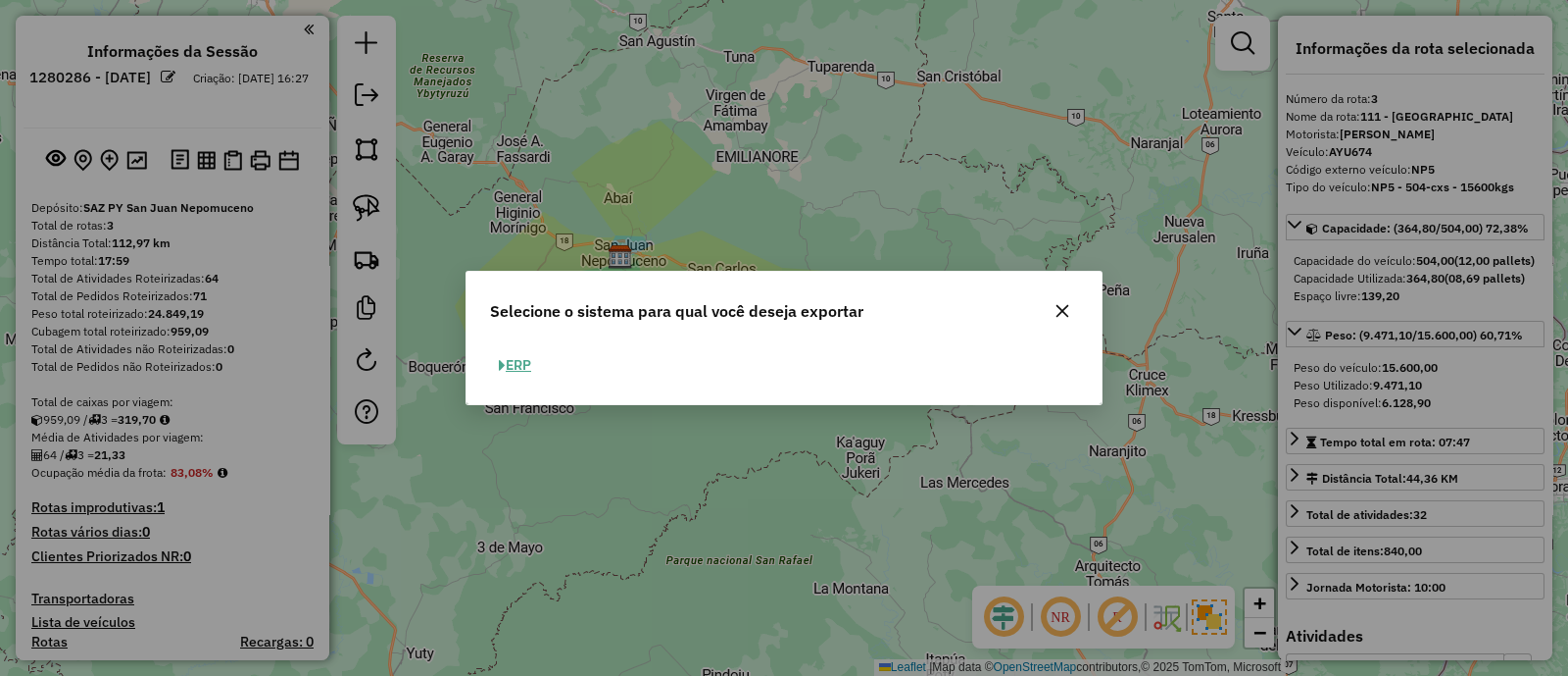
click at [512, 368] on button "ERP" at bounding box center [515, 365] width 50 height 31
select select "**"
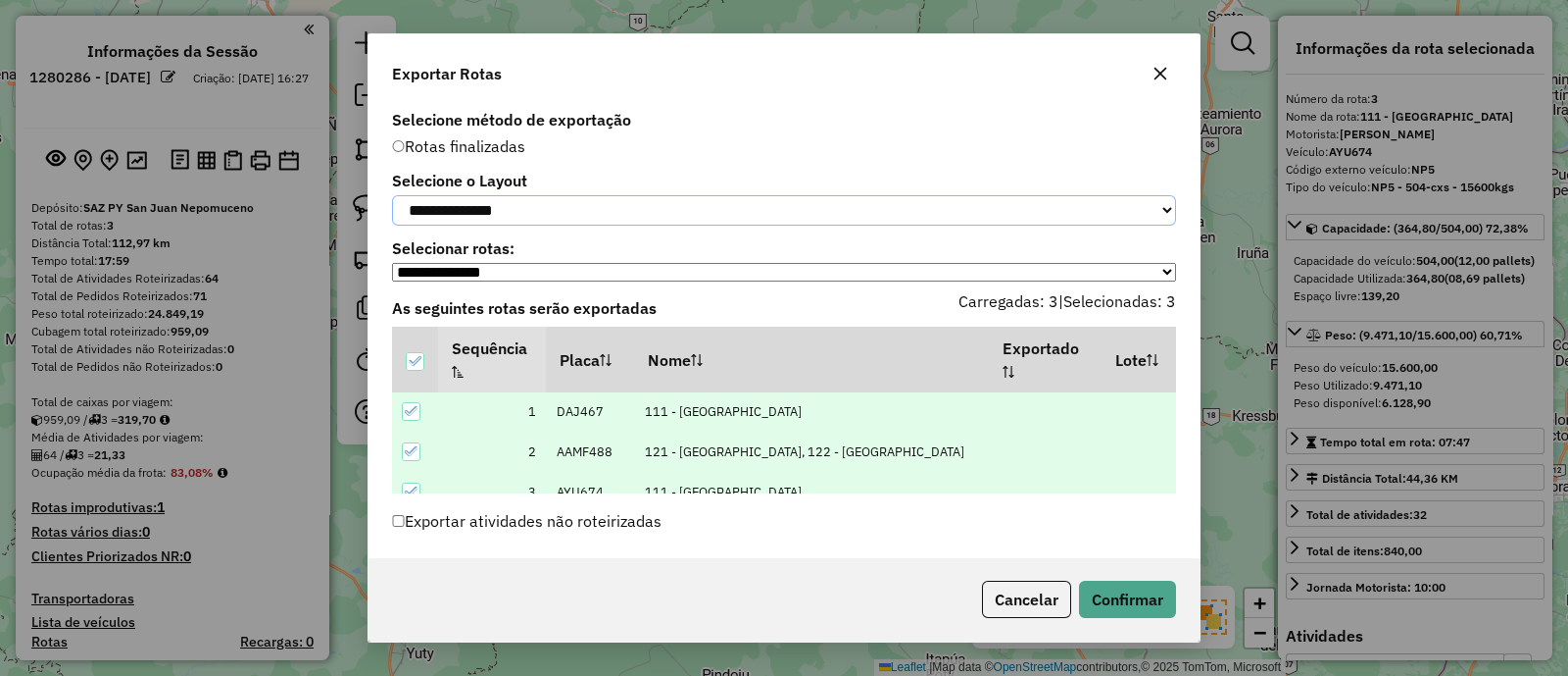
click at [565, 211] on select "**********" at bounding box center [784, 210] width 784 height 31
select select "*********"
click at [392, 195] on select "**********" at bounding box center [784, 210] width 784 height 31
click at [1103, 597] on button "Confirmar" at bounding box center [1128, 598] width 98 height 37
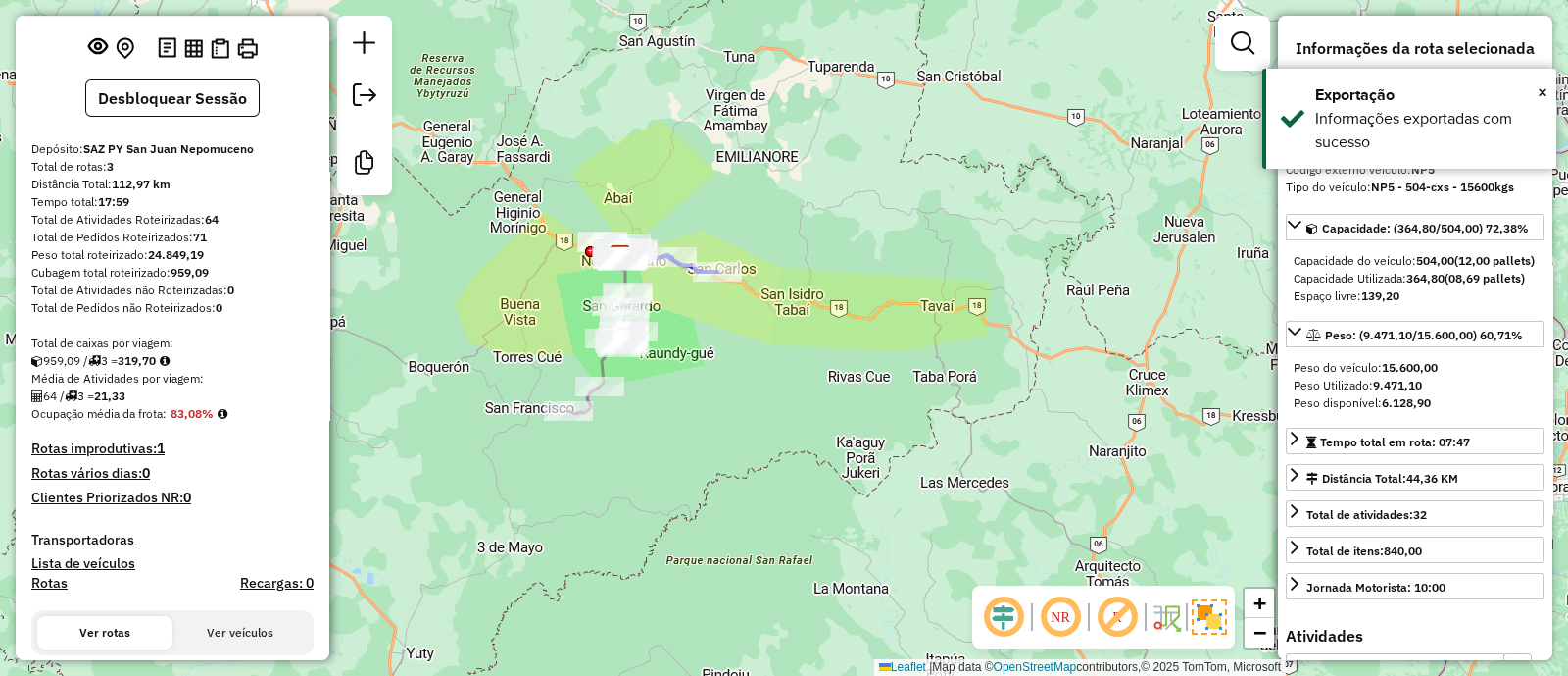
scroll to position [431, 0]
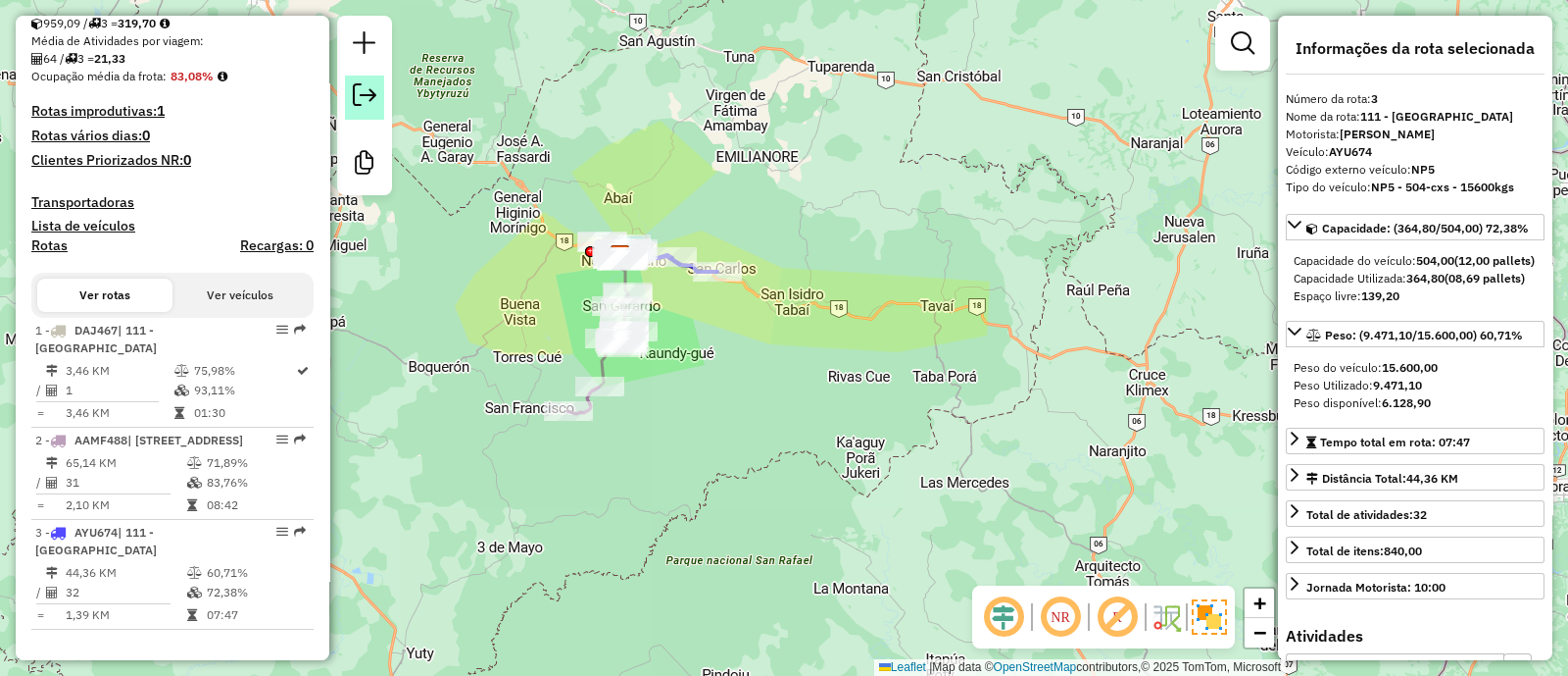
click at [368, 100] on em at bounding box center [365, 96] width 24 height 24
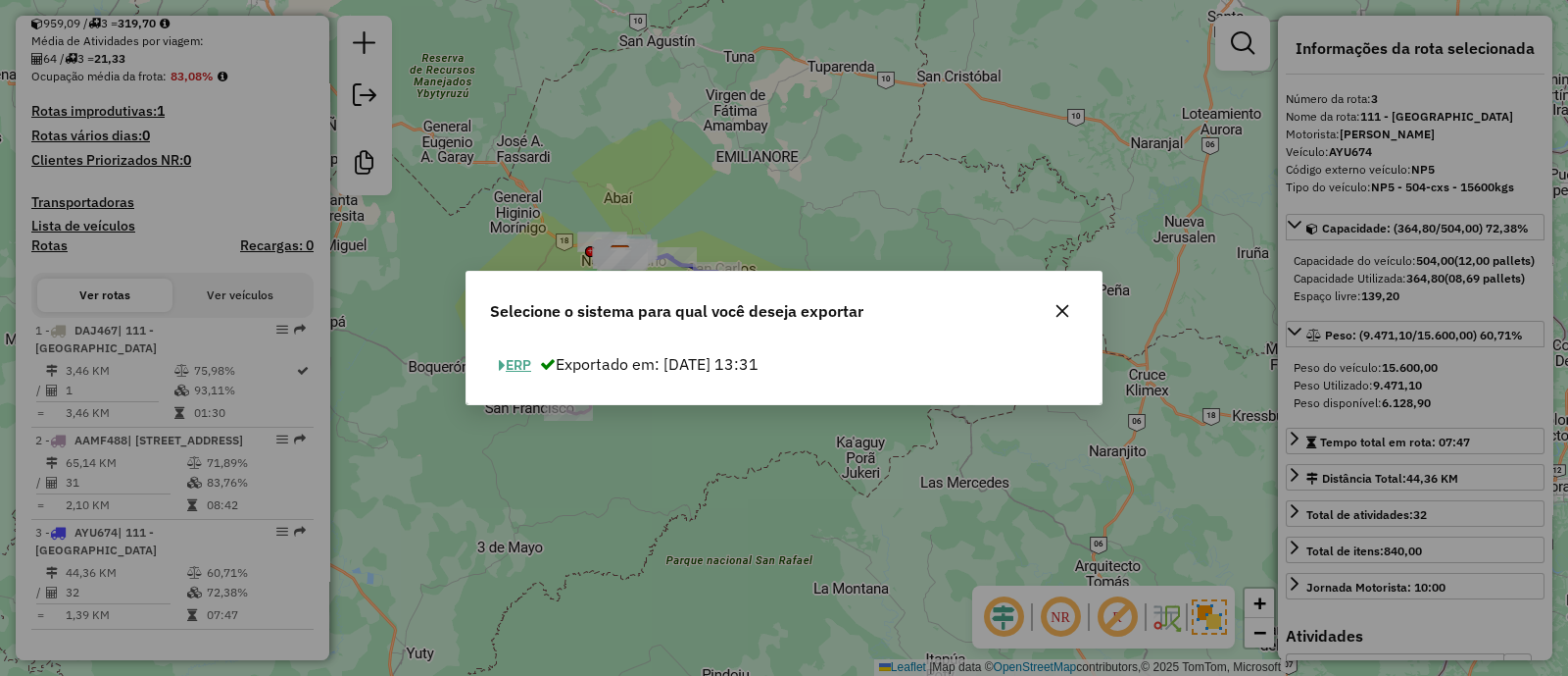
click at [506, 364] on button "ERP" at bounding box center [515, 365] width 50 height 31
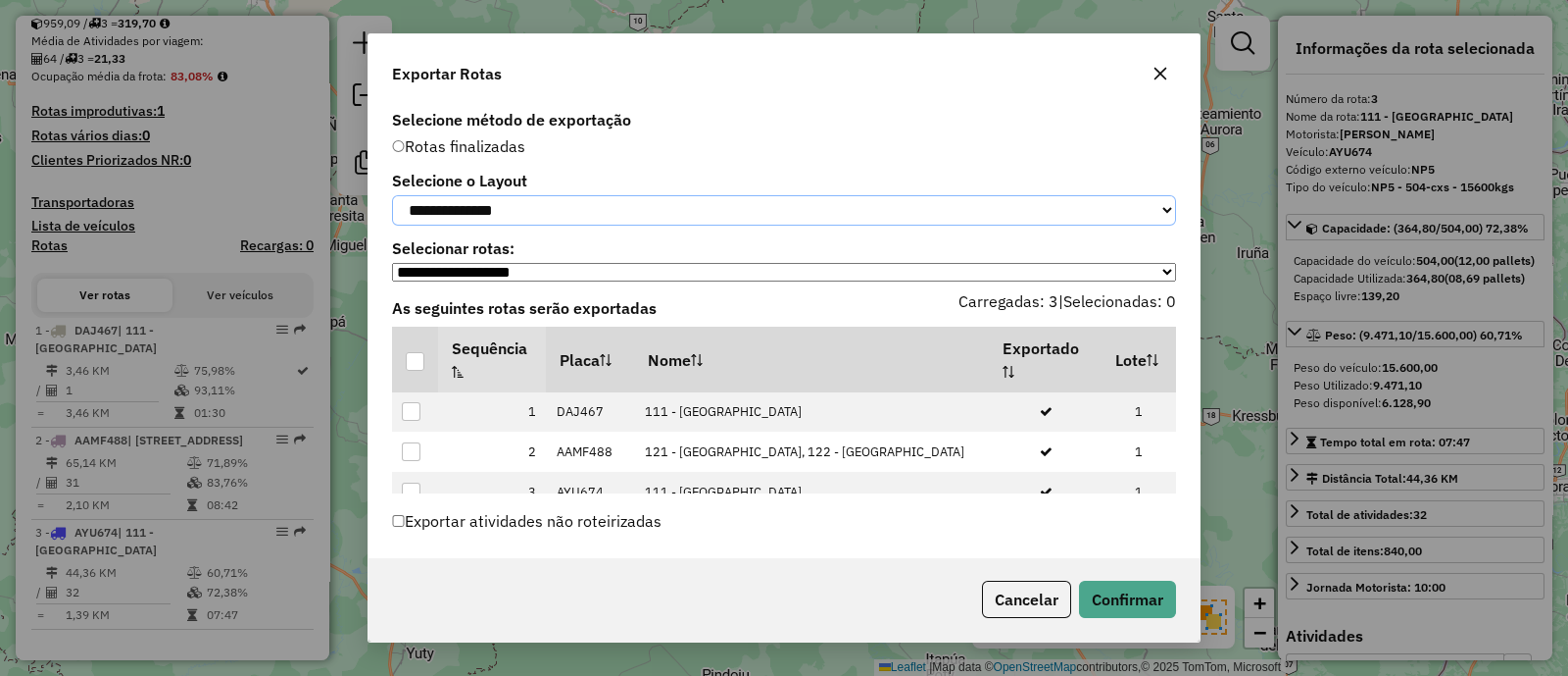
click at [476, 221] on select "**********" at bounding box center [784, 210] width 784 height 31
select select "*********"
click at [392, 195] on select "**********" at bounding box center [784, 210] width 784 height 31
click at [413, 369] on div at bounding box center [415, 361] width 19 height 19
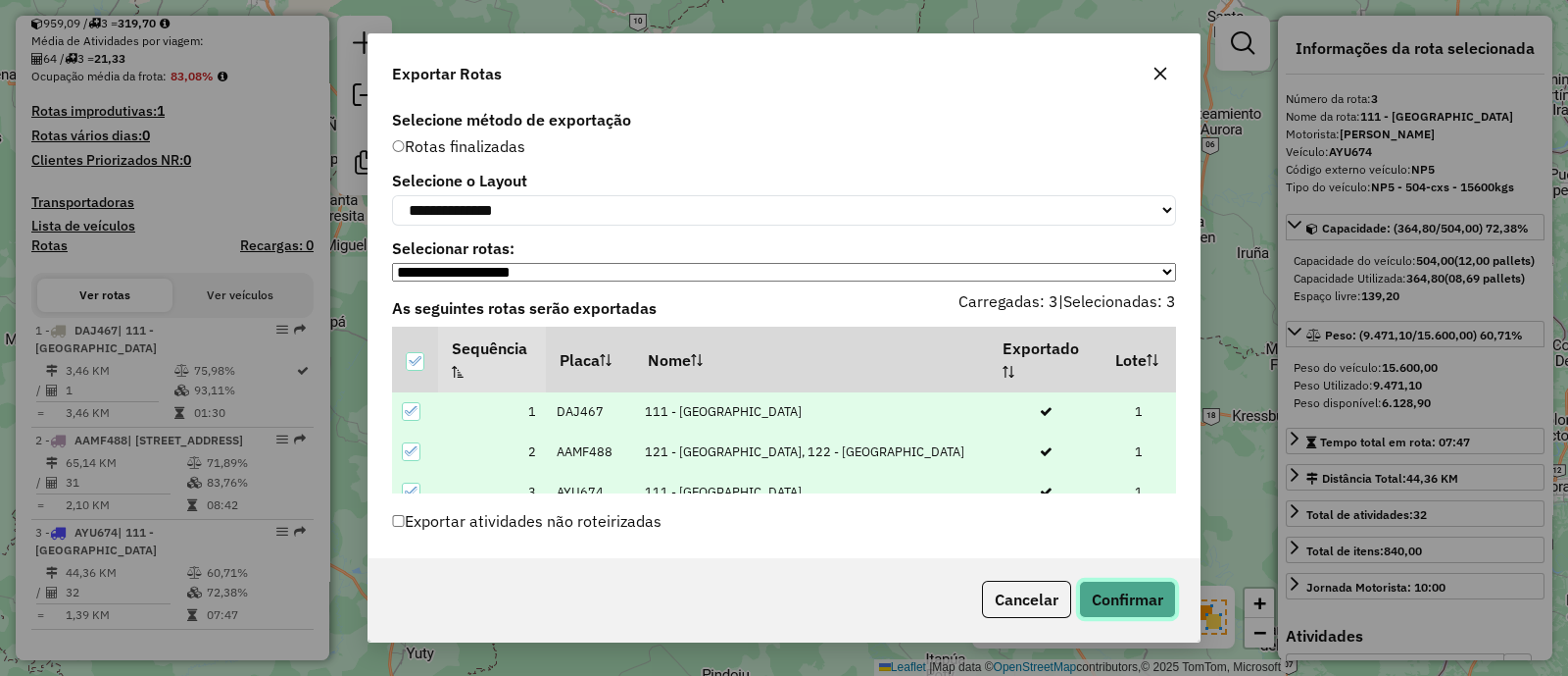
click at [1111, 615] on button "Confirmar" at bounding box center [1128, 598] width 98 height 37
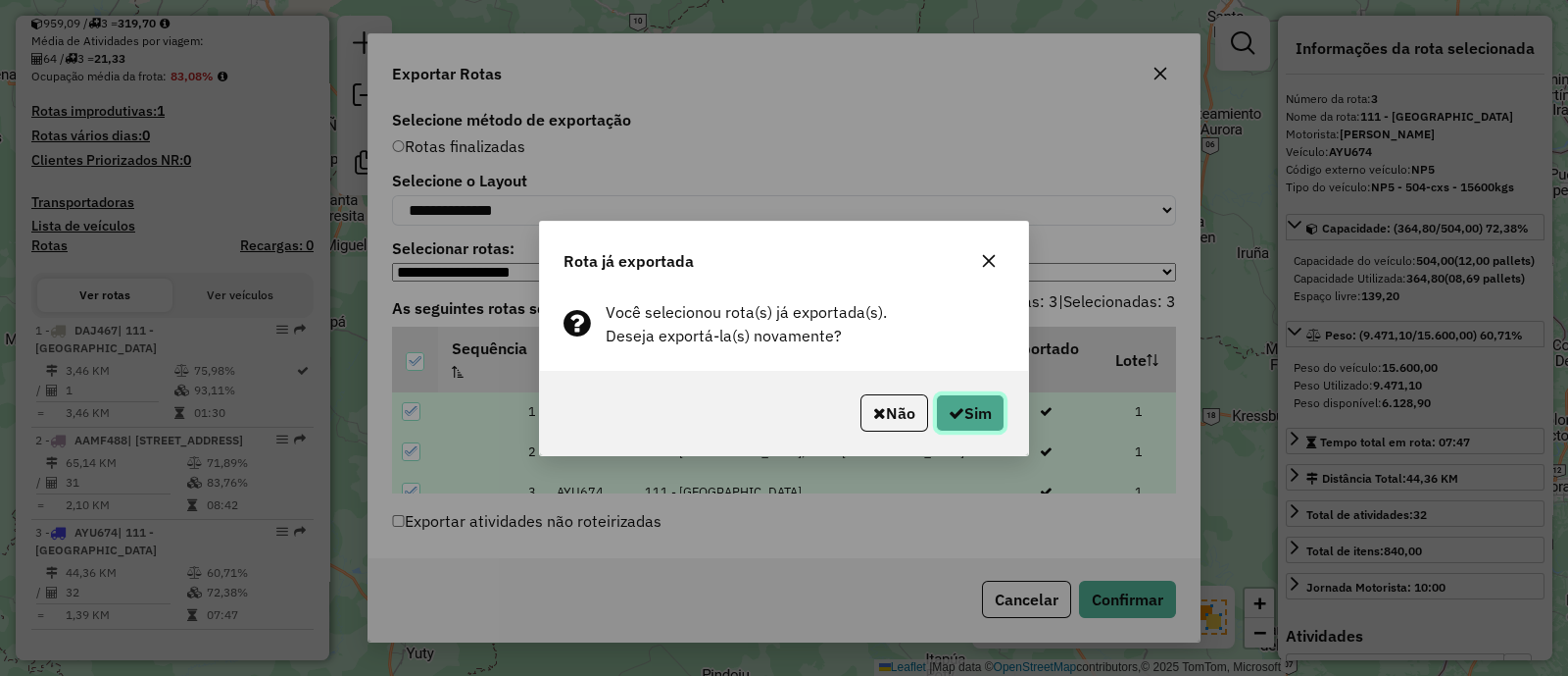
click at [950, 409] on icon "button" at bounding box center [957, 413] width 16 height 16
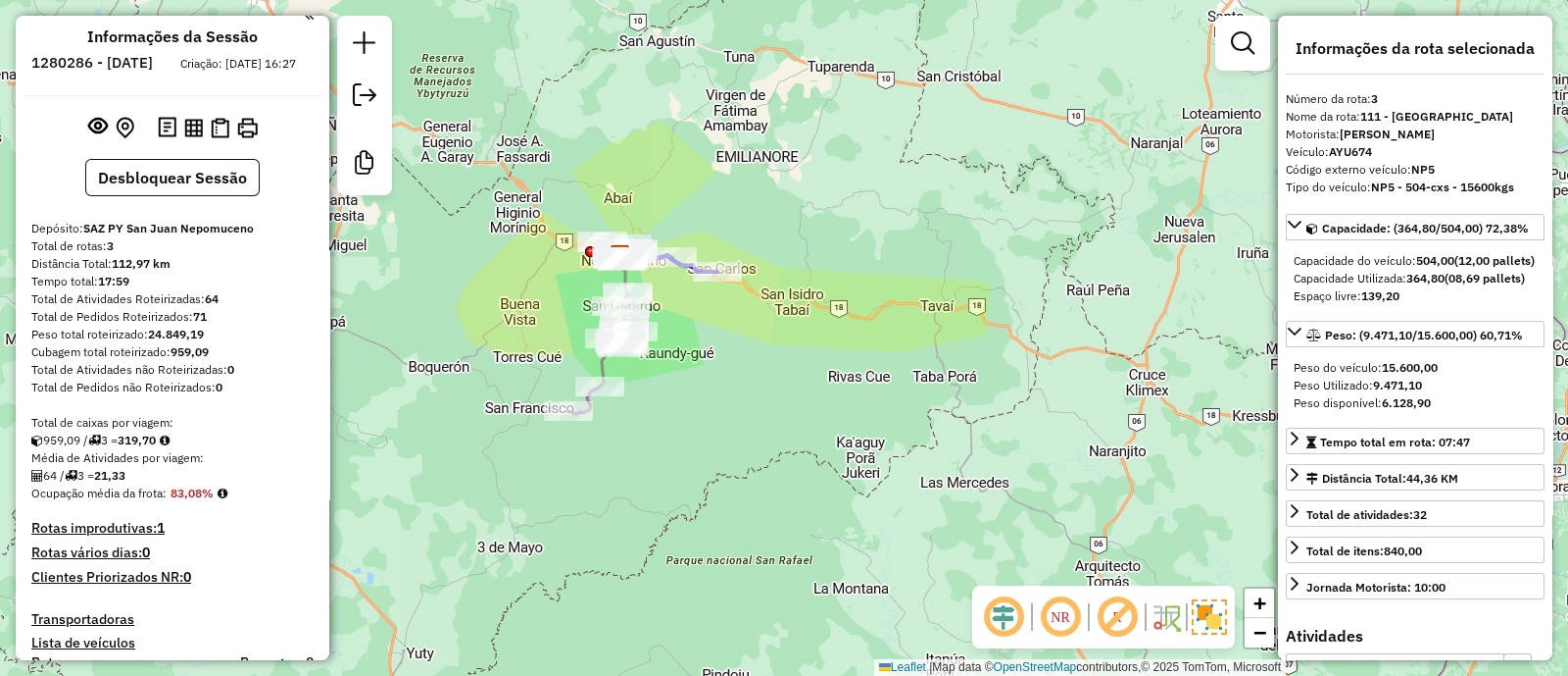
scroll to position [0, 0]
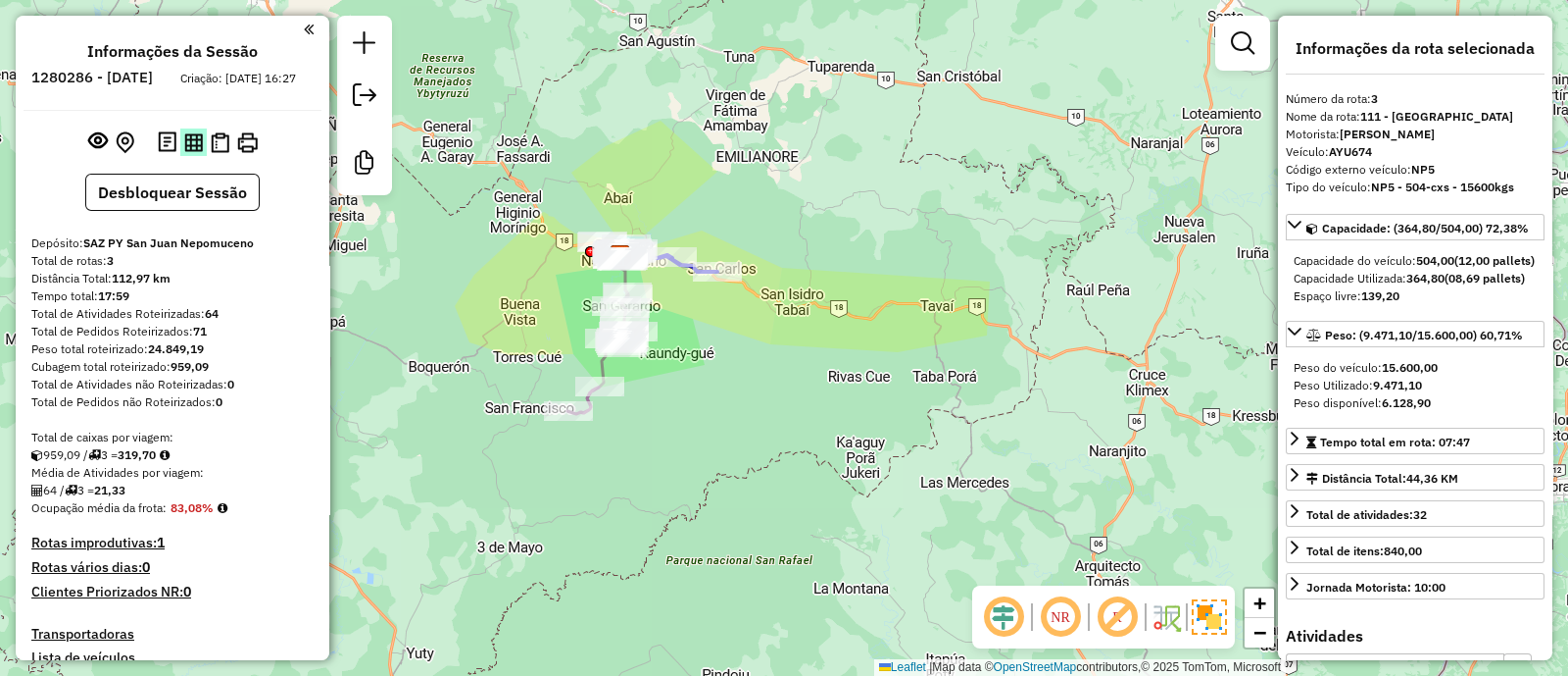
click at [194, 152] on img at bounding box center [193, 142] width 19 height 19
click at [224, 153] on img at bounding box center [220, 142] width 19 height 21
click at [246, 153] on img at bounding box center [247, 142] width 21 height 21
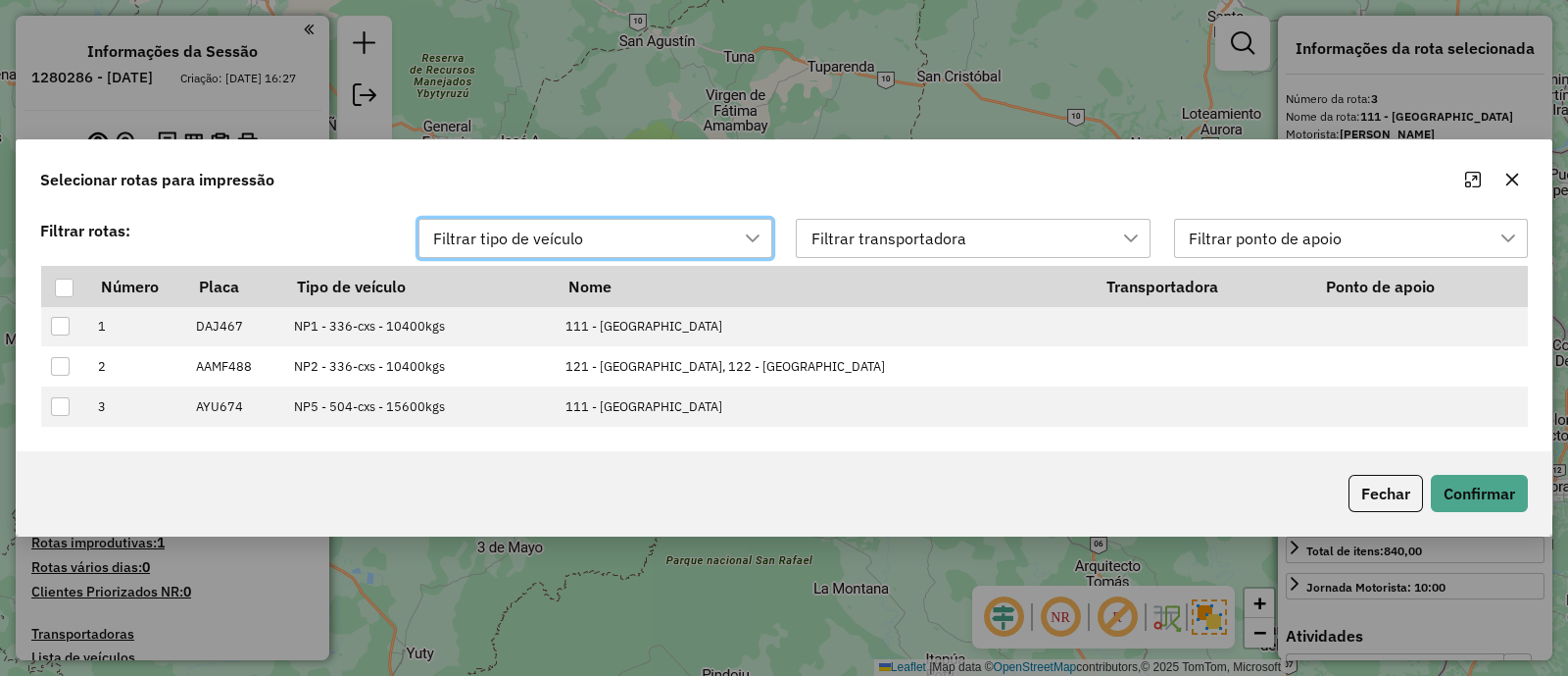
scroll to position [14, 90]
click at [65, 286] on div at bounding box center [64, 288] width 19 height 19
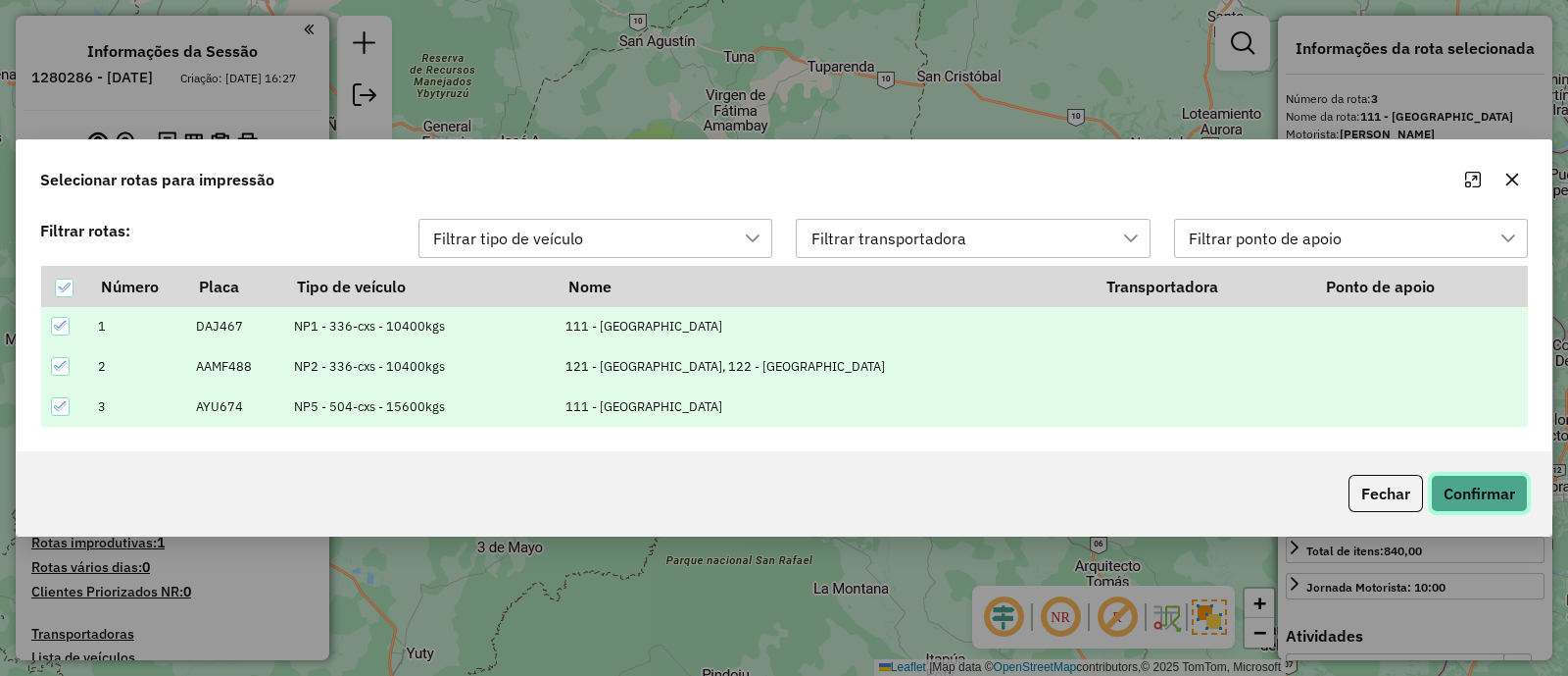
click at [1480, 489] on button "Confirmar" at bounding box center [1479, 493] width 98 height 37
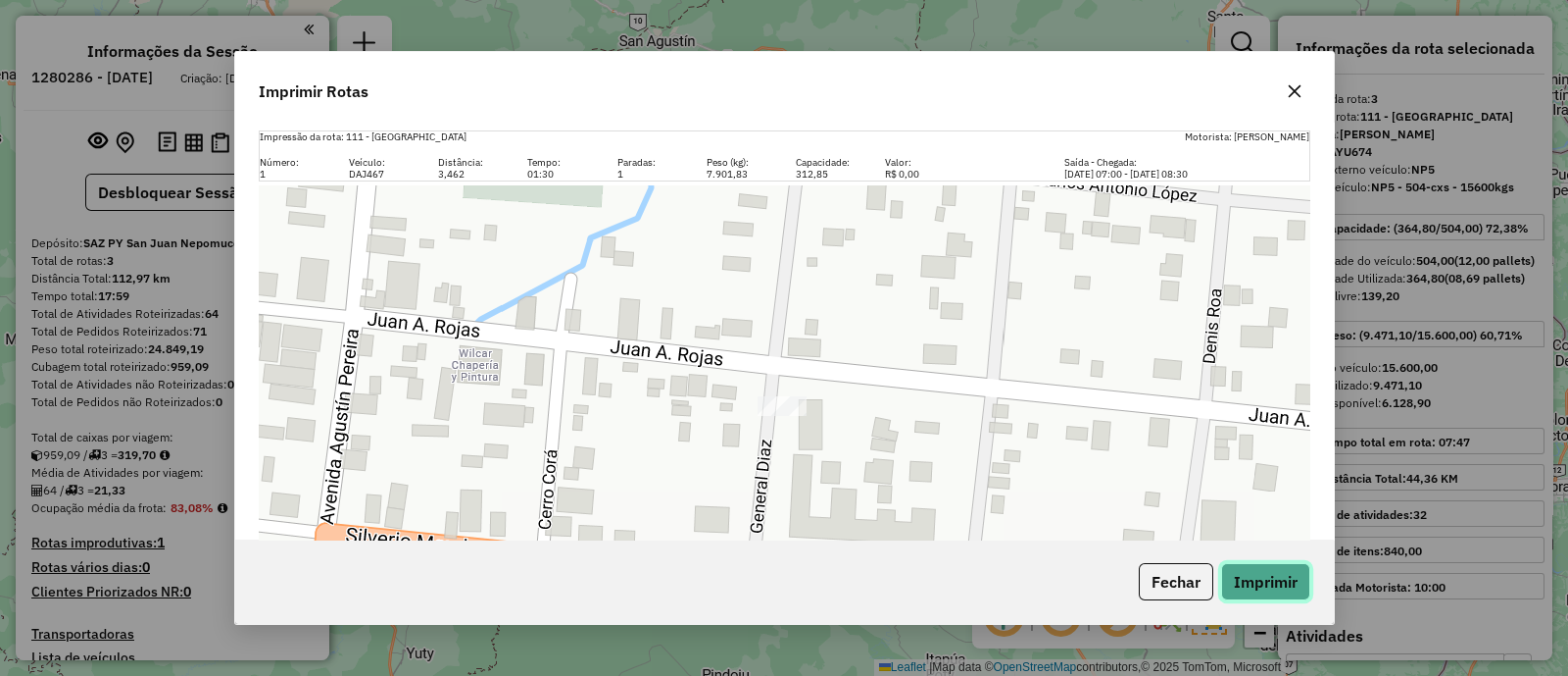
click at [1256, 593] on button "Imprimir" at bounding box center [1266, 580] width 90 height 37
click at [1294, 95] on icon "button" at bounding box center [1294, 92] width 16 height 16
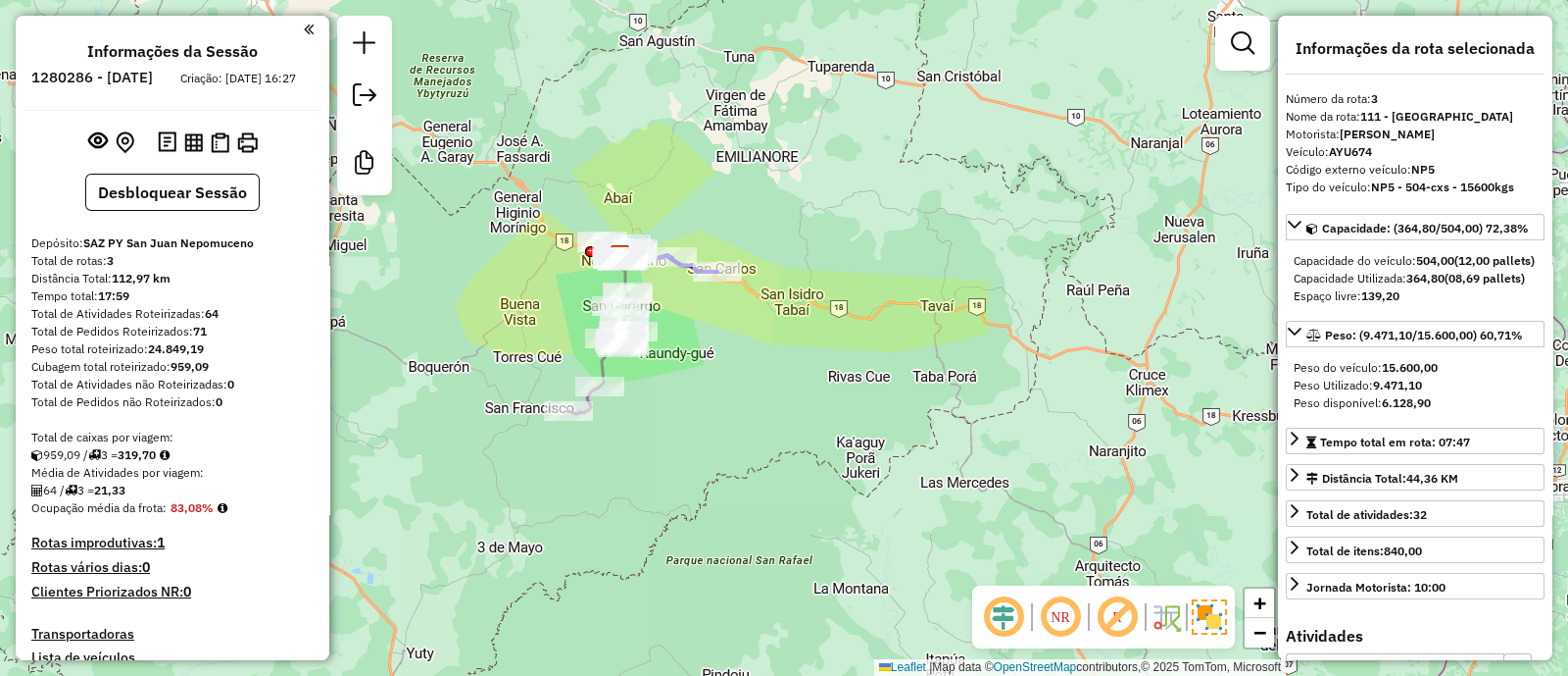
click at [700, 396] on div "Janela de atendimento Grade de atendimento Capacidade Transportadoras Veículos …" at bounding box center [784, 338] width 1568 height 676
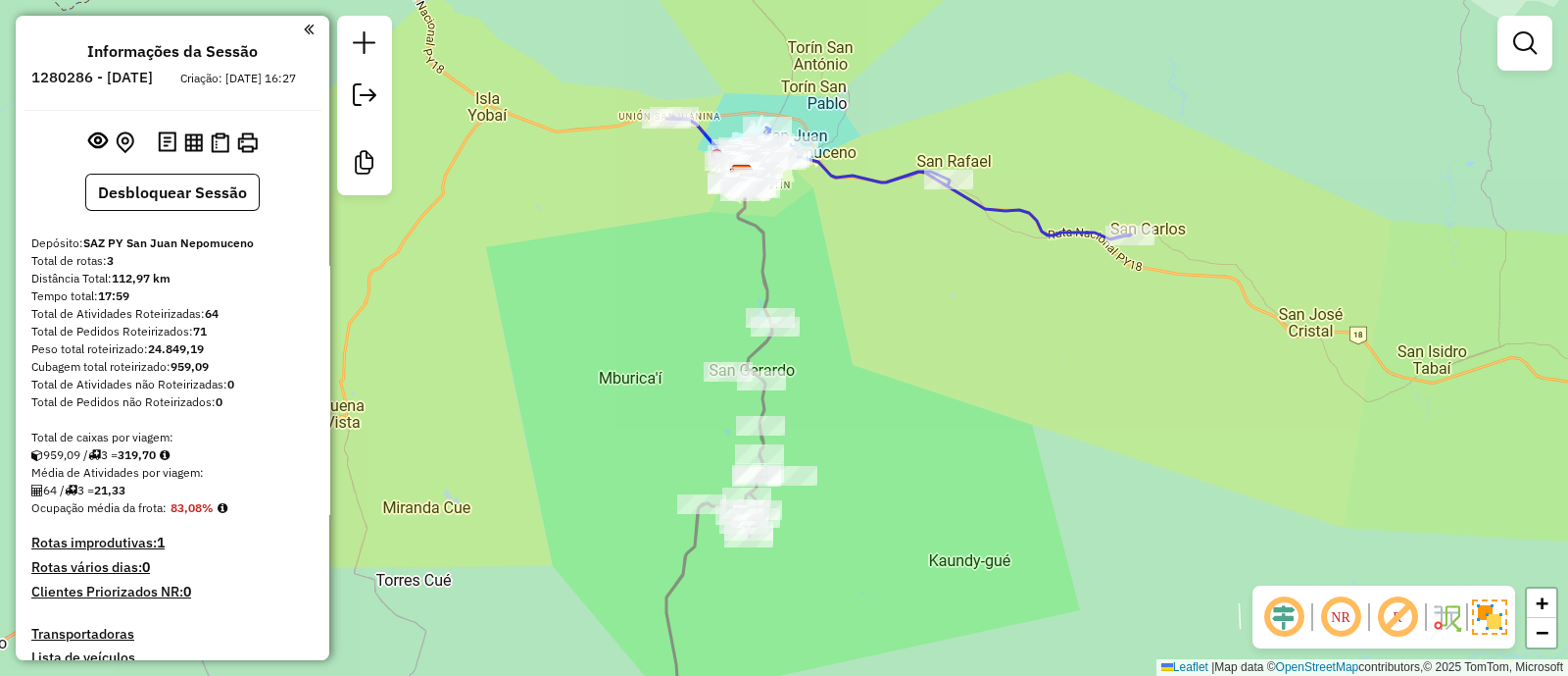
drag, startPoint x: 690, startPoint y: 311, endPoint x: 672, endPoint y: 332, distance: 27.7
click at [632, 320] on div "Janela de atendimento Grade de atendimento Capacidade Transportadoras Veículos …" at bounding box center [784, 338] width 1568 height 676
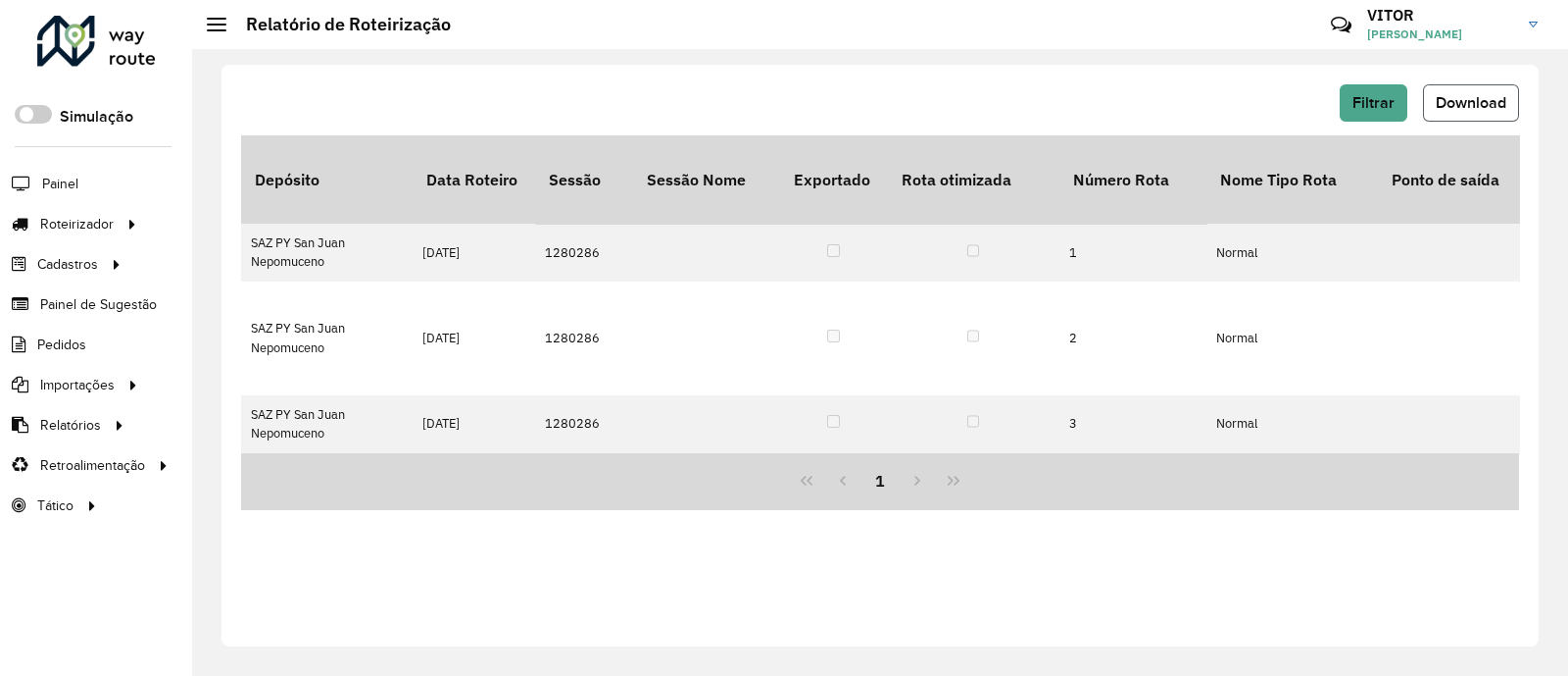
click at [1457, 102] on span "Download" at bounding box center [1470, 103] width 71 height 17
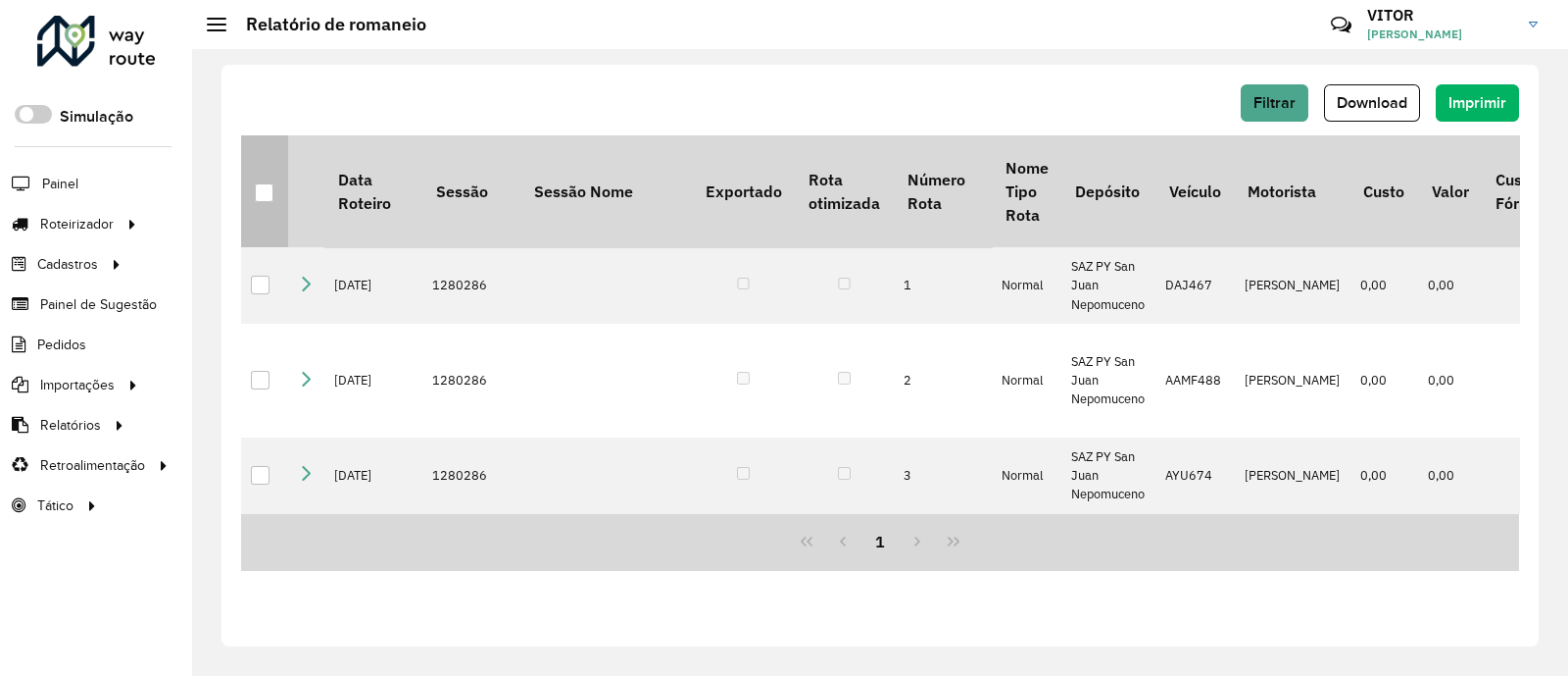
click at [265, 187] on div at bounding box center [264, 192] width 19 height 19
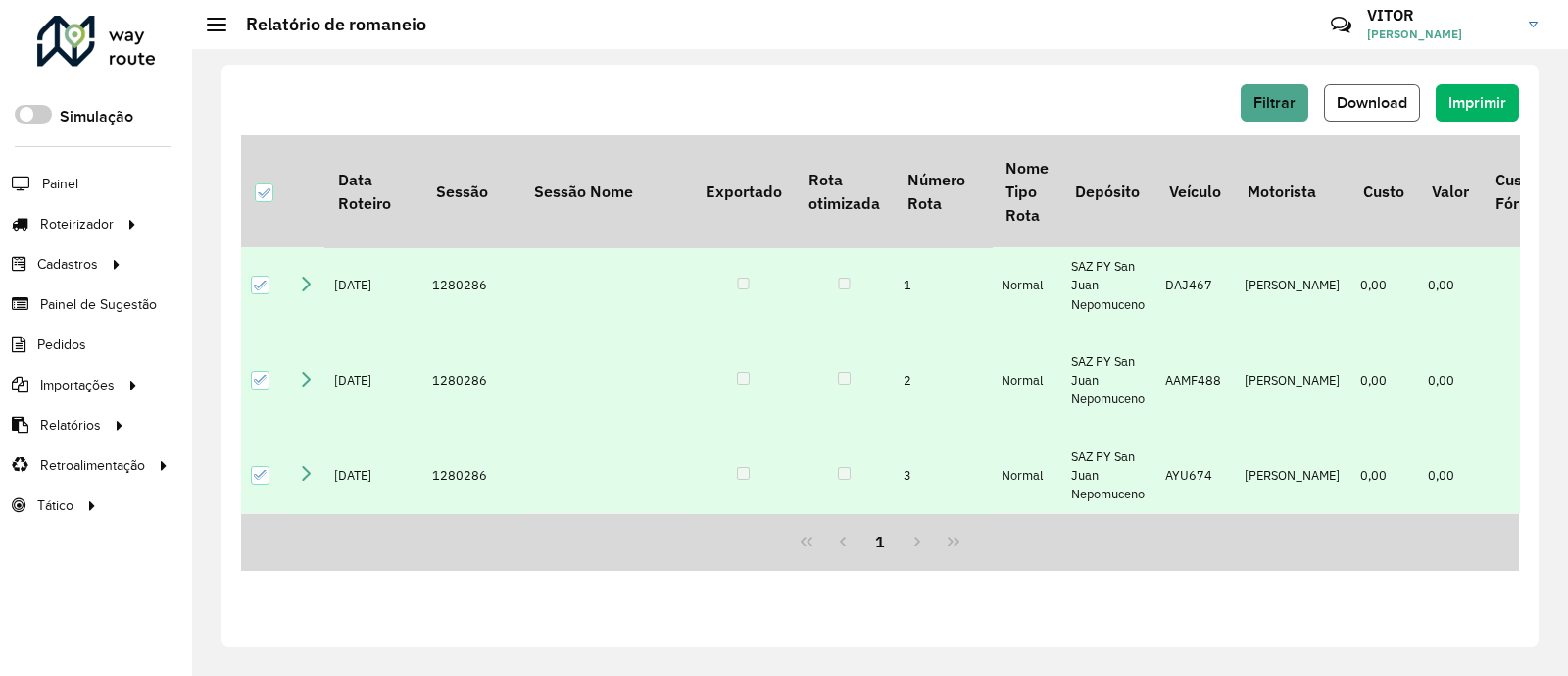
click at [1376, 95] on span "Download" at bounding box center [1372, 103] width 71 height 17
